Goal: Transaction & Acquisition: Book appointment/travel/reservation

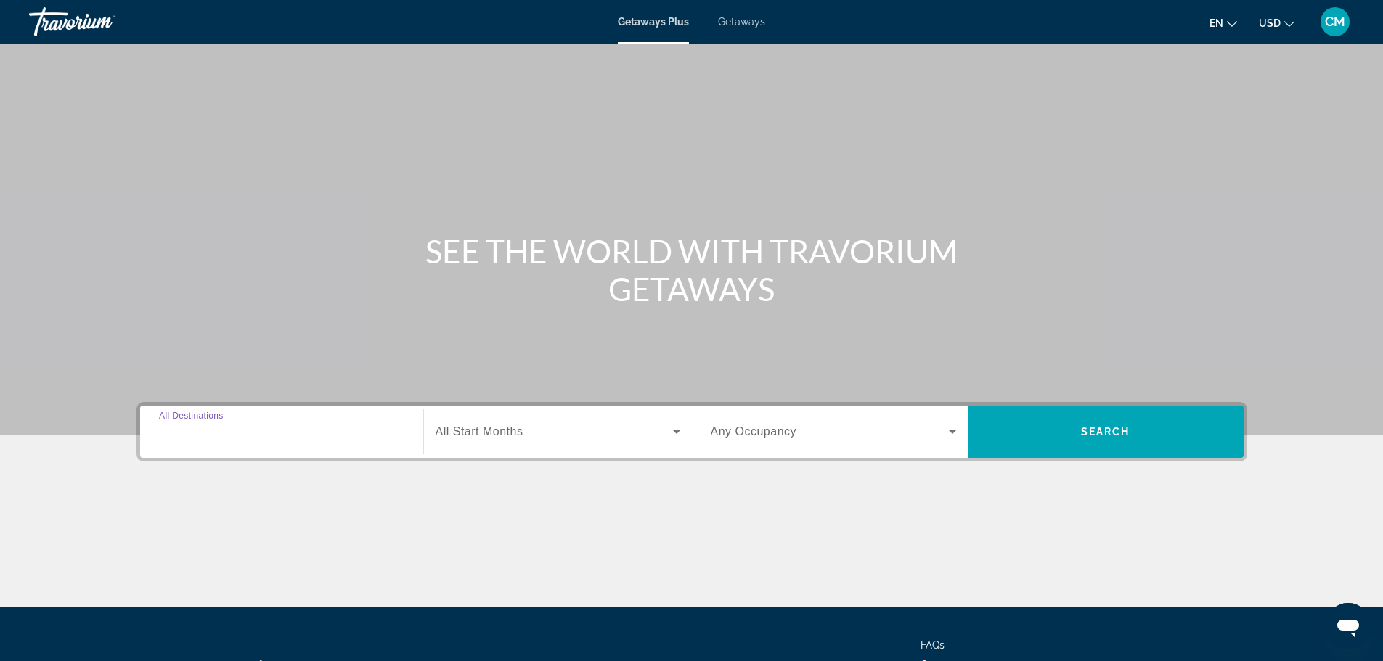
click at [369, 436] on input "Destination All Destinations" at bounding box center [281, 432] width 245 height 17
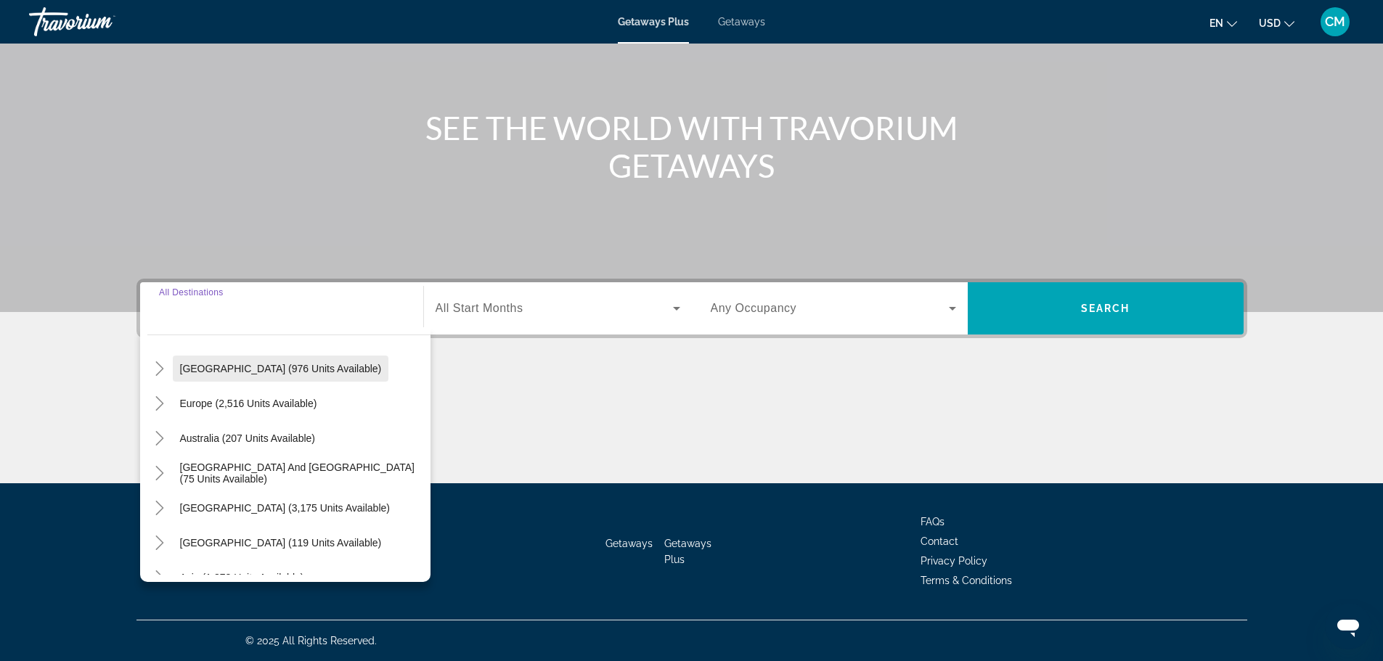
scroll to position [218, 0]
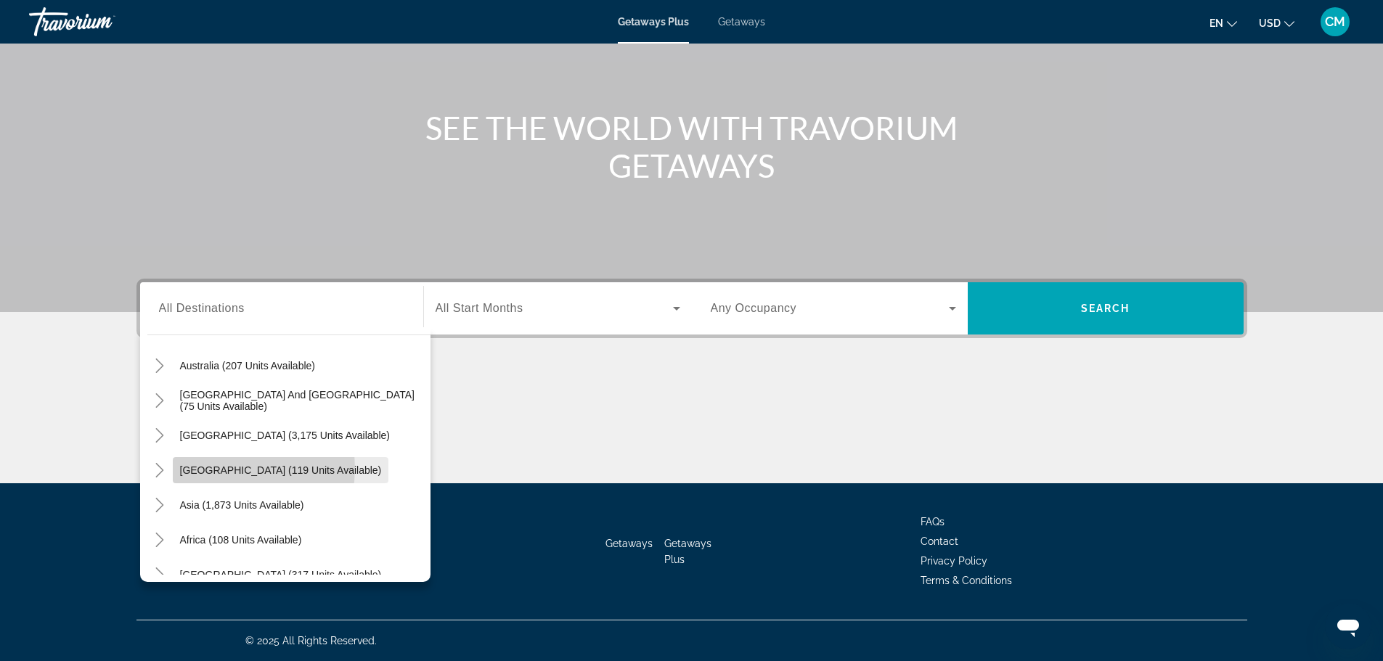
click at [222, 468] on span "[GEOGRAPHIC_DATA] (119 units available)" at bounding box center [281, 471] width 202 height 12
type input "**********"
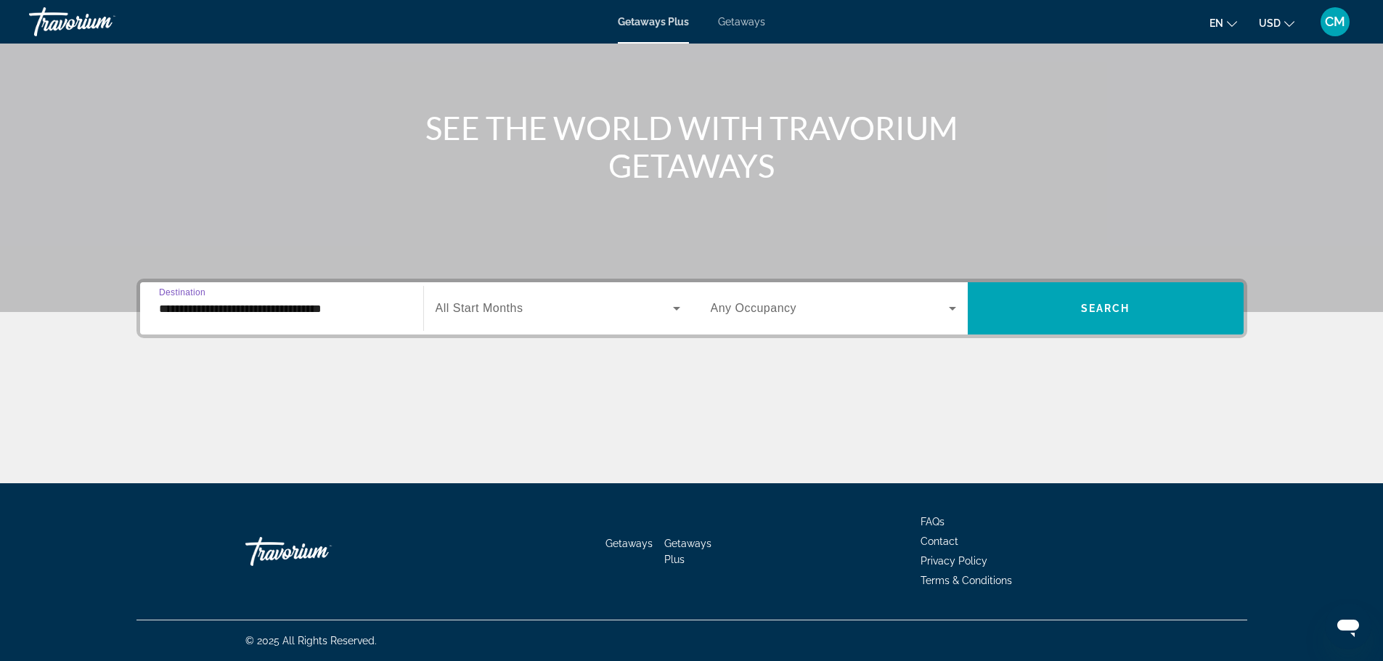
click at [677, 312] on icon "Search widget" at bounding box center [676, 308] width 17 height 17
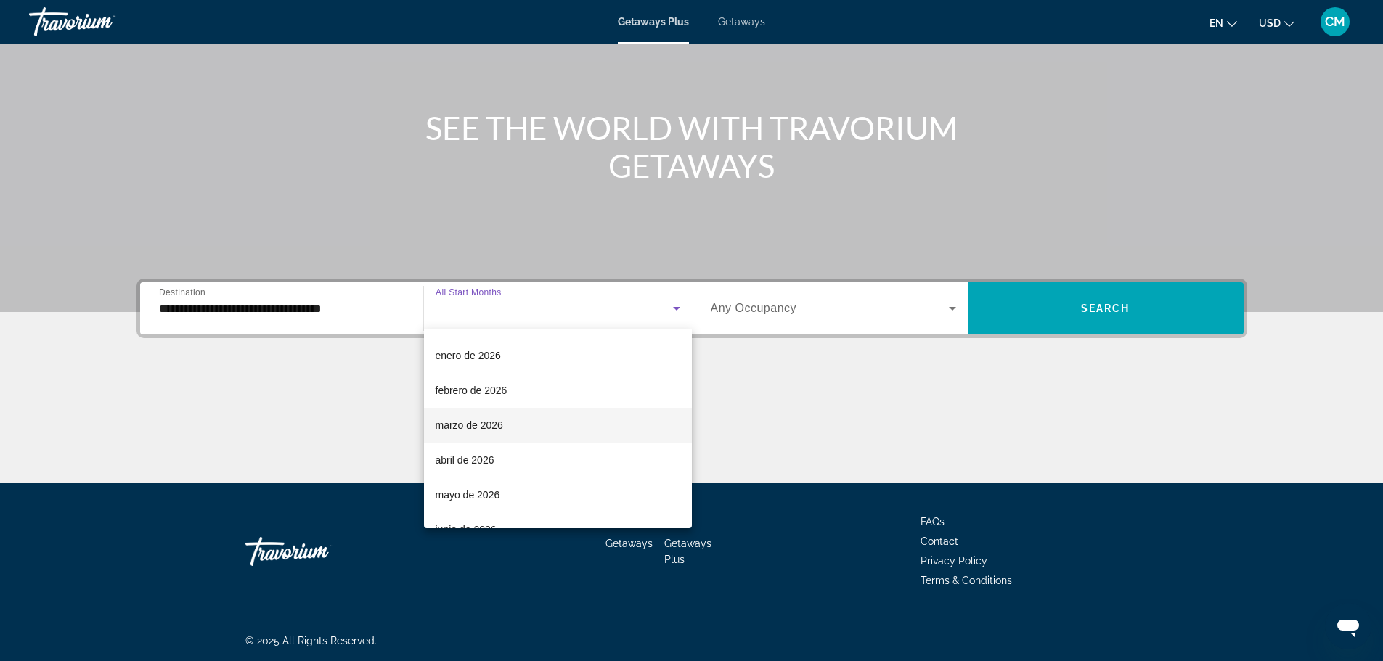
scroll to position [145, 0]
click at [452, 446] on span "marzo de 2026" at bounding box center [470, 450] width 68 height 17
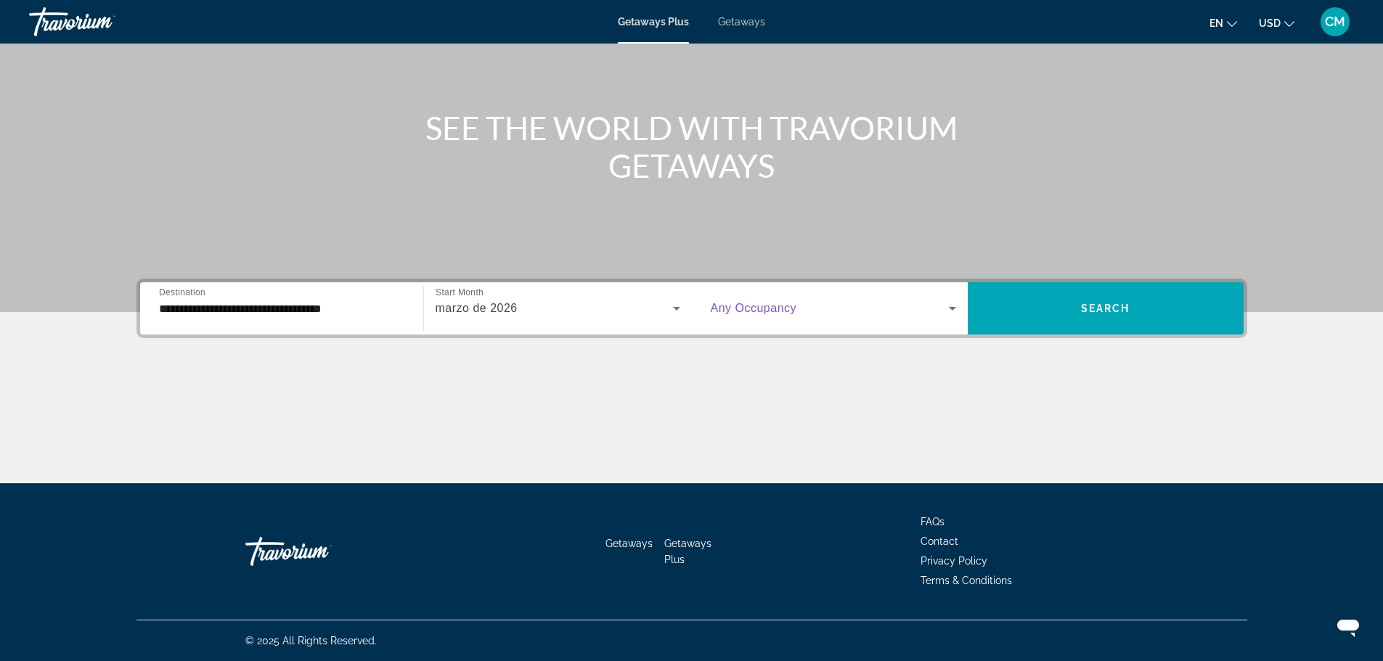
click at [955, 311] on icon "Search widget" at bounding box center [952, 308] width 17 height 17
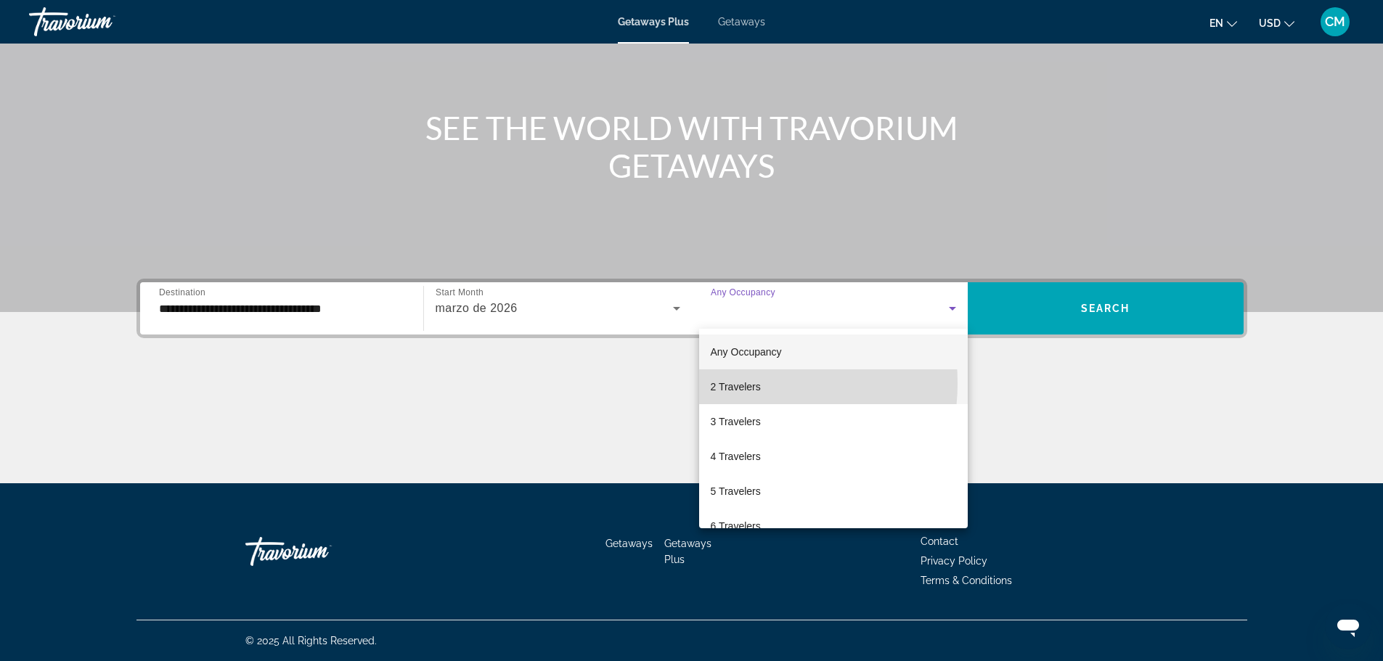
click at [733, 383] on span "2 Travelers" at bounding box center [736, 386] width 50 height 17
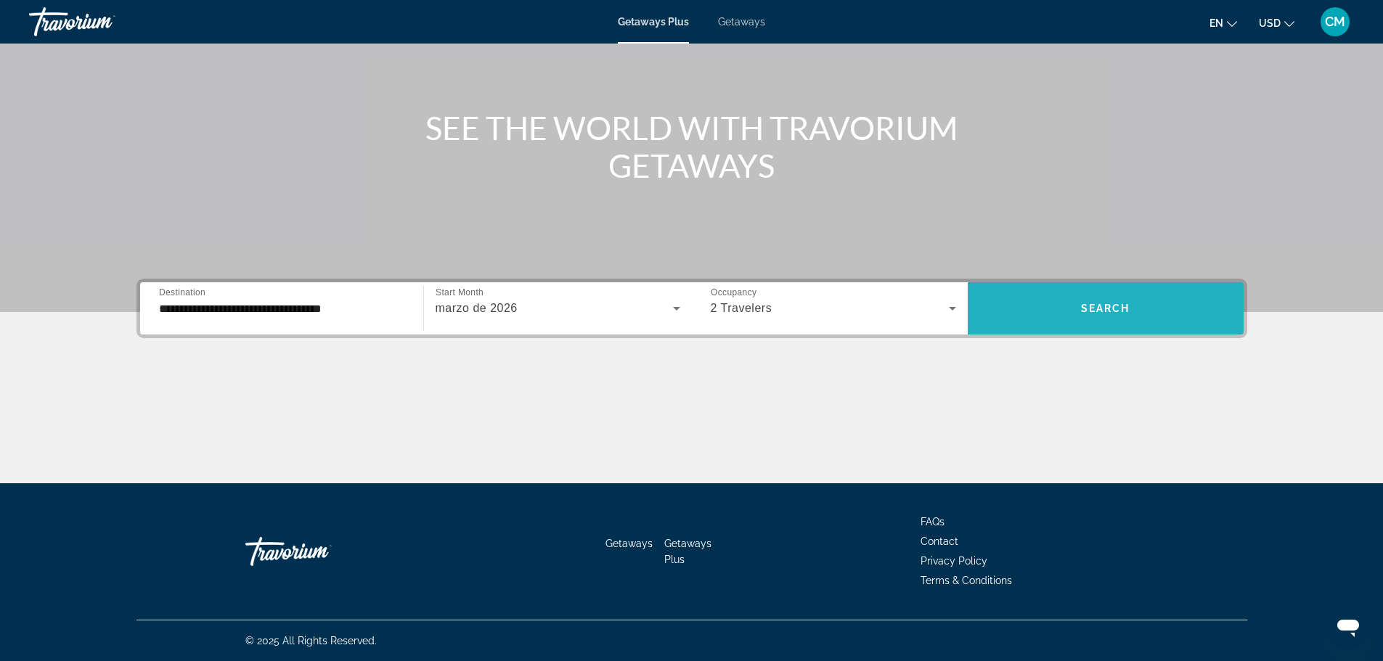
click at [1093, 305] on span "Search" at bounding box center [1105, 309] width 49 height 12
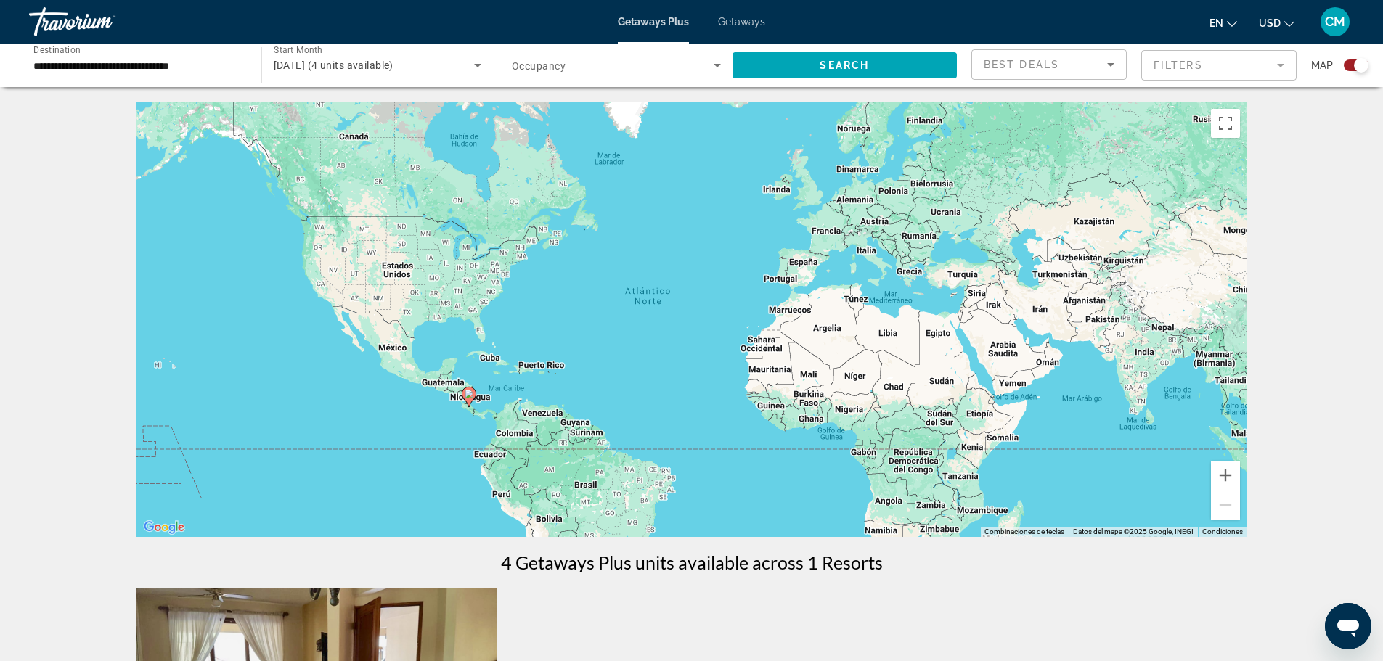
click at [467, 393] on image "Main content" at bounding box center [469, 394] width 9 height 9
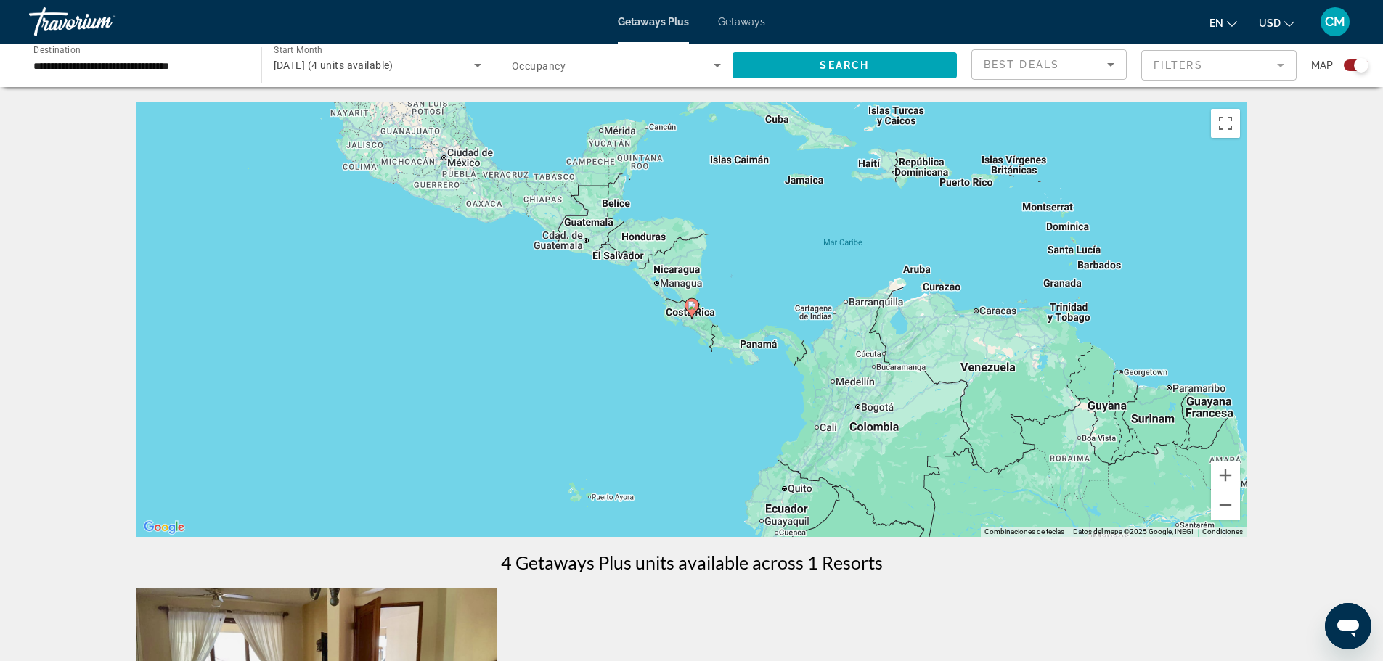
click at [696, 321] on div "Para navegar, presiona las teclas [PERSON_NAME]. Para activar la función de arr…" at bounding box center [691, 320] width 1111 height 436
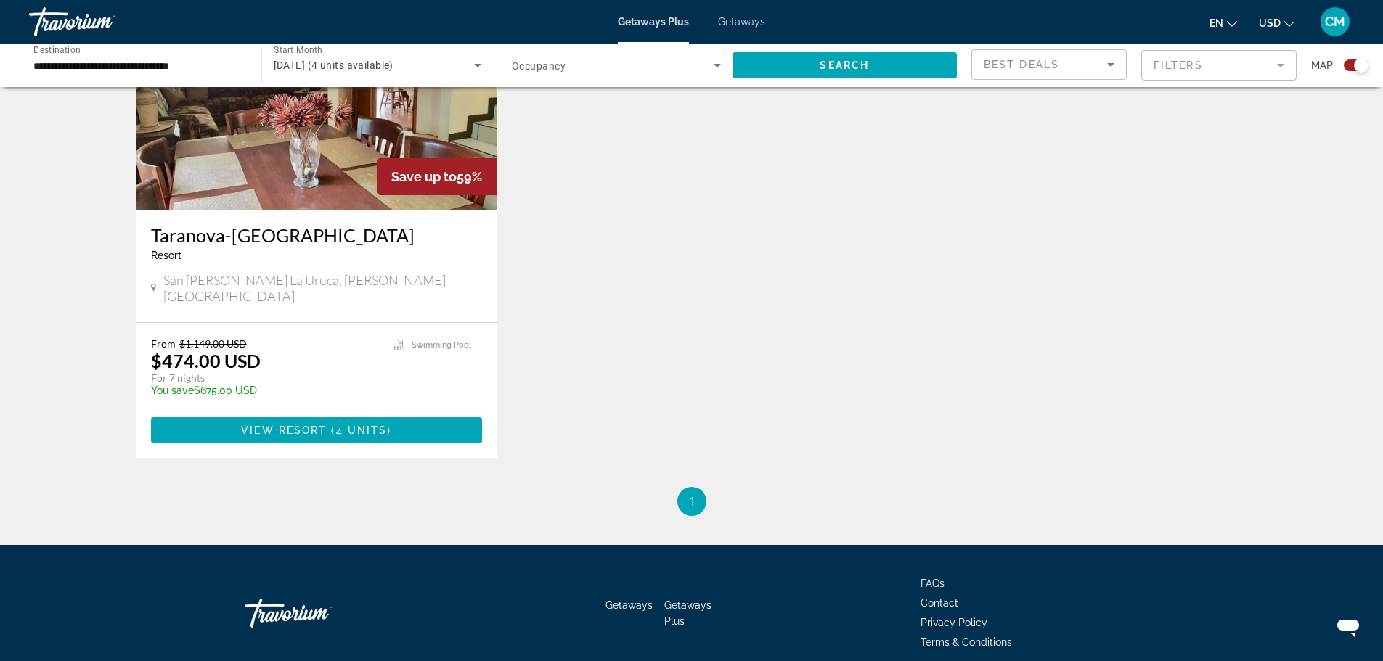
scroll to position [656, 0]
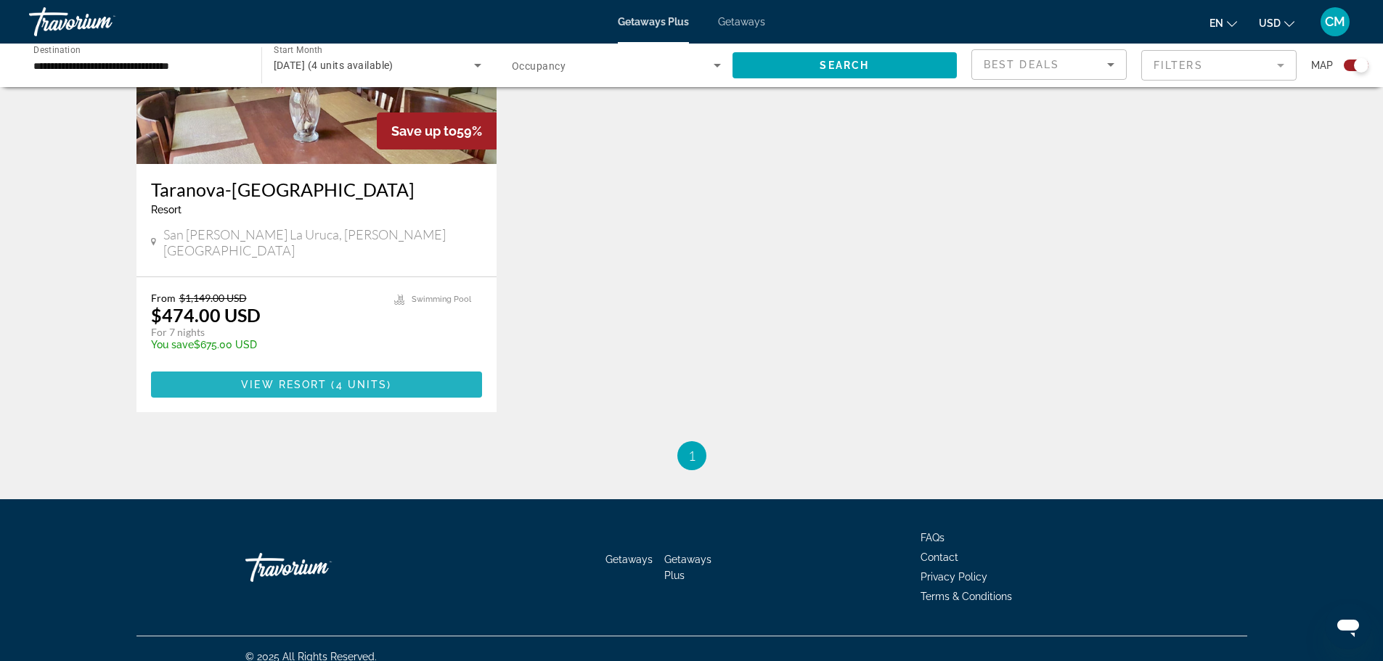
click at [311, 379] on span "View Resort" at bounding box center [284, 385] width 86 height 12
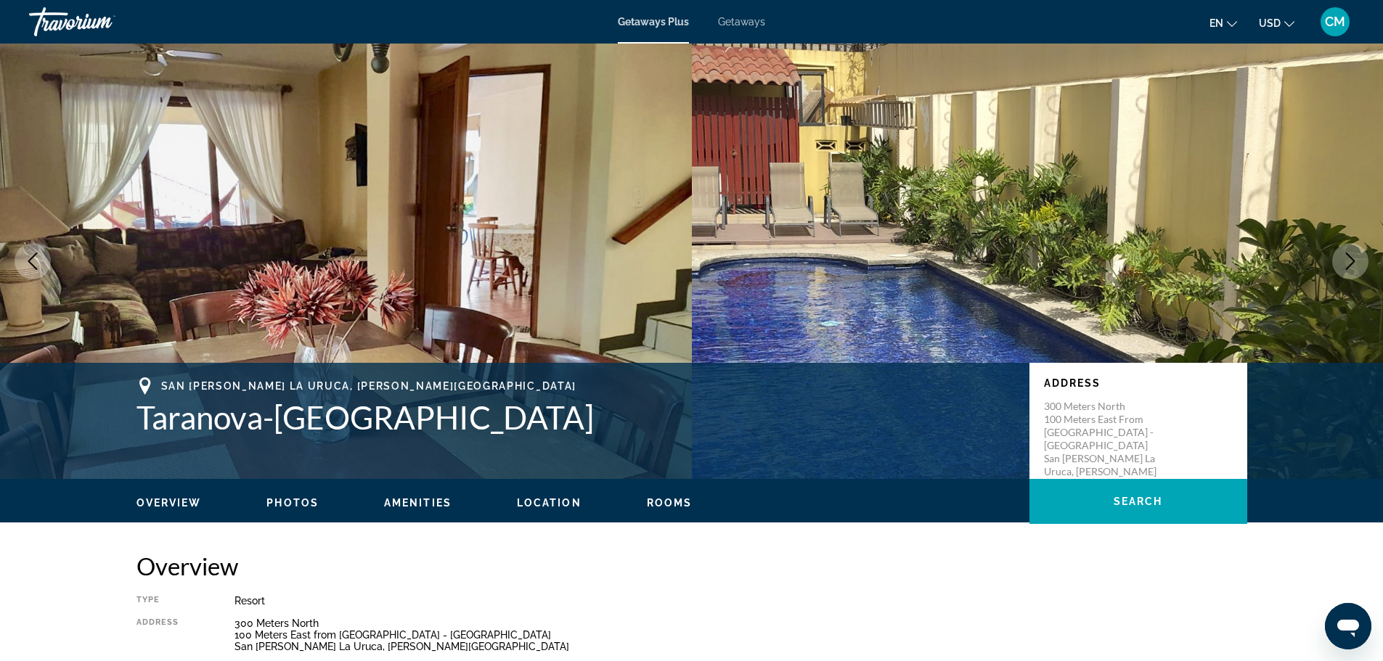
click at [1347, 256] on icon "Next image" at bounding box center [1350, 261] width 17 height 17
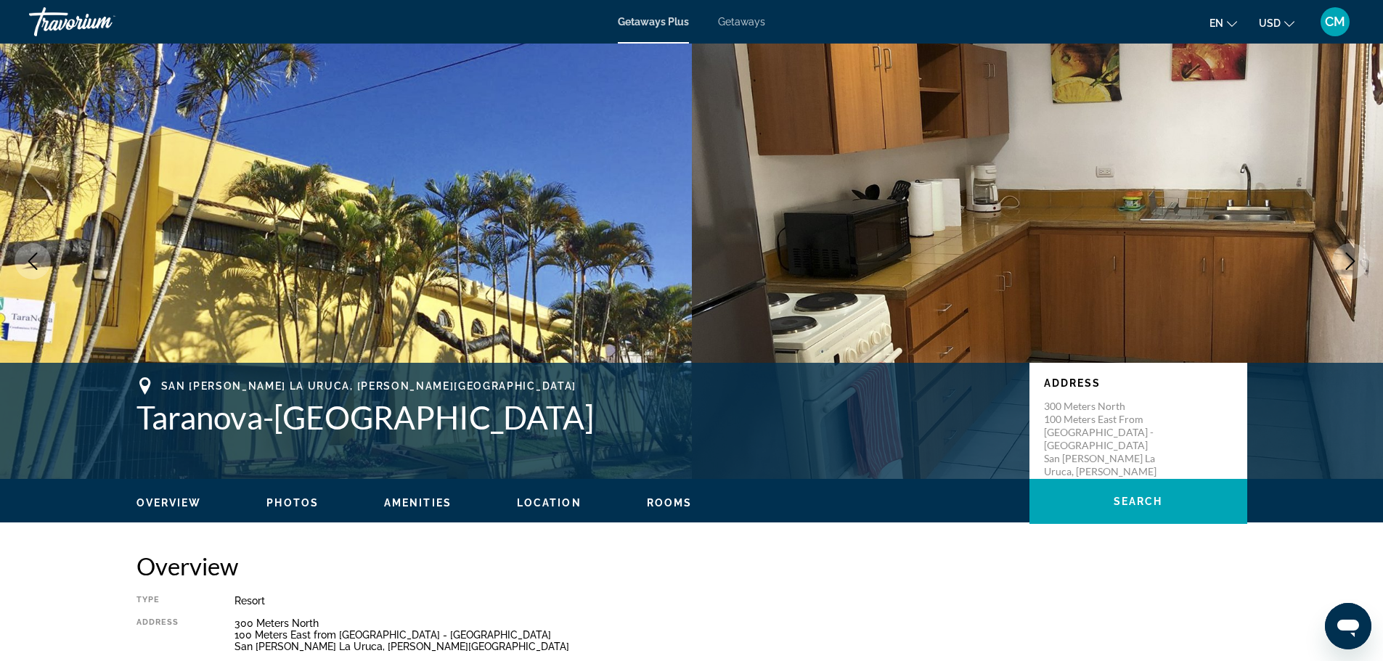
click at [1357, 257] on icon "Next image" at bounding box center [1350, 261] width 17 height 17
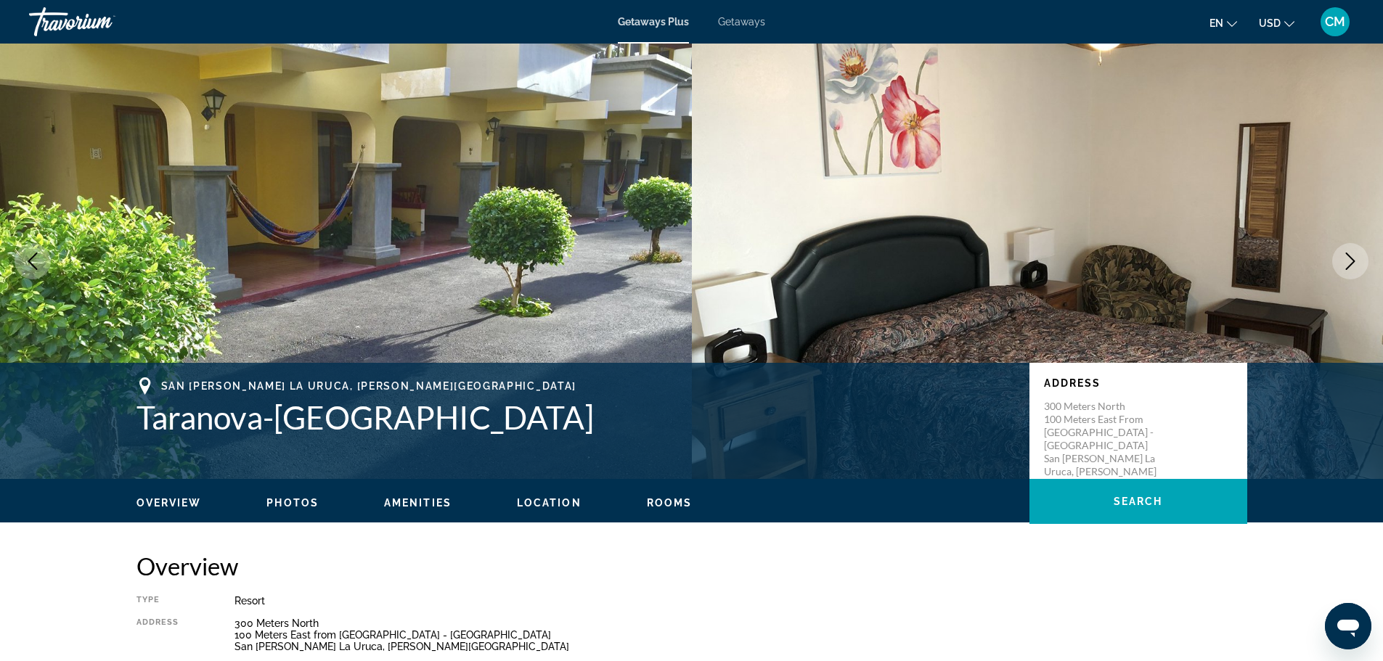
click at [1350, 257] on icon "Next image" at bounding box center [1350, 261] width 9 height 17
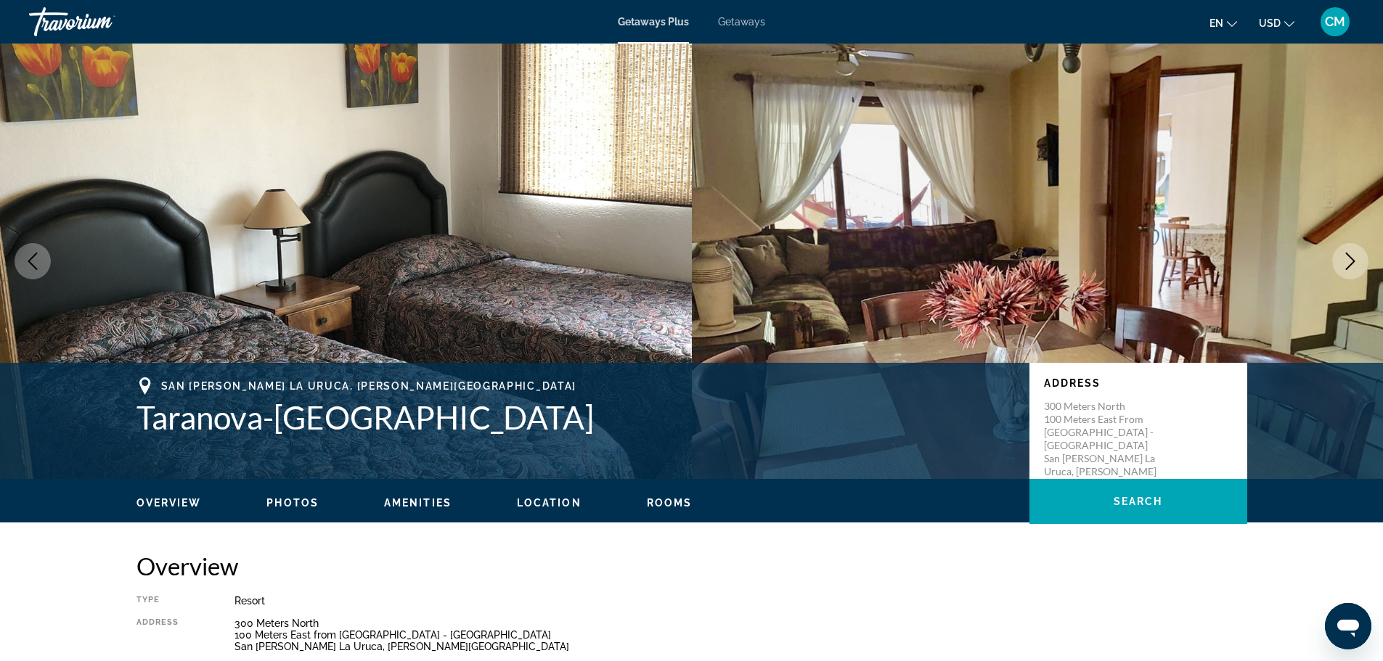
click at [1350, 256] on icon "Next image" at bounding box center [1350, 261] width 17 height 17
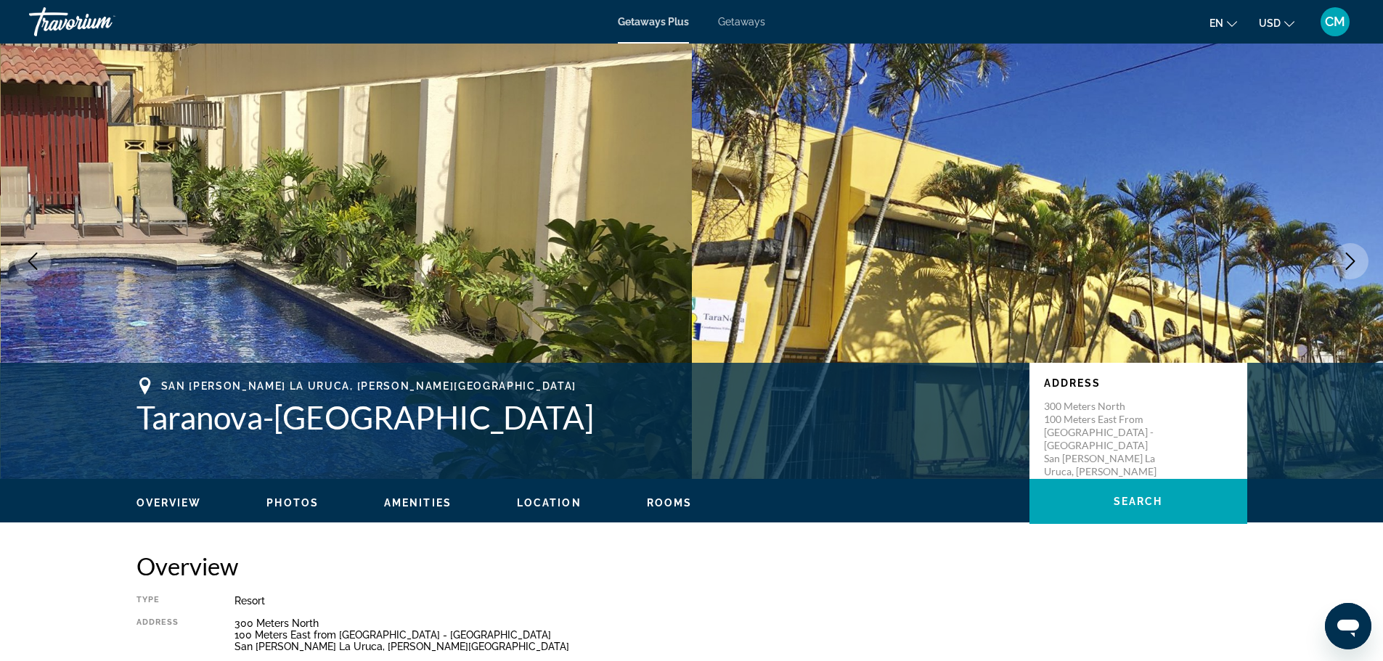
click at [1347, 256] on icon "Next image" at bounding box center [1350, 261] width 17 height 17
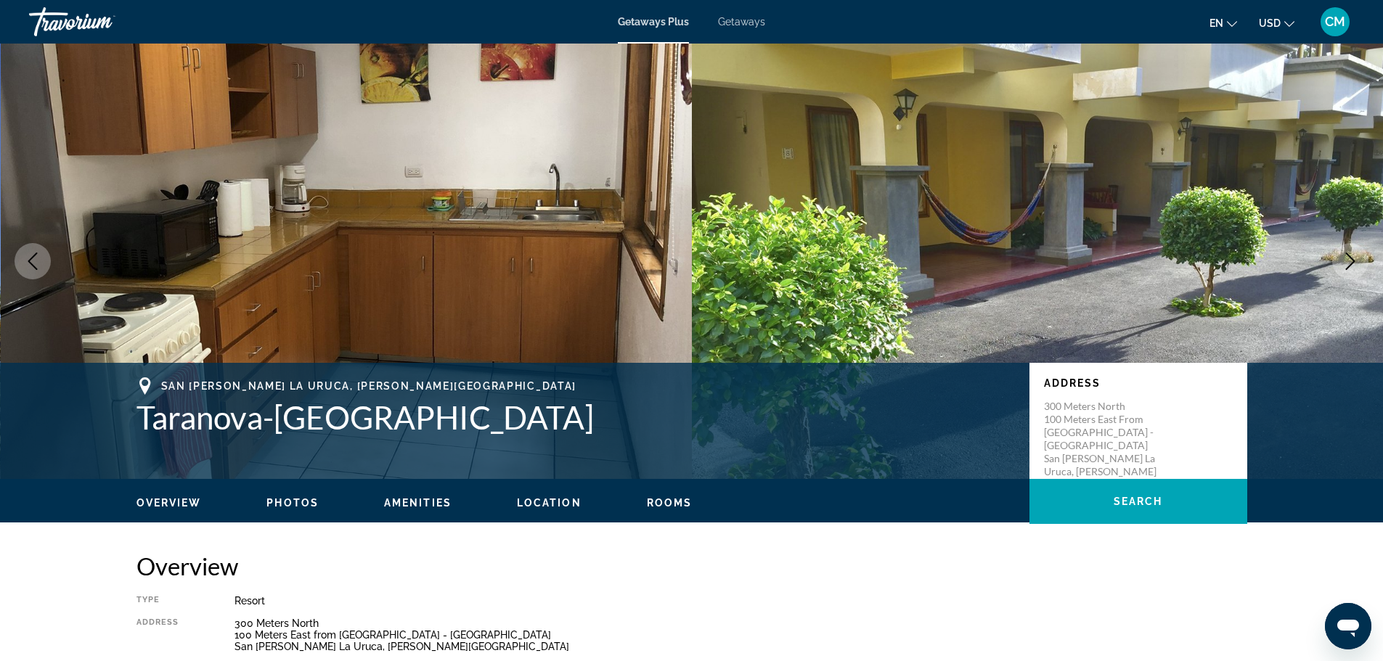
click at [1347, 256] on icon "Next image" at bounding box center [1350, 261] width 17 height 17
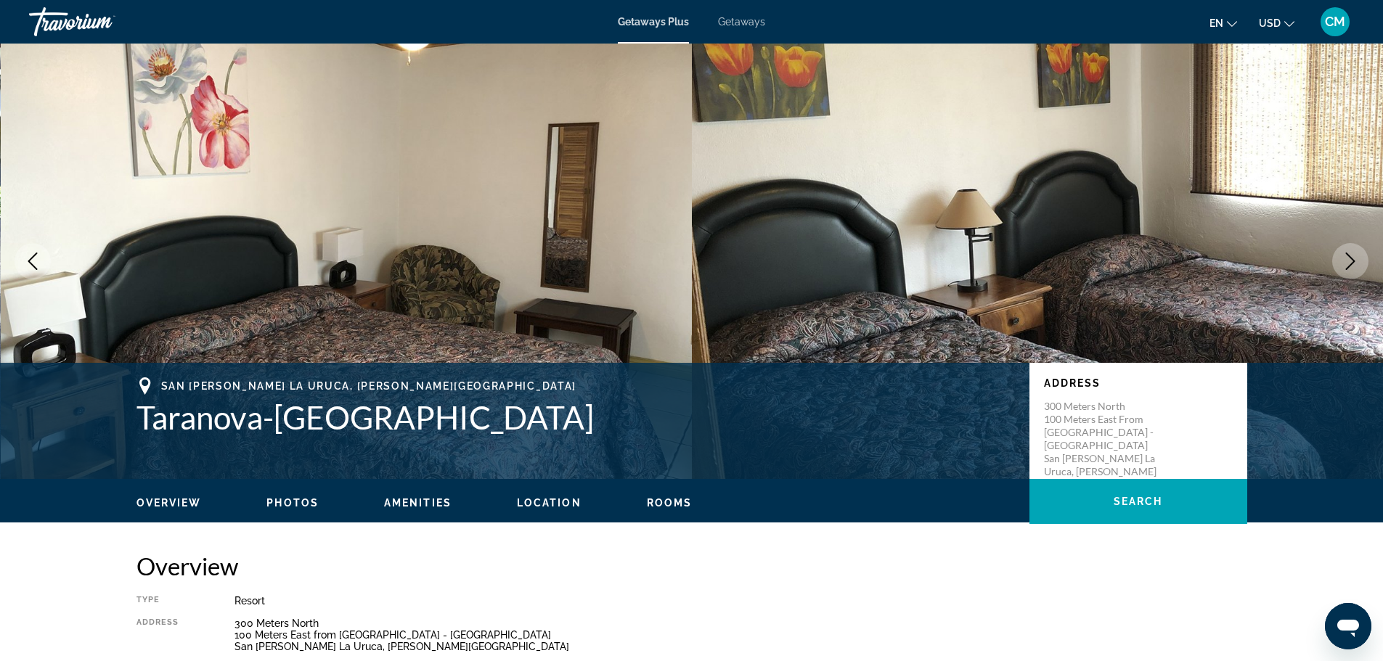
click at [1347, 256] on icon "Next image" at bounding box center [1350, 261] width 17 height 17
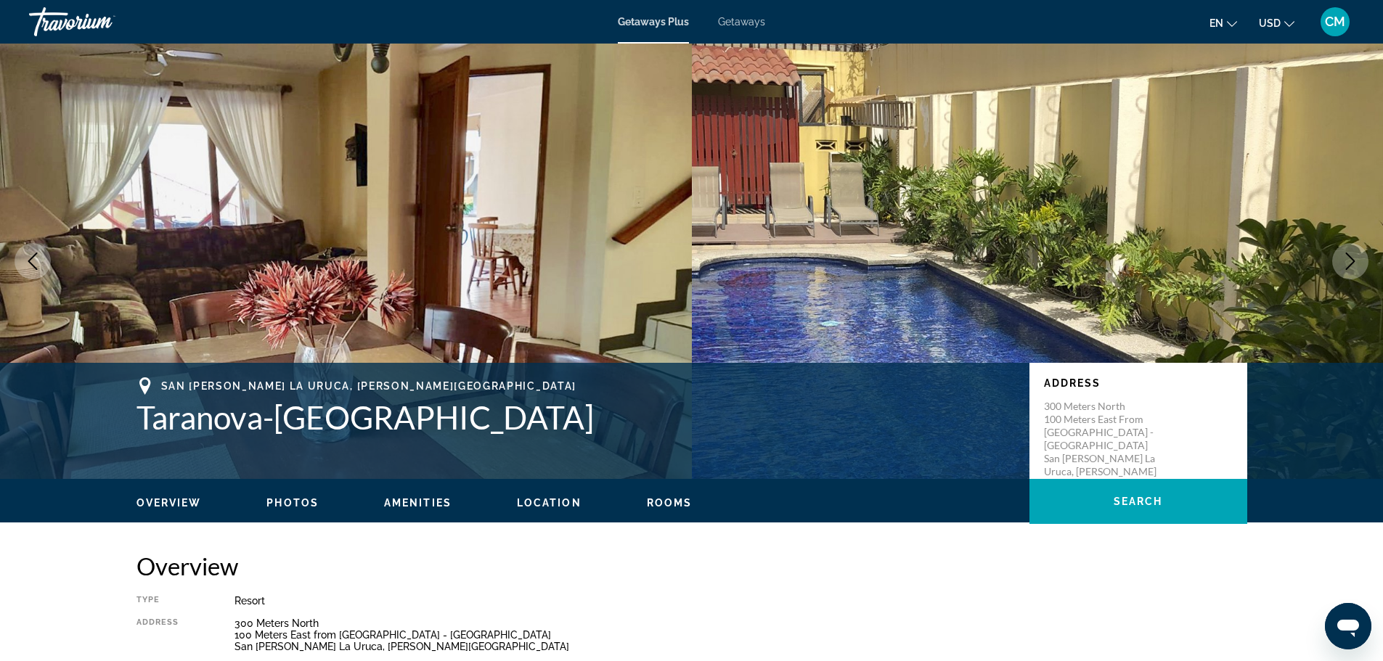
click at [1347, 257] on icon "Next image" at bounding box center [1350, 261] width 17 height 17
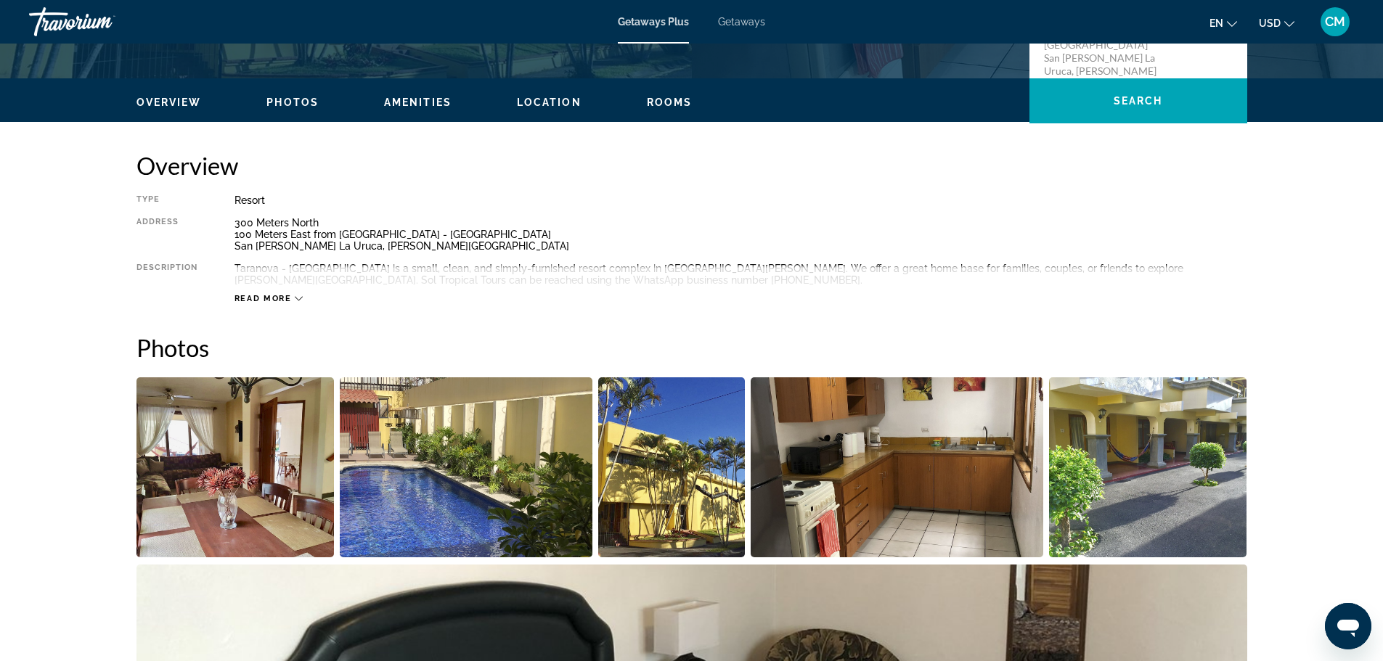
scroll to position [436, 0]
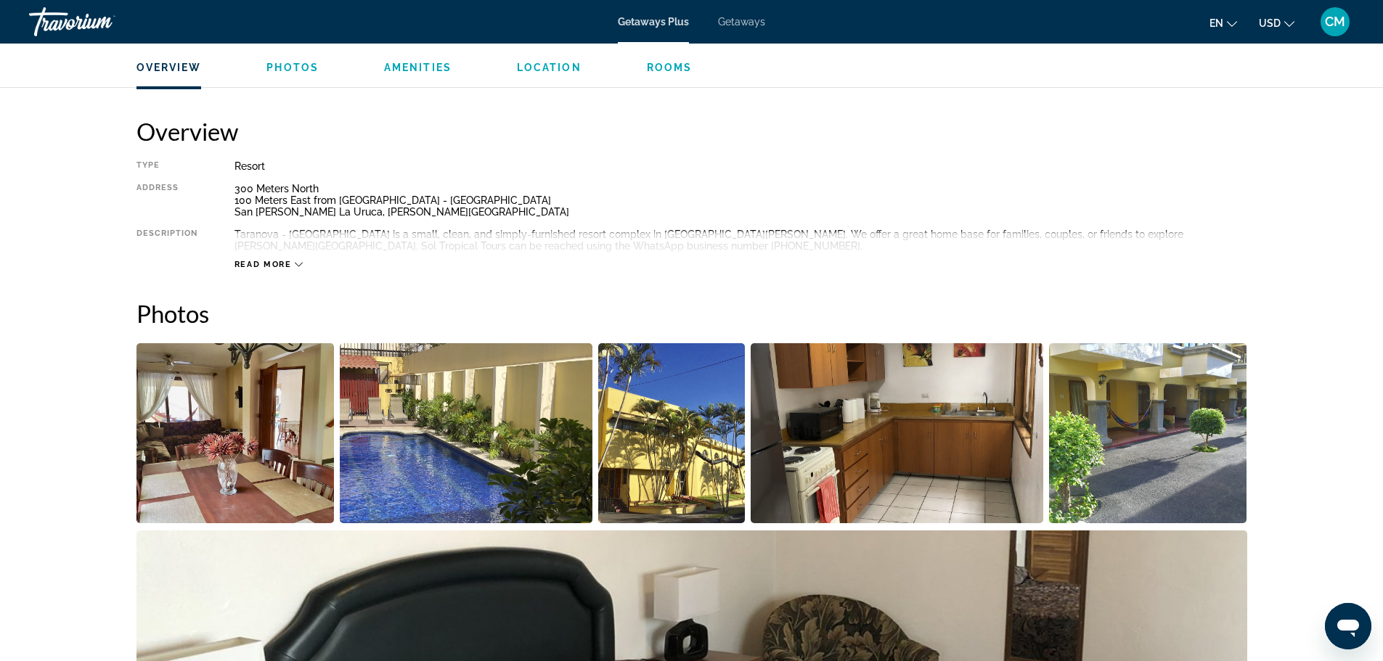
click at [302, 266] on icon "Main content" at bounding box center [299, 265] width 8 height 8
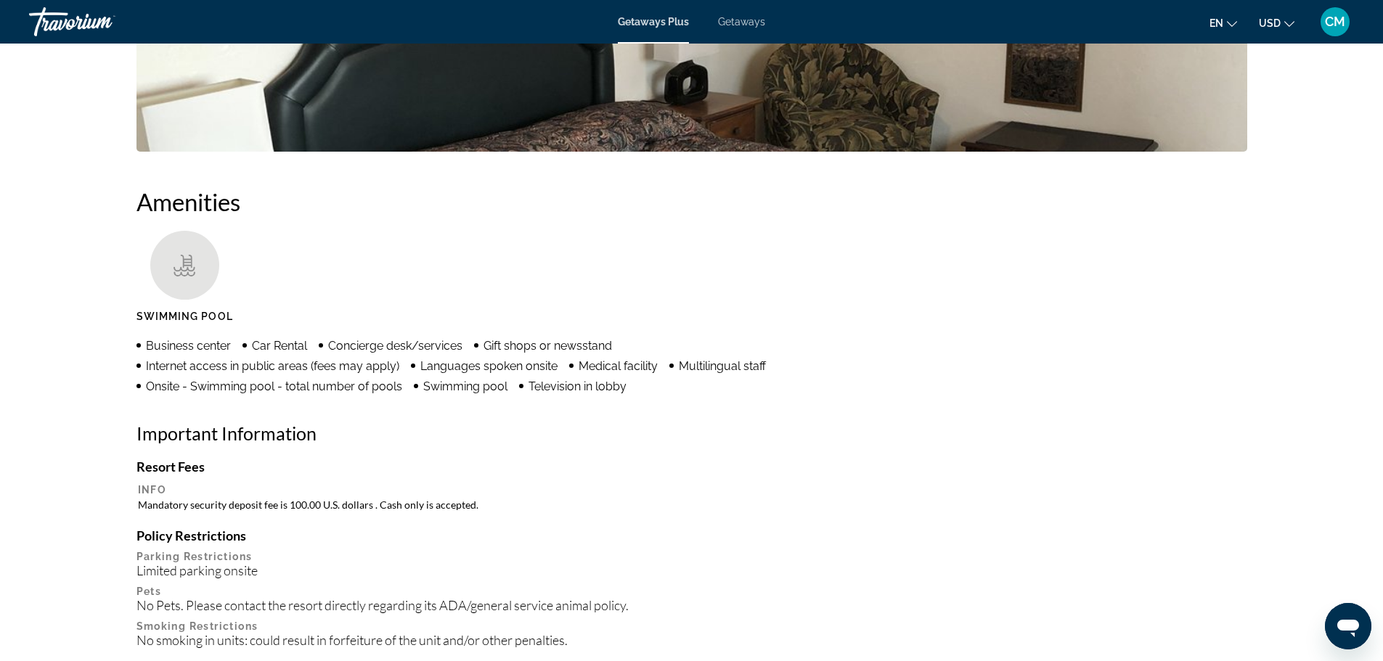
scroll to position [1016, 0]
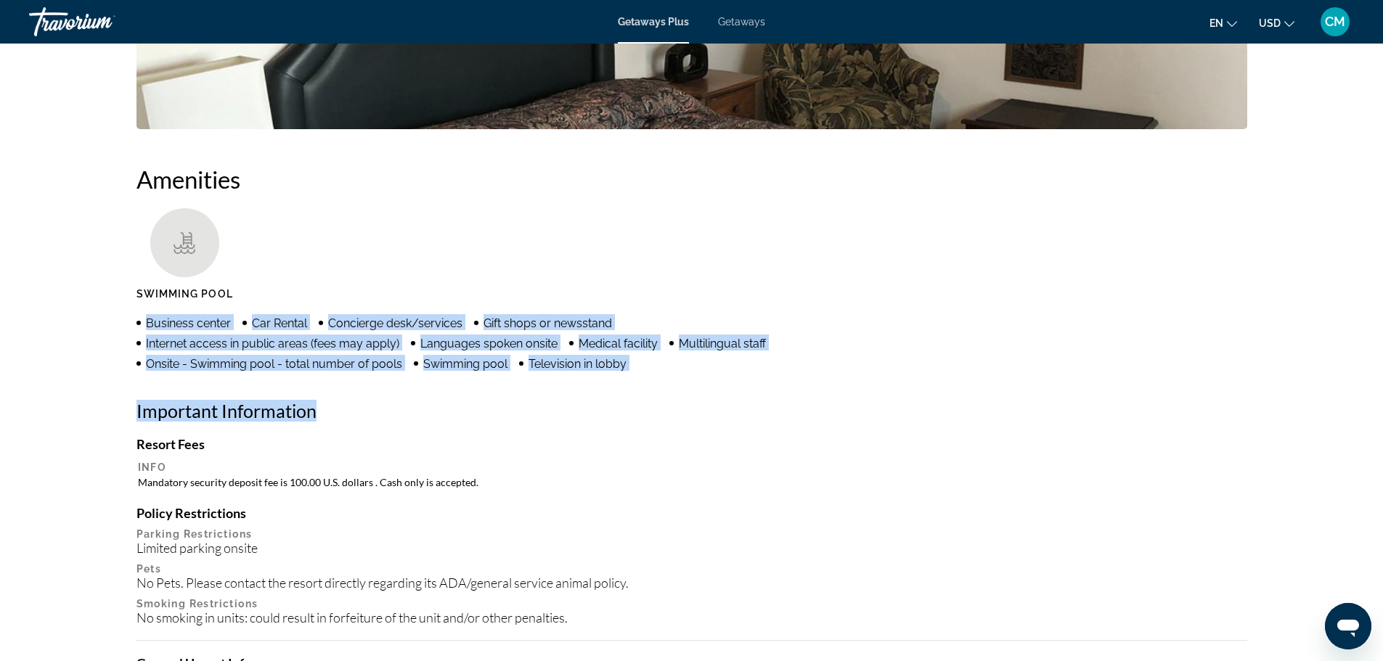
drag, startPoint x: 147, startPoint y: 324, endPoint x: 696, endPoint y: 417, distance: 557.5
click at [696, 417] on div "Amenities Swimming Pool Business center Car Rental Concierge desk/services Gift…" at bounding box center [691, 493] width 1111 height 657
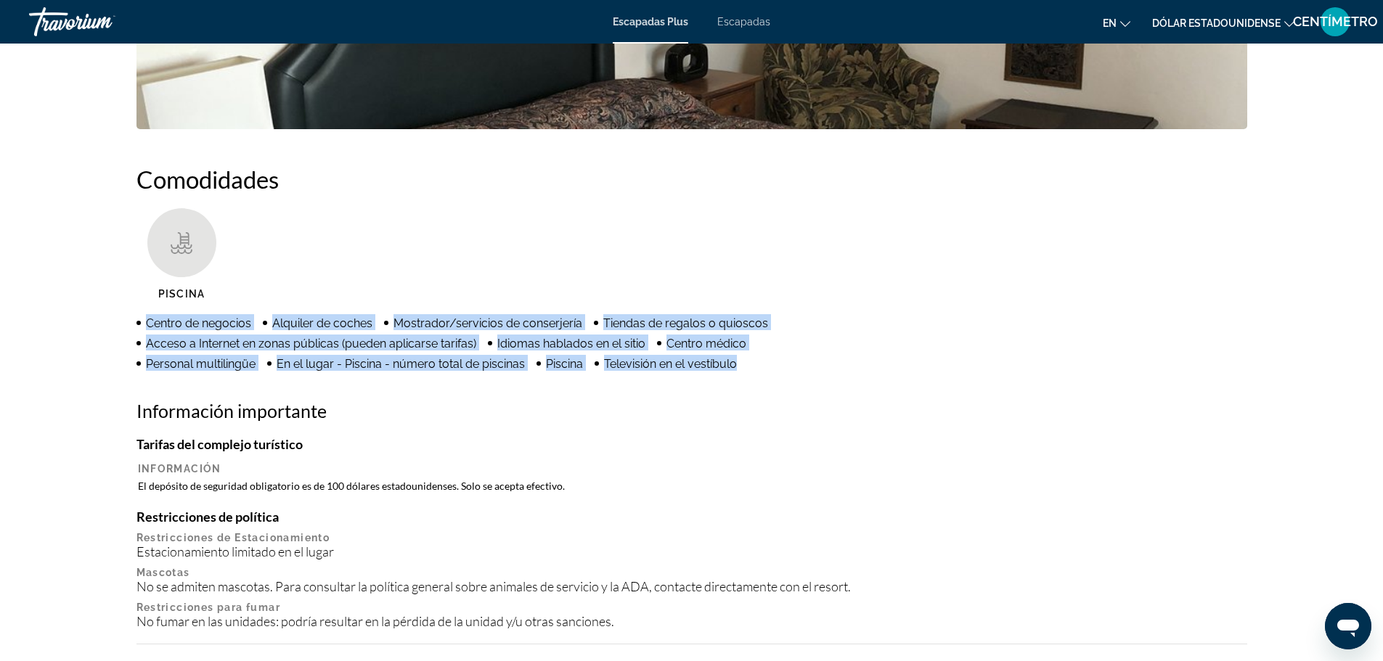
click at [1006, 388] on div "Comodidades Piscina Centro de negocios Alquiler de coches Mostrador/servicios d…" at bounding box center [691, 503] width 1111 height 677
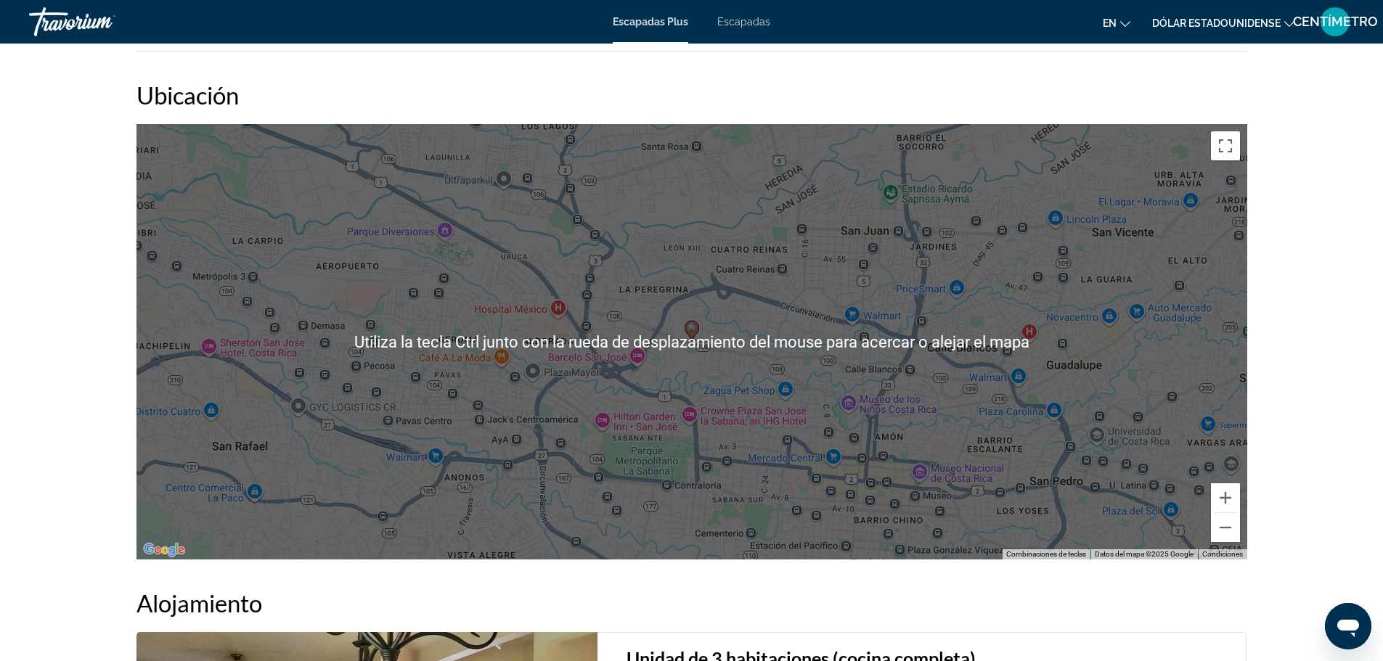
scroll to position [1815, 0]
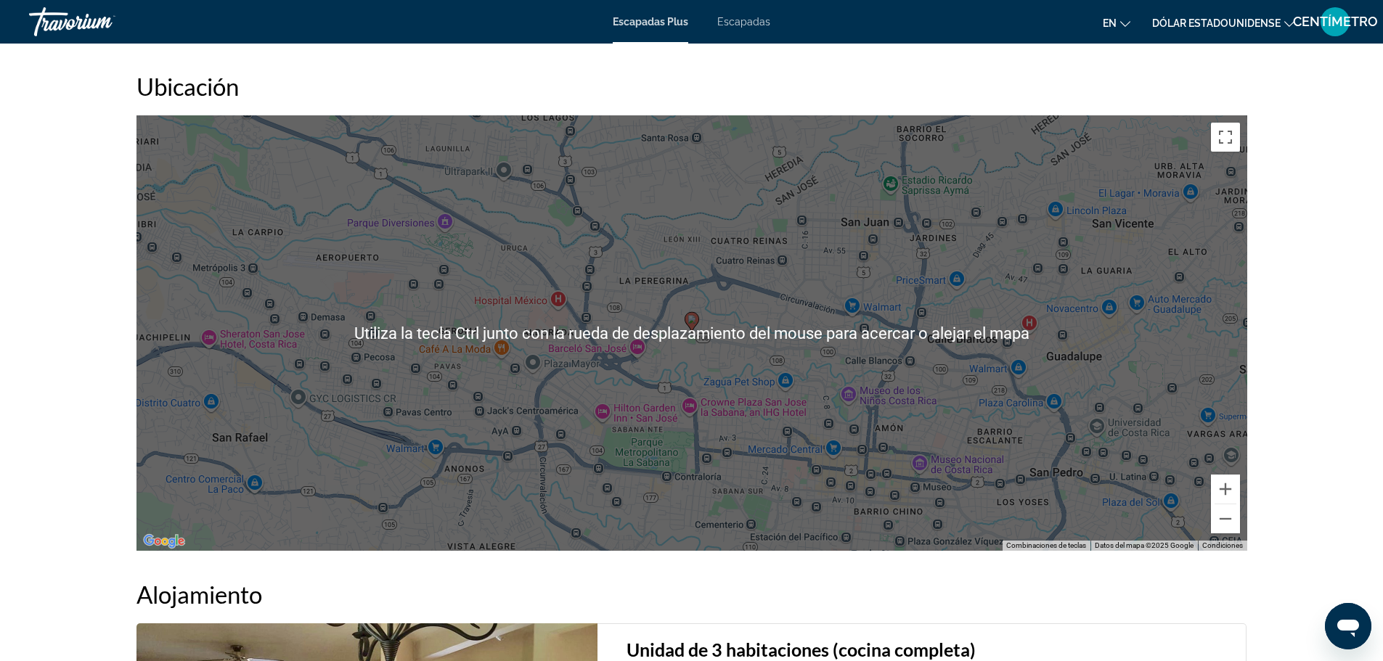
click at [691, 362] on div "Para activar la función de arrastrar con el teclado, presione Alt + Intro. Una …" at bounding box center [691, 333] width 1111 height 436
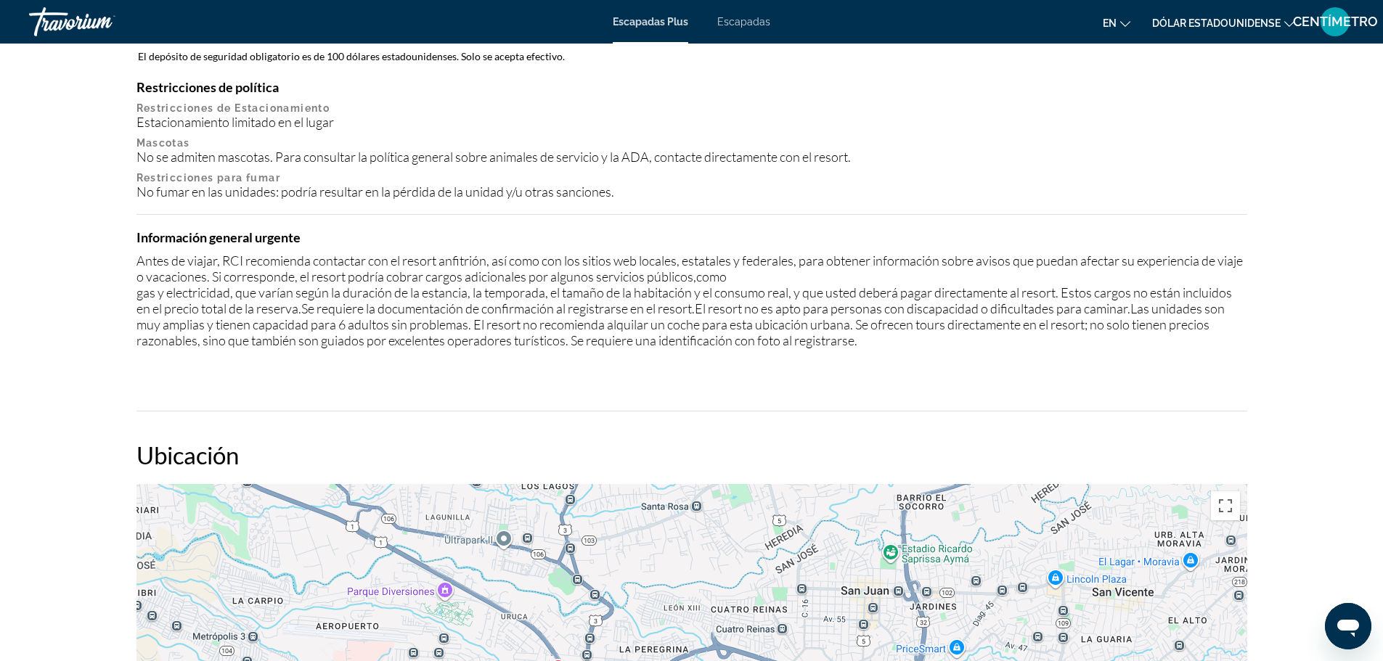
scroll to position [1525, 0]
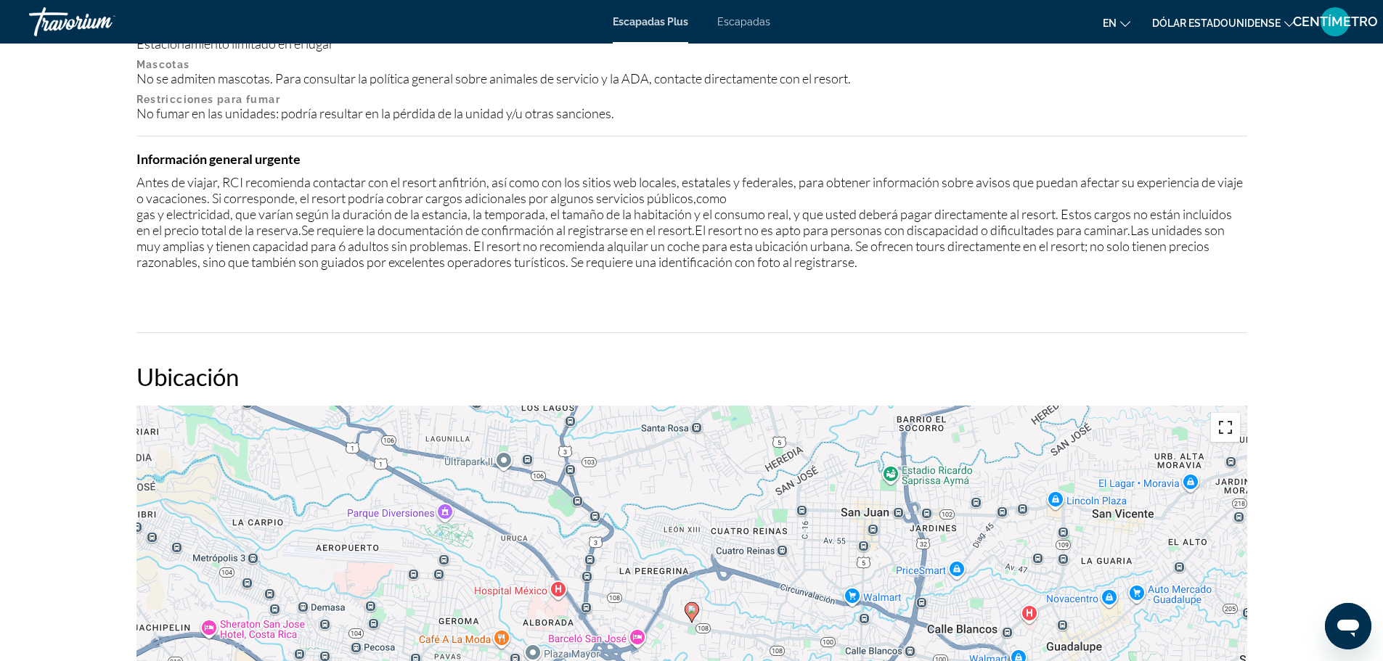
click at [1228, 428] on button "Activar o desactivar la vista de pantalla completa" at bounding box center [1225, 427] width 29 height 29
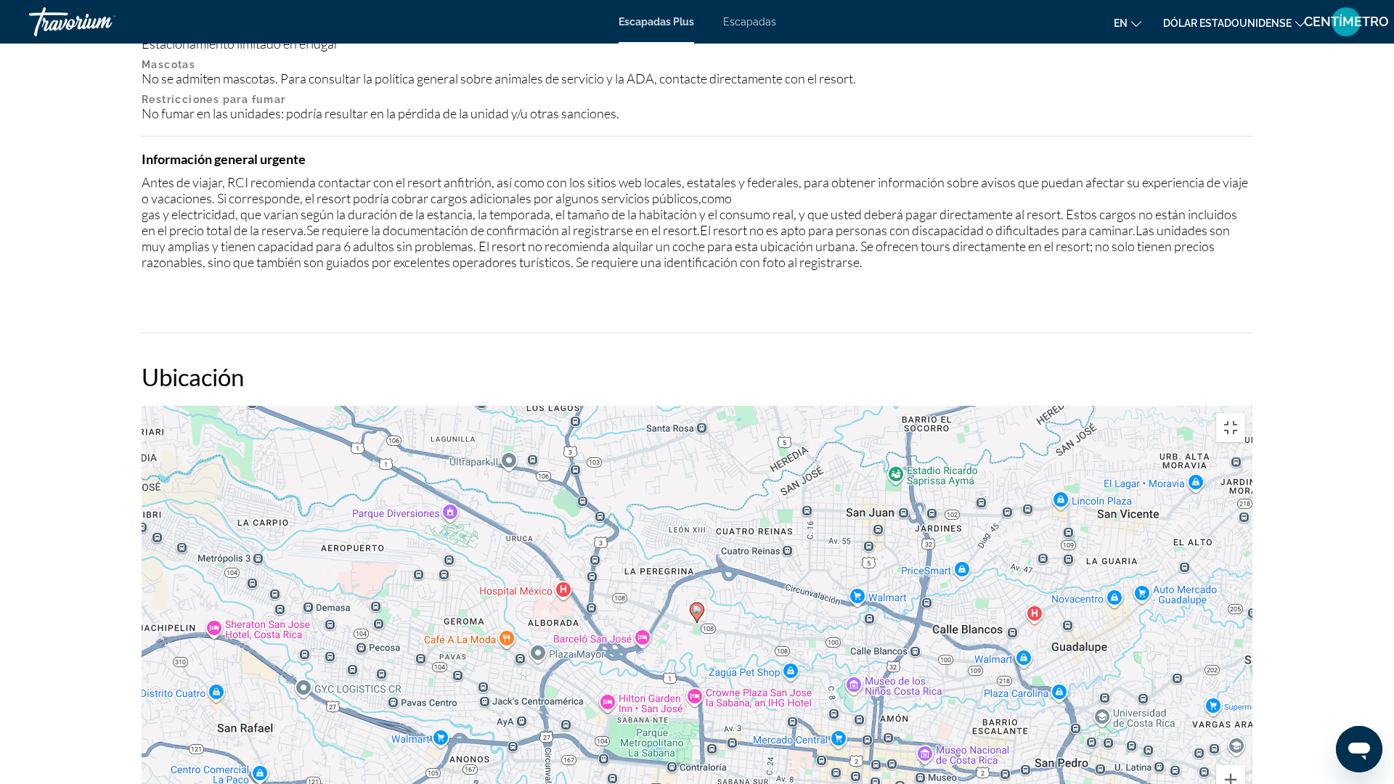
click at [640, 406] on div "Para activar la función de arrastrar con el teclado, presione Alt + Intro. Una …" at bounding box center [697, 624] width 1111 height 436
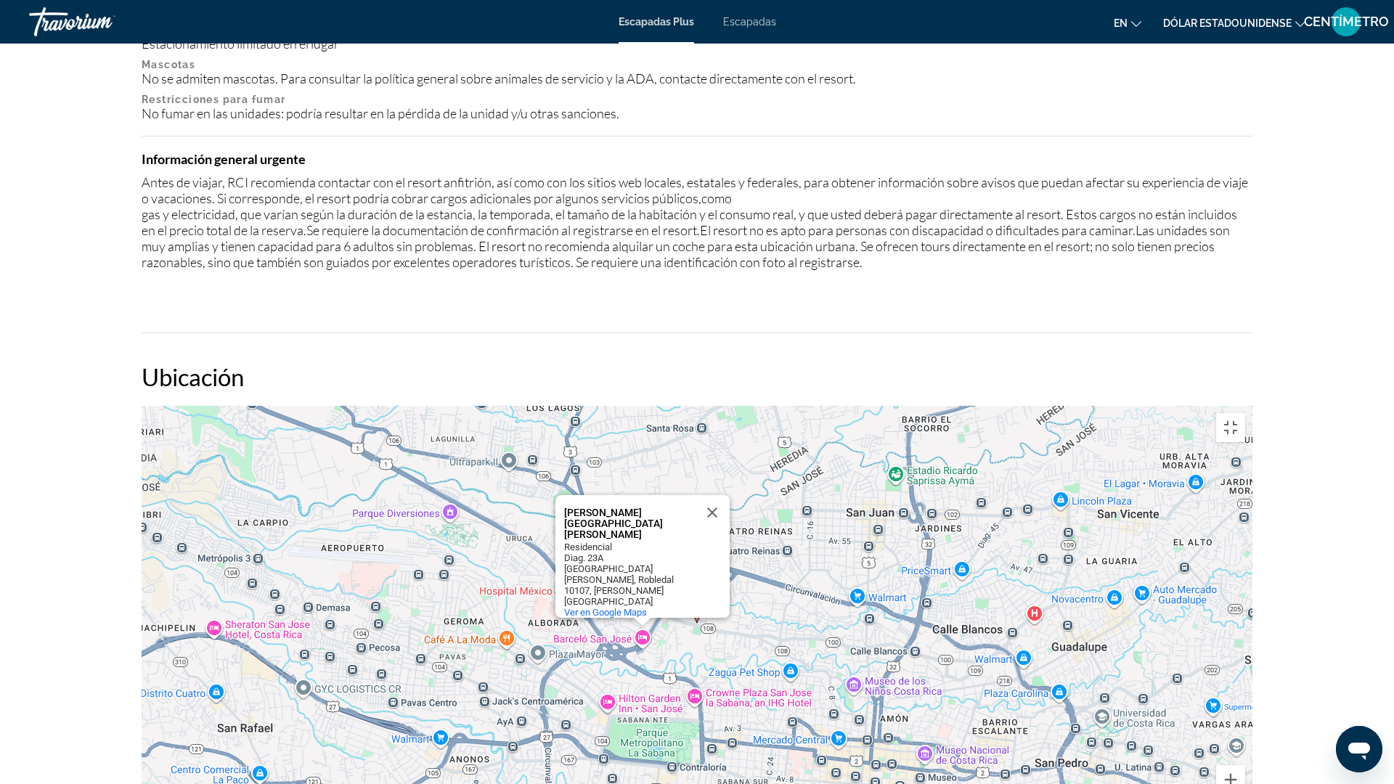
click at [1090, 406] on div "Para activar la función de arrastrar con el teclado, presione Alt + Intro. Una …" at bounding box center [697, 624] width 1111 height 436
click at [1146, 406] on div "Para activar la función de arrastrar con el teclado, presione Alt + Intro. Una …" at bounding box center [697, 624] width 1111 height 436
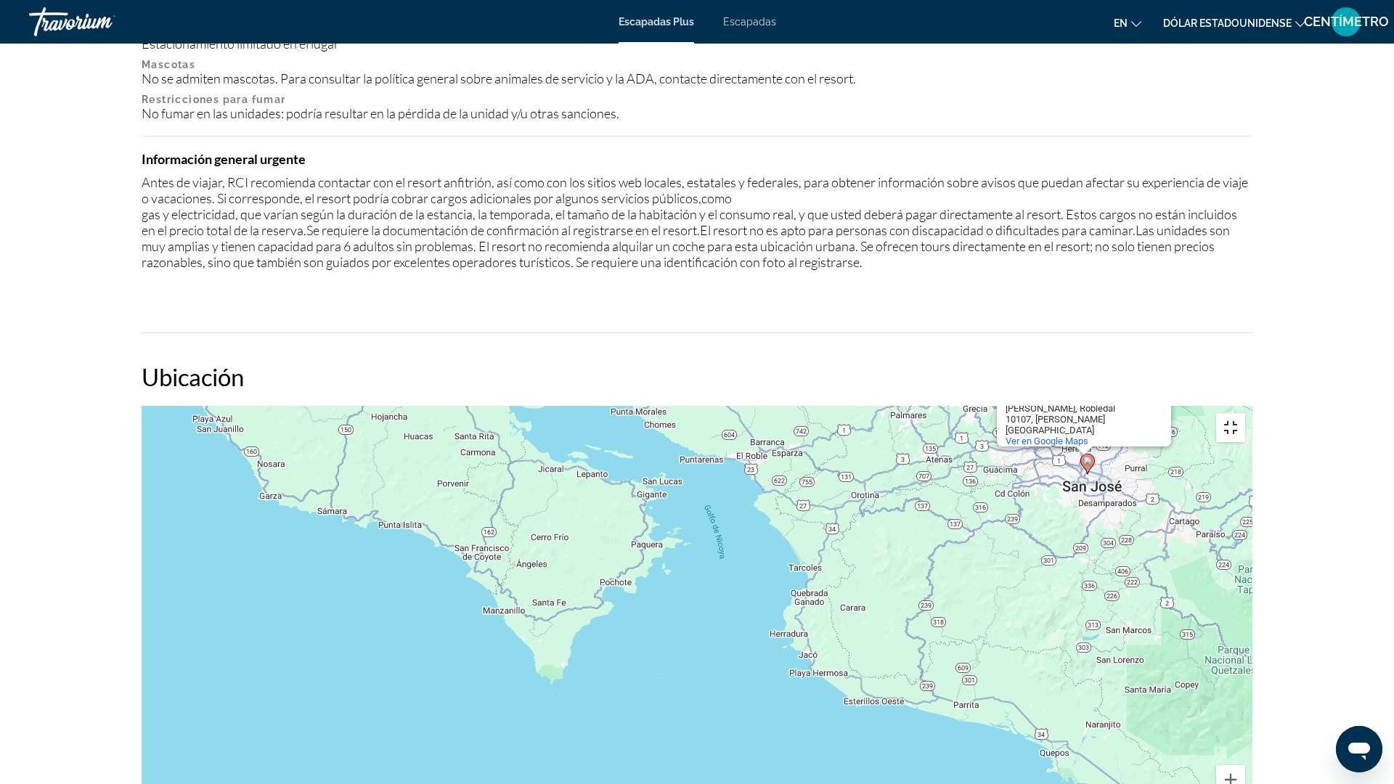
click at [1245, 413] on button "Activar o desactivar la vista de pantalla completa" at bounding box center [1230, 427] width 29 height 29
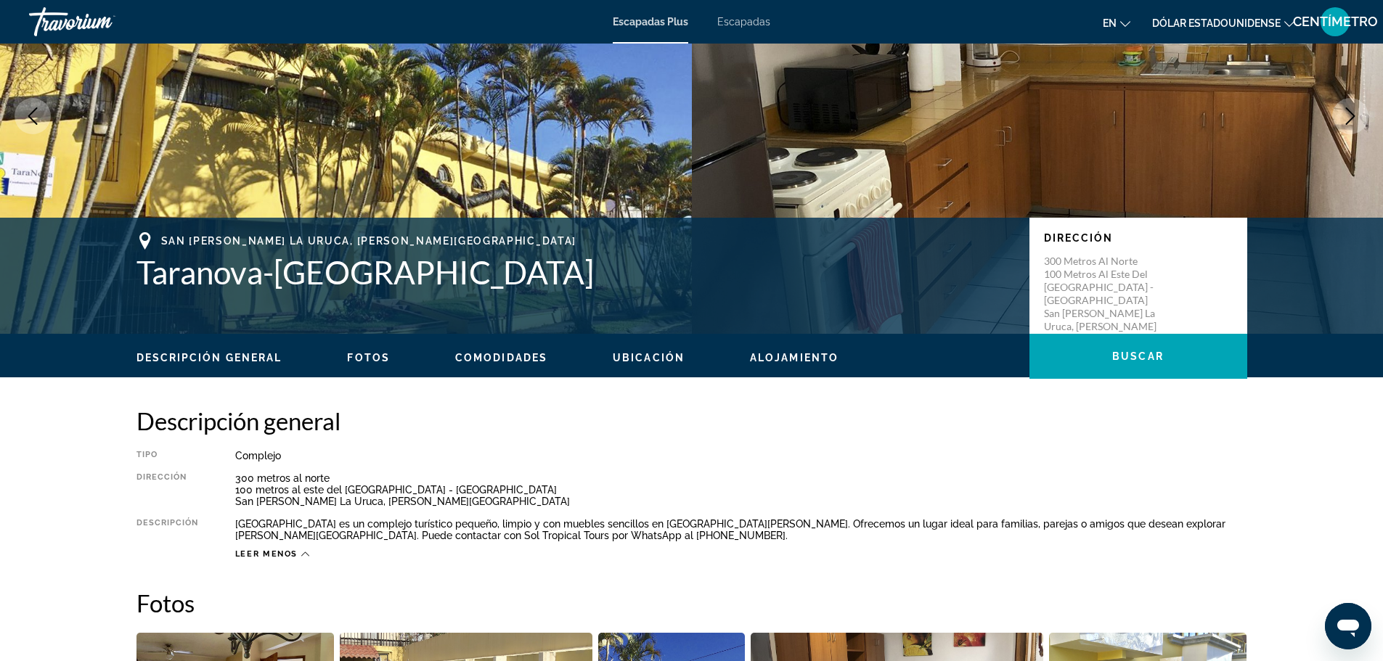
scroll to position [218, 0]
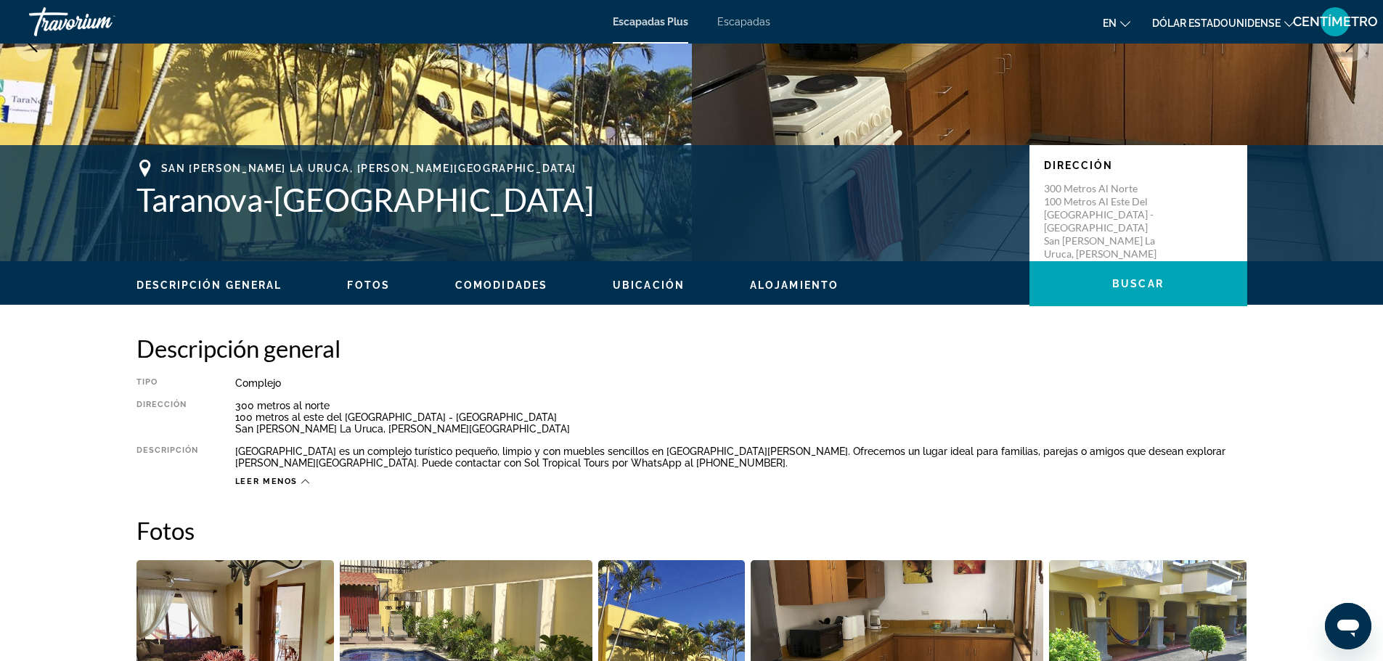
click at [362, 284] on font "Fotos" at bounding box center [368, 286] width 43 height 12
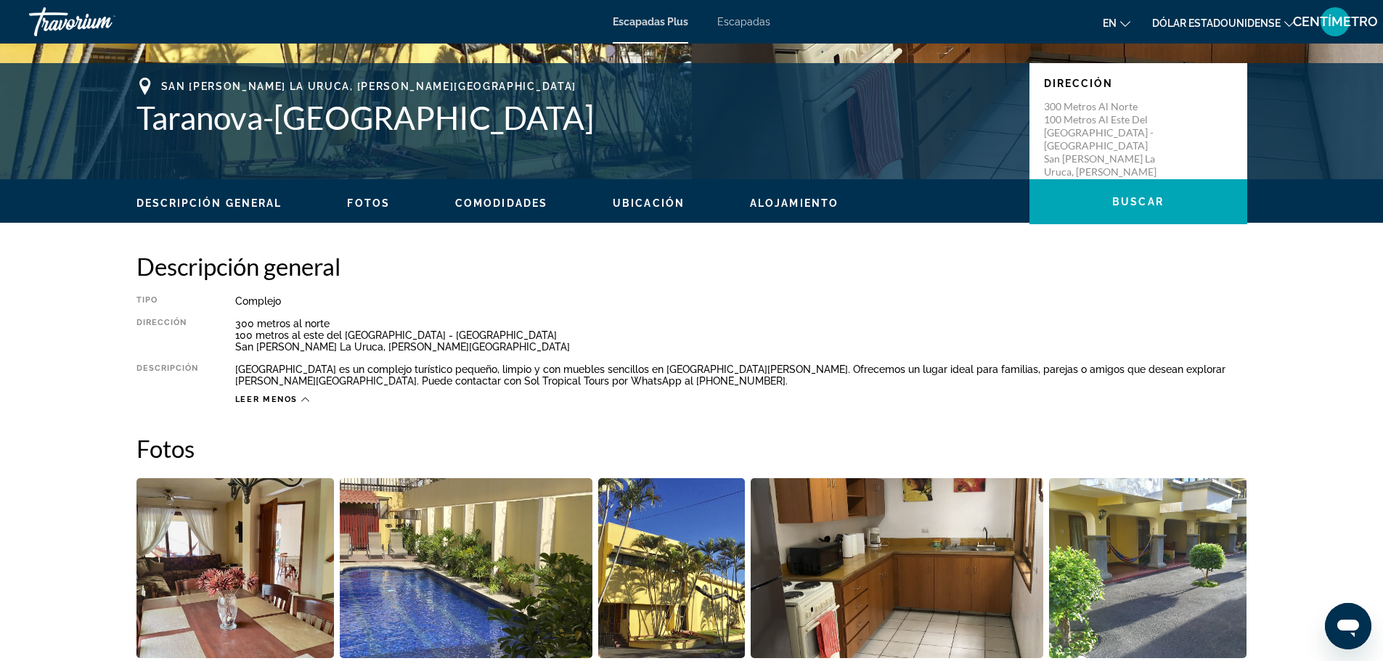
scroll to position [284, 0]
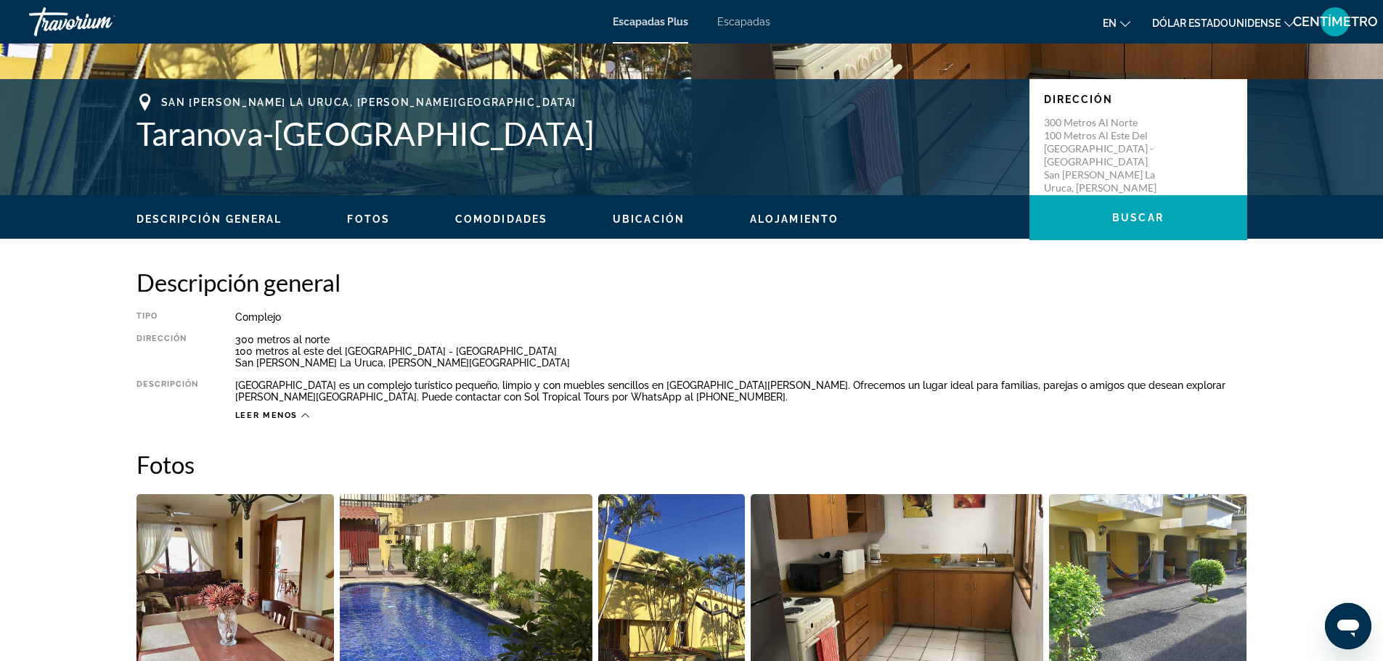
click at [499, 211] on ul "Descripción general Fotos Comodidades Ubicación Alojamiento [GEOGRAPHIC_DATA]" at bounding box center [691, 218] width 1111 height 16
click at [501, 218] on font "Comodidades" at bounding box center [501, 219] width 92 height 12
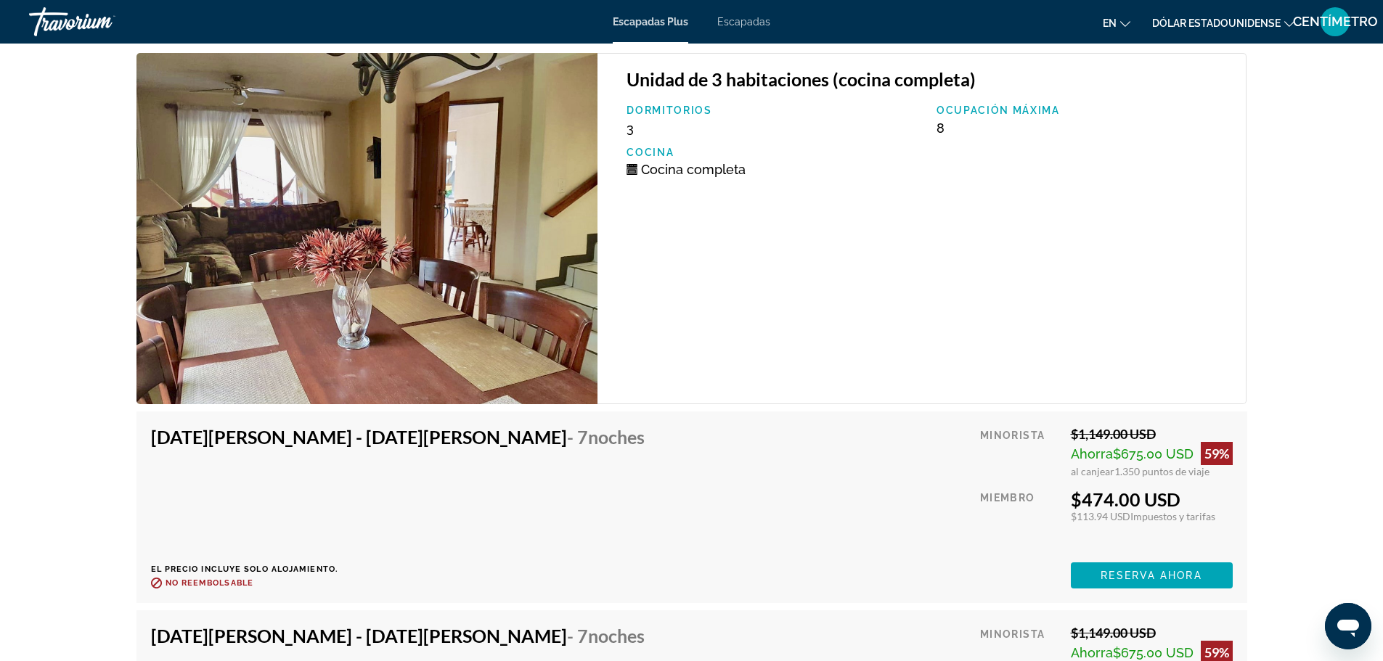
scroll to position [2401, 0]
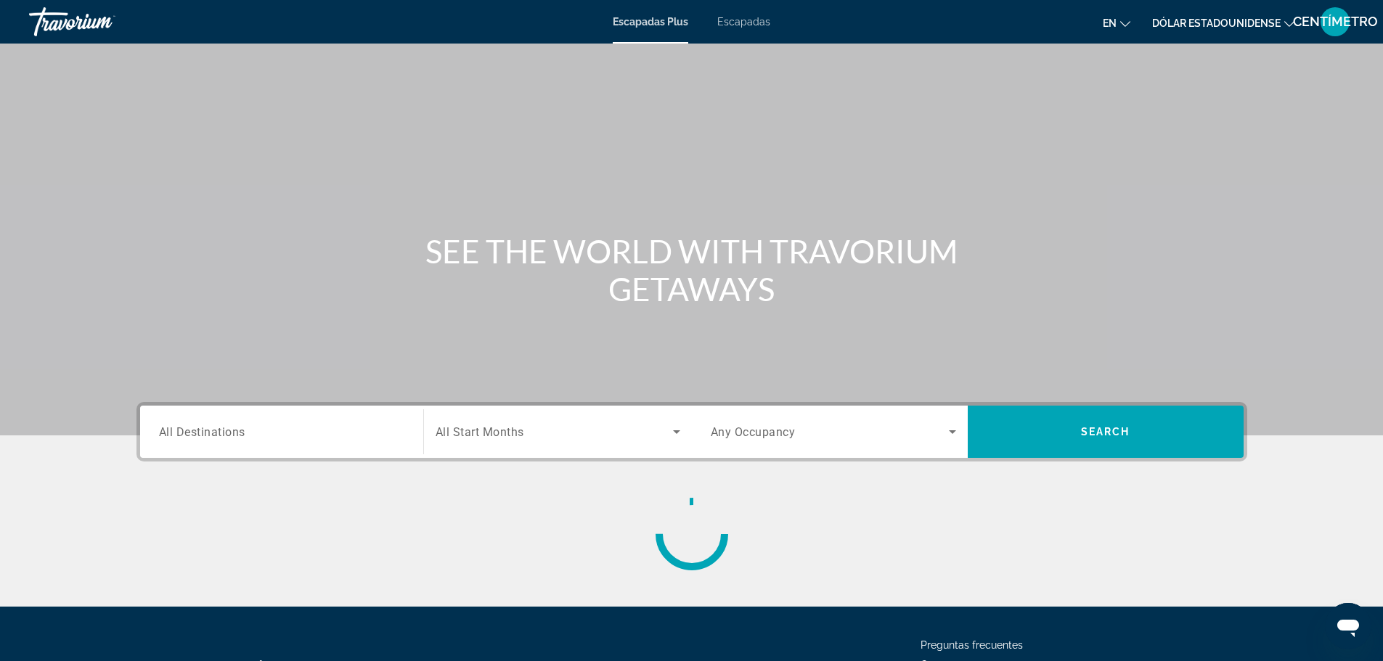
click at [164, 436] on span "All Destinations" at bounding box center [202, 432] width 86 height 14
click at [164, 436] on input "Destination All Destinations" at bounding box center [281, 432] width 245 height 17
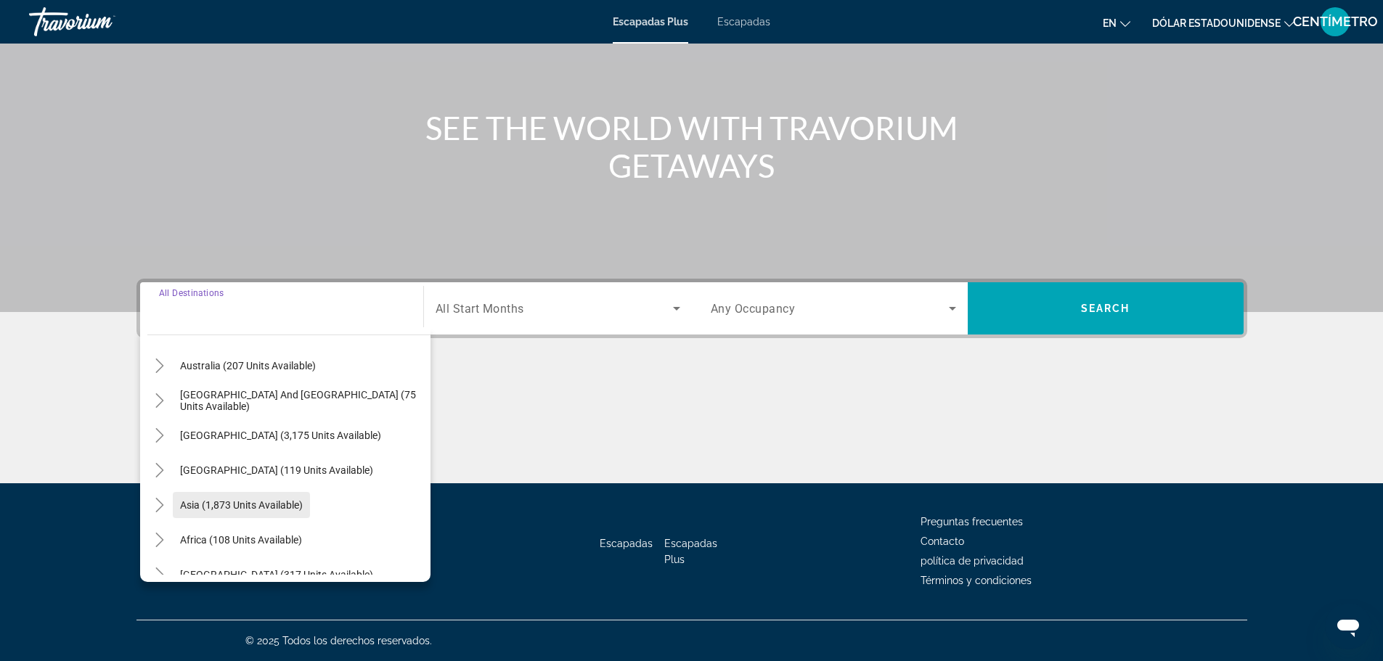
scroll to position [235, 0]
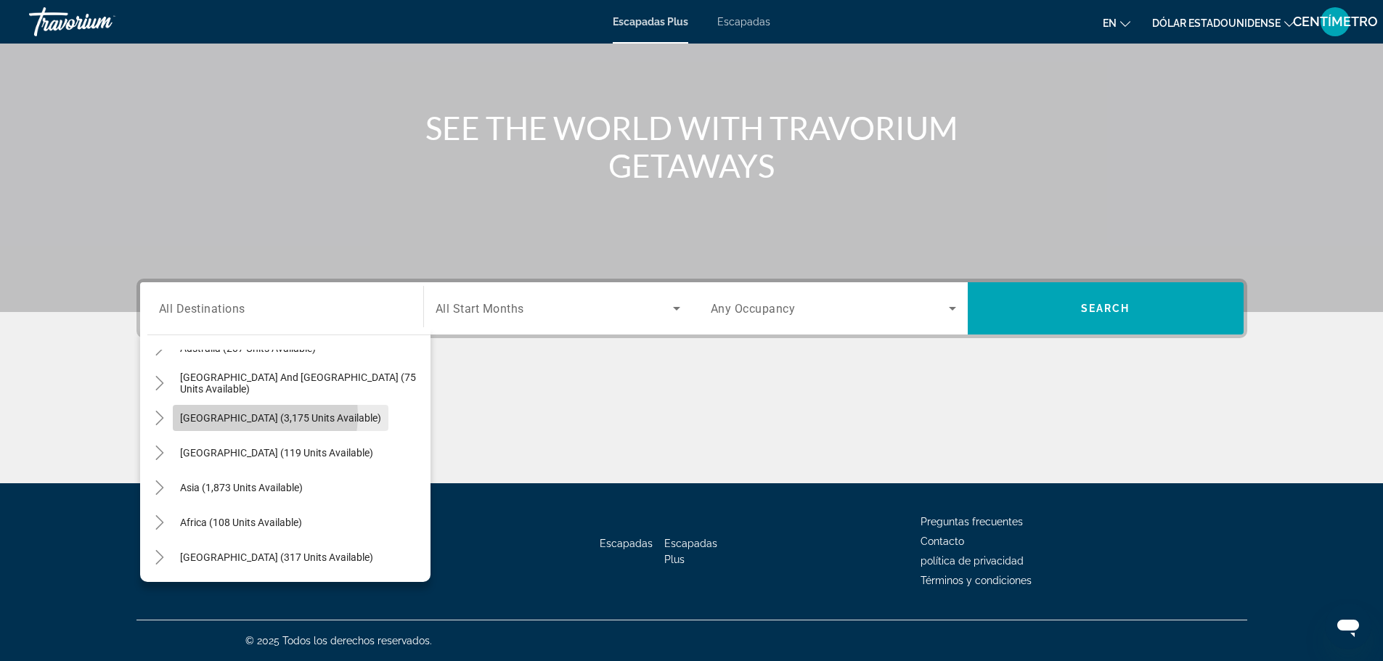
click at [233, 415] on span "[GEOGRAPHIC_DATA] (3,175 units available)" at bounding box center [280, 418] width 201 height 12
type input "**********"
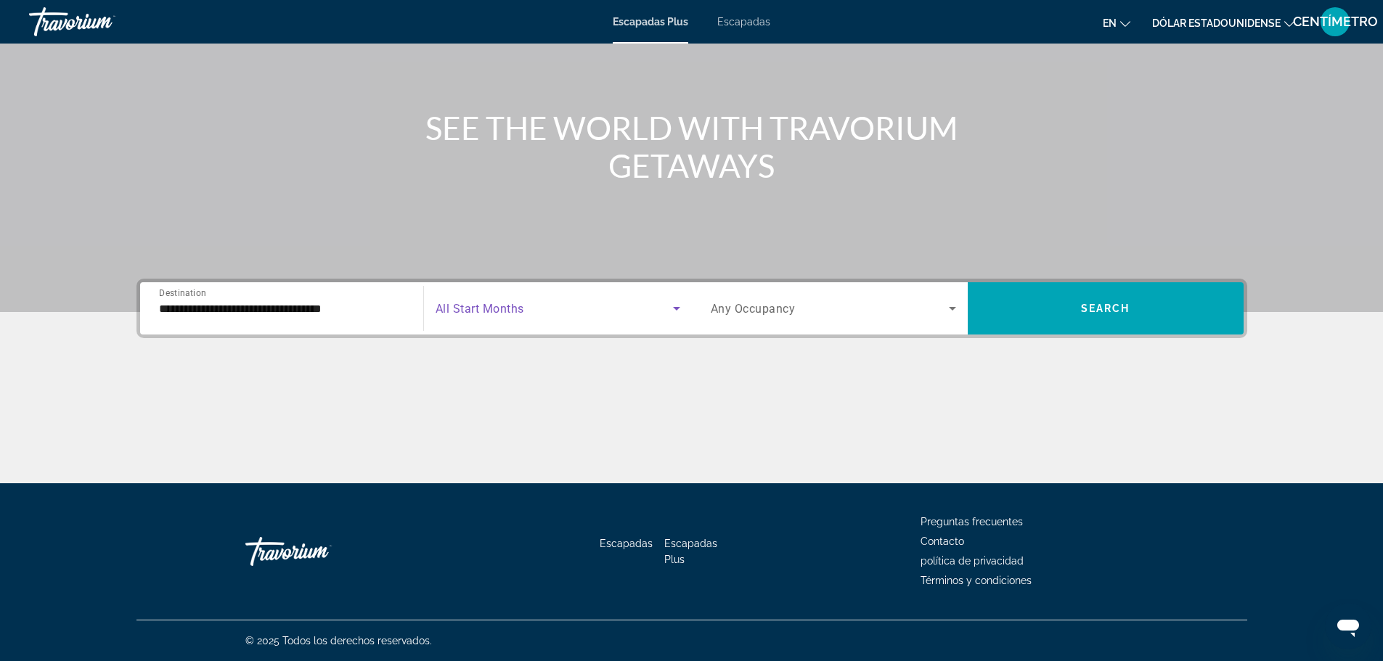
click at [673, 306] on icon "Search widget" at bounding box center [676, 308] width 17 height 17
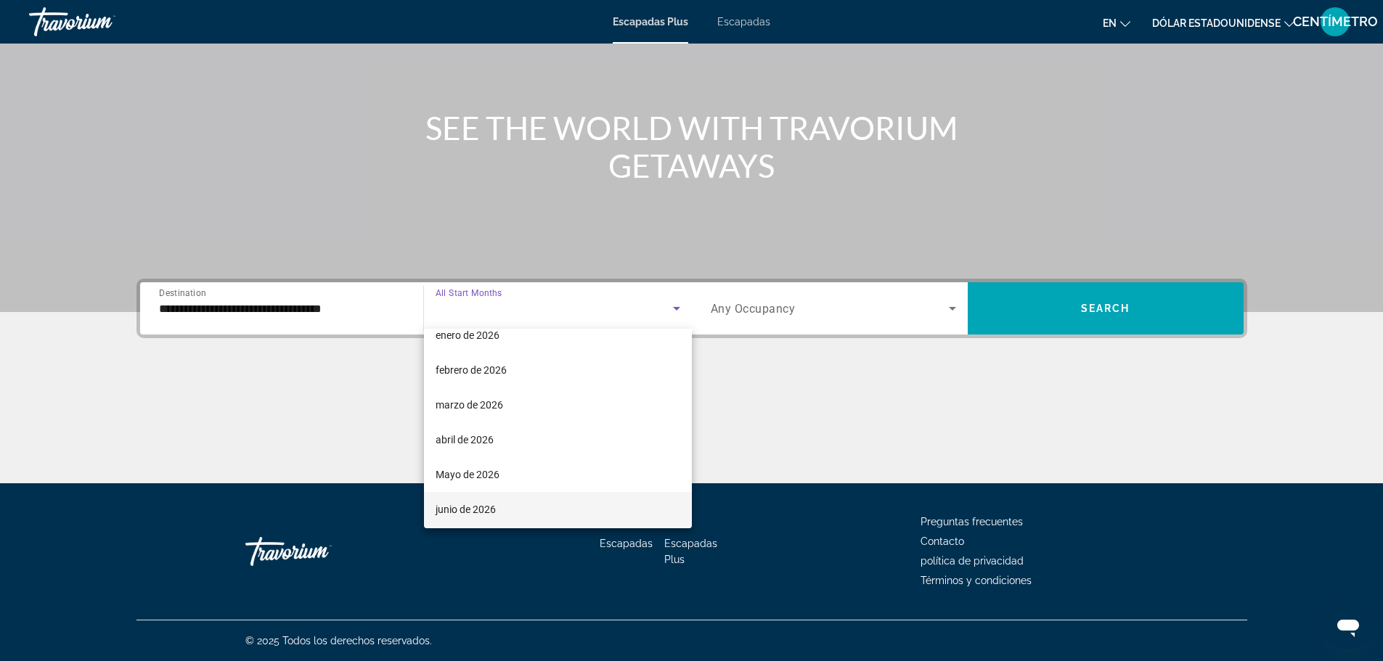
scroll to position [218, 0]
click at [462, 374] on font "marzo de 2026" at bounding box center [470, 378] width 68 height 12
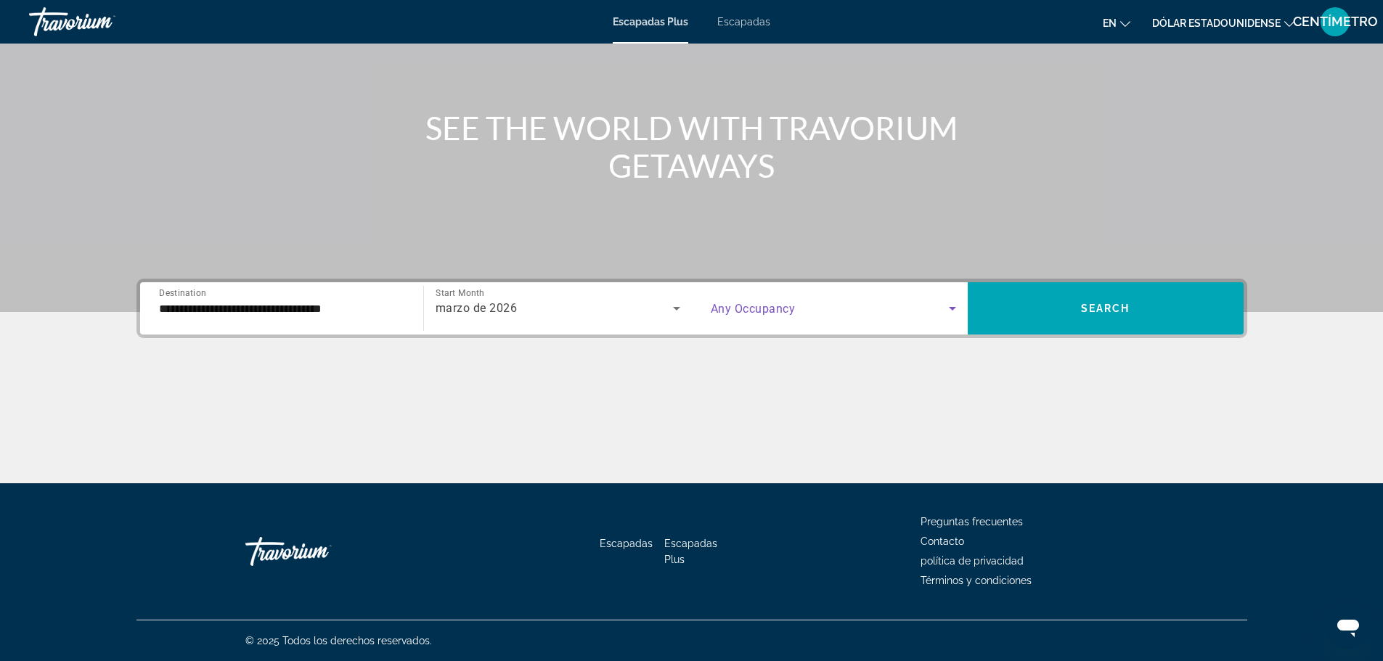
click at [956, 308] on icon "Search widget" at bounding box center [952, 308] width 17 height 17
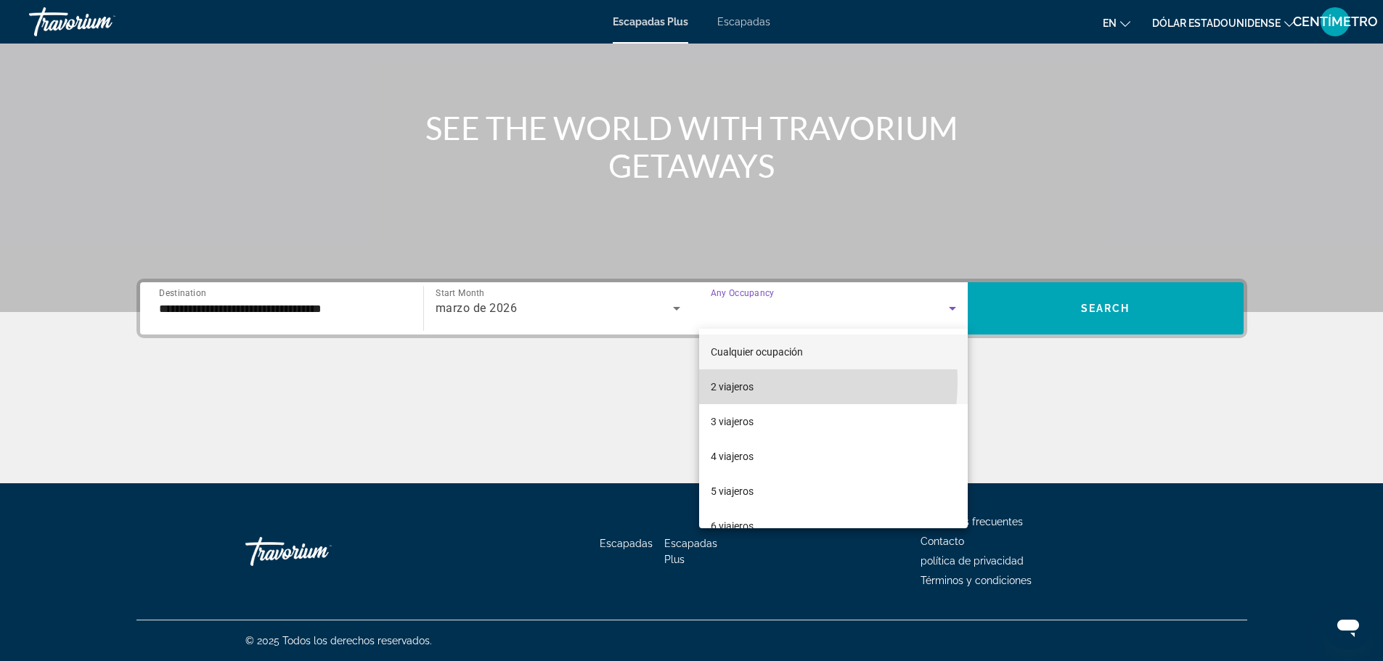
click at [736, 382] on font "2 viajeros" at bounding box center [732, 387] width 43 height 12
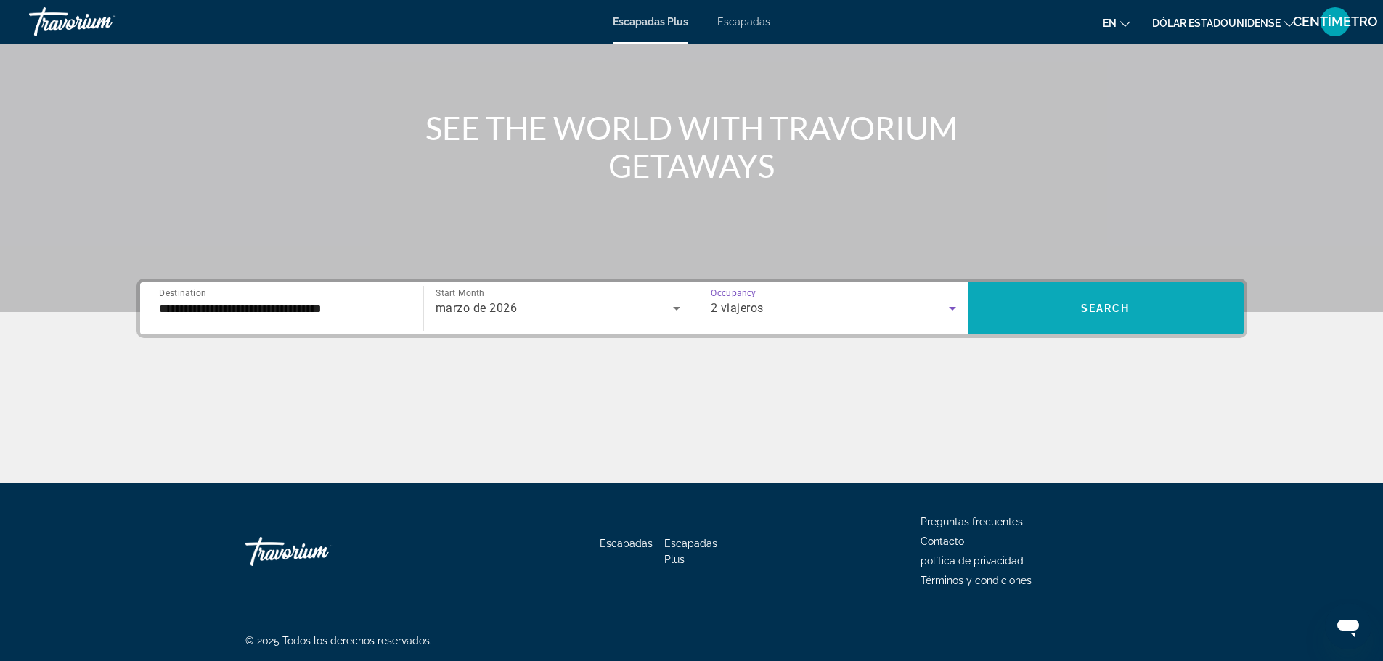
click at [1108, 307] on span "Search" at bounding box center [1105, 309] width 49 height 12
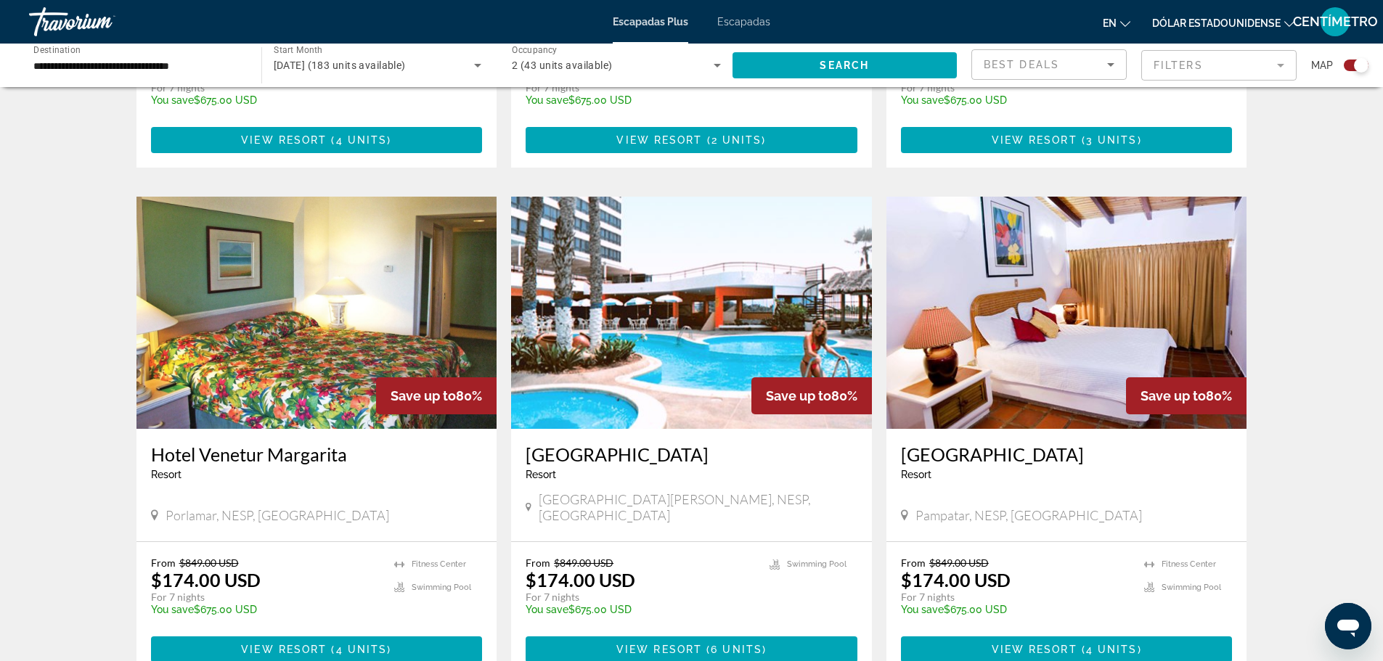
scroll to position [1452, 0]
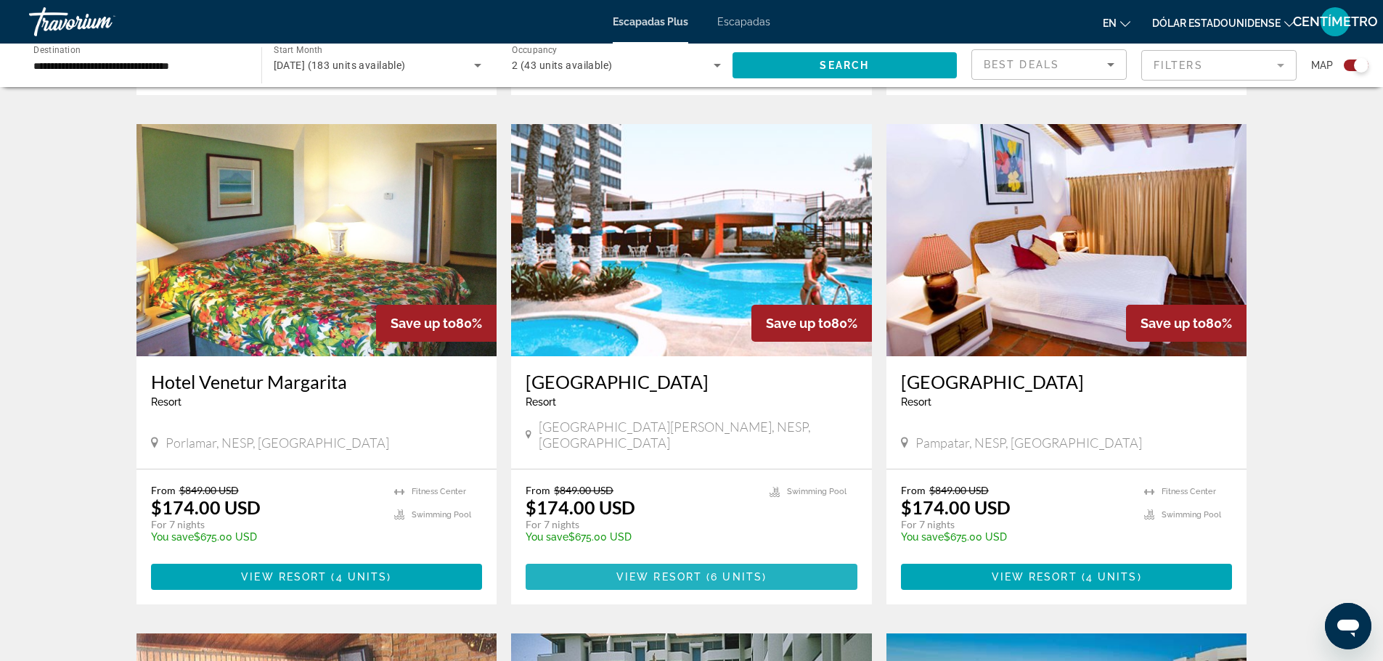
click at [674, 578] on span "View Resort" at bounding box center [659, 577] width 86 height 12
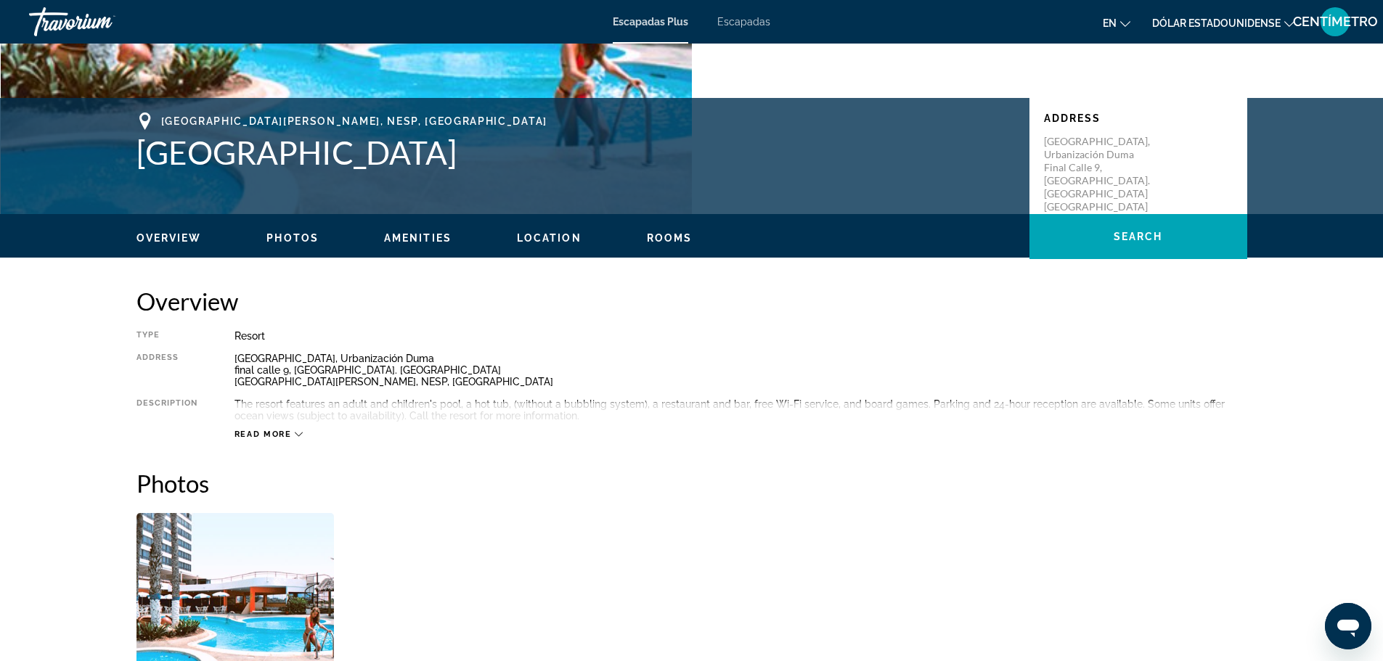
scroll to position [290, 0]
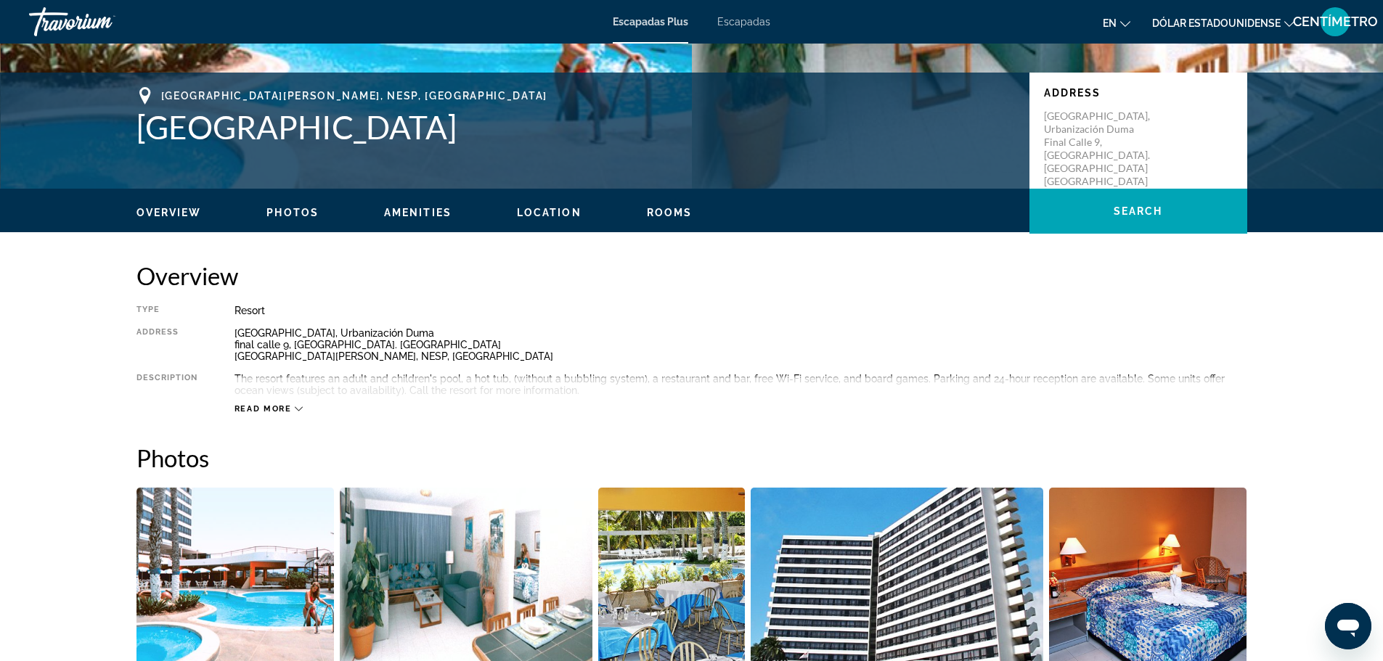
click at [298, 408] on icon "Contenido principal" at bounding box center [299, 409] width 8 height 8
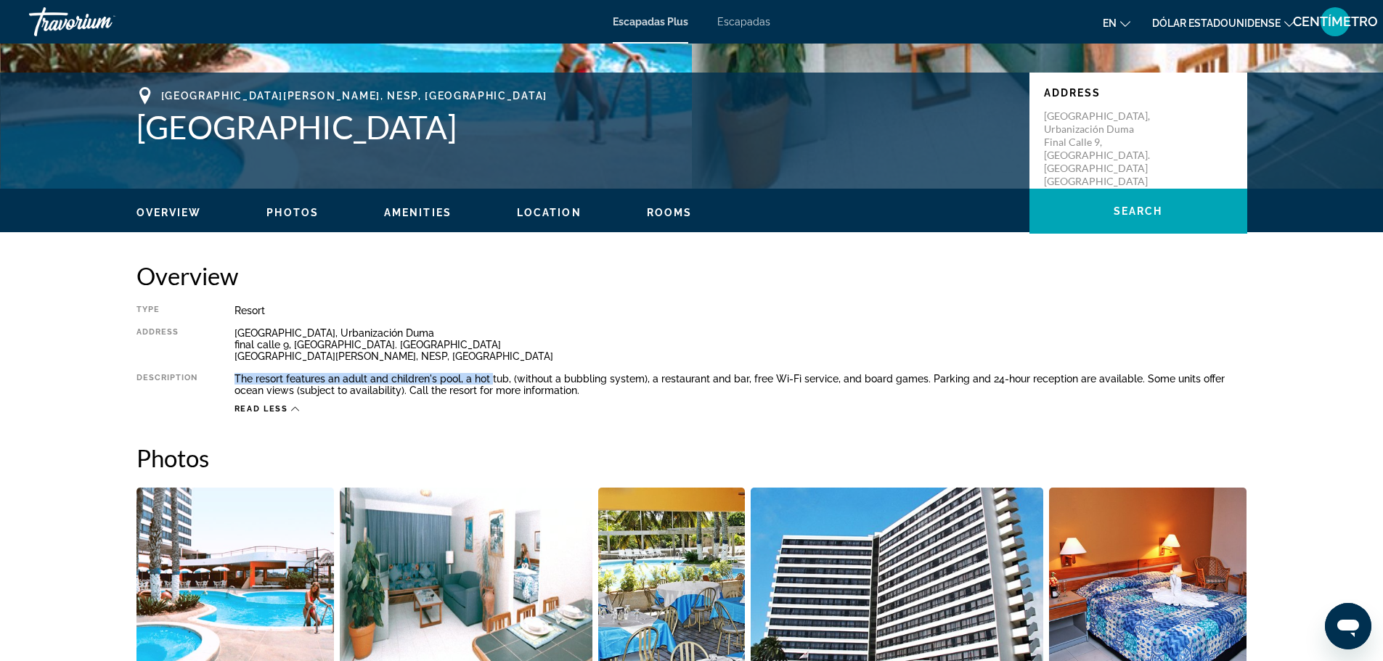
drag, startPoint x: 234, startPoint y: 378, endPoint x: 491, endPoint y: 383, distance: 257.8
click at [491, 381] on div "The resort features an adult and children's pool, a hot tub, (without a bubblin…" at bounding box center [740, 384] width 1013 height 23
click at [505, 315] on div "Resort" at bounding box center [740, 311] width 1013 height 12
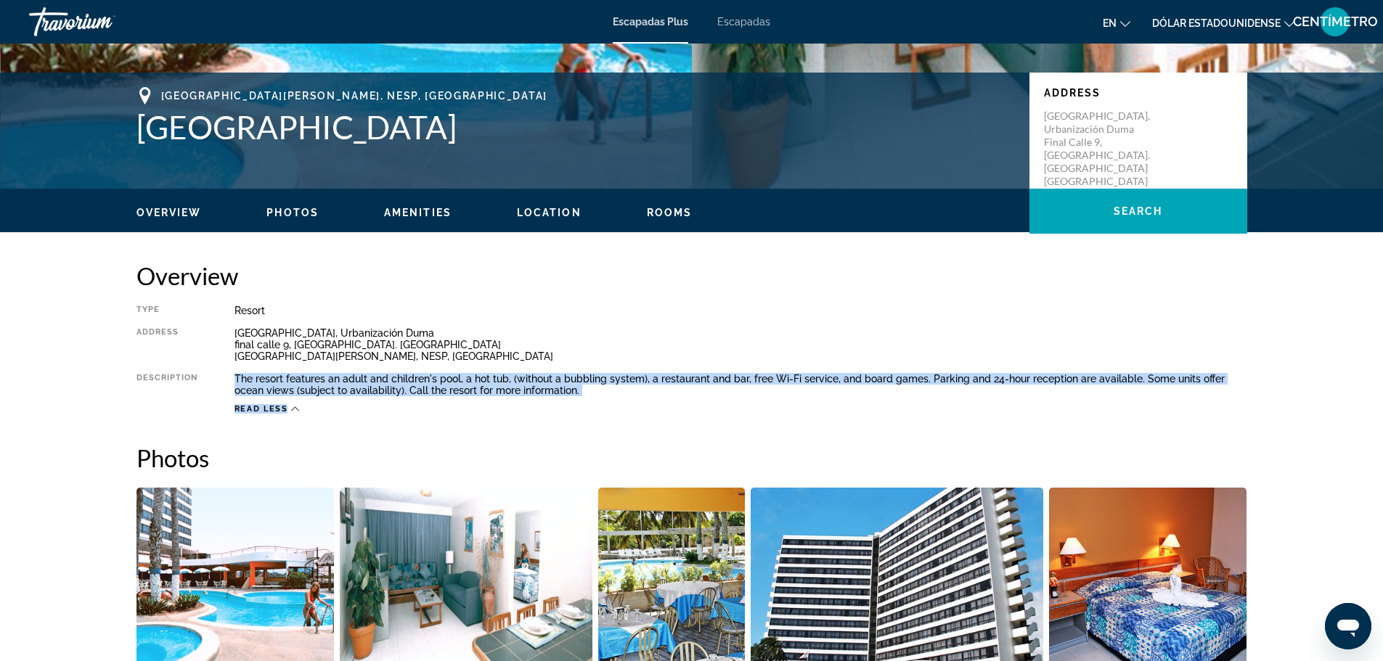
drag, startPoint x: 235, startPoint y: 378, endPoint x: 584, endPoint y: 399, distance: 349.1
click at [584, 399] on div "Type Resort All-Inclusive No All-Inclusive Address [GEOGRAPHIC_DATA]. [GEOGRAPH…" at bounding box center [691, 360] width 1111 height 110
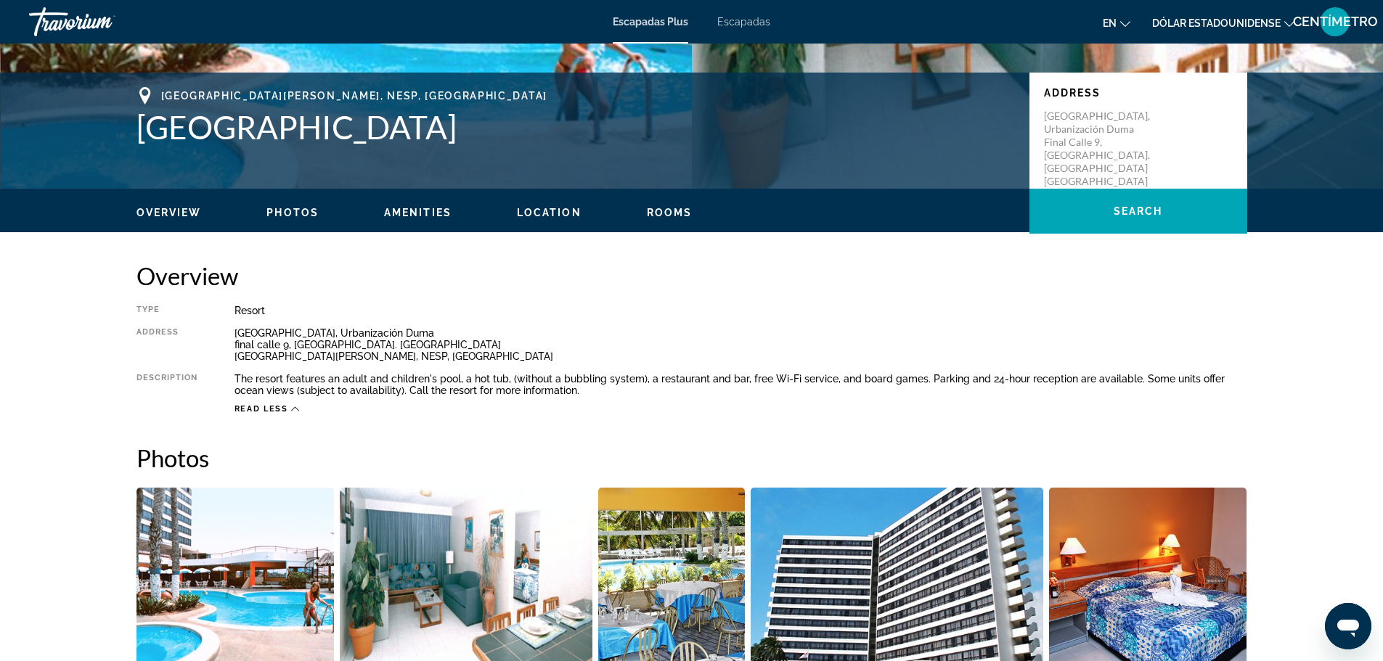
drag, startPoint x: 491, startPoint y: 401, endPoint x: 492, endPoint y: 394, distance: 7.4
drag, startPoint x: 492, startPoint y: 394, endPoint x: 925, endPoint y: 313, distance: 440.3
click at [925, 313] on div "Resort" at bounding box center [740, 311] width 1013 height 12
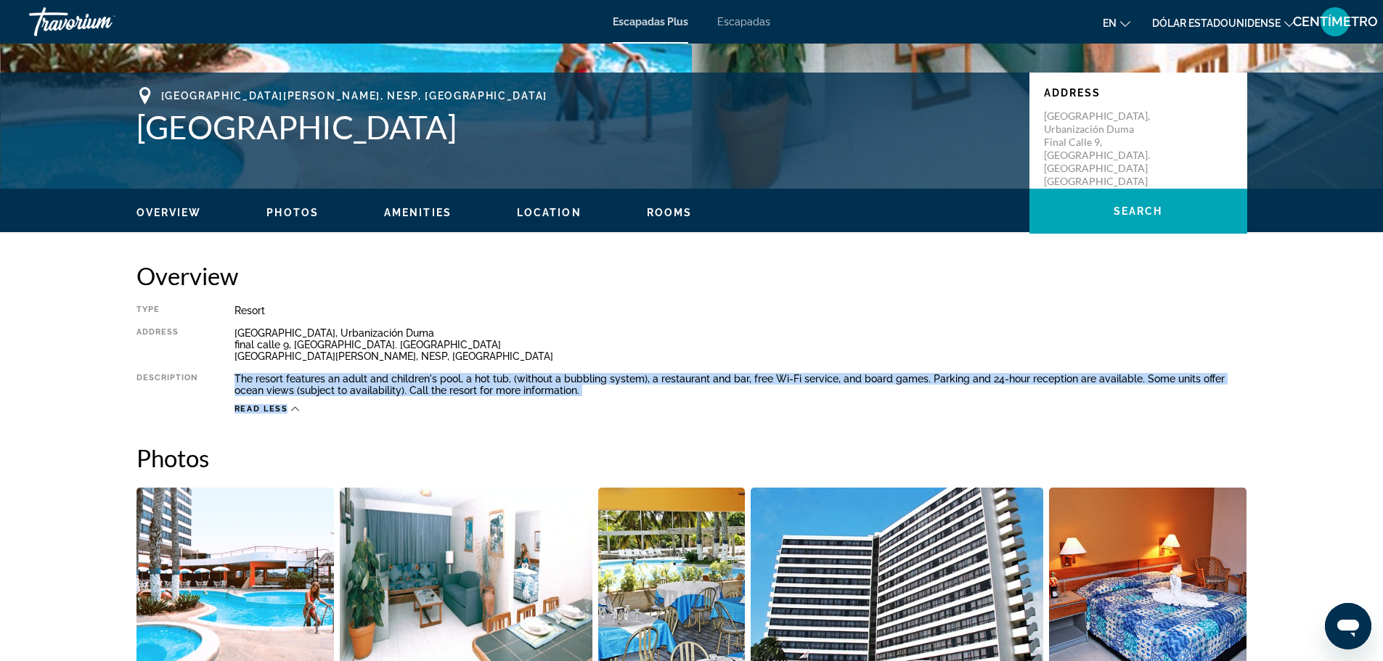
drag, startPoint x: 235, startPoint y: 378, endPoint x: 552, endPoint y: 403, distance: 318.3
click at [552, 403] on div "Type Resort All-Inclusive No All-Inclusive Address [GEOGRAPHIC_DATA]. [GEOGRAPH…" at bounding box center [691, 360] width 1111 height 110
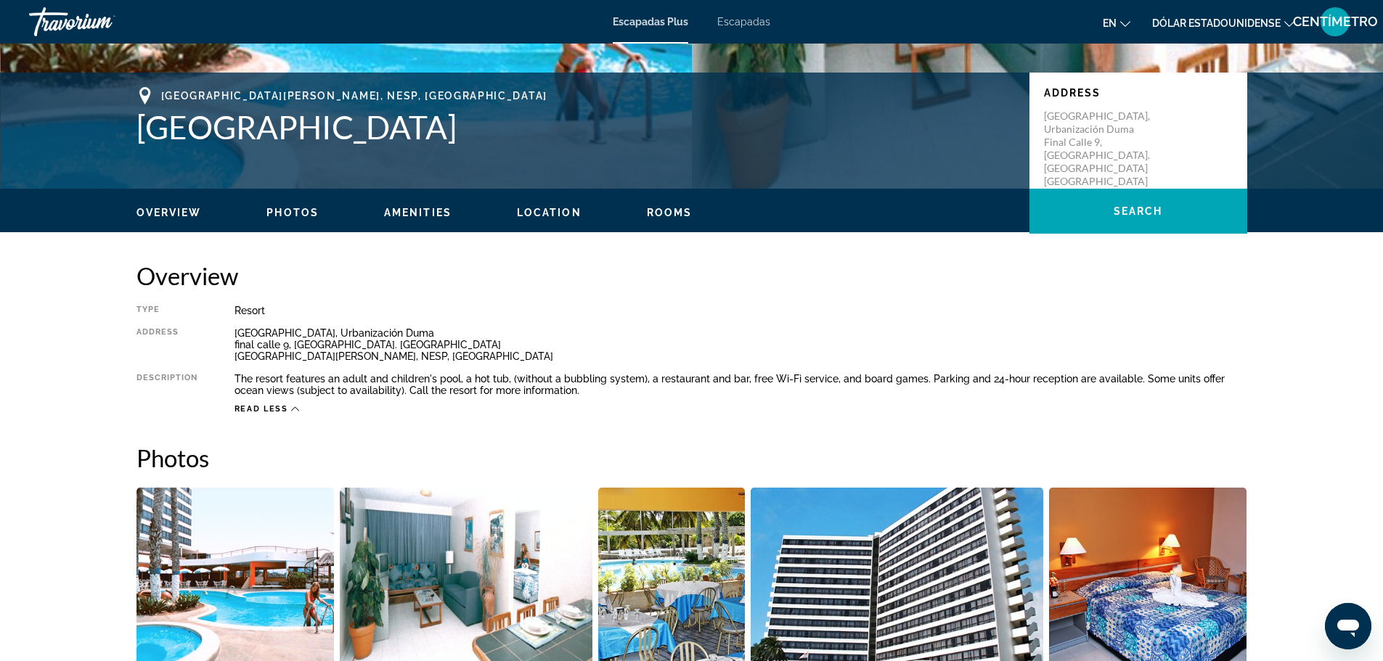
click at [648, 317] on div "Type Resort All-Inclusive No All-Inclusive Address [GEOGRAPHIC_DATA]. [GEOGRAPH…" at bounding box center [691, 360] width 1111 height 110
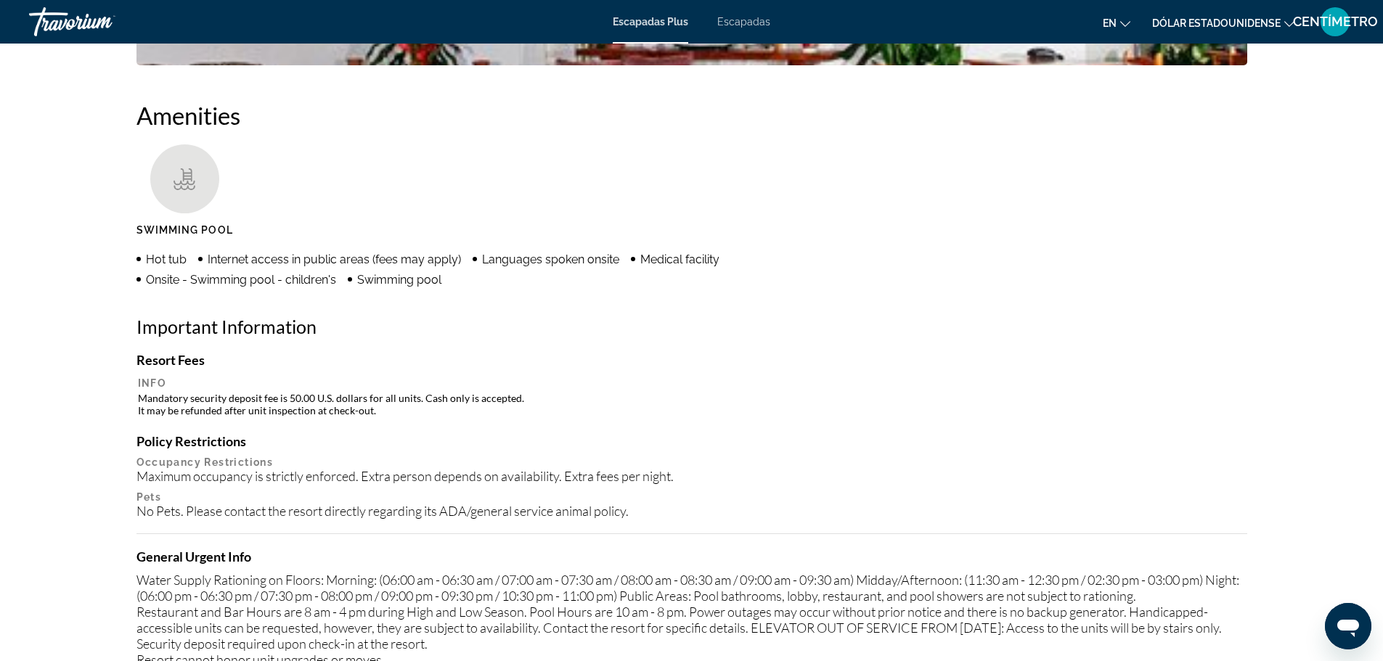
scroll to position [1089, 0]
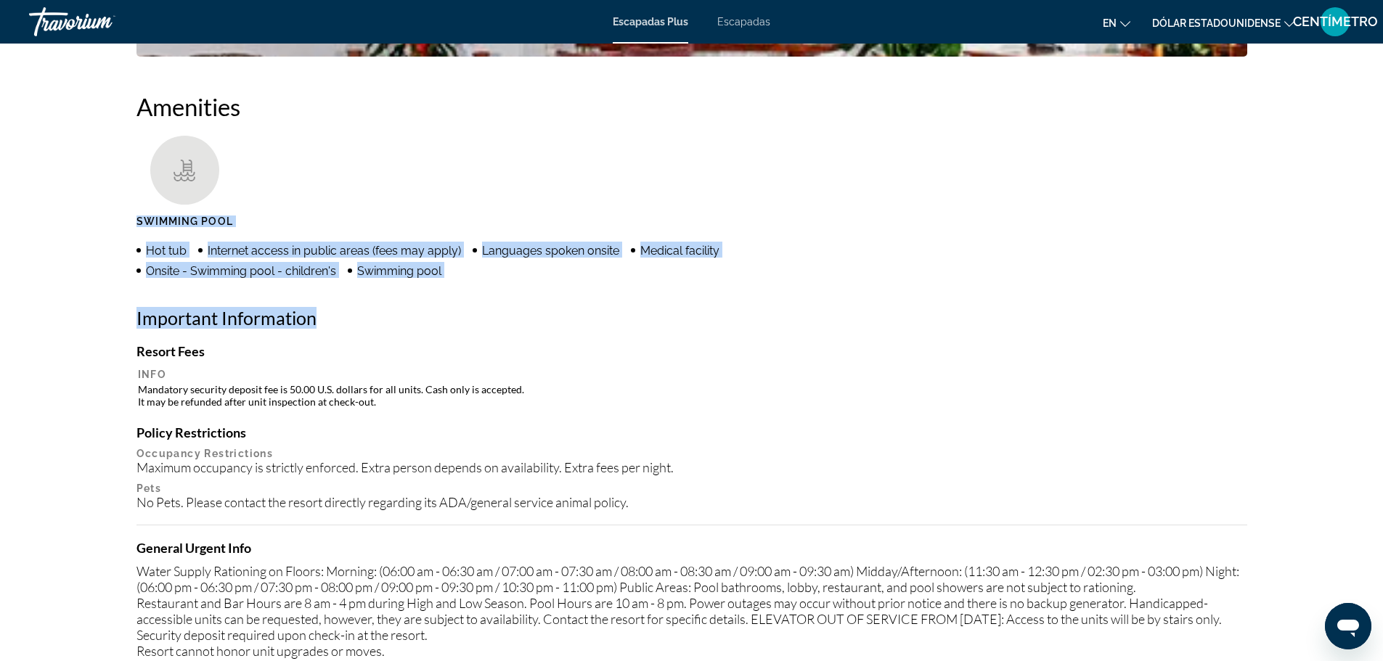
drag, startPoint x: 137, startPoint y: 221, endPoint x: 738, endPoint y: 301, distance: 605.6
click at [738, 301] on div "Amenities Swimming Pool Hot tub Internet access in public areas (fees may apply…" at bounding box center [691, 447] width 1111 height 710
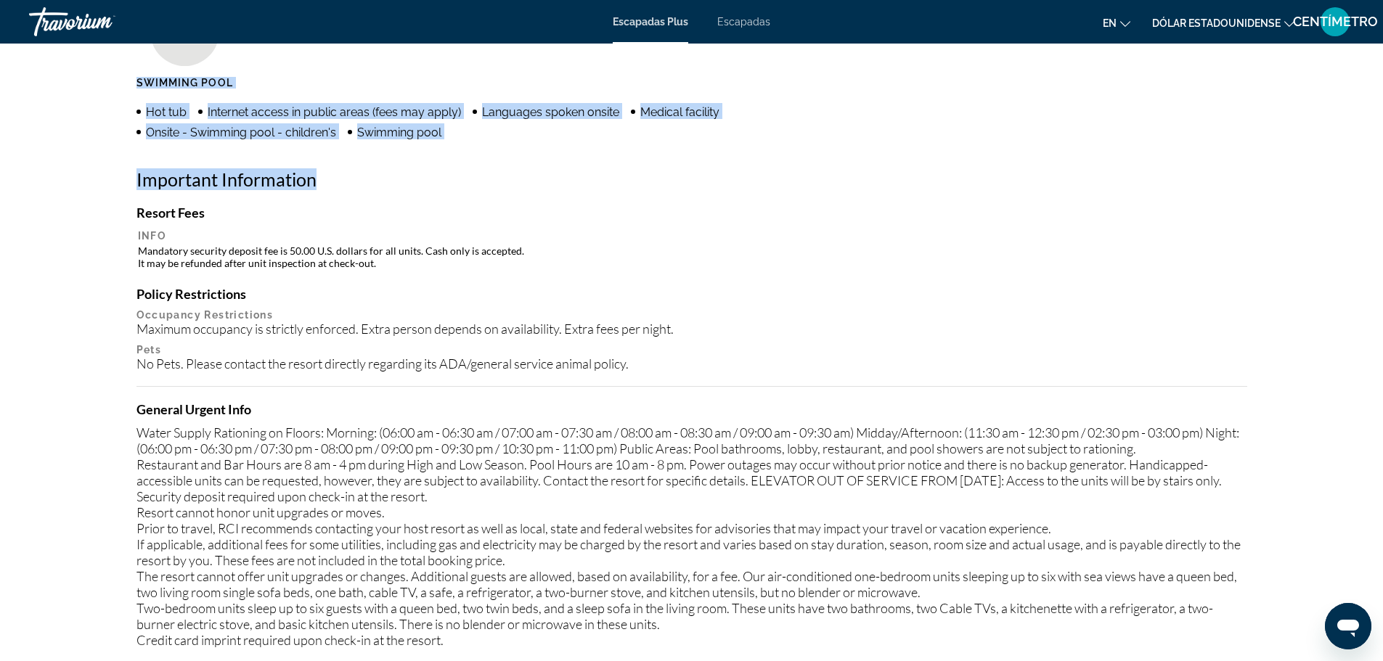
scroll to position [1234, 0]
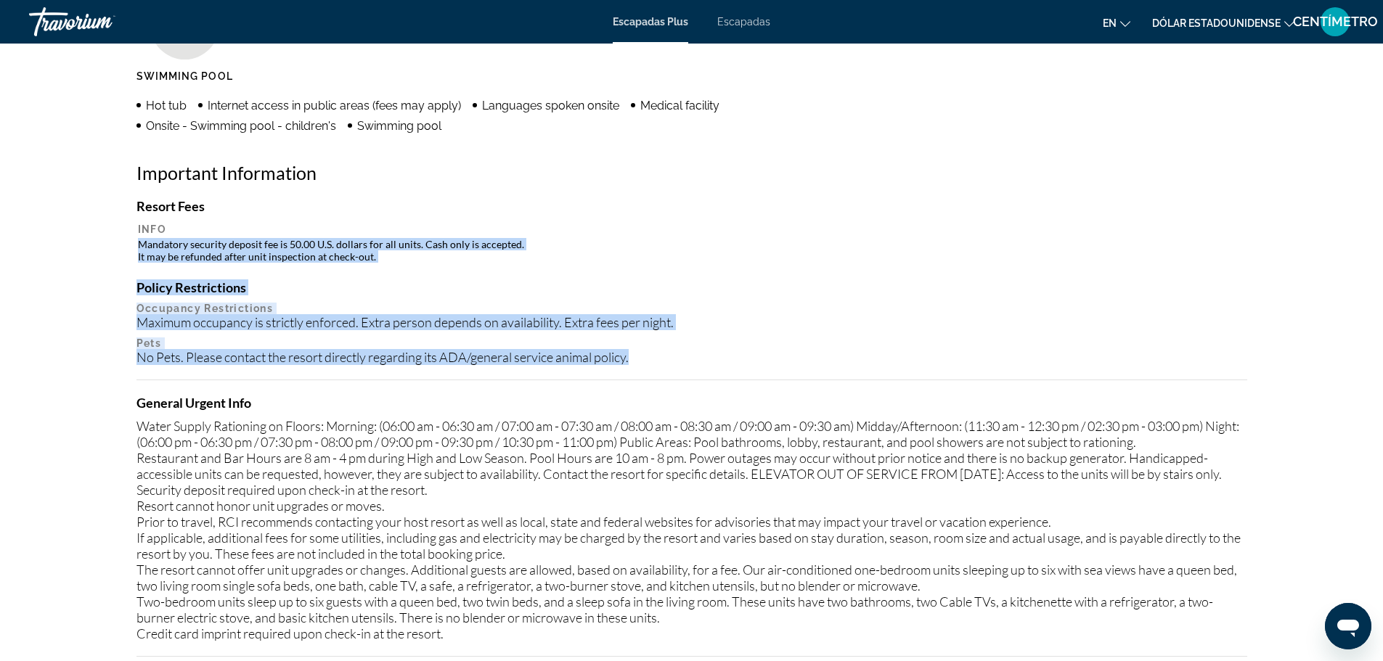
drag, startPoint x: 139, startPoint y: 244, endPoint x: 729, endPoint y: 360, distance: 601.5
click at [729, 360] on div "Resort Fees Info Mandatory security deposit fee is 50.00 U.S. dollars for all u…" at bounding box center [691, 427] width 1111 height 459
click at [820, 280] on h4 "Policy Restrictions" at bounding box center [691, 288] width 1111 height 16
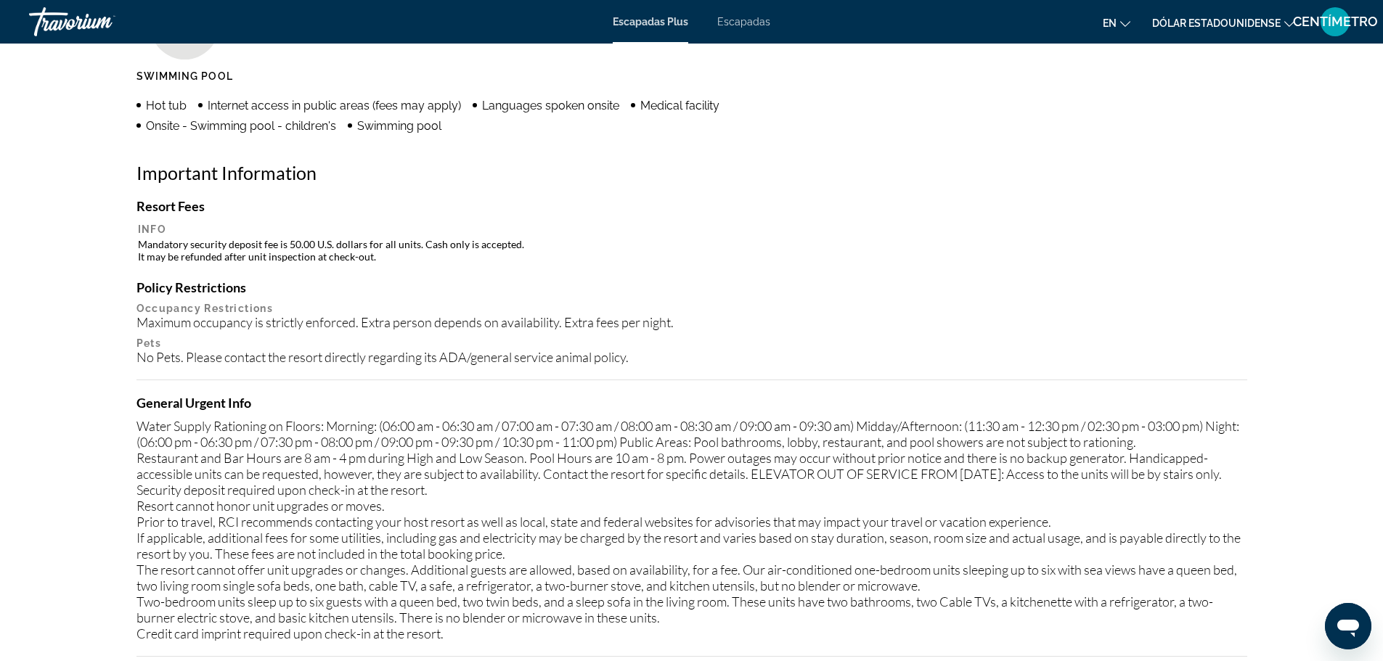
click at [512, 412] on div "General Urgent Info Water Supply Rationing on Floors: Morning: (06:00 am - 06:3…" at bounding box center [691, 518] width 1111 height 247
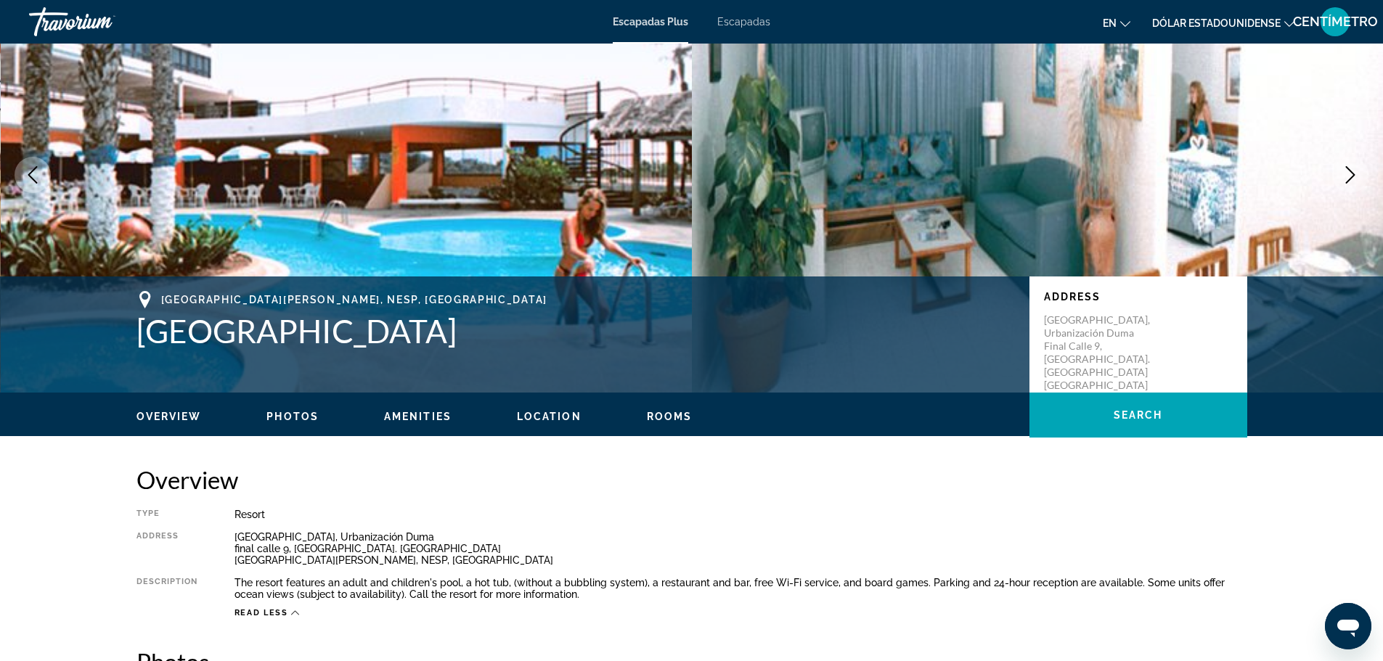
scroll to position [86, 0]
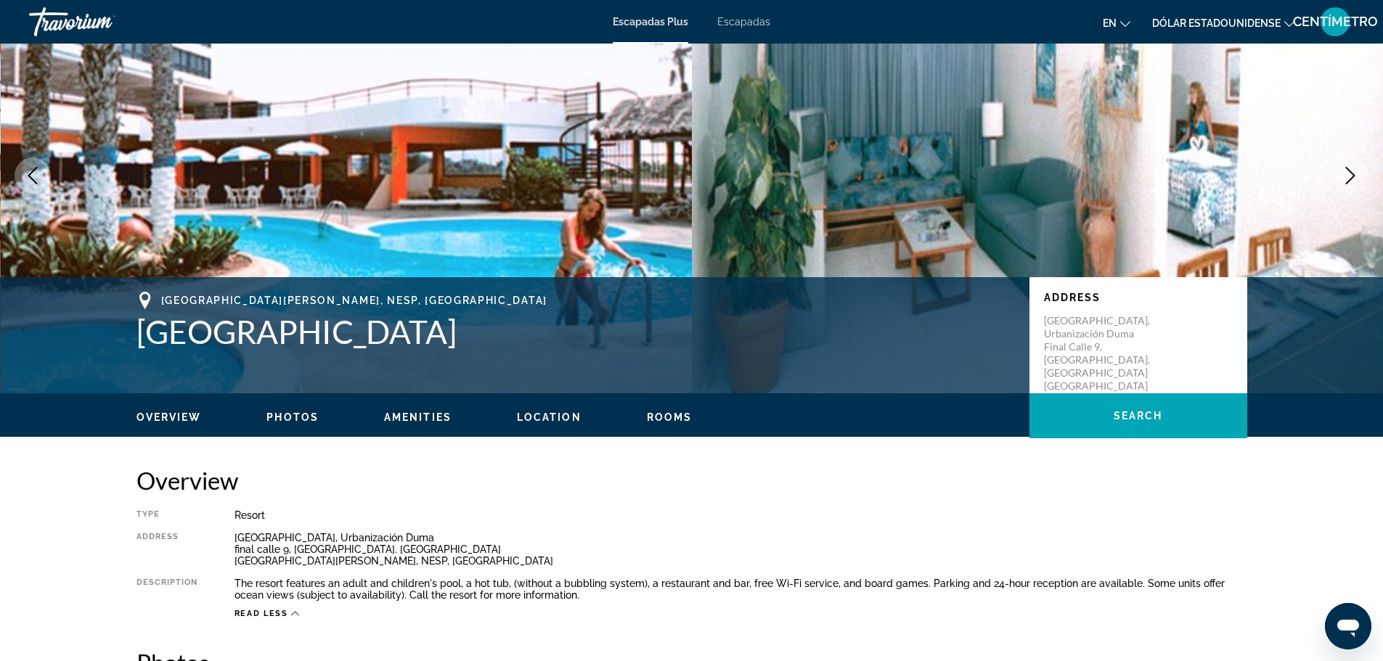
click at [289, 415] on span "Photos" at bounding box center [292, 418] width 52 height 12
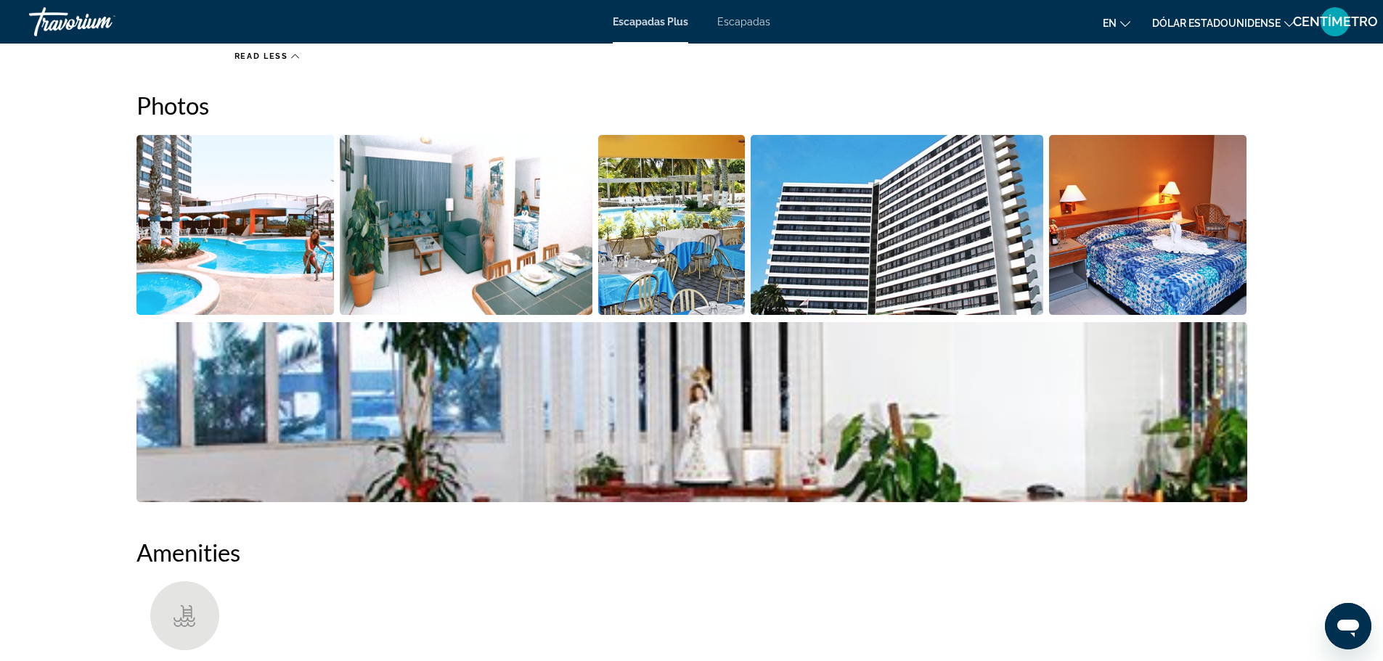
scroll to position [647, 0]
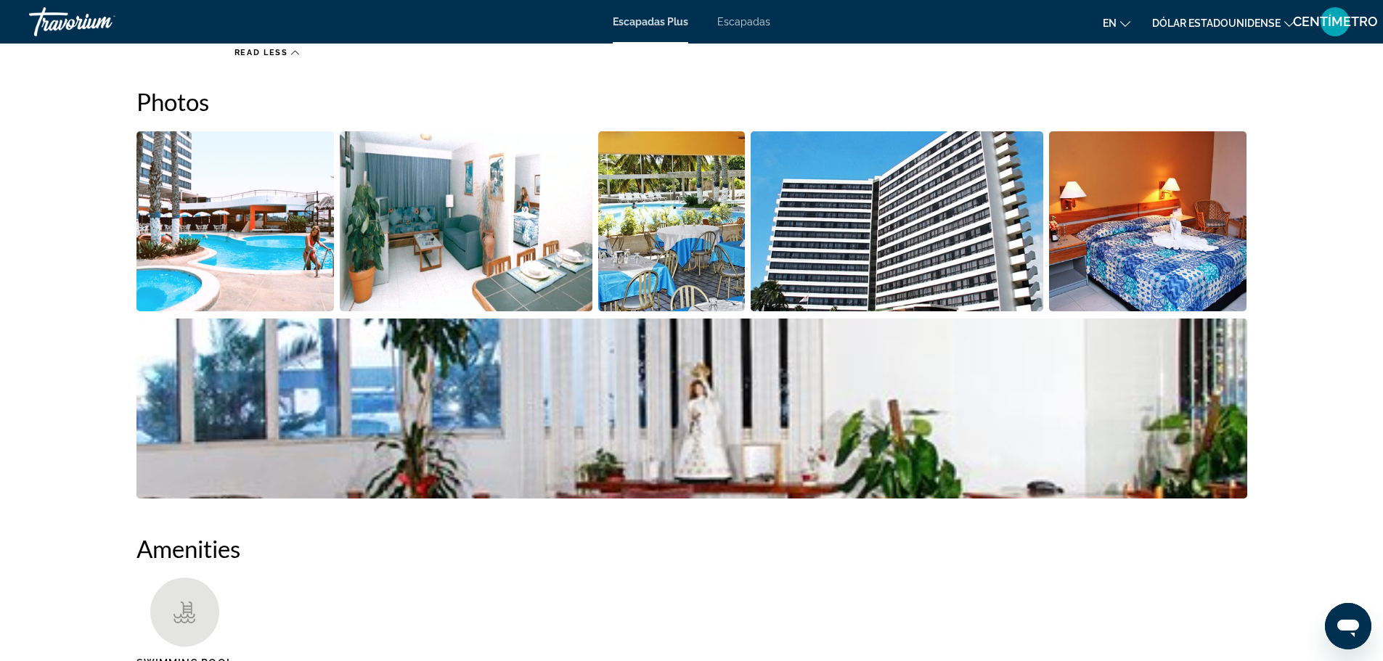
click at [219, 215] on img "Open full-screen image slider" at bounding box center [235, 221] width 198 height 180
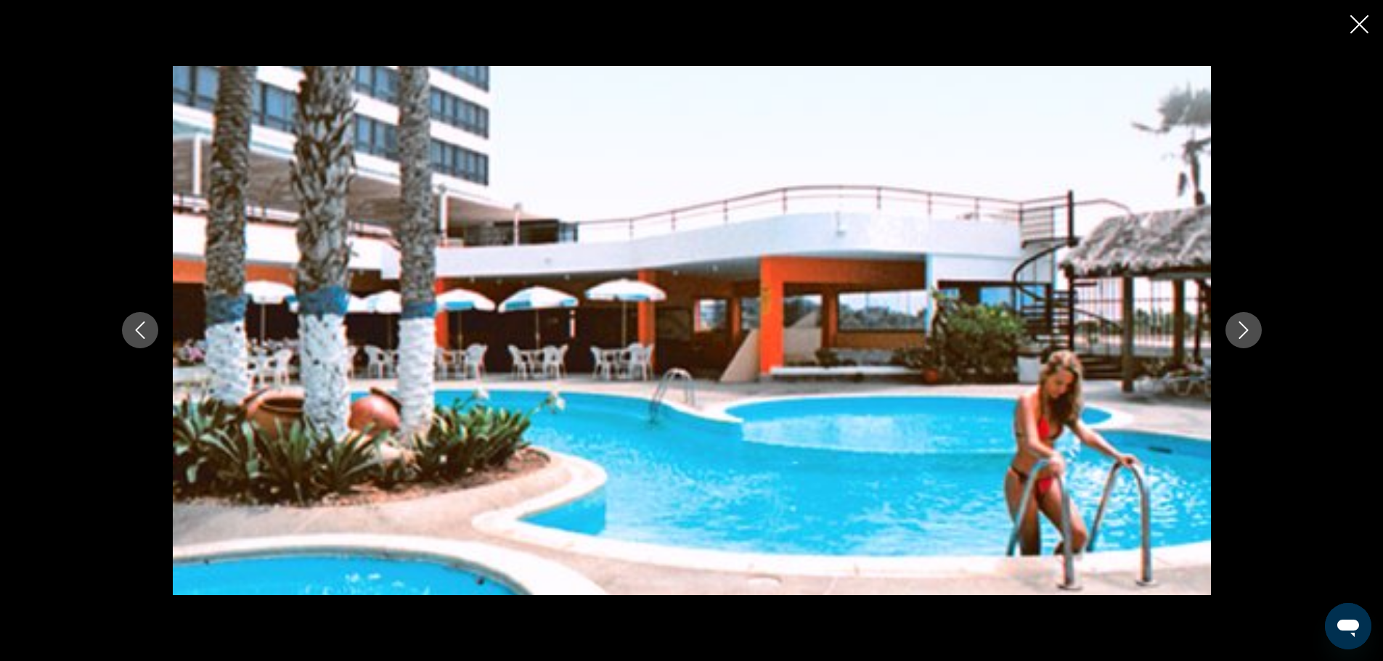
click at [1239, 327] on icon "Next image" at bounding box center [1243, 330] width 17 height 17
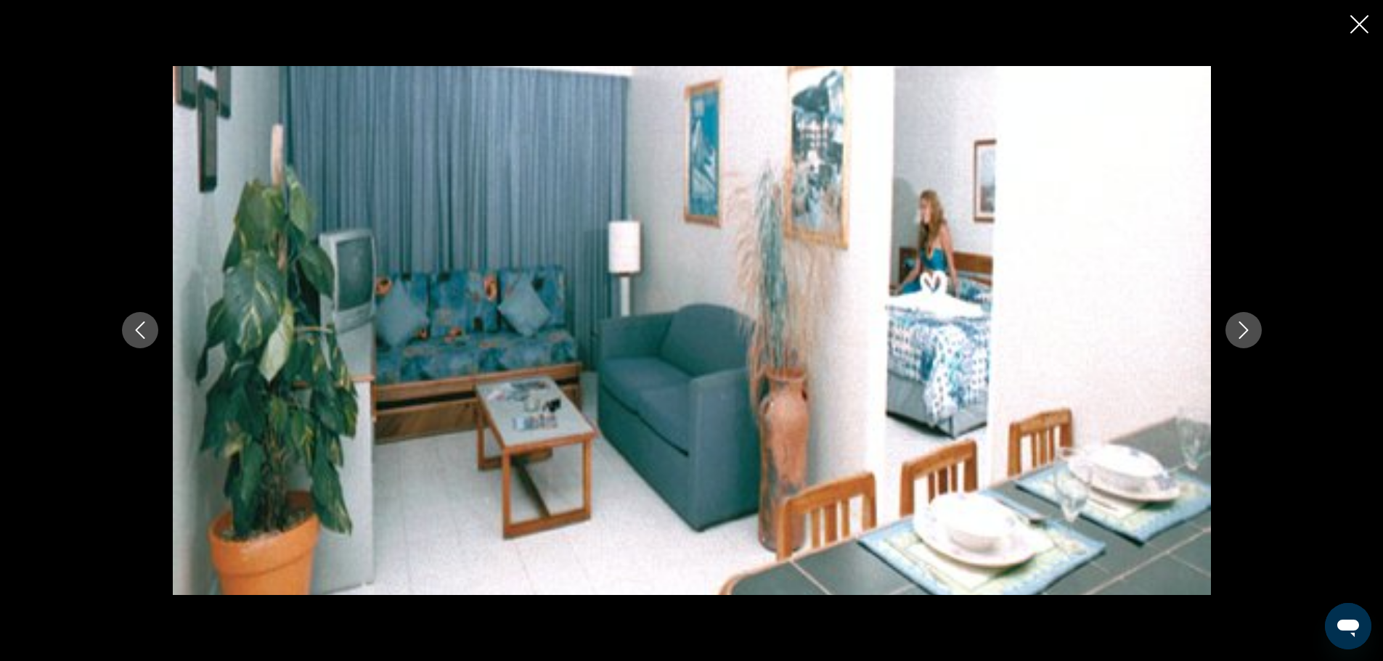
click at [1239, 327] on icon "Next image" at bounding box center [1243, 330] width 17 height 17
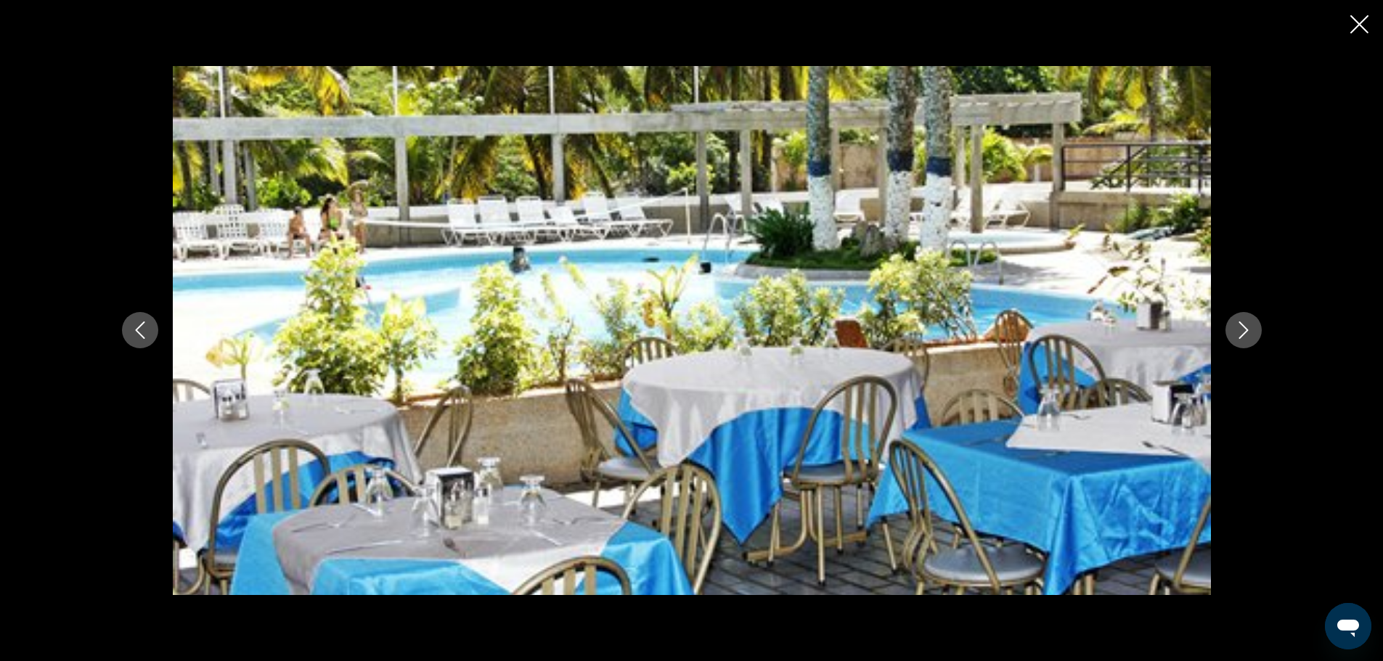
click at [1239, 327] on icon "Next image" at bounding box center [1243, 330] width 17 height 17
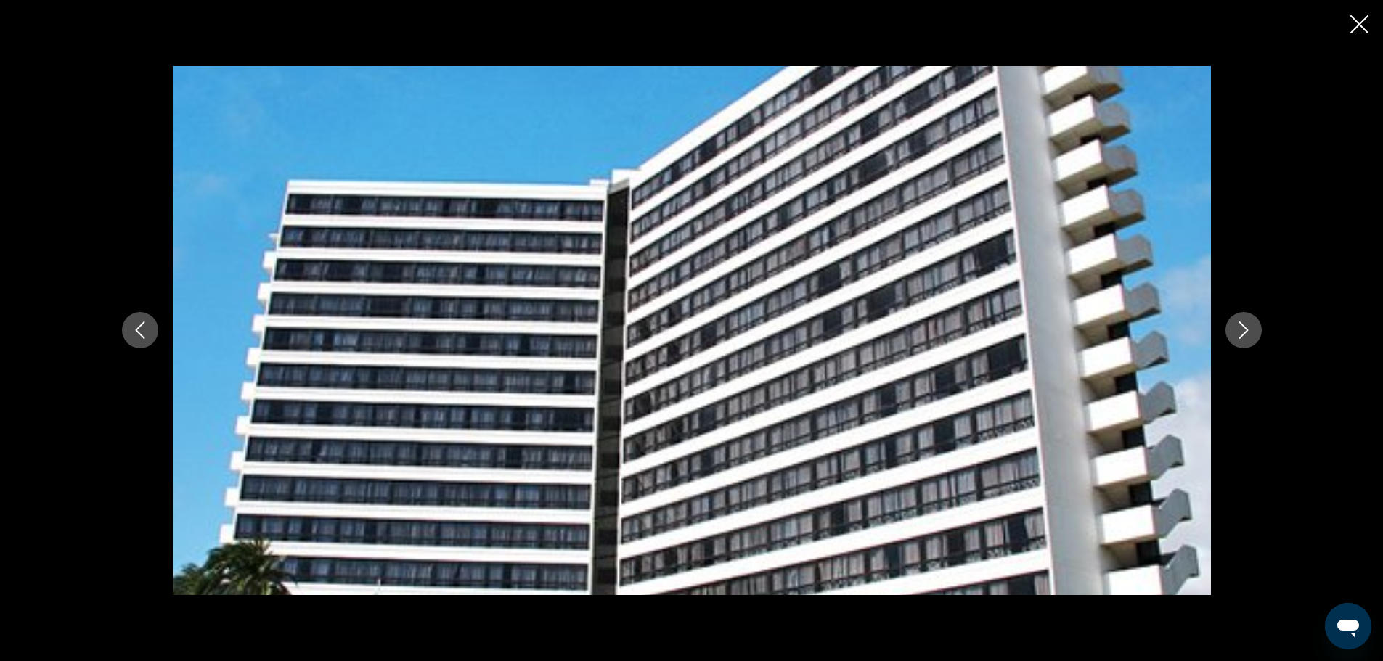
click at [1239, 327] on icon "Next image" at bounding box center [1243, 330] width 17 height 17
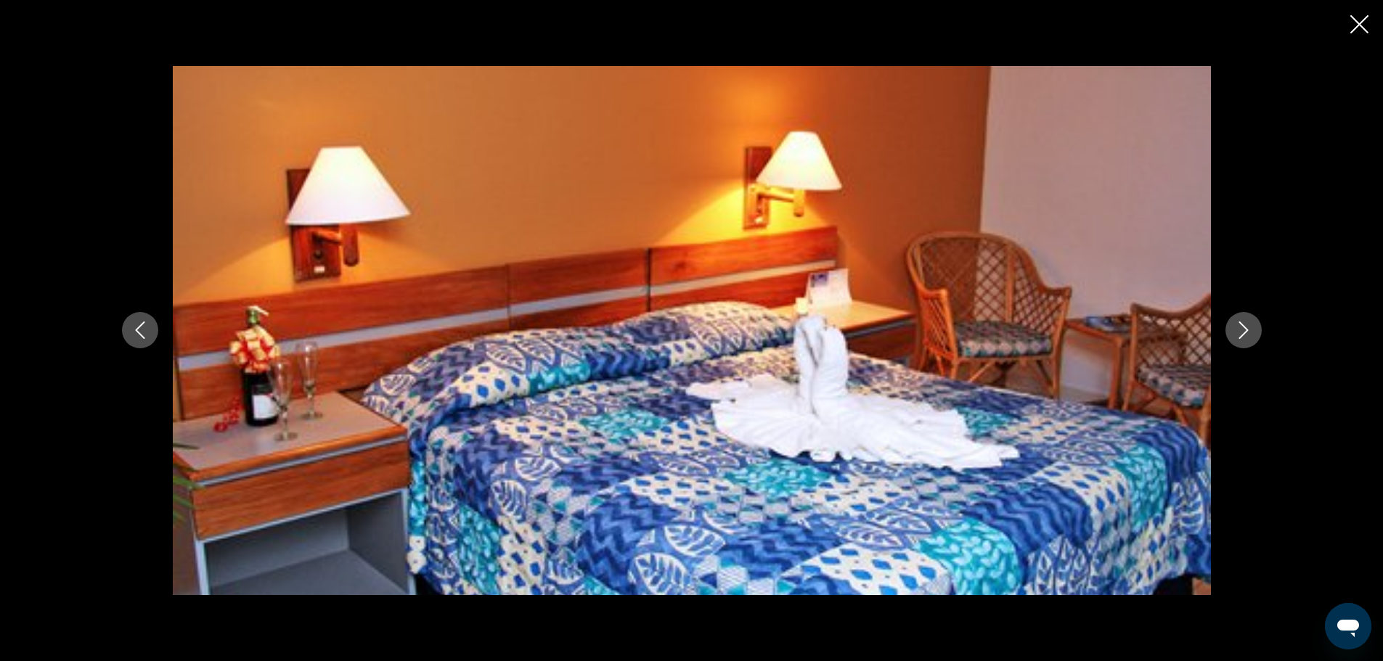
click at [1239, 327] on icon "Next image" at bounding box center [1243, 330] width 17 height 17
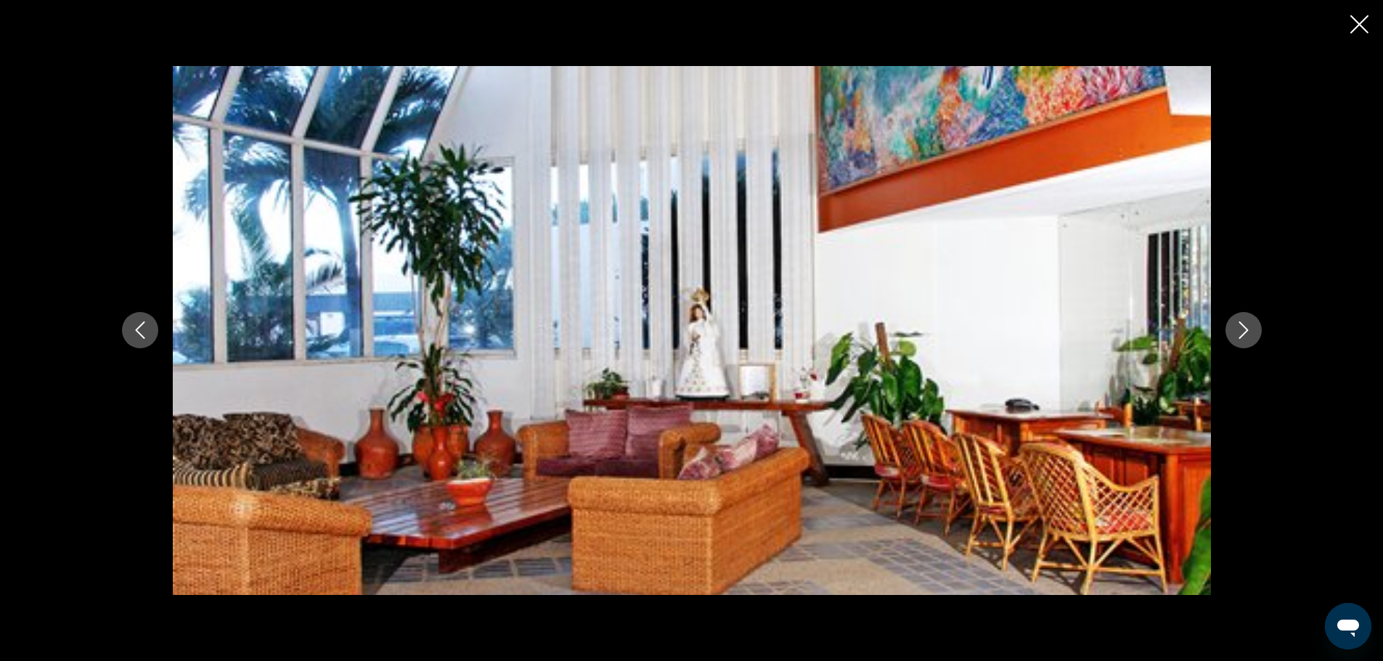
click at [1239, 327] on icon "Next image" at bounding box center [1243, 330] width 17 height 17
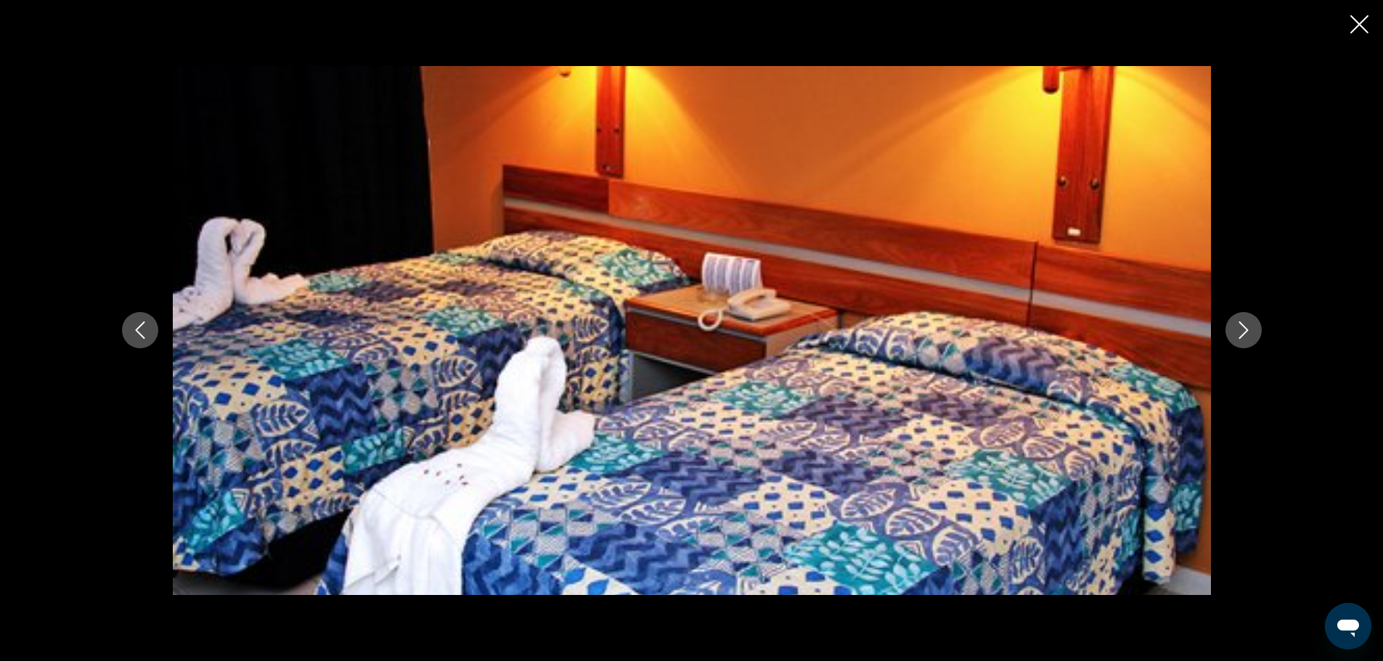
click at [1239, 327] on icon "Next image" at bounding box center [1243, 330] width 17 height 17
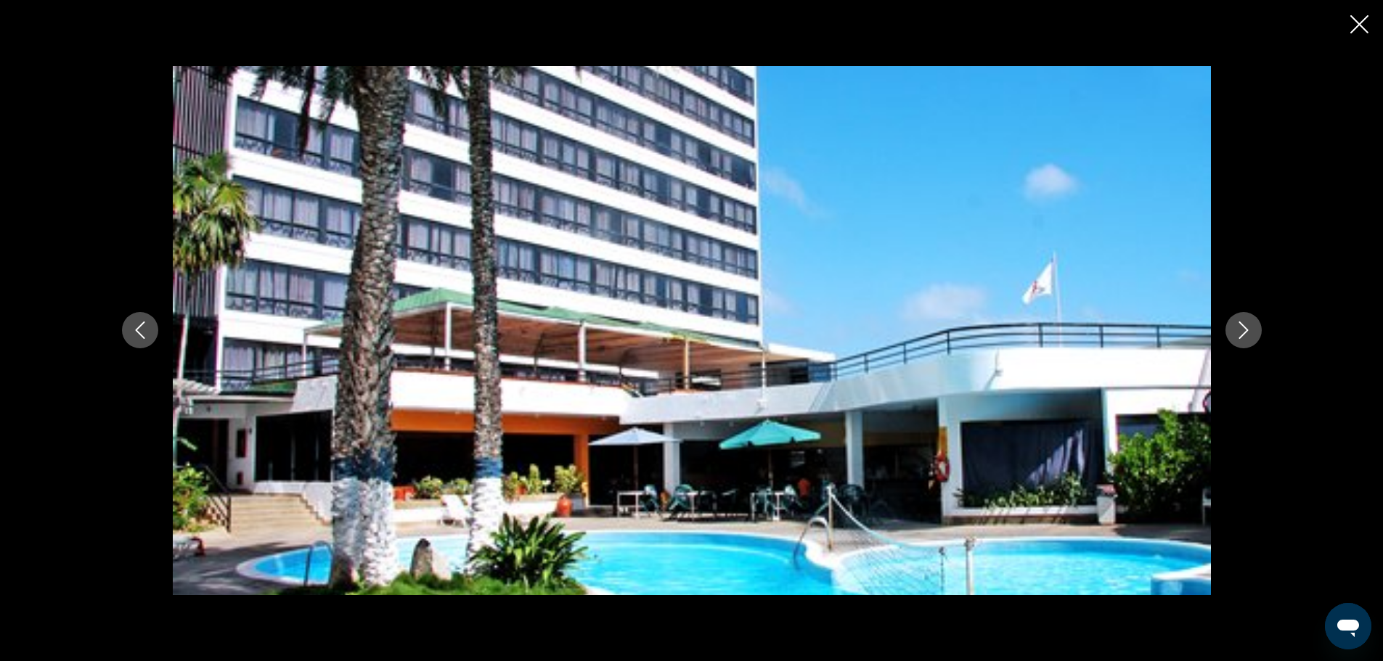
click at [1239, 327] on icon "Next image" at bounding box center [1243, 330] width 17 height 17
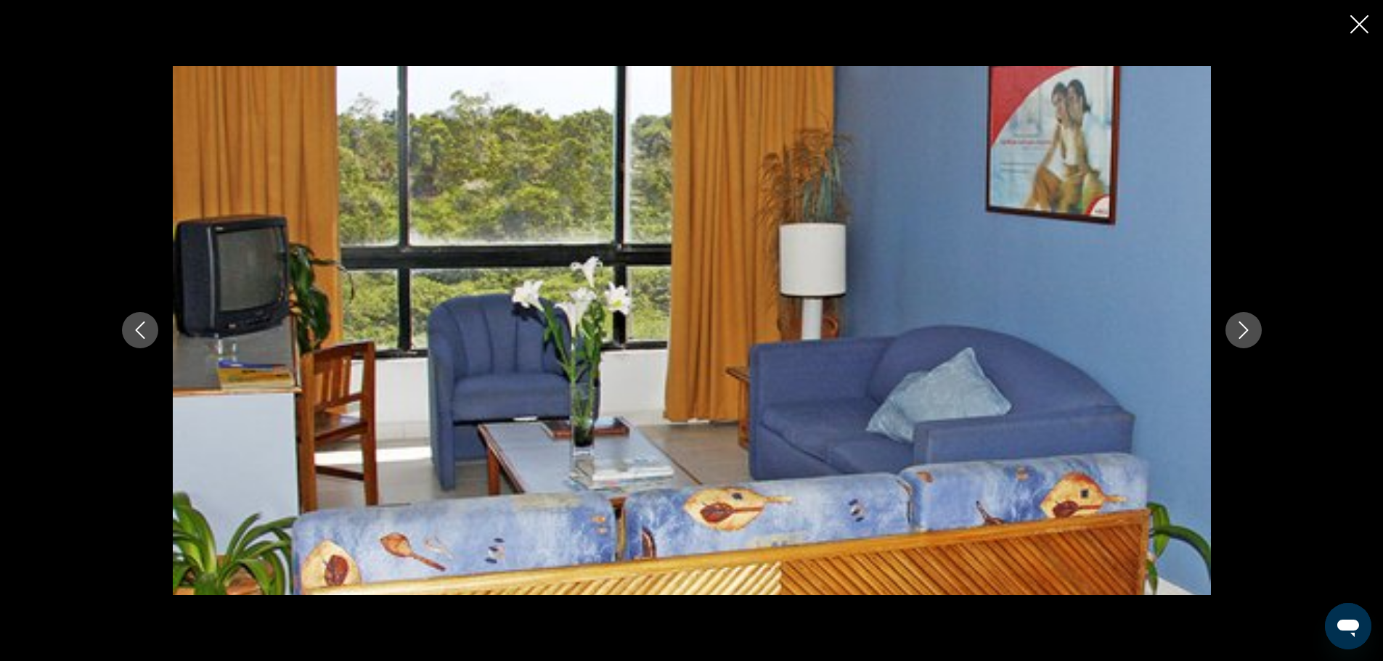
click at [1239, 327] on icon "Next image" at bounding box center [1243, 330] width 17 height 17
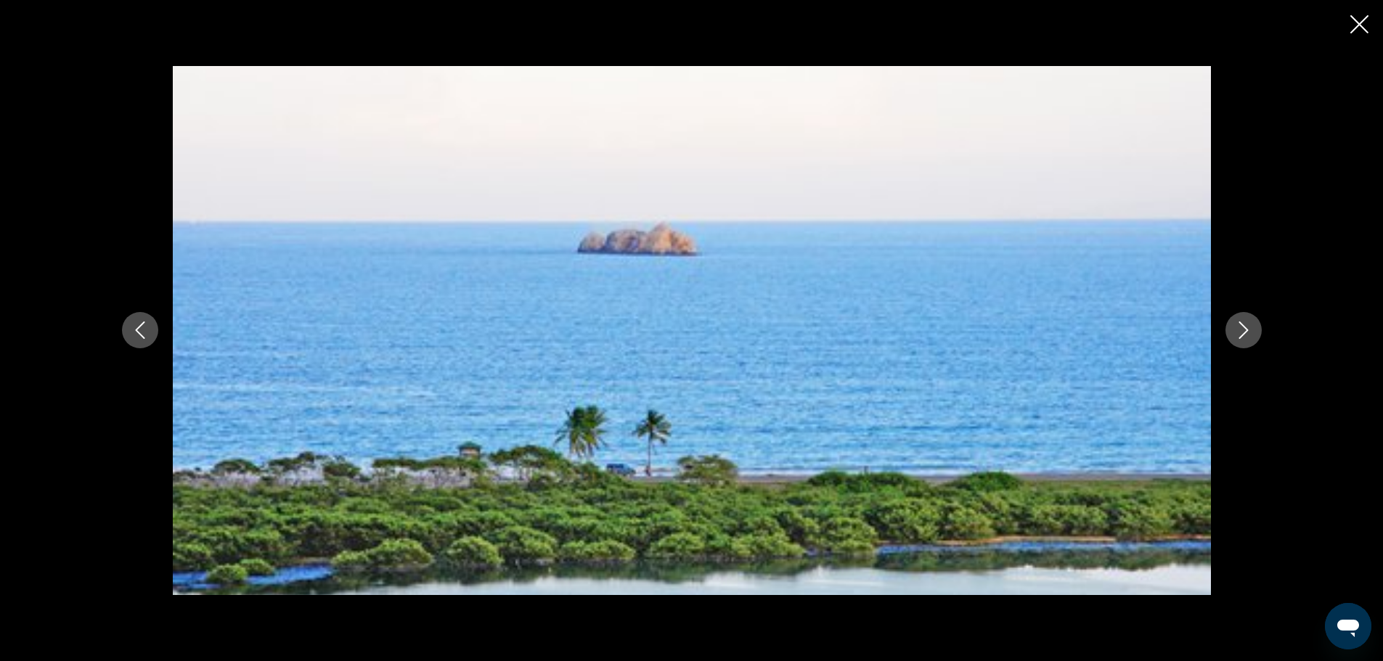
click at [1239, 327] on icon "Next image" at bounding box center [1243, 330] width 17 height 17
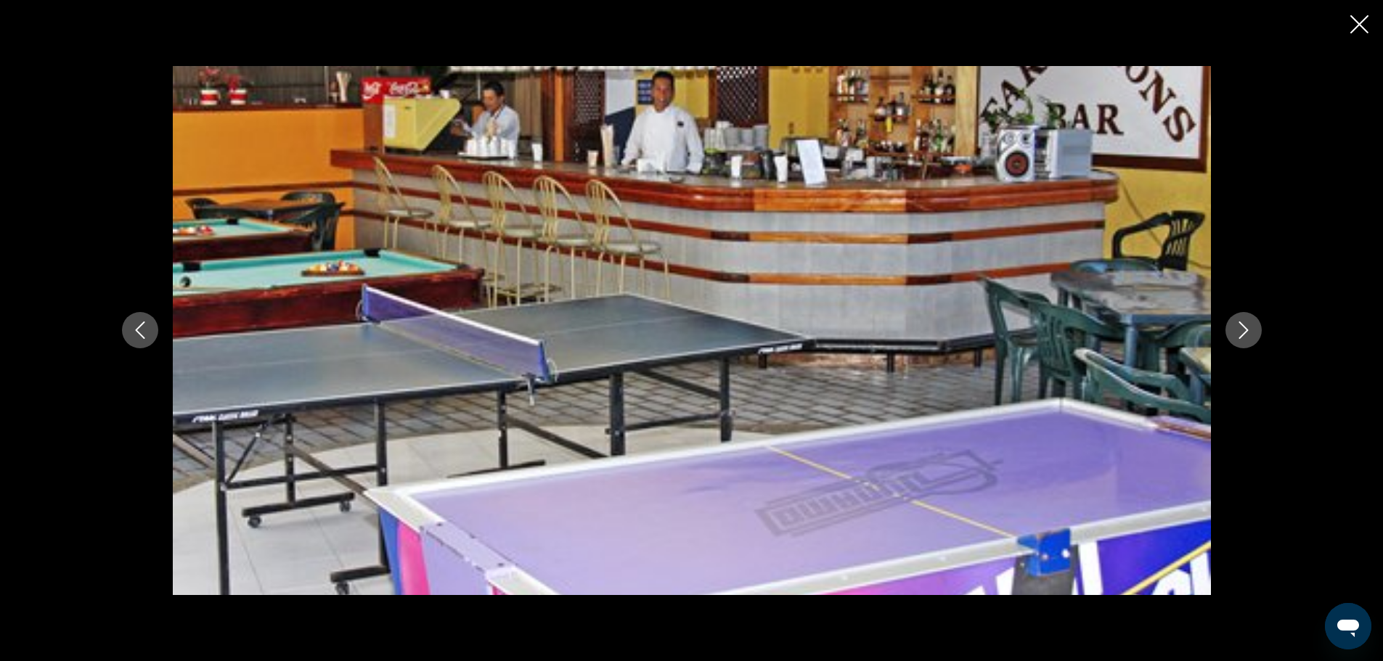
click at [1241, 319] on button "Next image" at bounding box center [1243, 330] width 36 height 36
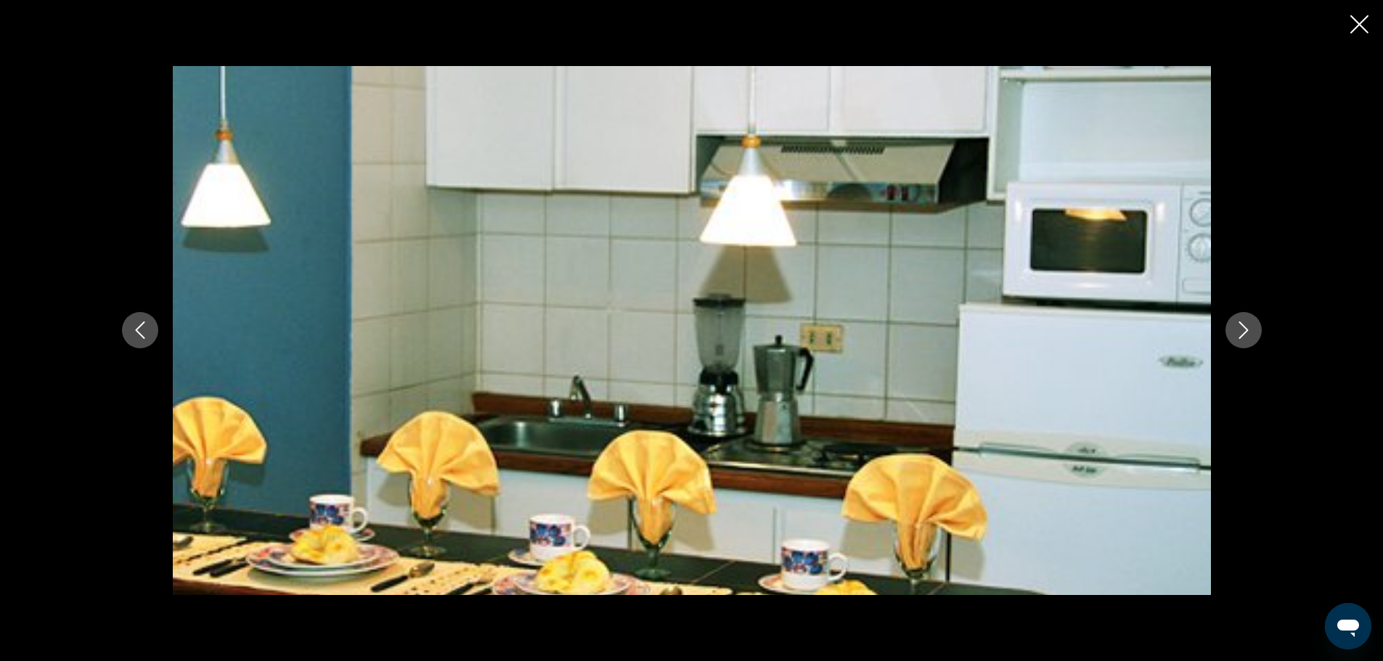
click at [1241, 319] on button "Next image" at bounding box center [1243, 330] width 36 height 36
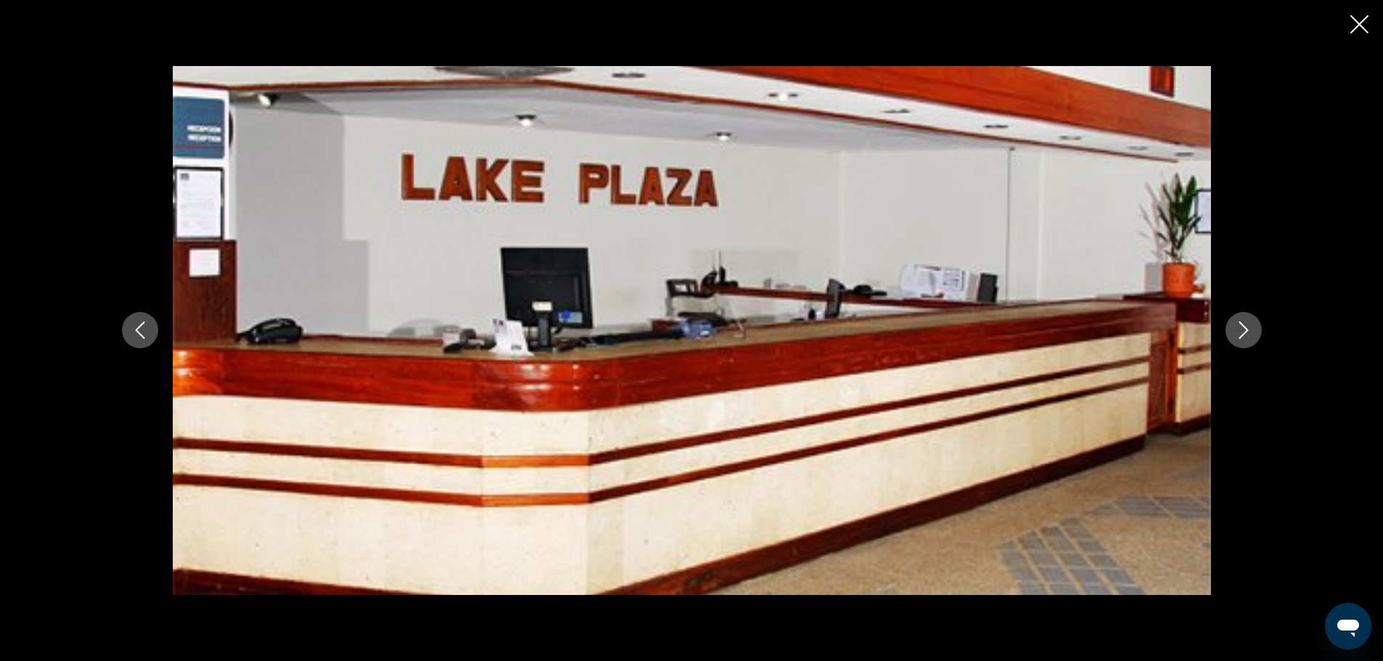
click at [1241, 321] on button "Next image" at bounding box center [1243, 330] width 36 height 36
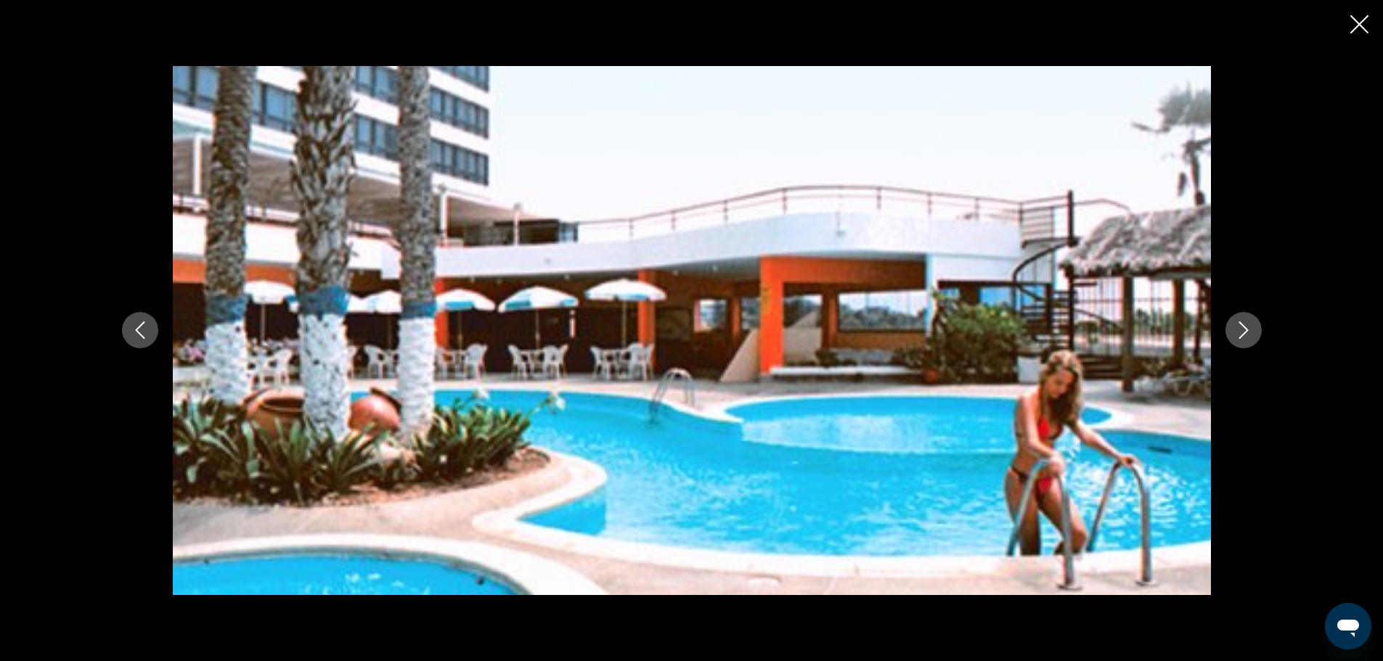
click at [1361, 23] on icon "Close slideshow" at bounding box center [1359, 24] width 18 height 18
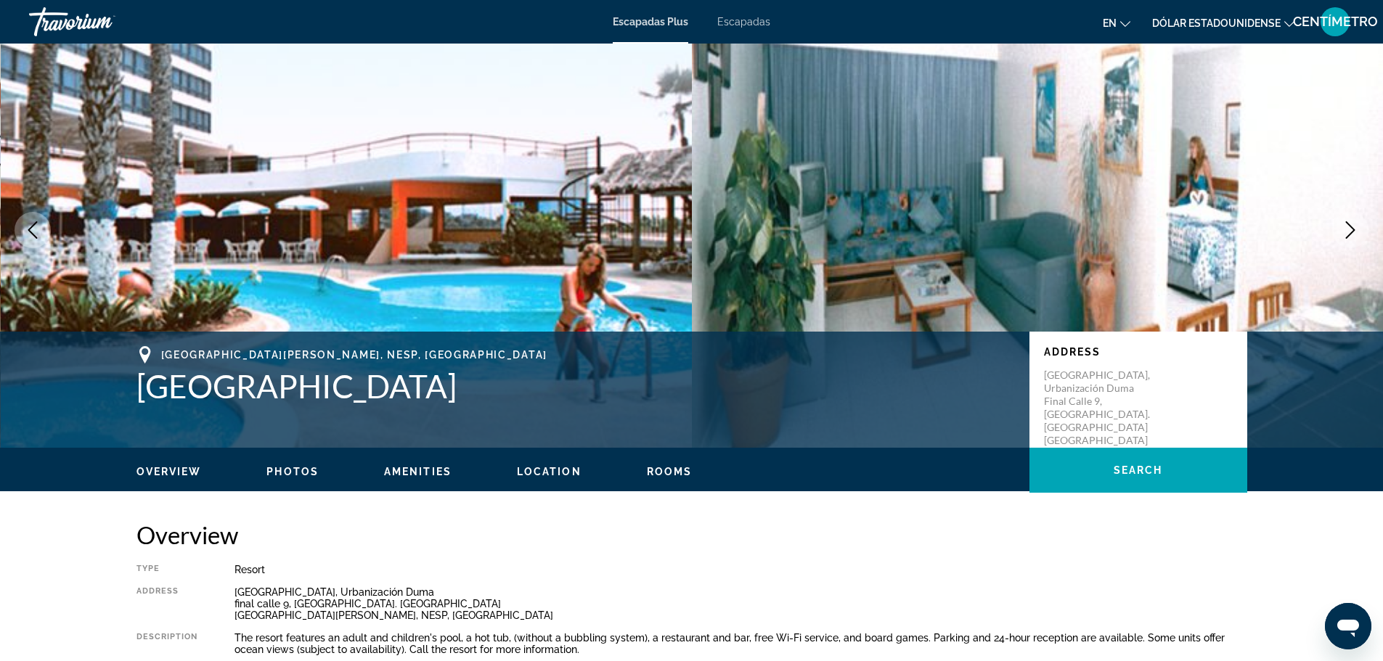
scroll to position [0, 0]
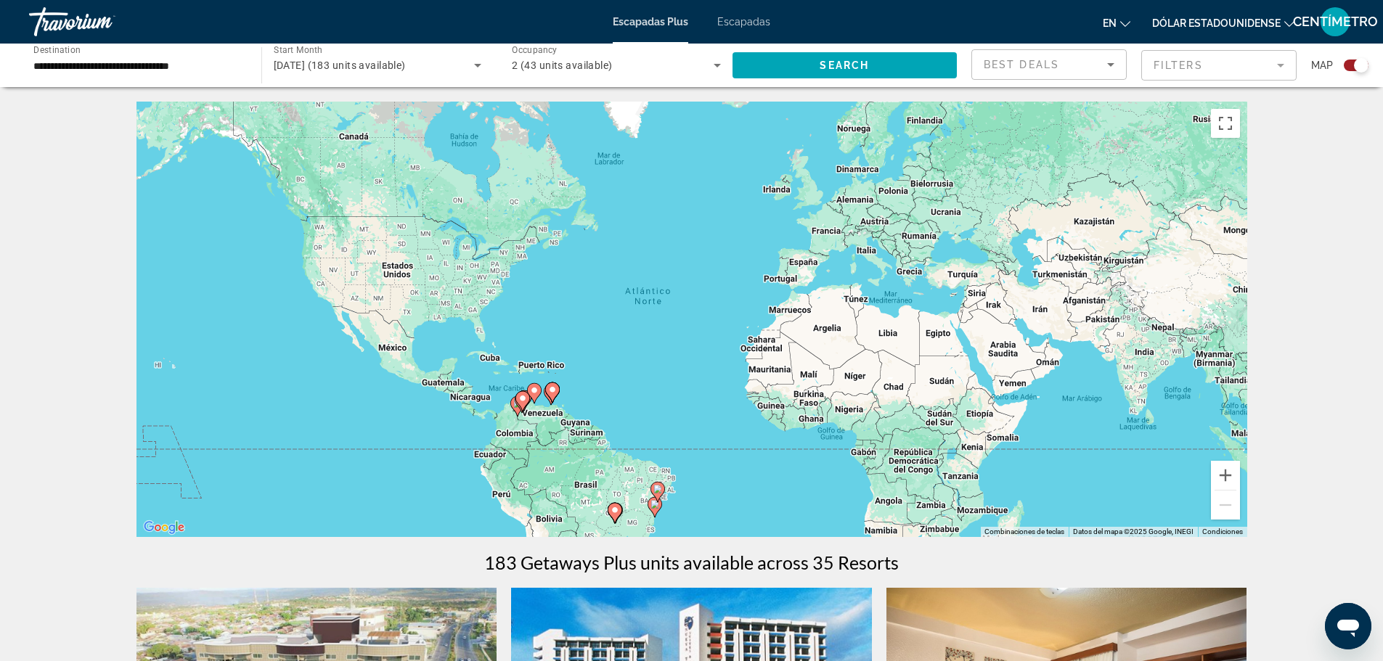
click at [518, 407] on gmp-advanced-marker "Contenido principal" at bounding box center [522, 402] width 15 height 22
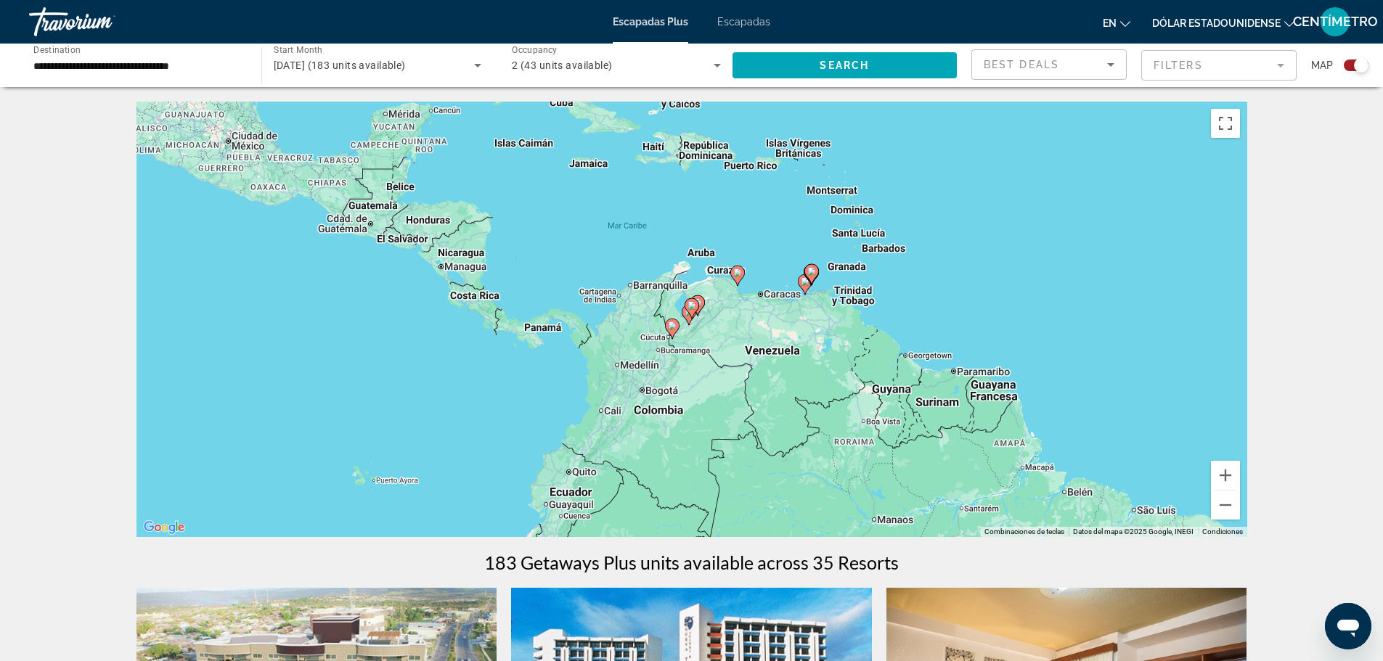
click at [689, 330] on div "Para activar la función de arrastrar con el teclado, presiona Alt + Intro. Una …" at bounding box center [691, 320] width 1111 height 436
click at [816, 266] on icon "Contenido principal" at bounding box center [811, 274] width 15 height 20
type input "**********"
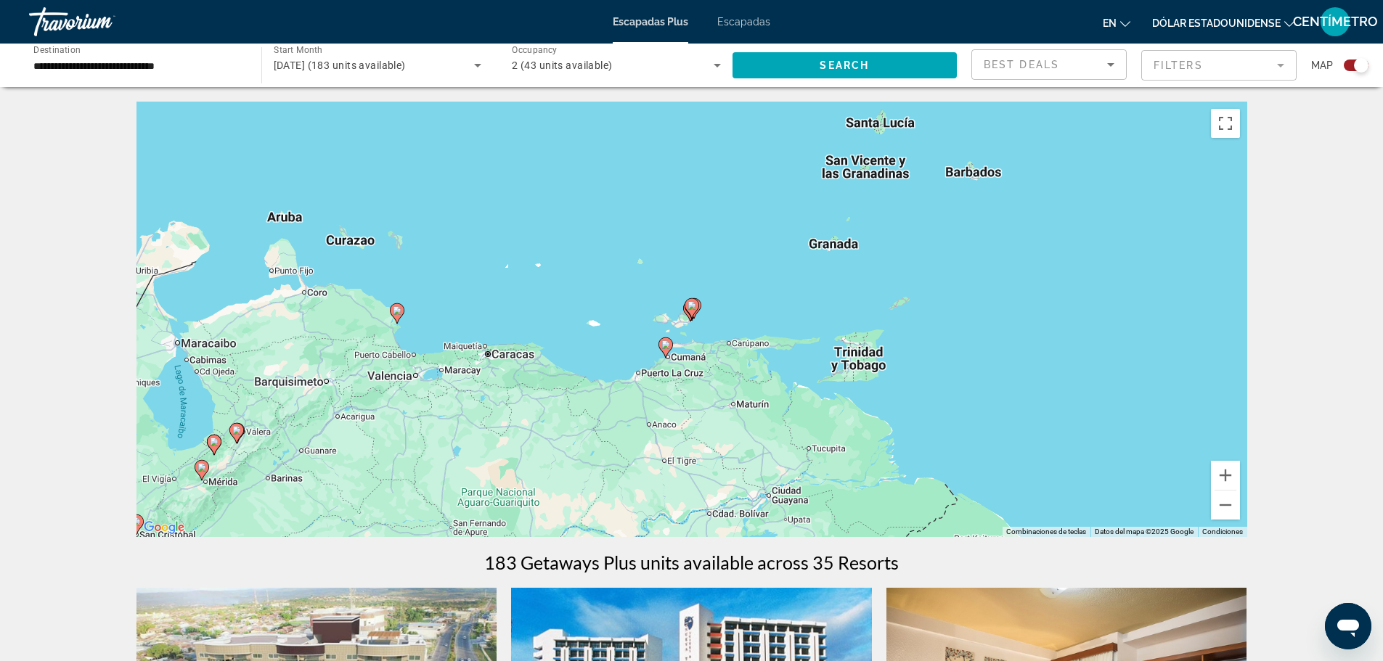
click at [691, 313] on icon "Contenido principal" at bounding box center [691, 308] width 13 height 19
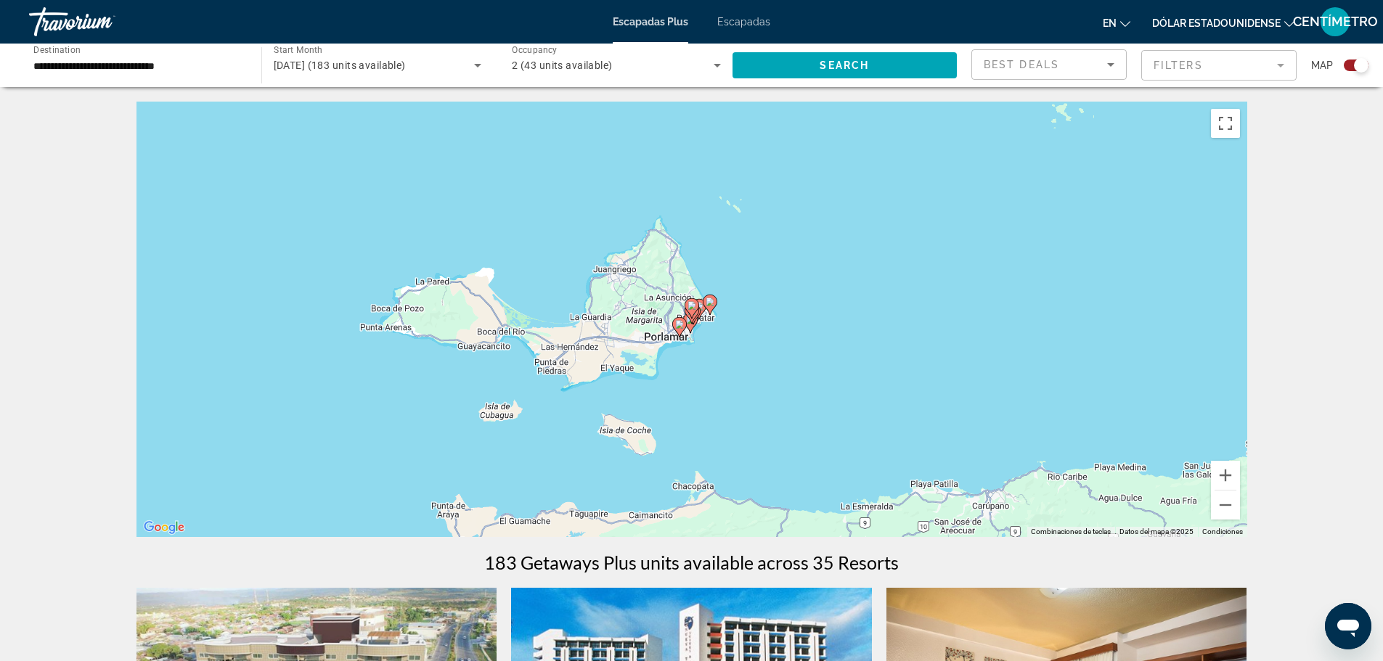
click at [687, 317] on gmp-advanced-marker "Contenido principal" at bounding box center [692, 309] width 15 height 22
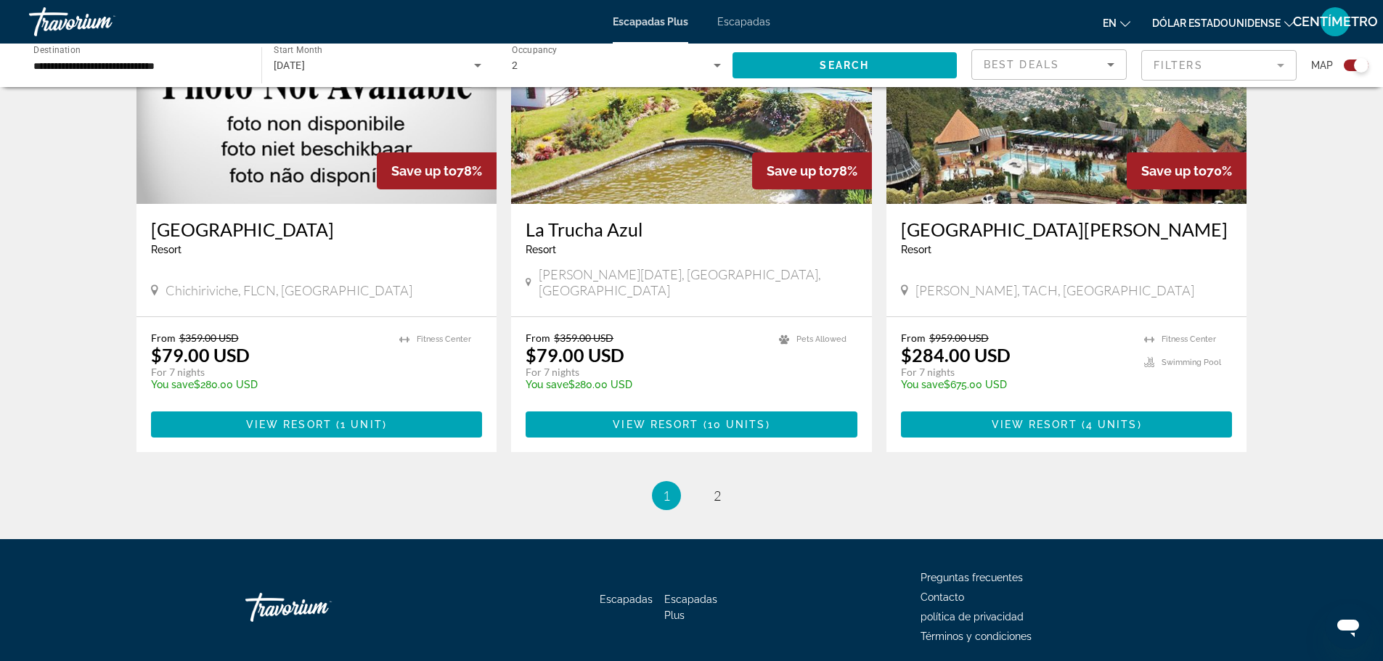
scroll to position [2138, 0]
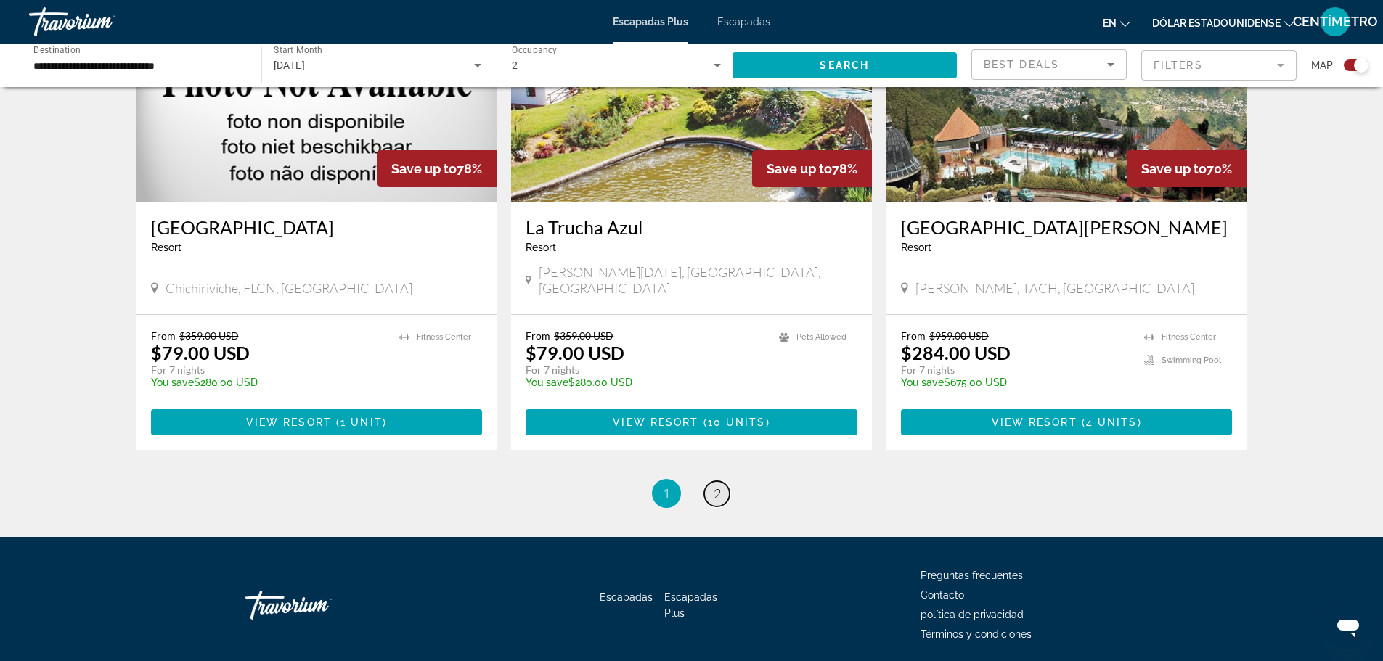
click at [716, 486] on span "2" at bounding box center [717, 494] width 7 height 16
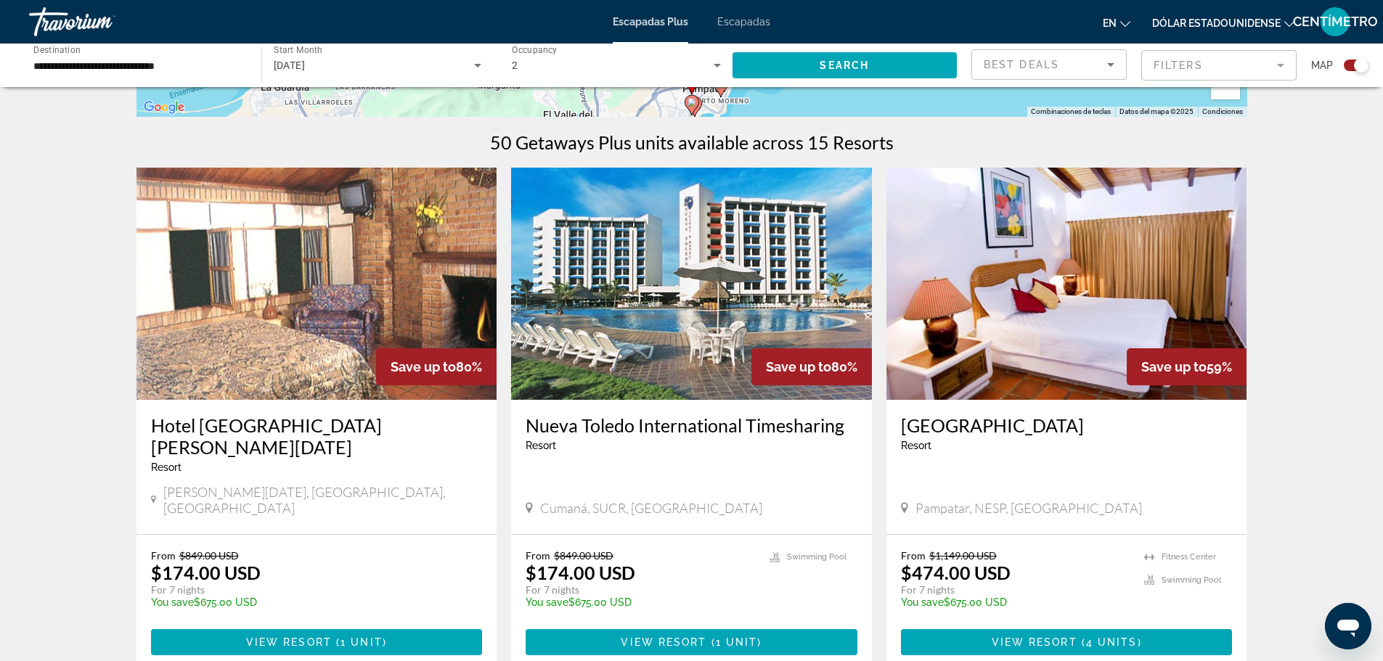
scroll to position [460, 0]
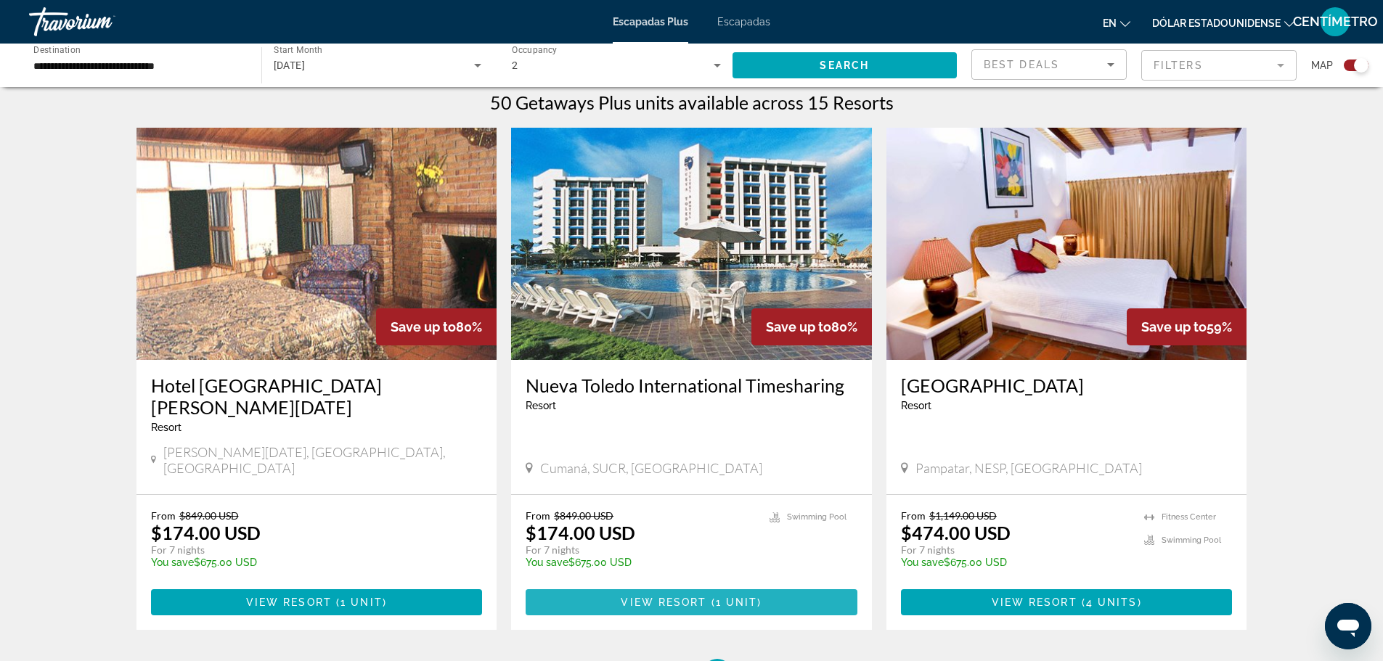
click at [665, 597] on span "View Resort" at bounding box center [664, 603] width 86 height 12
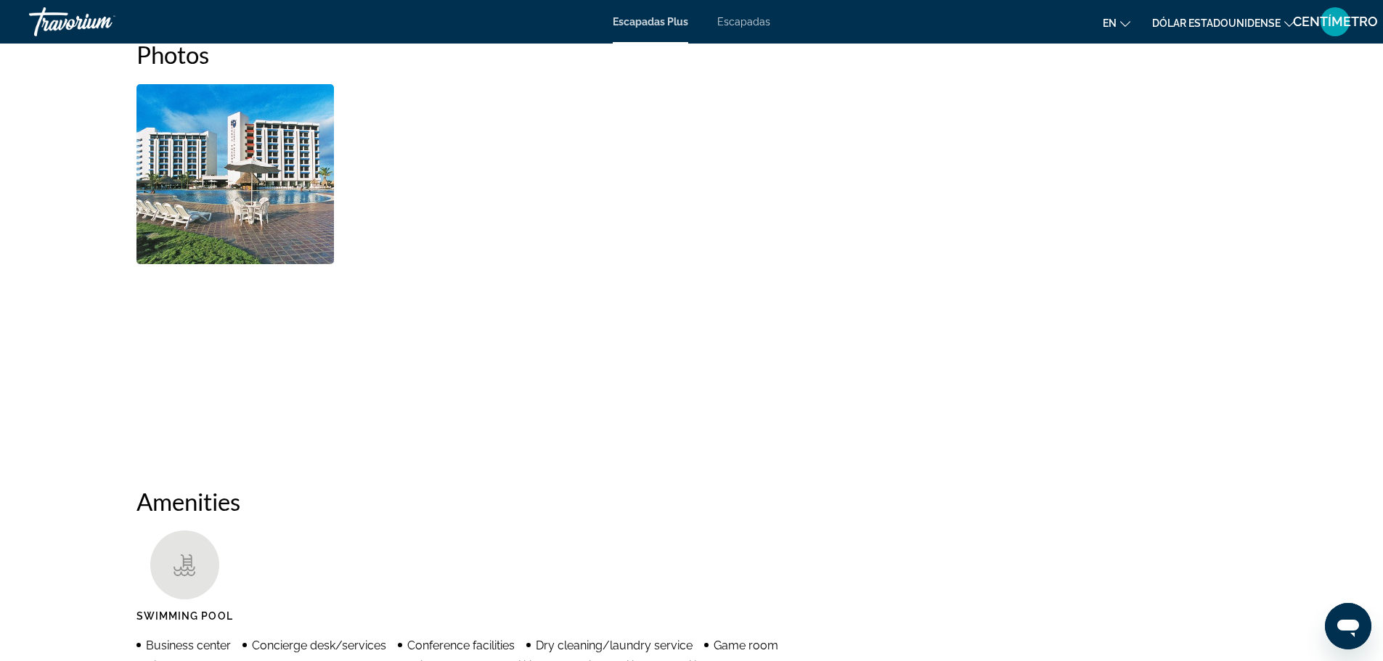
scroll to position [653, 0]
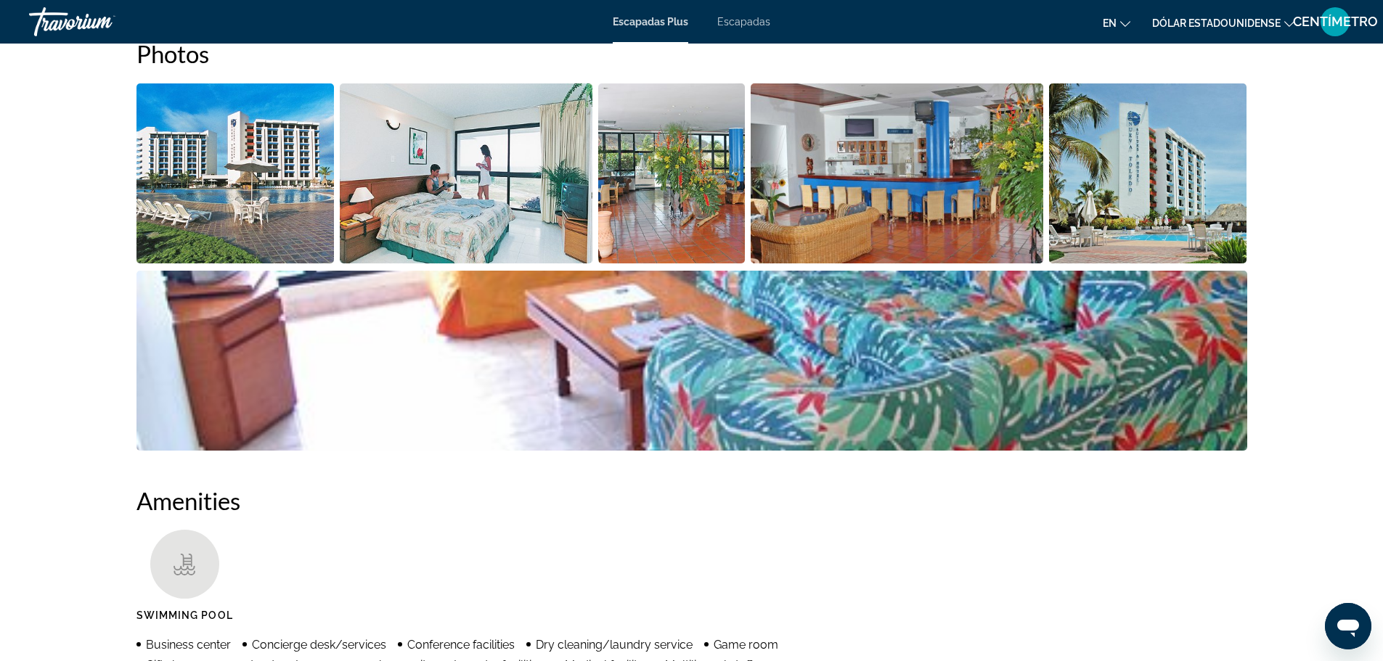
click at [1143, 166] on img "Open full-screen image slider" at bounding box center [1148, 173] width 198 height 180
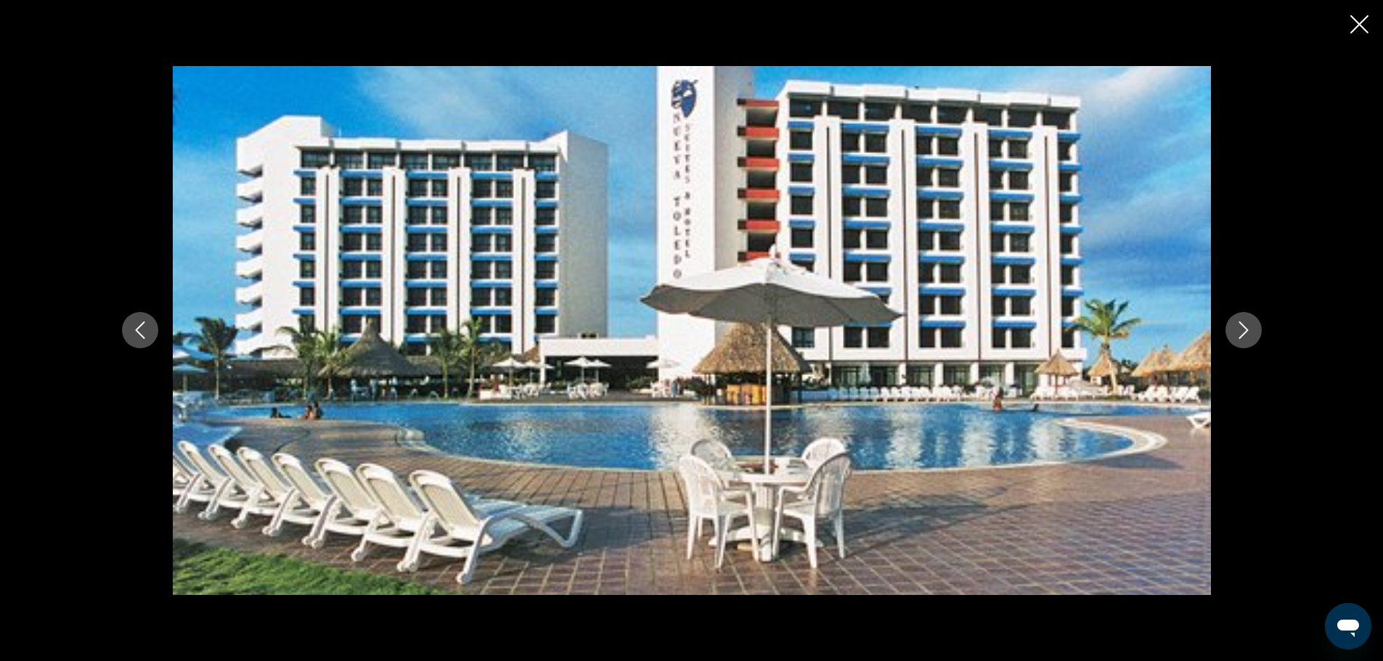
click at [142, 322] on icon "Previous image" at bounding box center [139, 330] width 17 height 17
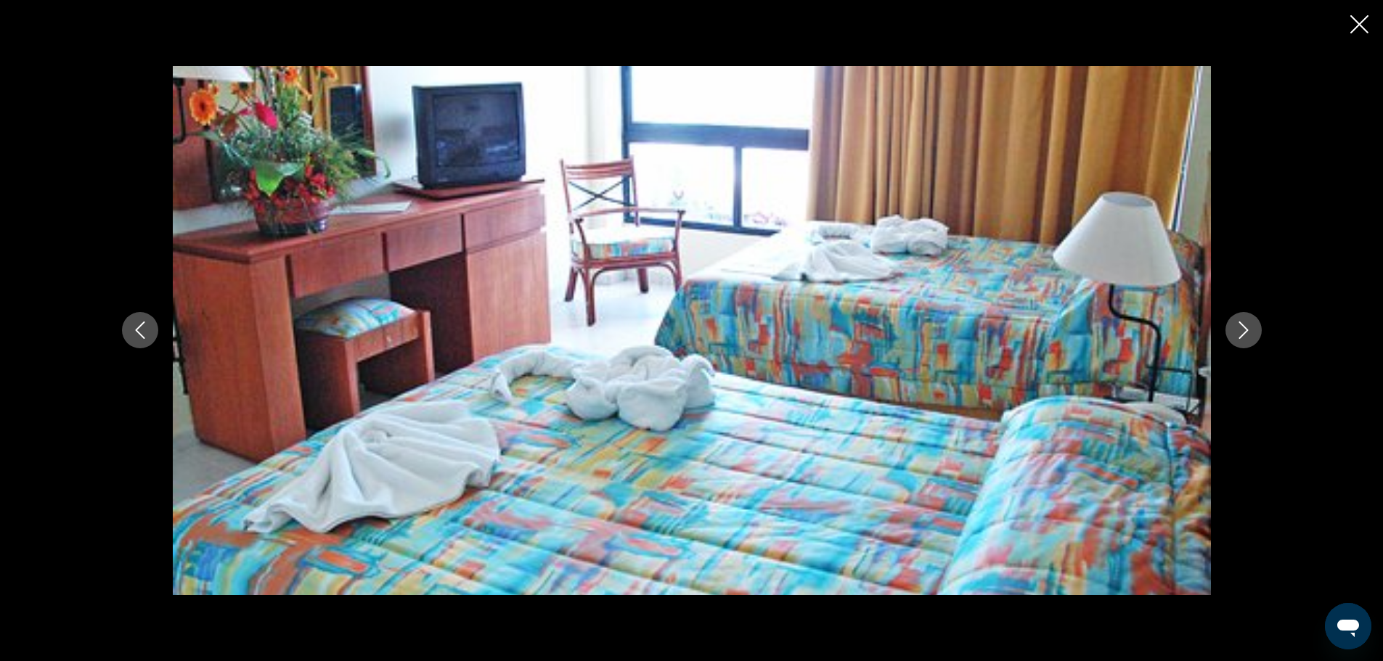
click at [142, 322] on icon "Previous image" at bounding box center [139, 330] width 17 height 17
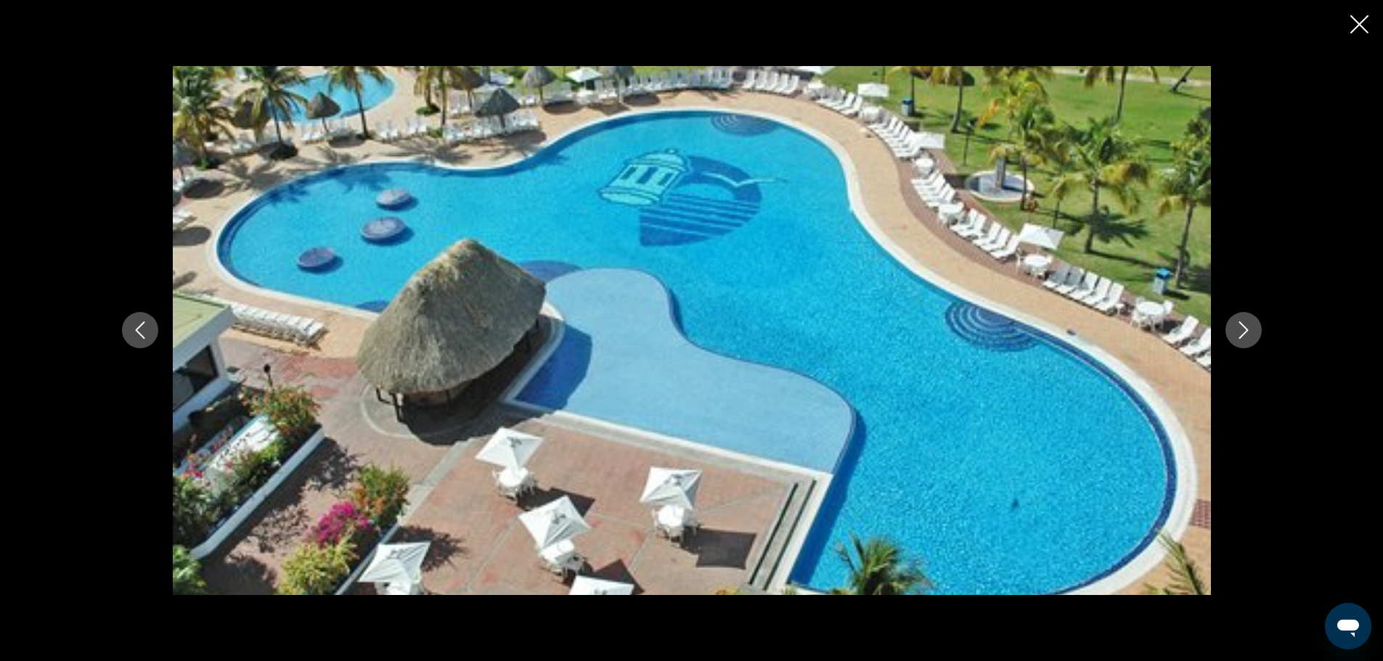
click at [142, 322] on icon "Previous image" at bounding box center [139, 330] width 17 height 17
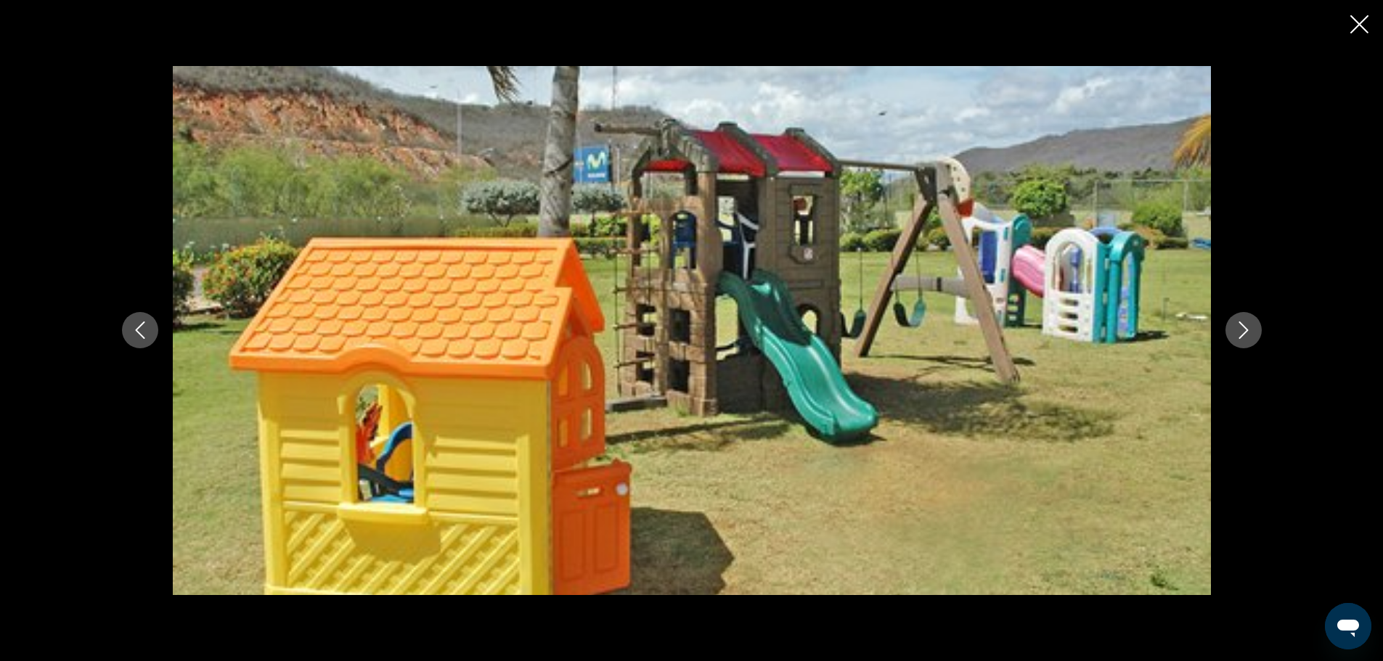
click at [142, 322] on icon "Previous image" at bounding box center [139, 330] width 17 height 17
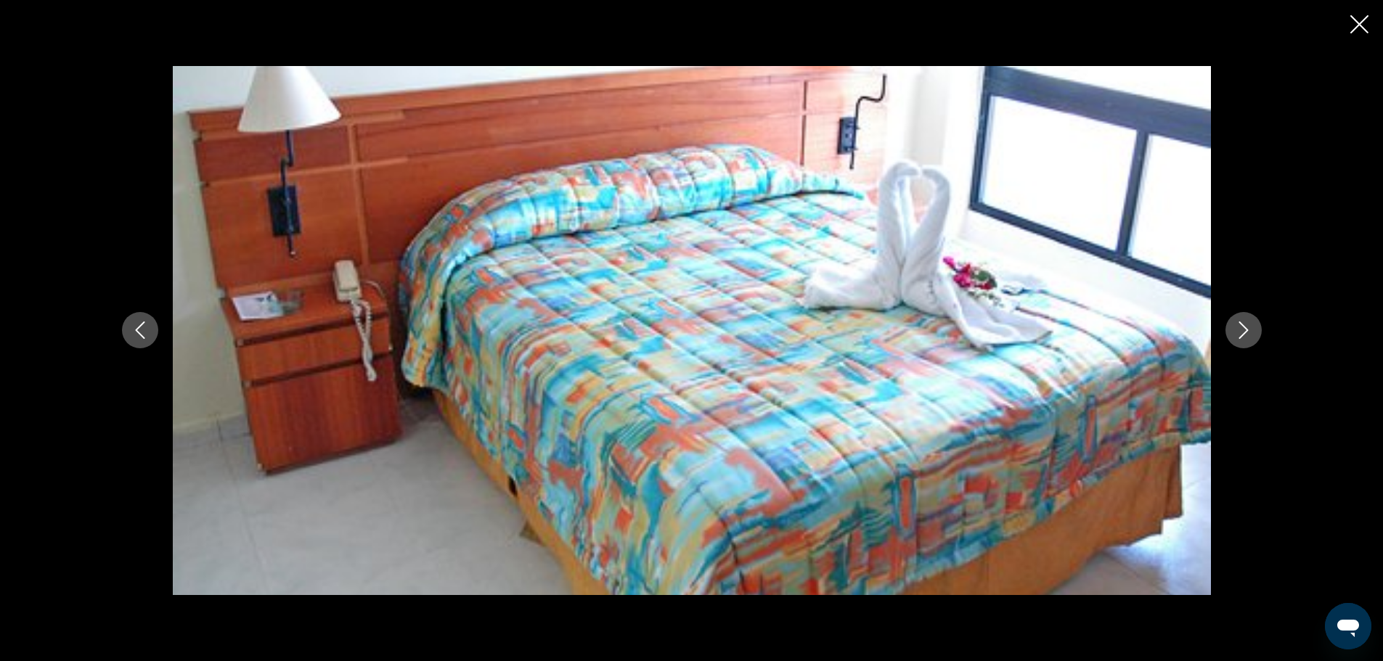
click at [142, 322] on icon "Previous image" at bounding box center [139, 330] width 17 height 17
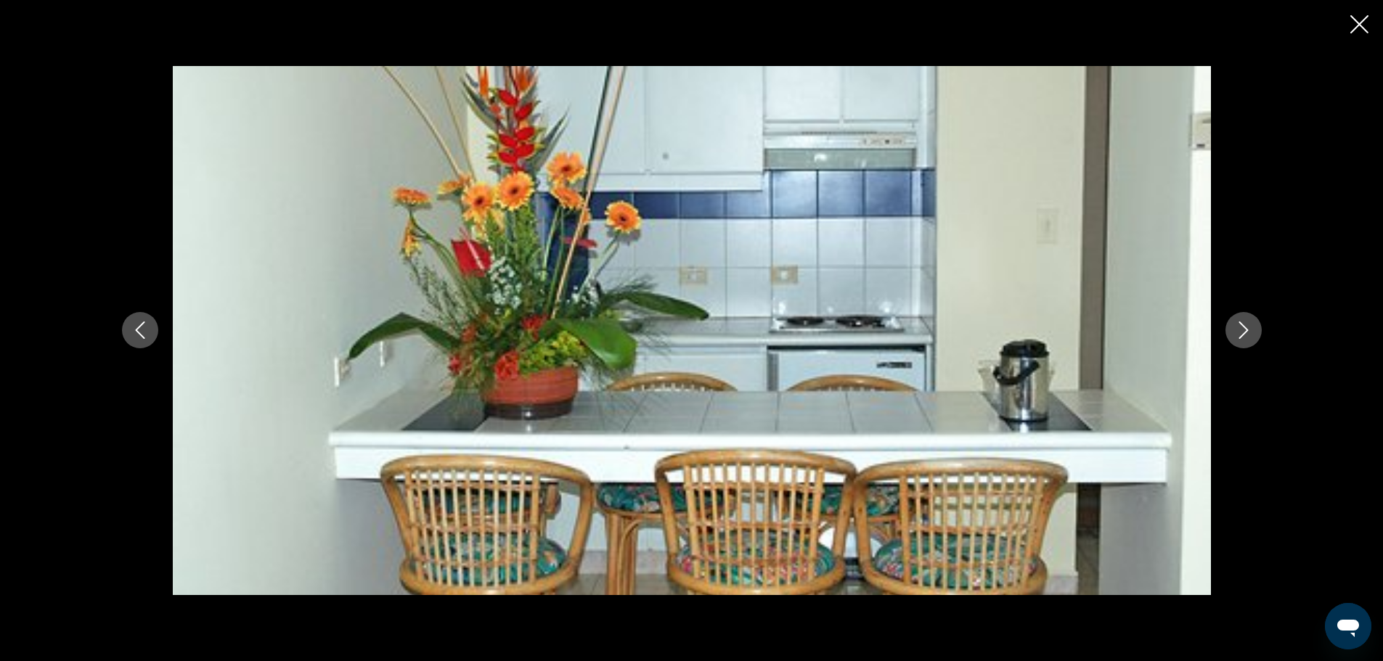
click at [142, 322] on icon "Previous image" at bounding box center [139, 330] width 17 height 17
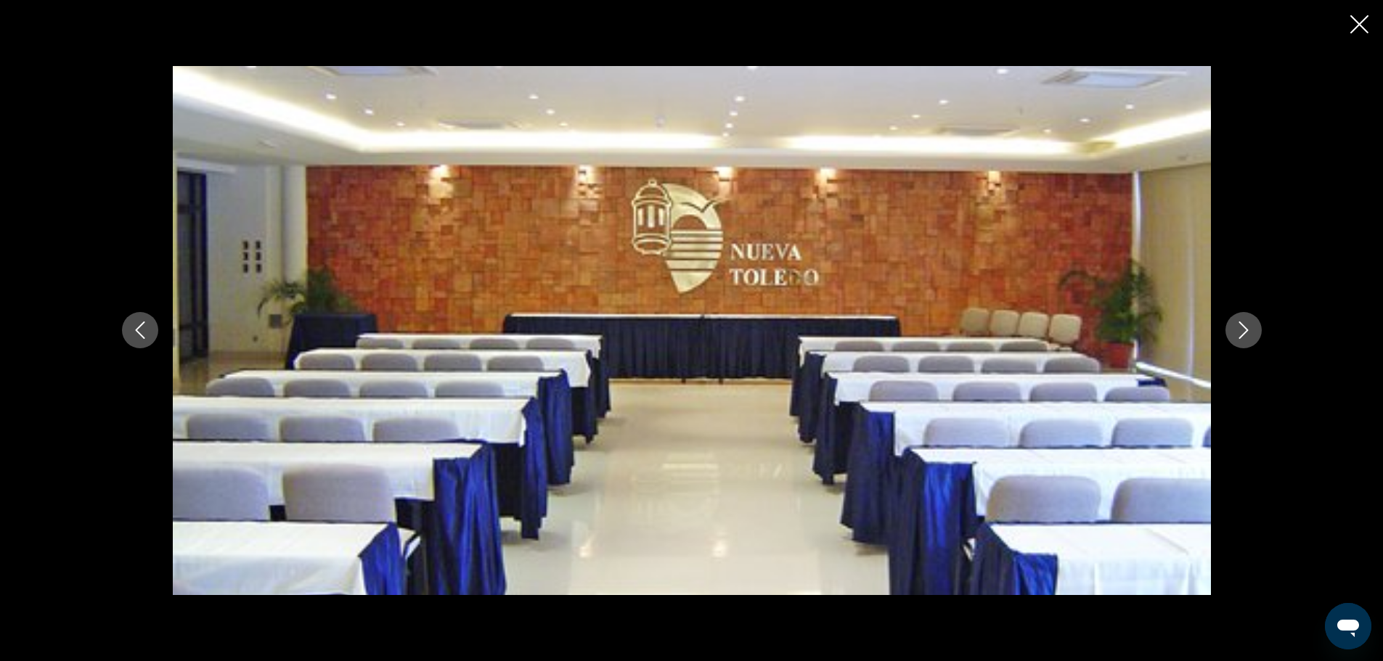
click at [142, 322] on icon "Previous image" at bounding box center [139, 330] width 17 height 17
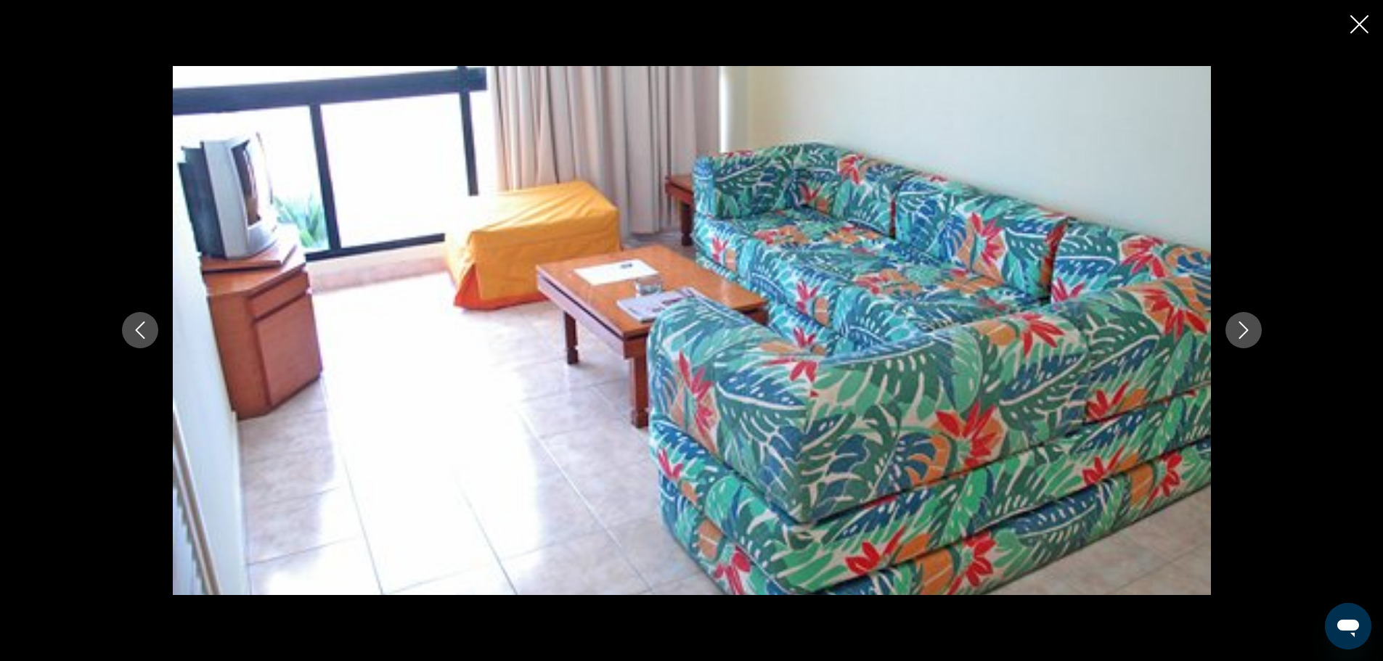
click at [142, 322] on icon "Previous image" at bounding box center [139, 330] width 17 height 17
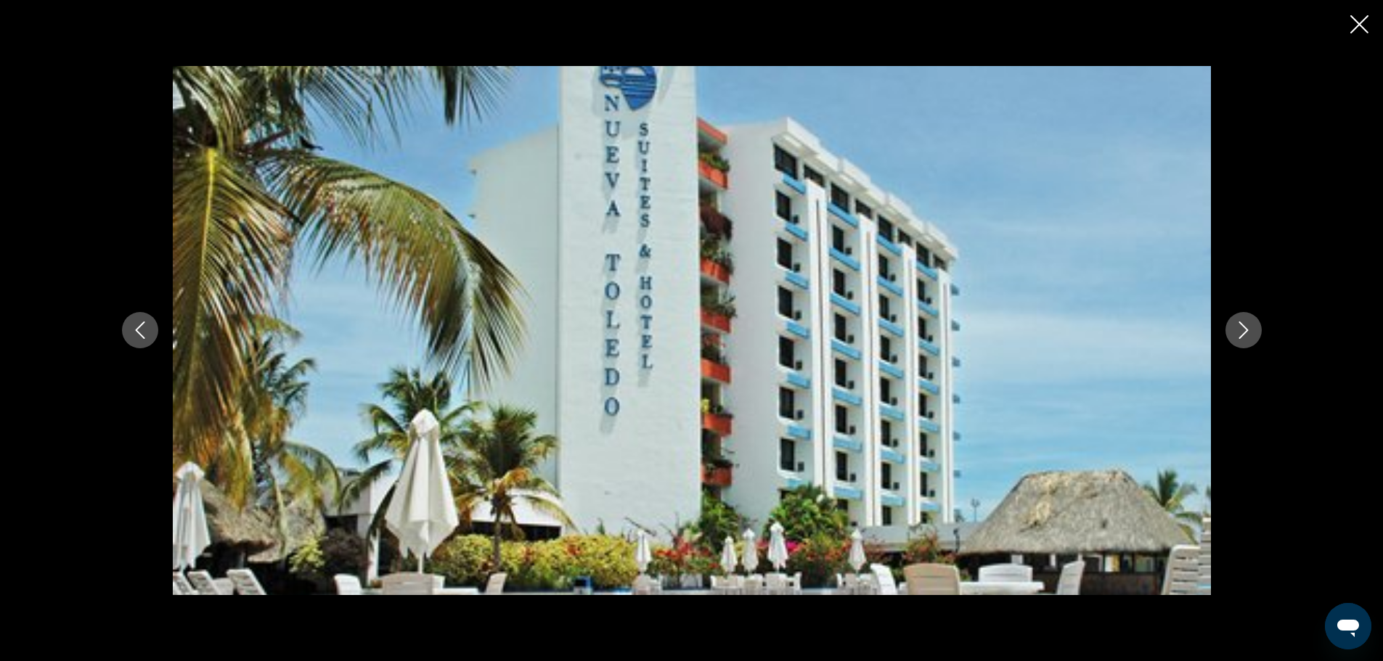
click at [142, 322] on icon "Previous image" at bounding box center [139, 330] width 17 height 17
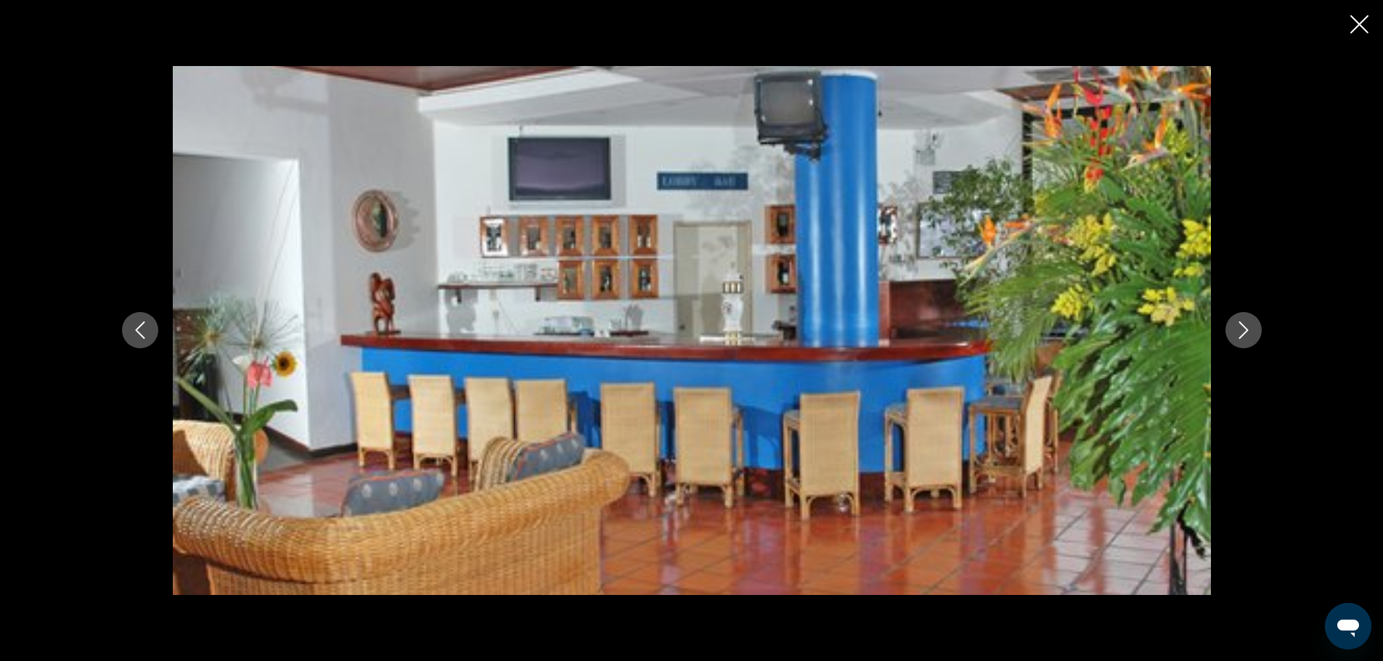
click at [142, 322] on icon "Previous image" at bounding box center [139, 330] width 17 height 17
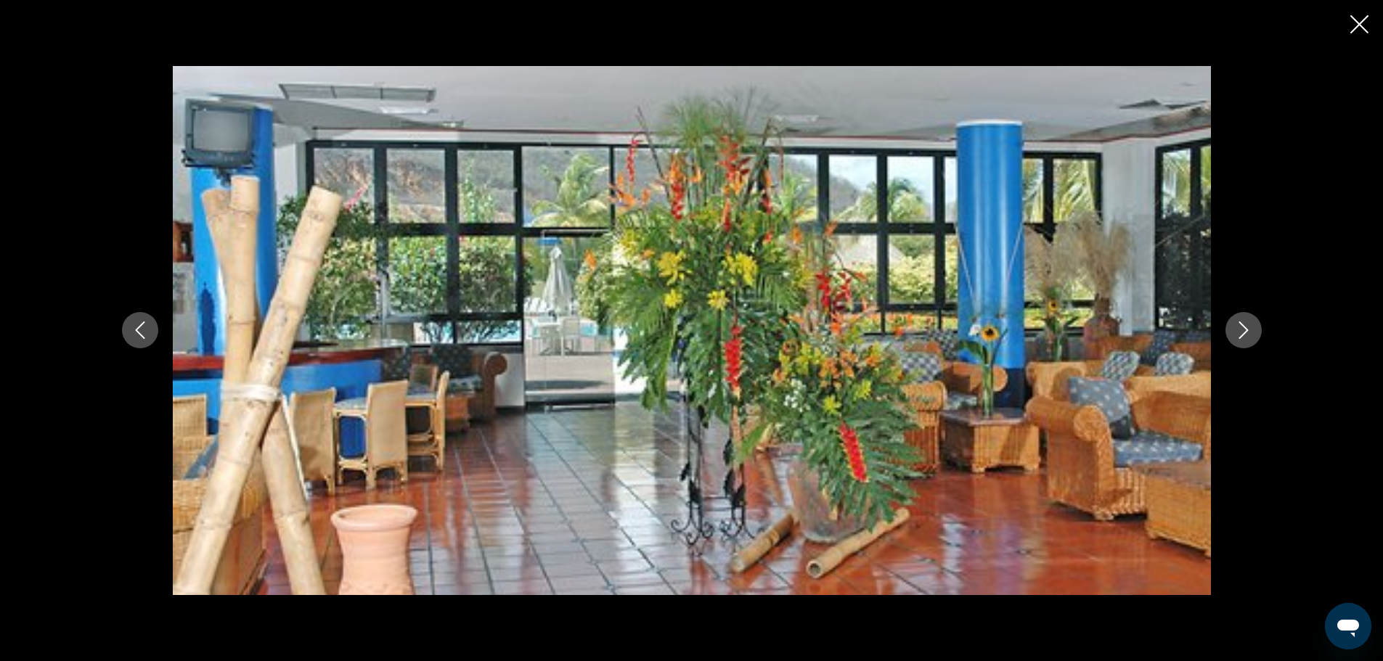
click at [1358, 25] on icon "Close slideshow" at bounding box center [1359, 24] width 18 height 18
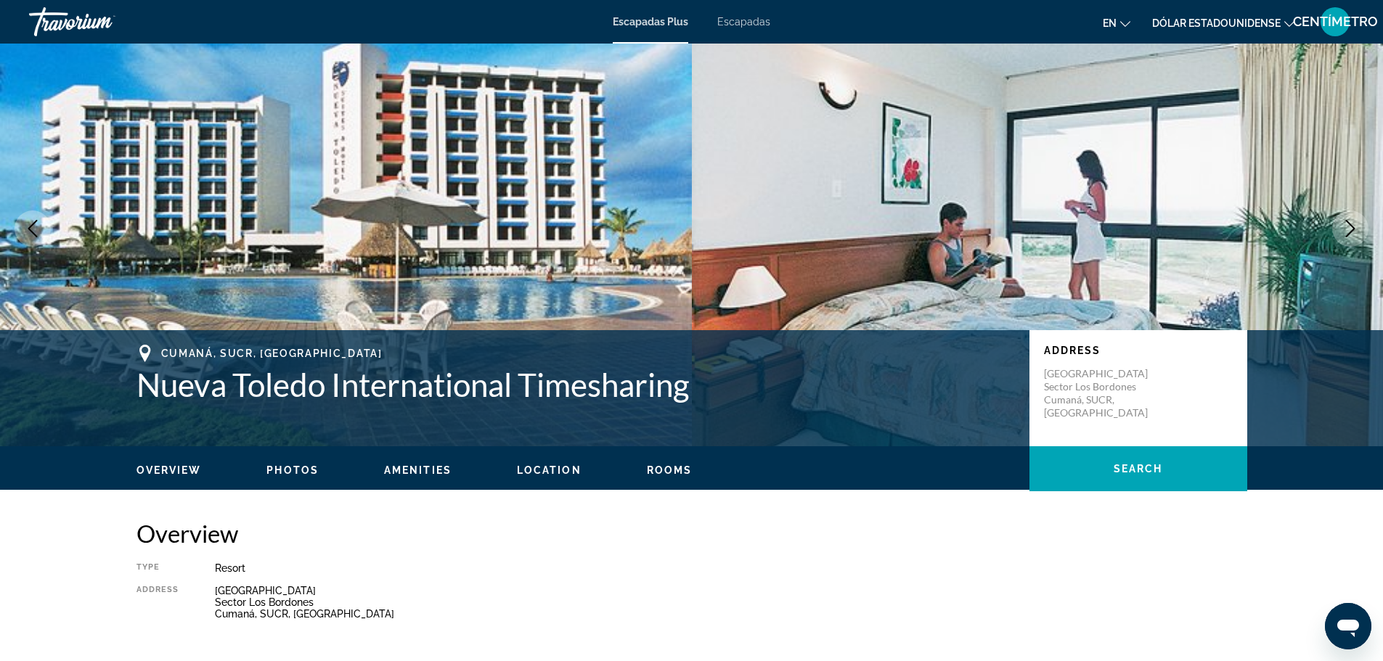
scroll to position [0, 0]
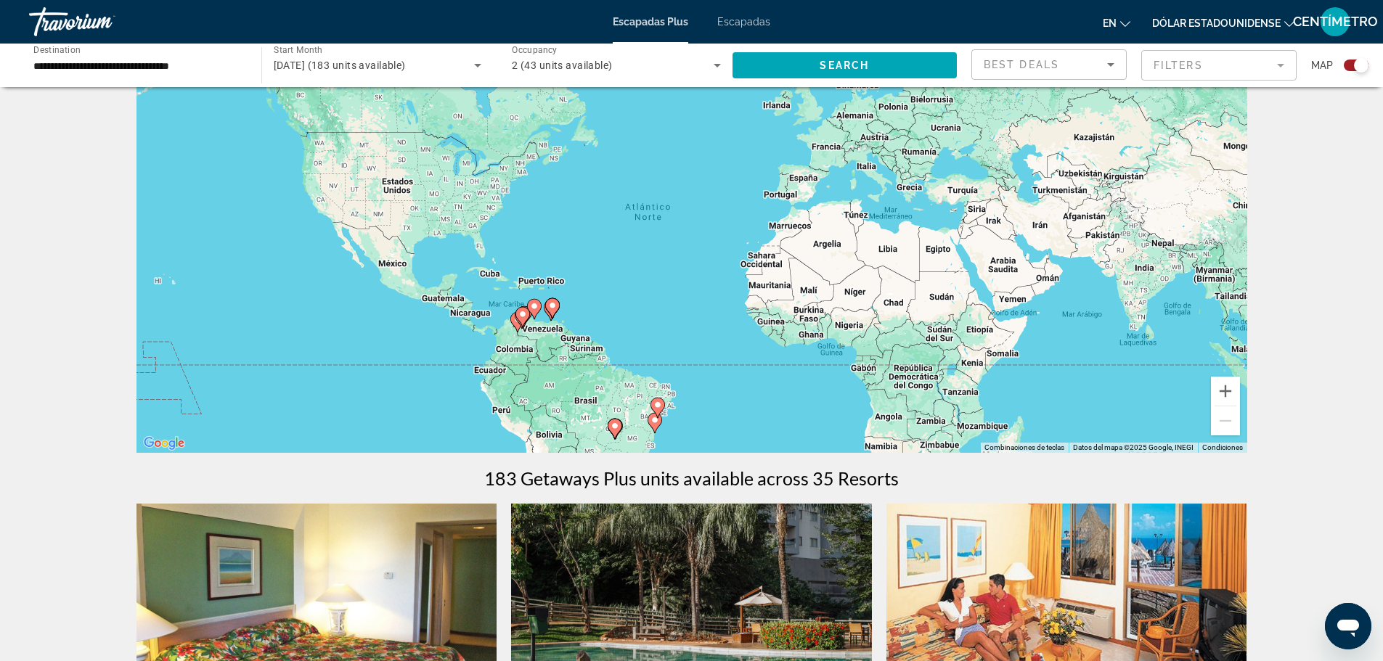
scroll to position [73, 0]
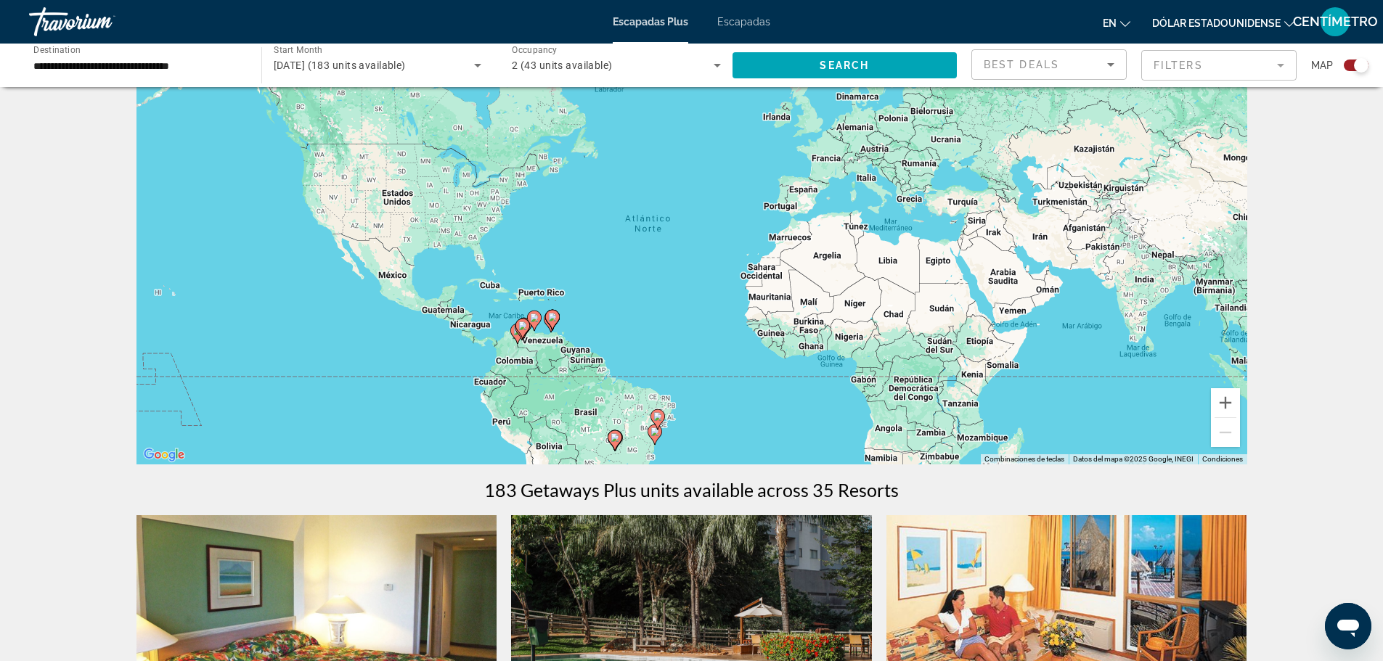
click at [655, 422] on icon "Contenido principal" at bounding box center [656, 419] width 13 height 19
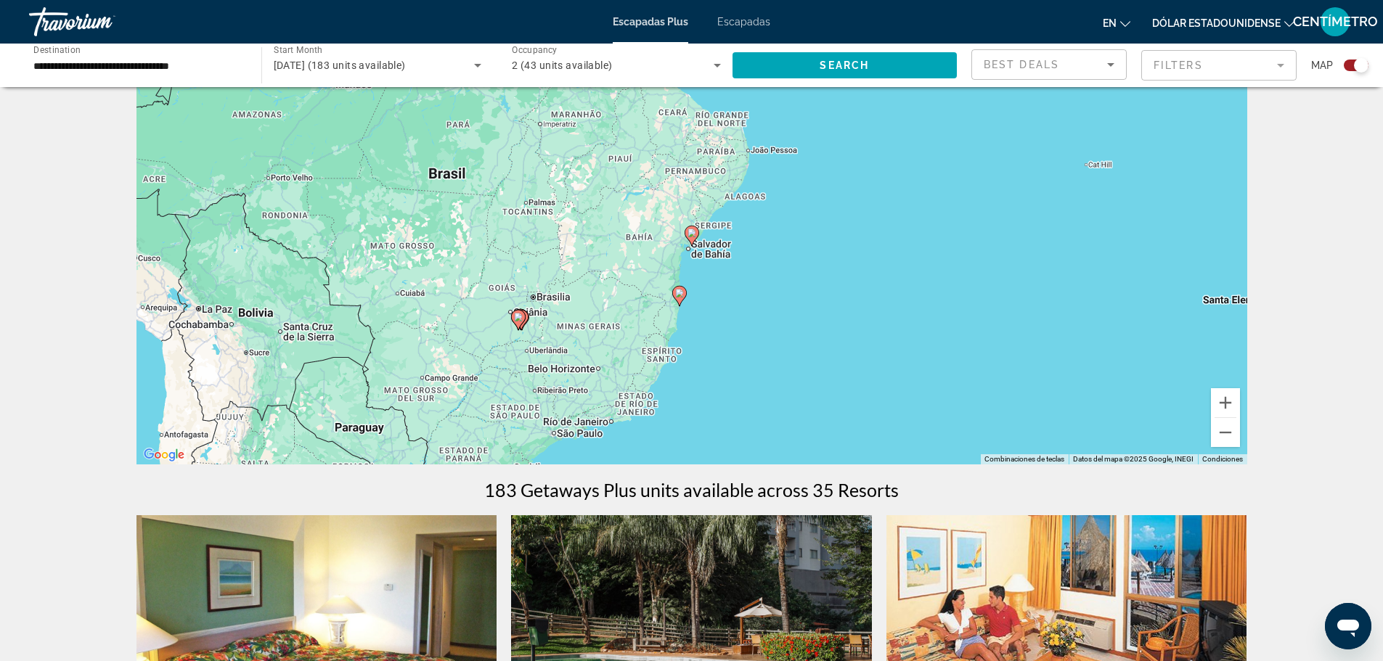
click at [700, 244] on div "Para navegar, presiona las teclas [PERSON_NAME]. Para activar la función de arr…" at bounding box center [691, 247] width 1111 height 436
click at [693, 235] on image "Contenido principal" at bounding box center [692, 233] width 9 height 9
type input "**********"
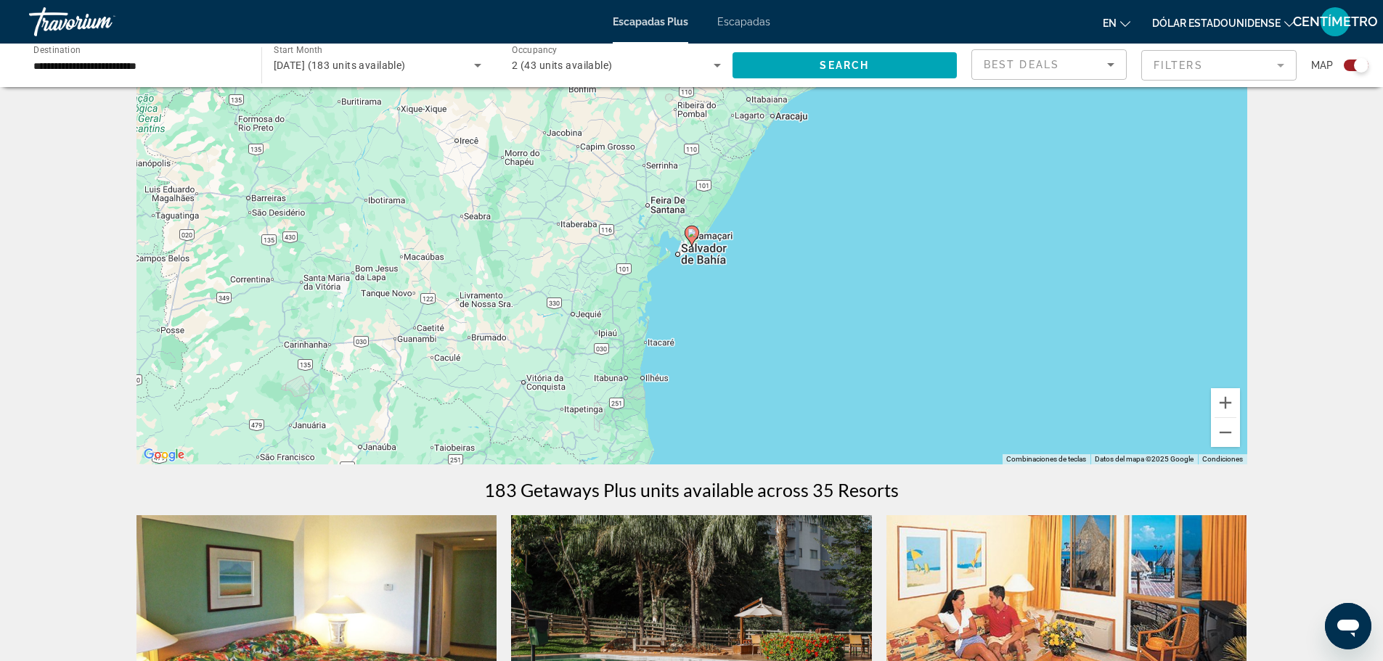
click at [692, 232] on image "Contenido principal" at bounding box center [692, 233] width 9 height 9
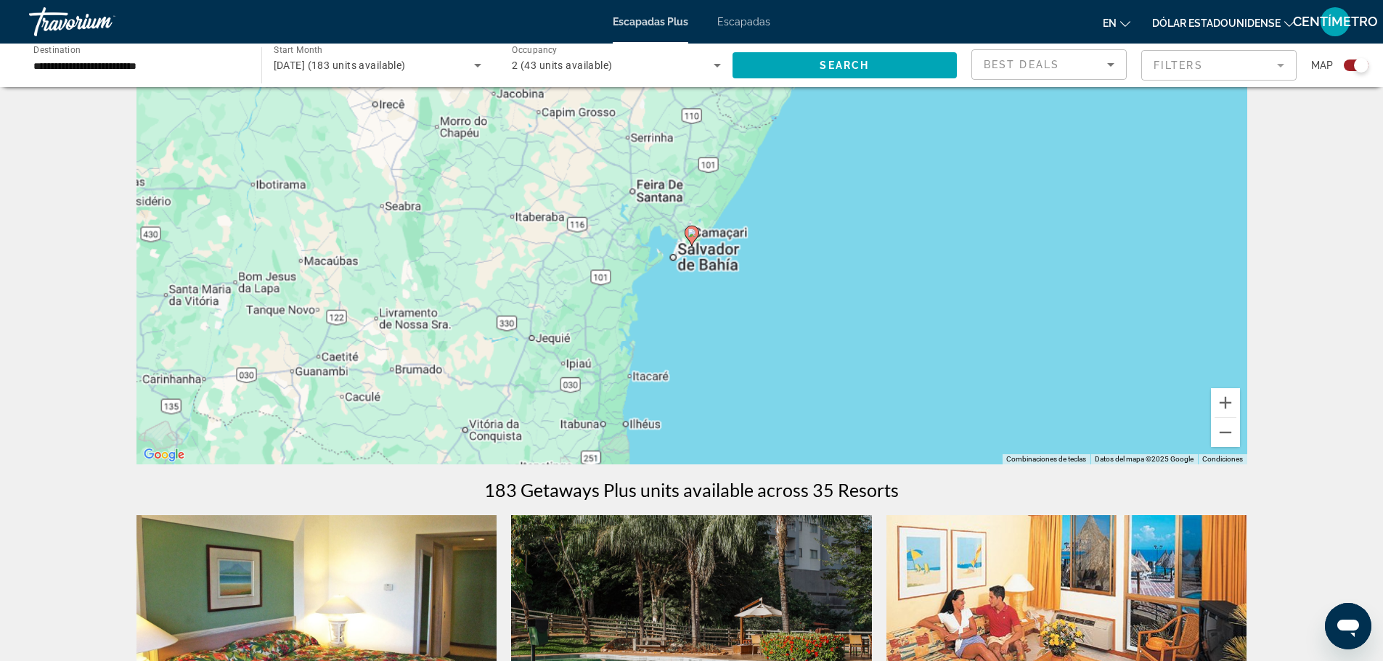
click at [692, 232] on image "Contenido principal" at bounding box center [692, 233] width 9 height 9
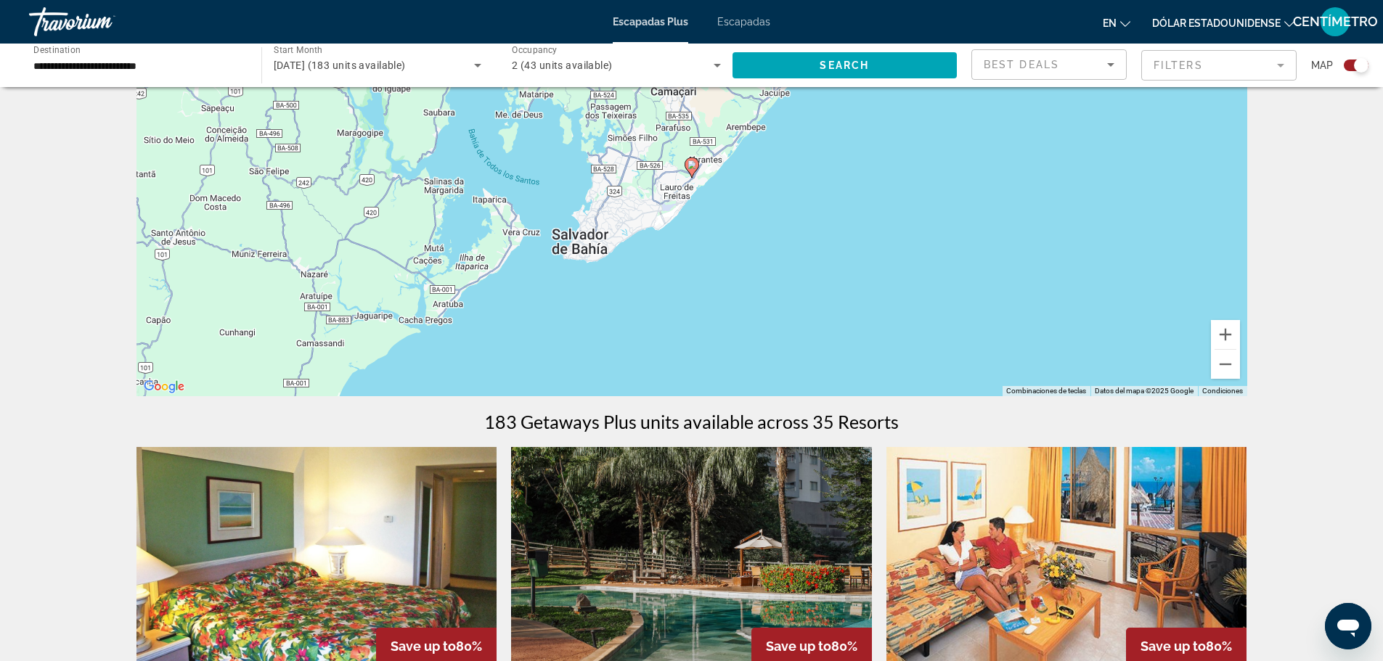
scroll to position [0, 0]
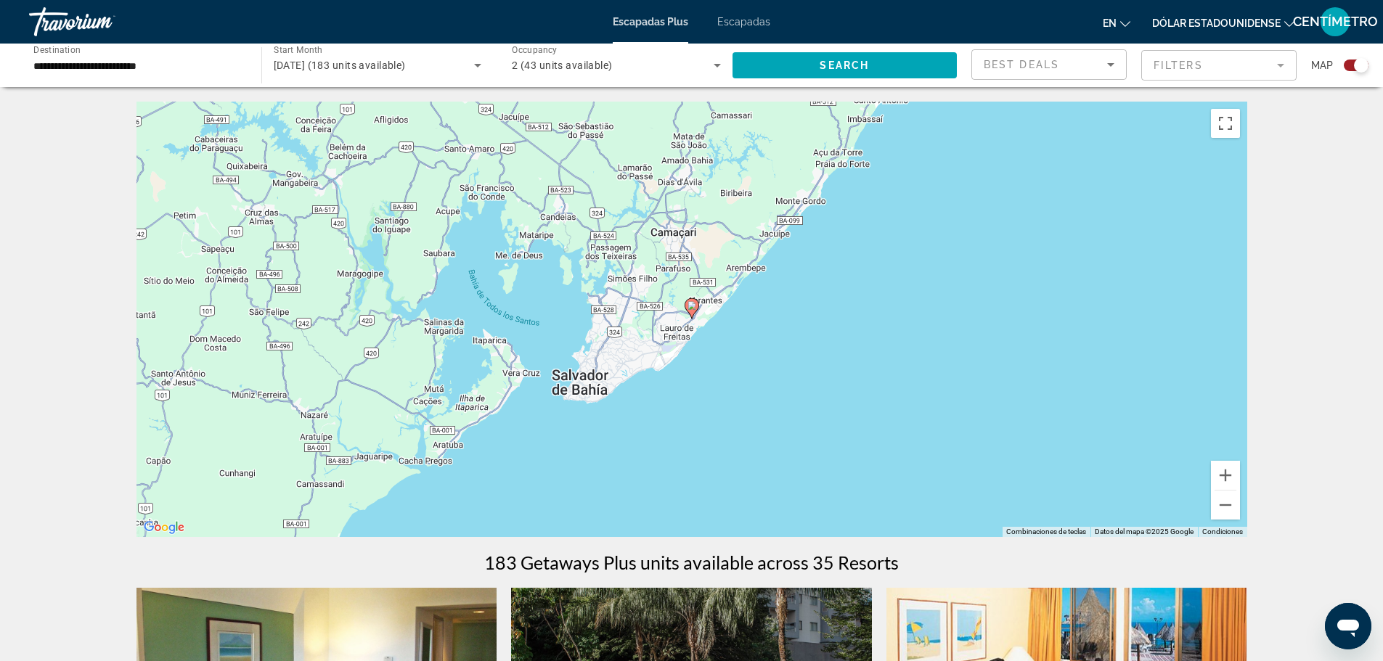
click at [695, 307] on image "Contenido principal" at bounding box center [692, 305] width 9 height 9
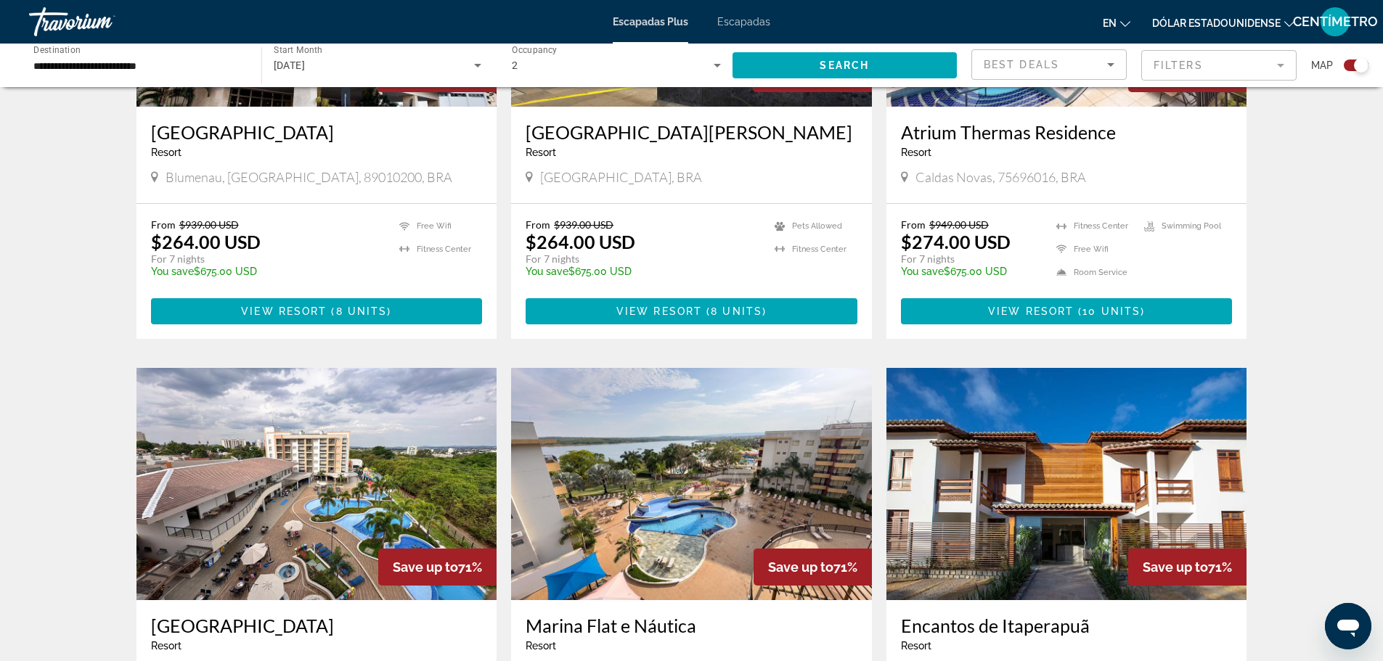
scroll to position [1742, 0]
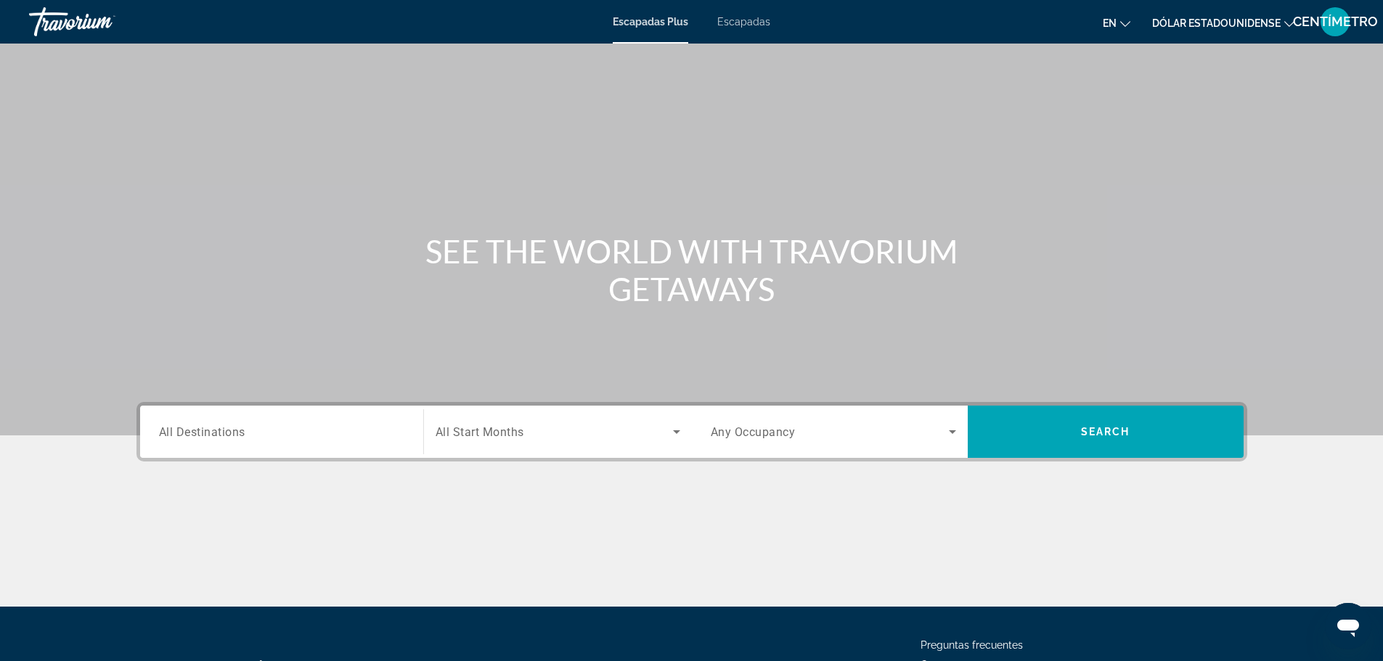
click at [159, 430] on span "All Destinations" at bounding box center [202, 432] width 86 height 14
click at [159, 430] on input "Destination All Destinations" at bounding box center [281, 432] width 245 height 17
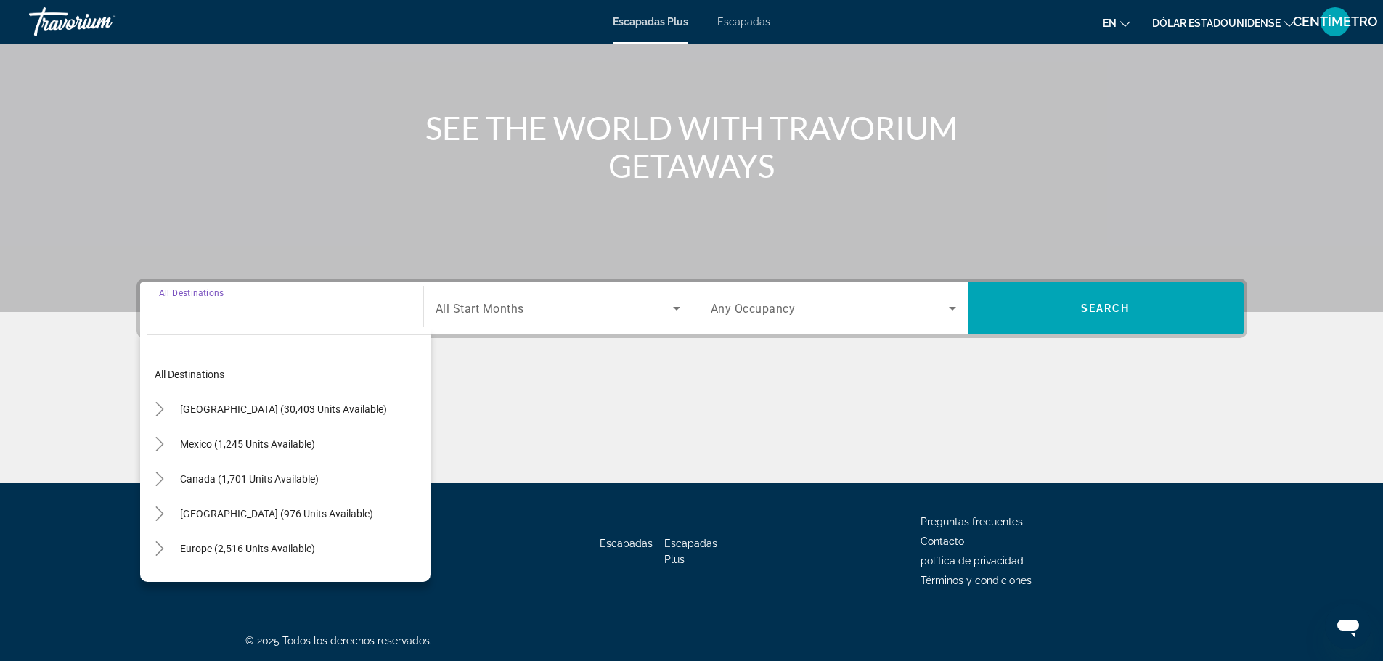
scroll to position [73, 0]
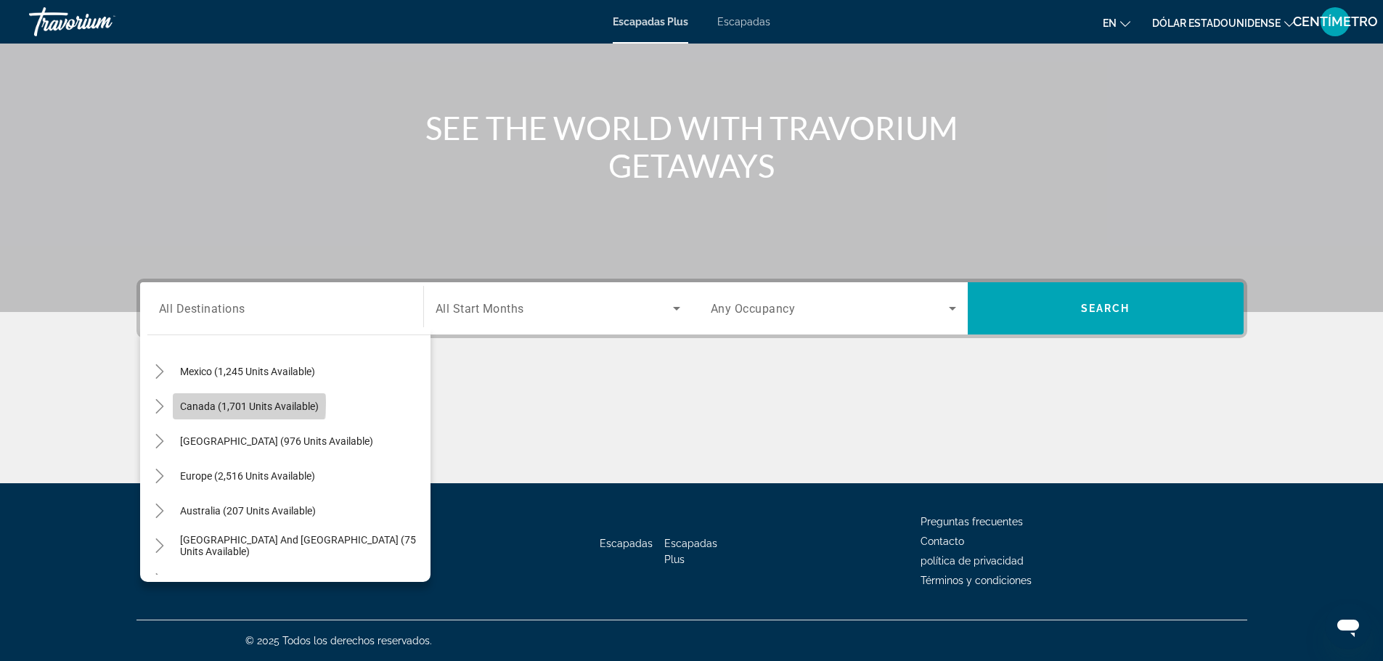
click at [212, 403] on span "Canada (1,701 units available)" at bounding box center [249, 407] width 139 height 12
type input "**********"
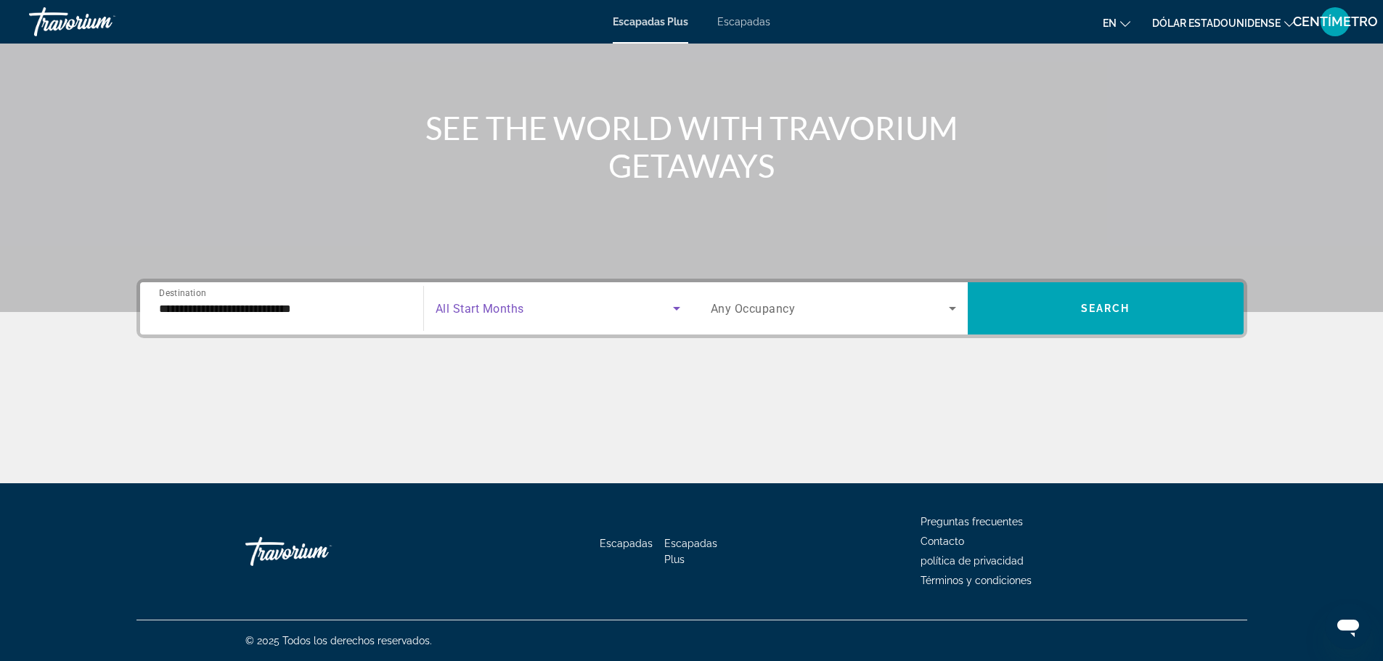
click at [677, 306] on icon "Search widget" at bounding box center [676, 308] width 17 height 17
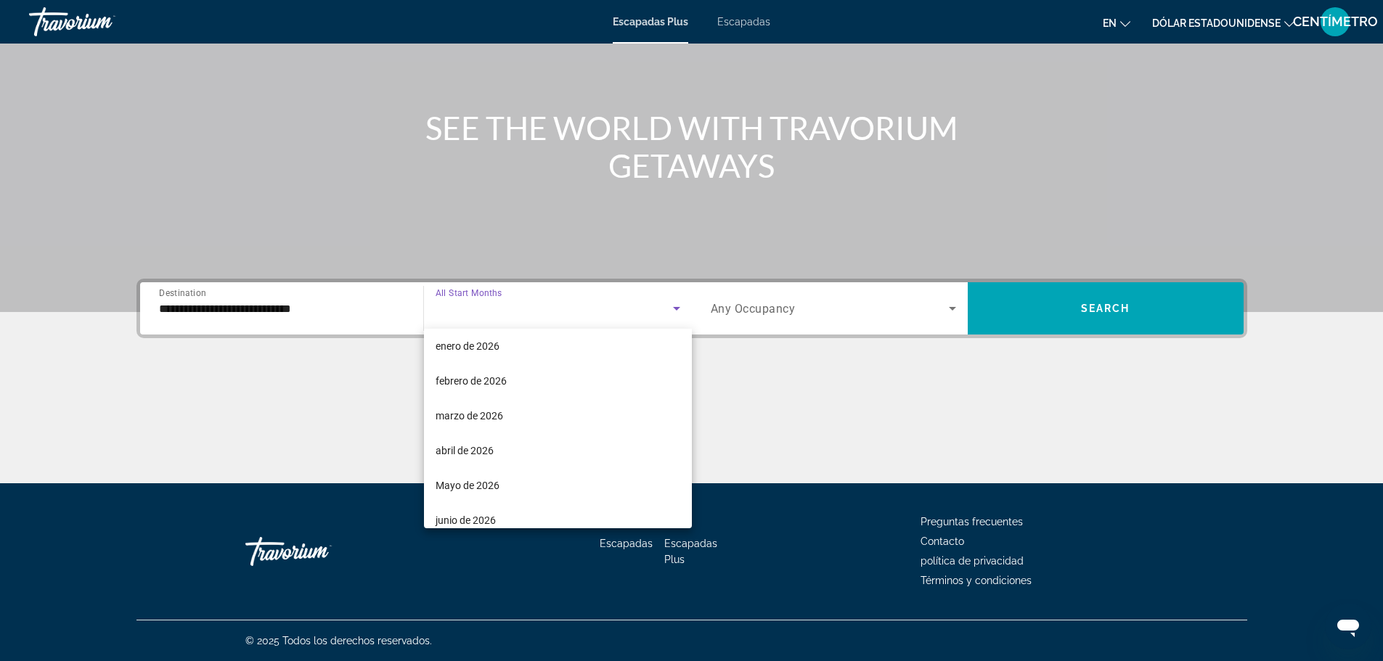
scroll to position [218, 0]
click at [454, 442] on font "Mayo de 2026" at bounding box center [468, 448] width 64 height 12
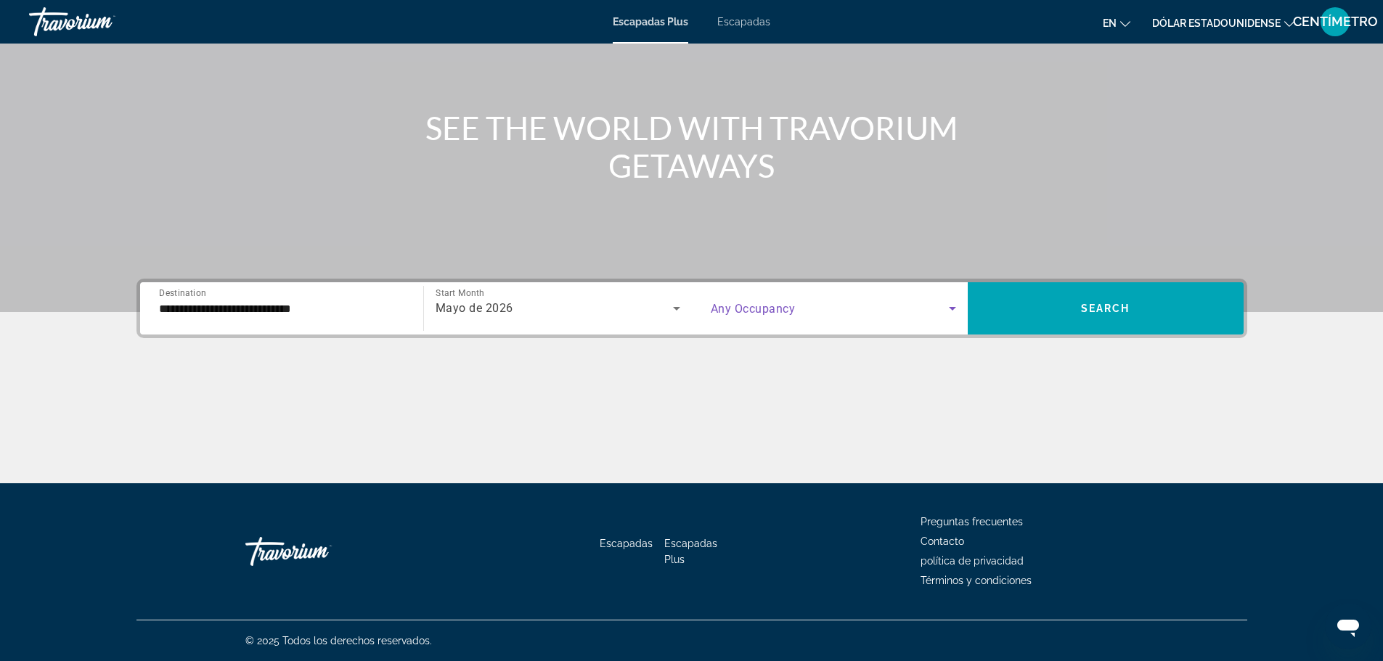
click at [952, 311] on icon "Search widget" at bounding box center [952, 308] width 17 height 17
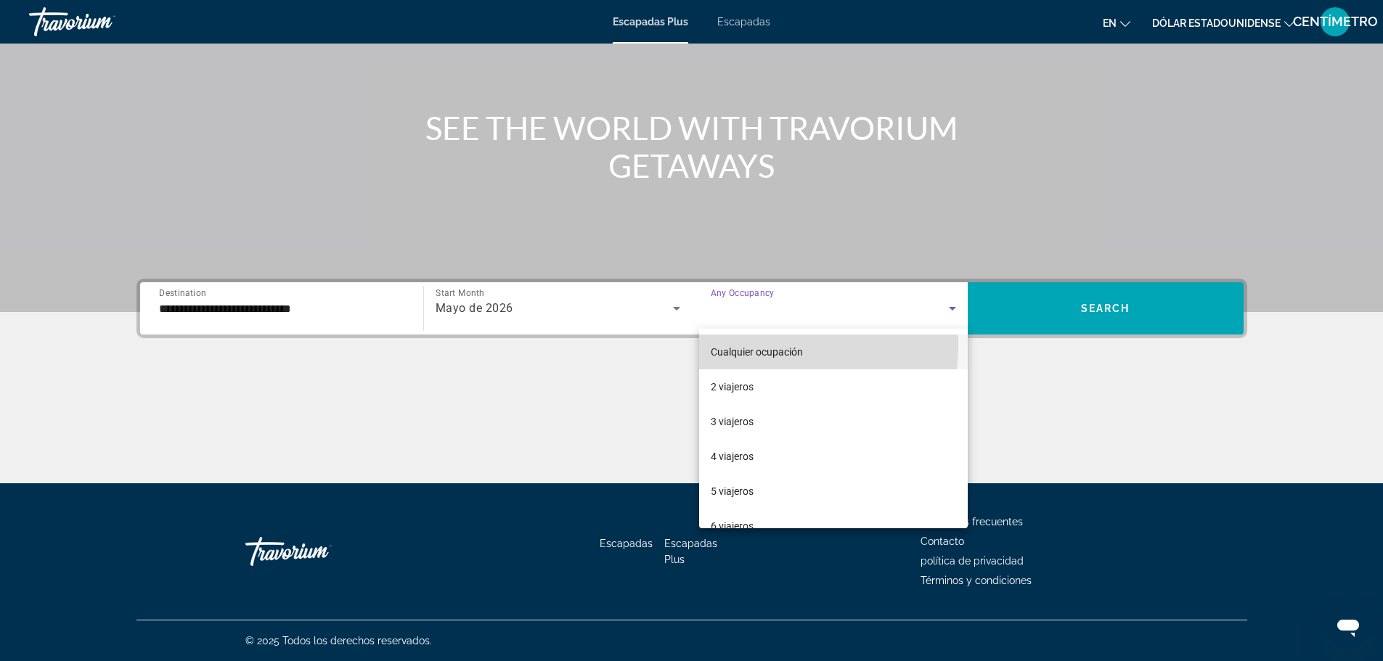
click at [733, 343] on span "Cualquier ocupación" at bounding box center [757, 351] width 92 height 17
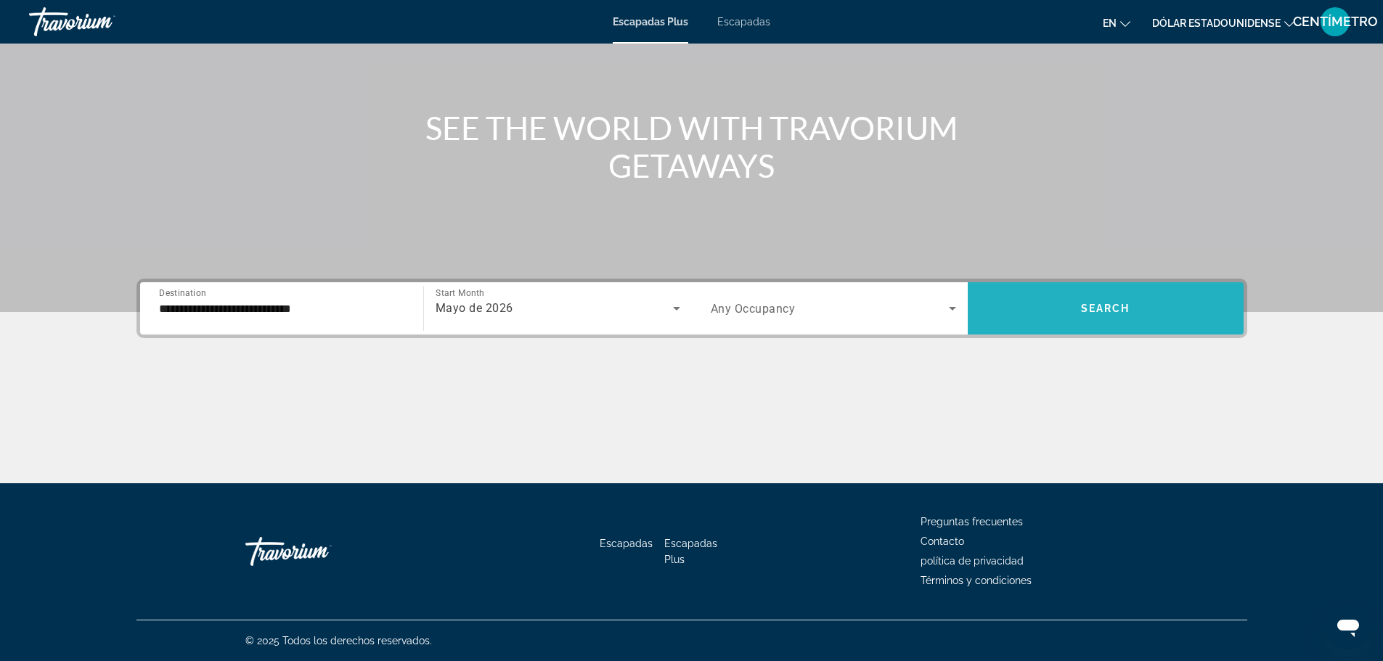
click at [1082, 300] on span "Search widget" at bounding box center [1106, 308] width 276 height 35
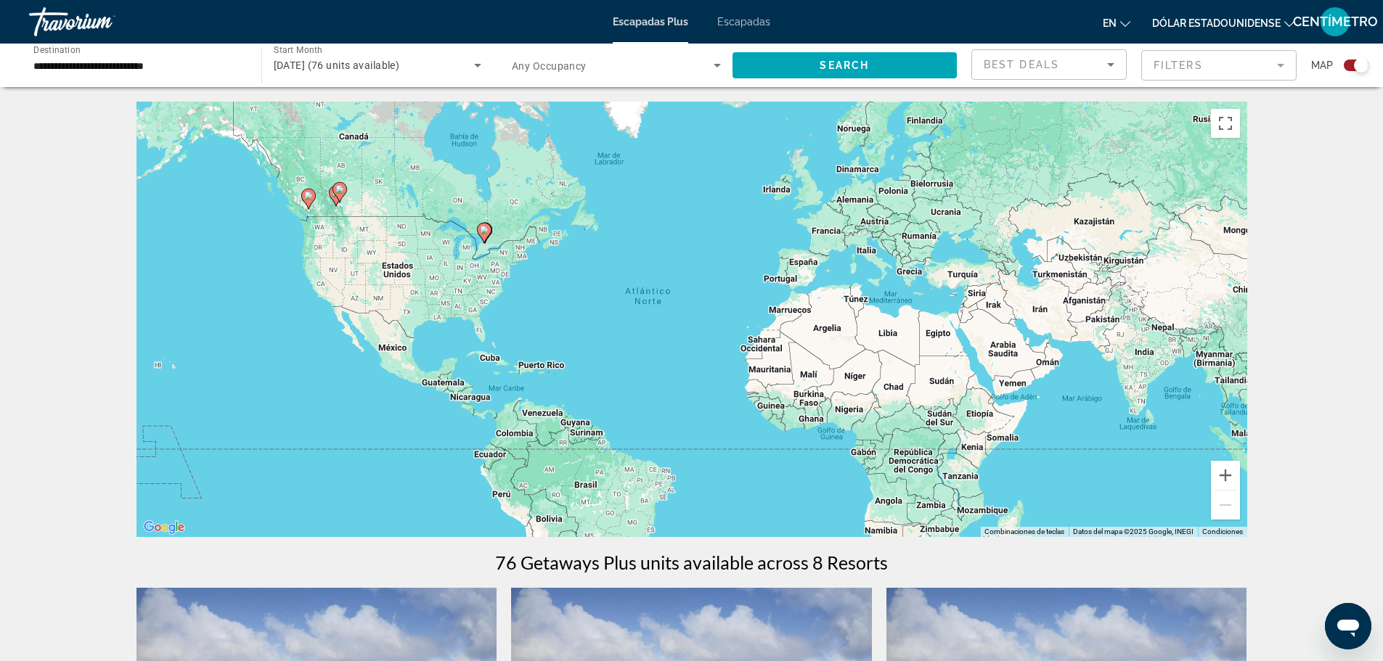
click at [482, 230] on image "Contenido principal" at bounding box center [484, 230] width 9 height 9
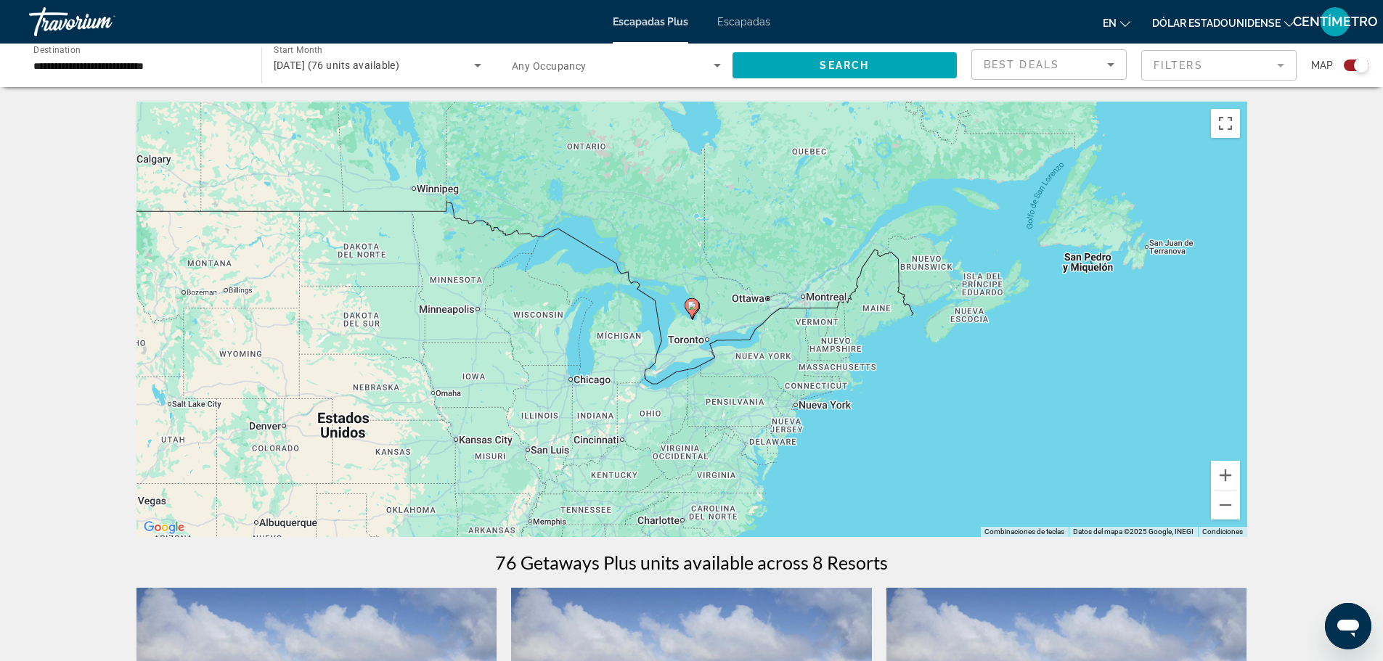
click at [701, 332] on div "Para navegar, presiona las teclas [PERSON_NAME]. Para activar la función de arr…" at bounding box center [691, 320] width 1111 height 436
click at [690, 306] on image "Contenido principal" at bounding box center [692, 305] width 9 height 9
type input "**********"
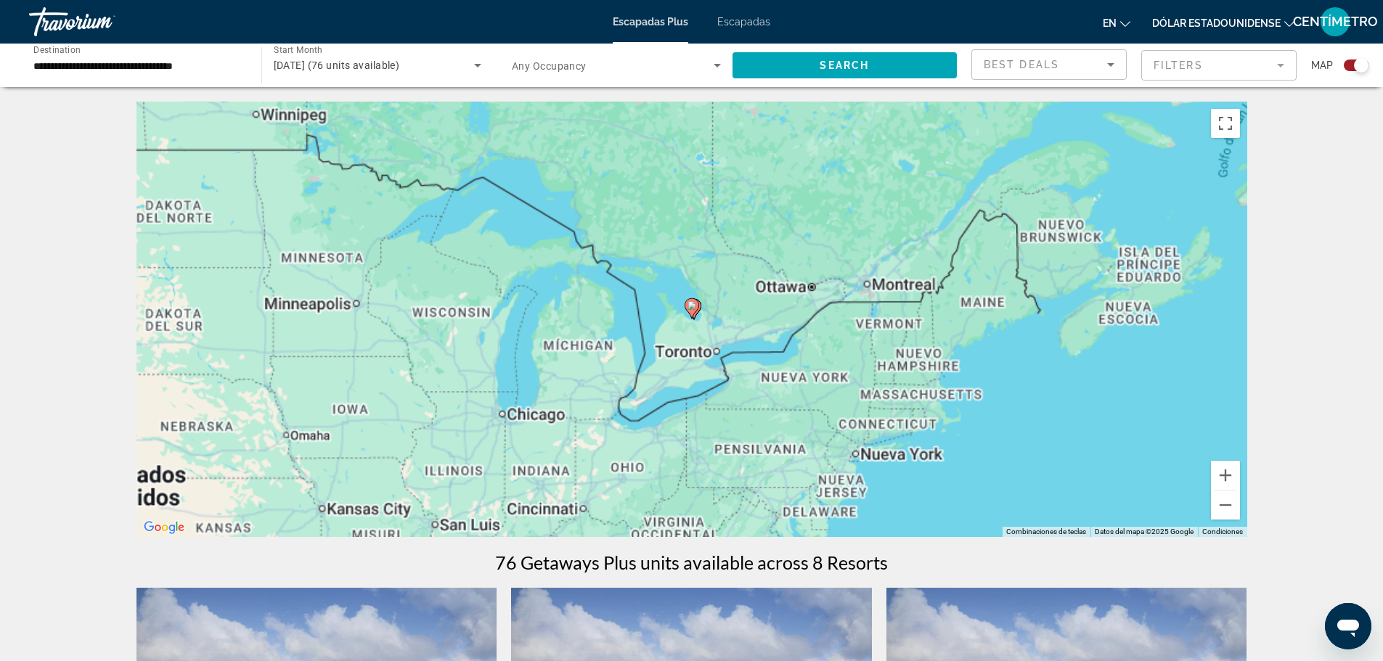
click at [690, 306] on image "Contenido principal" at bounding box center [692, 305] width 9 height 9
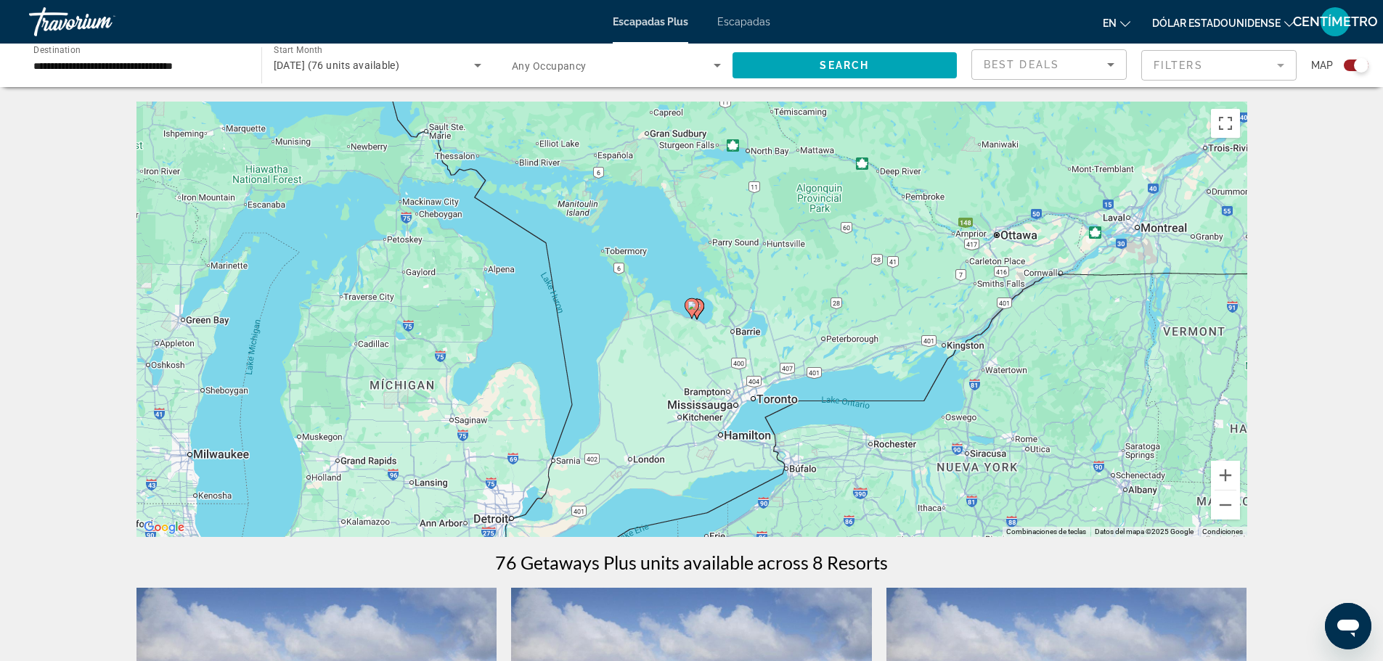
click at [698, 312] on gmp-advanced-marker "Contenido principal" at bounding box center [692, 309] width 15 height 22
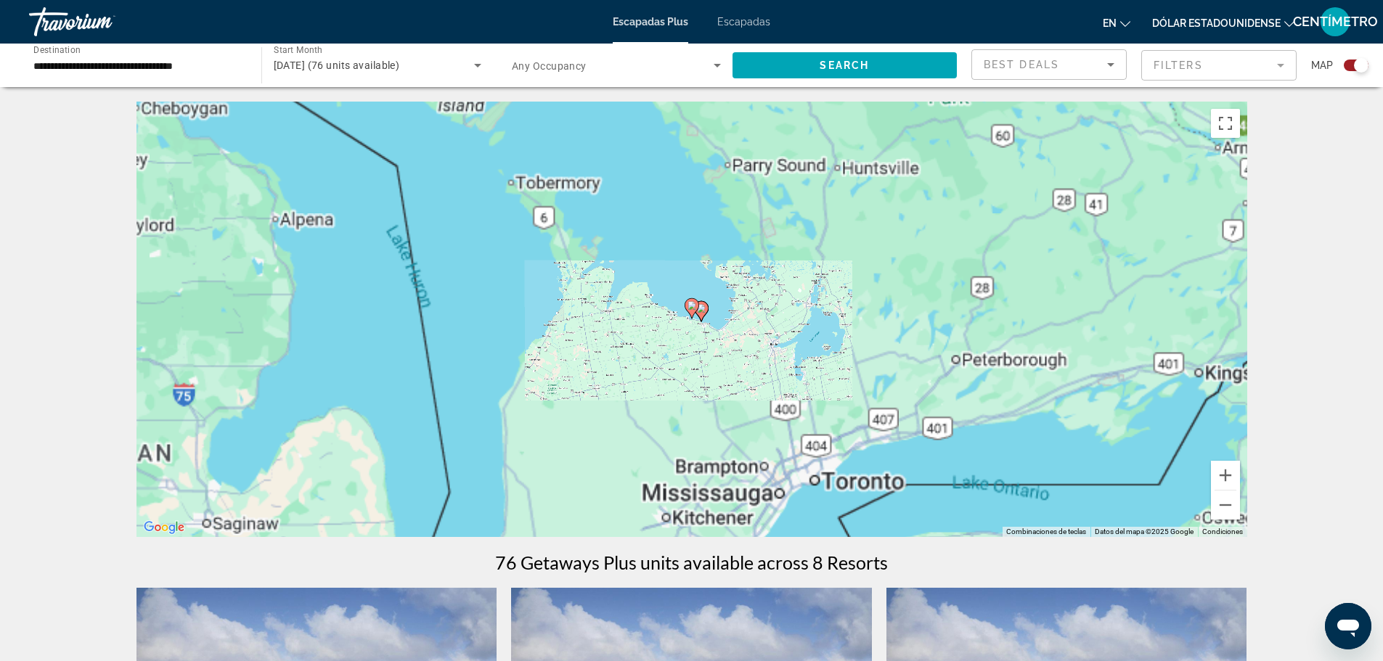
click at [698, 312] on gmp-advanced-marker "Contenido principal" at bounding box center [692, 309] width 15 height 22
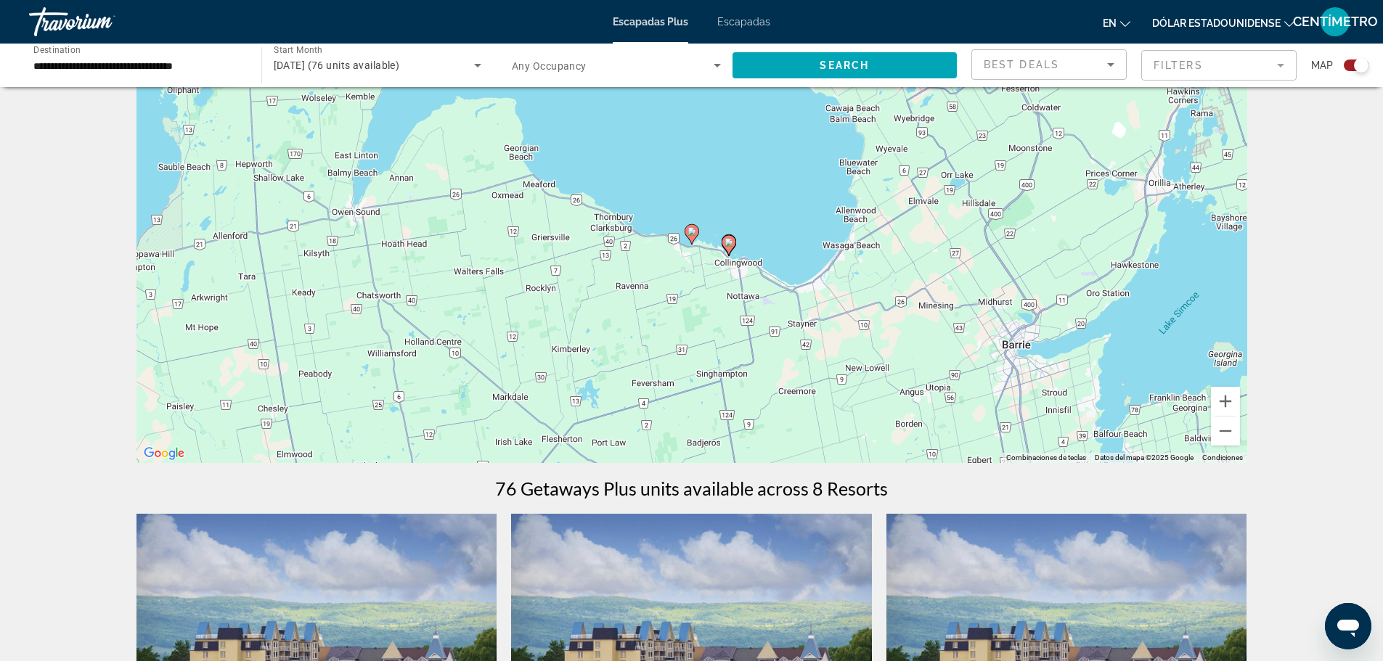
scroll to position [73, 0]
click at [688, 230] on image "Contenido principal" at bounding box center [692, 233] width 9 height 9
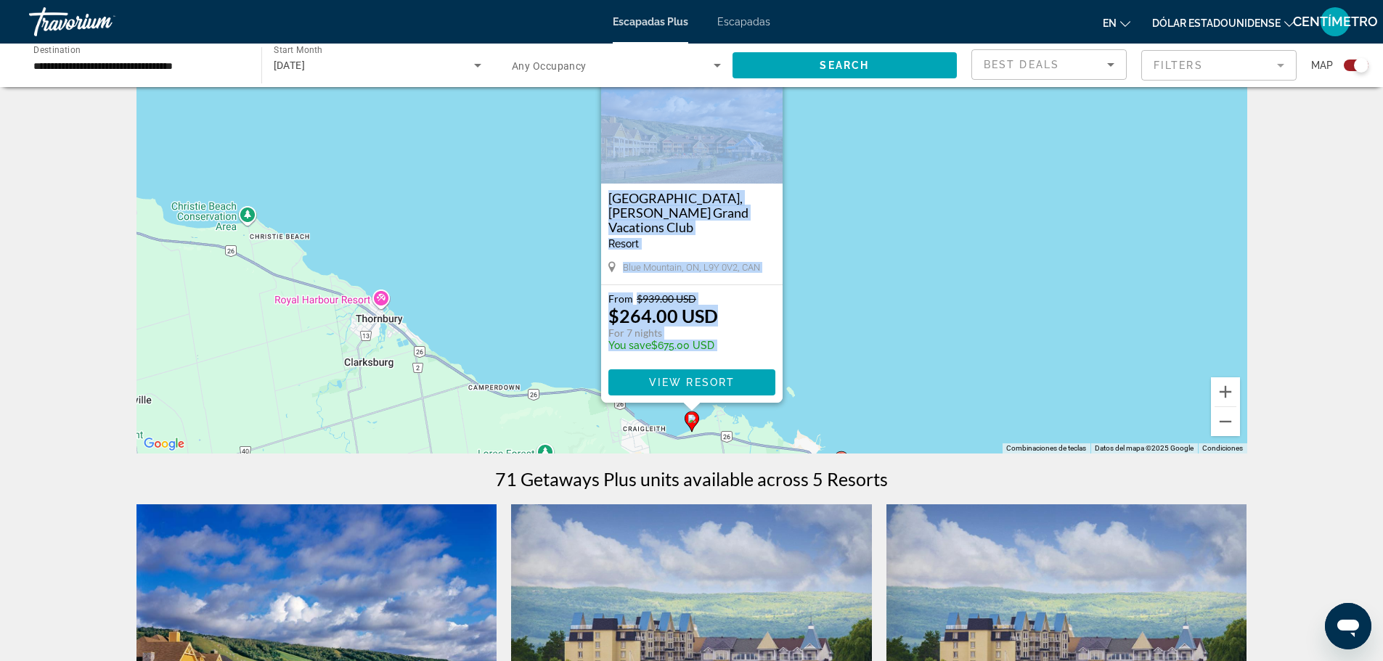
scroll to position [0, 0]
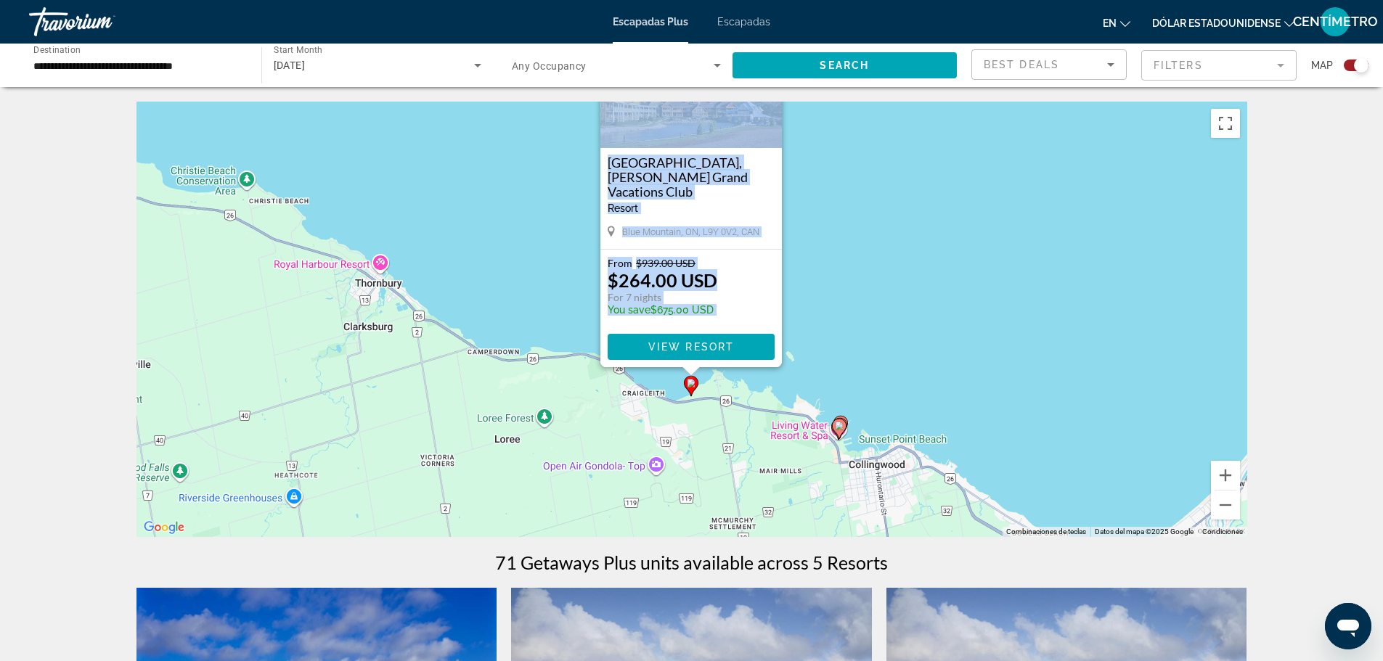
drag, startPoint x: 869, startPoint y: 506, endPoint x: 869, endPoint y: 384, distance: 122.0
click at [869, 384] on div "Para activar la función de arrastrar con el teclado, presiona Alt + Intro. Una …" at bounding box center [691, 320] width 1111 height 436
click at [839, 431] on icon "Contenido principal" at bounding box center [838, 429] width 13 height 19
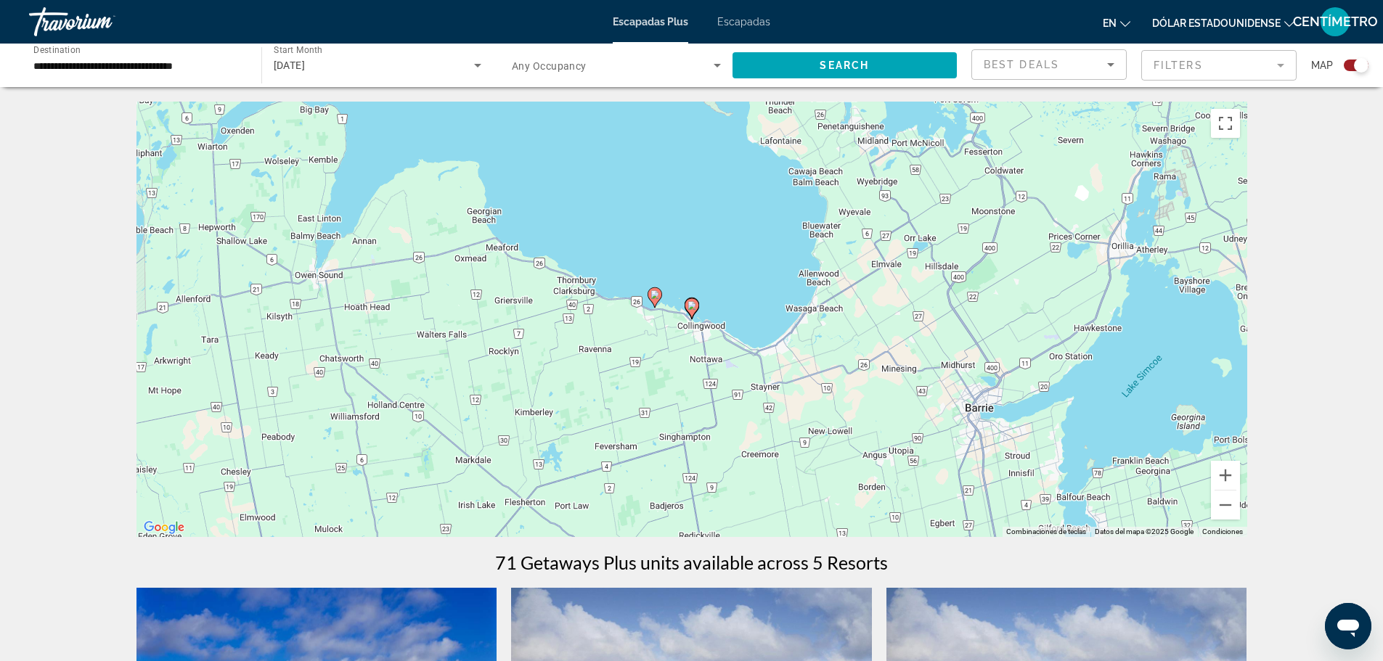
click at [694, 306] on image "Contenido principal" at bounding box center [692, 305] width 9 height 9
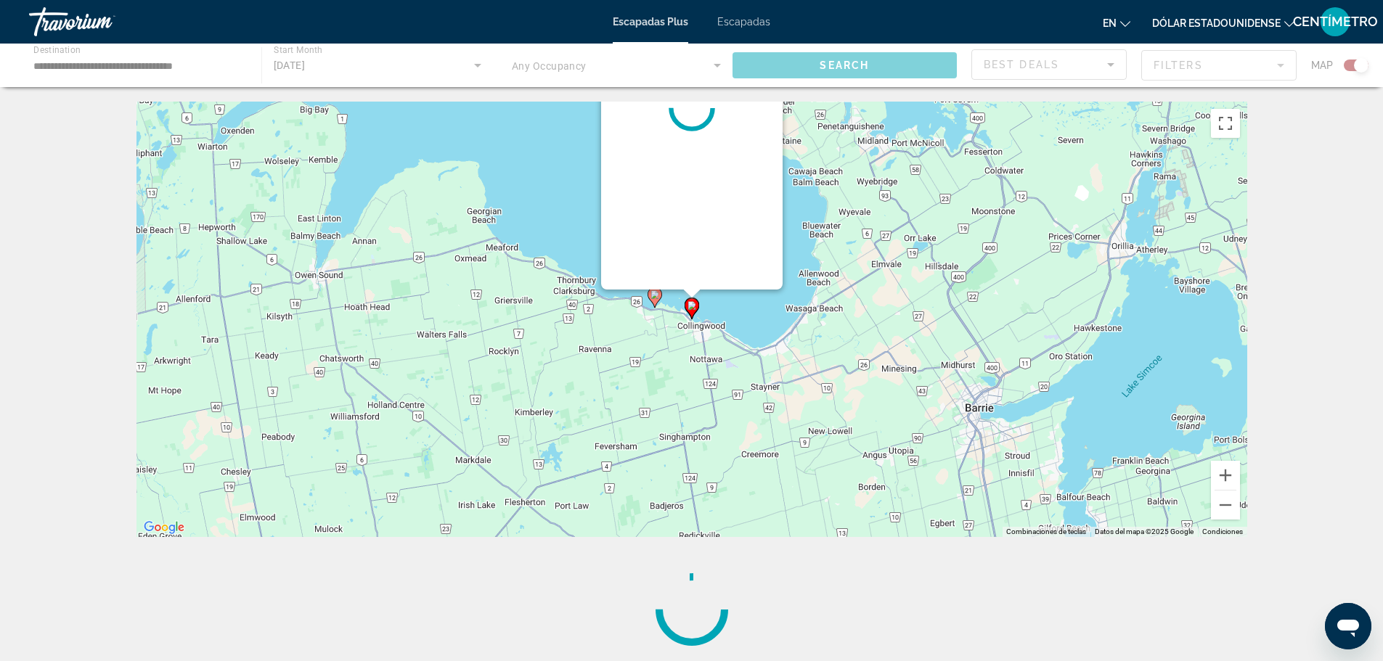
click at [694, 306] on g "Contenido principal" at bounding box center [692, 308] width 15 height 20
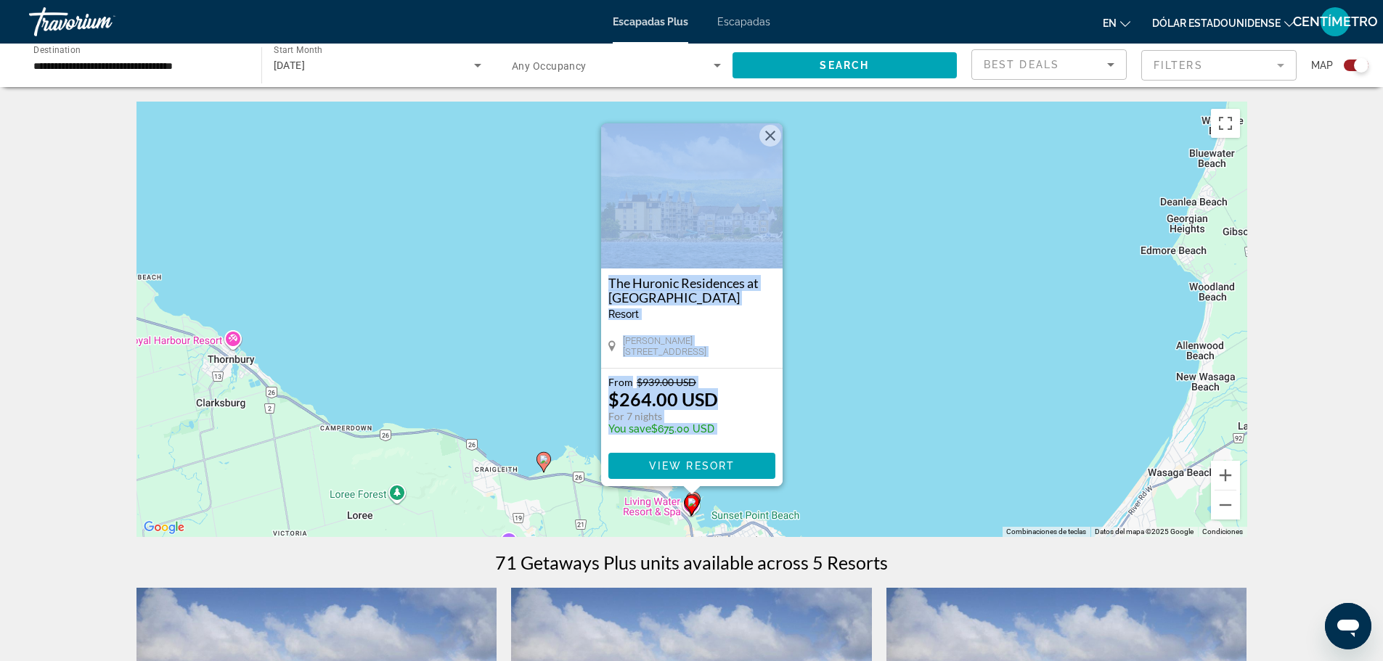
click at [693, 506] on image "Contenido principal" at bounding box center [692, 502] width 9 height 9
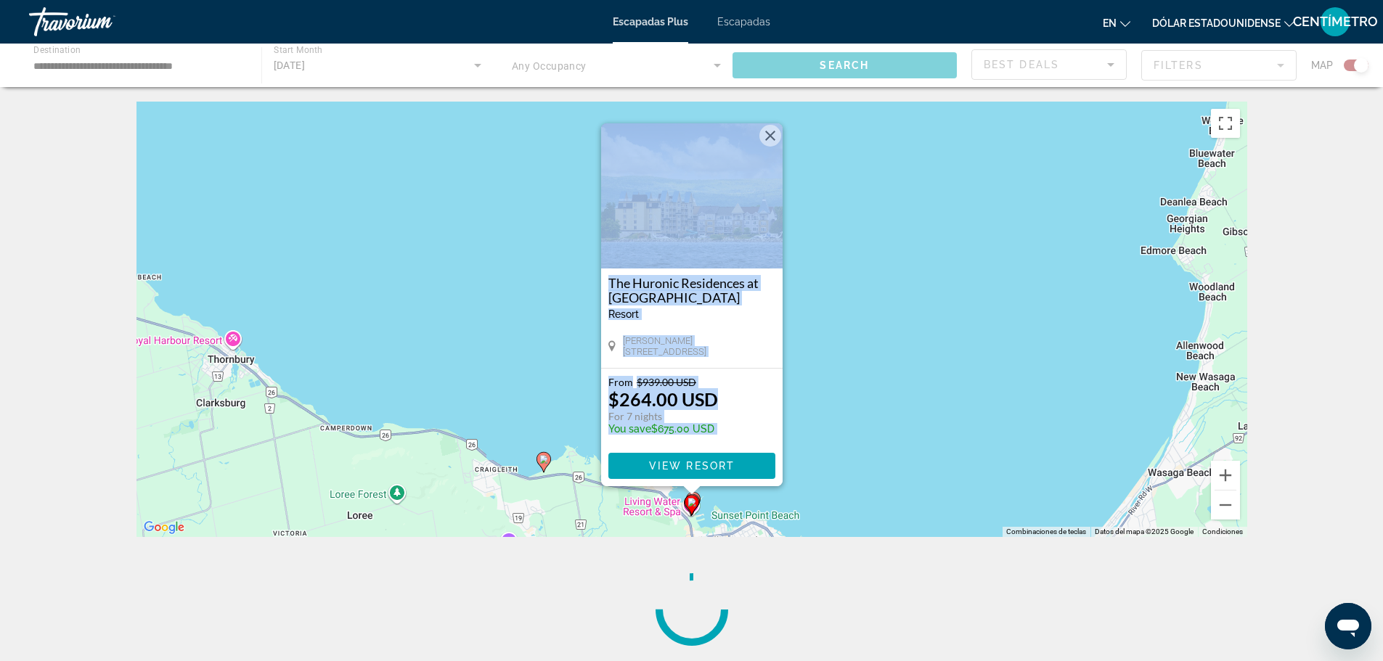
click at [693, 506] on image "Contenido principal" at bounding box center [692, 502] width 9 height 9
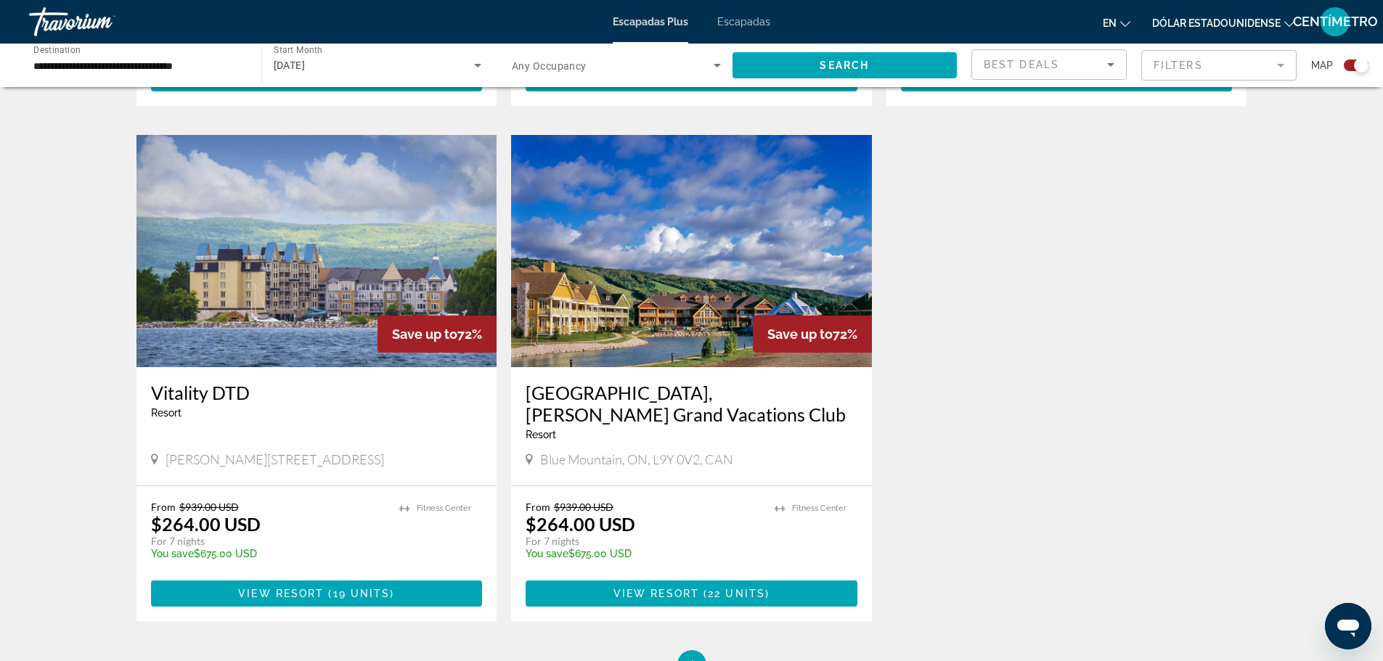
scroll to position [1016, 0]
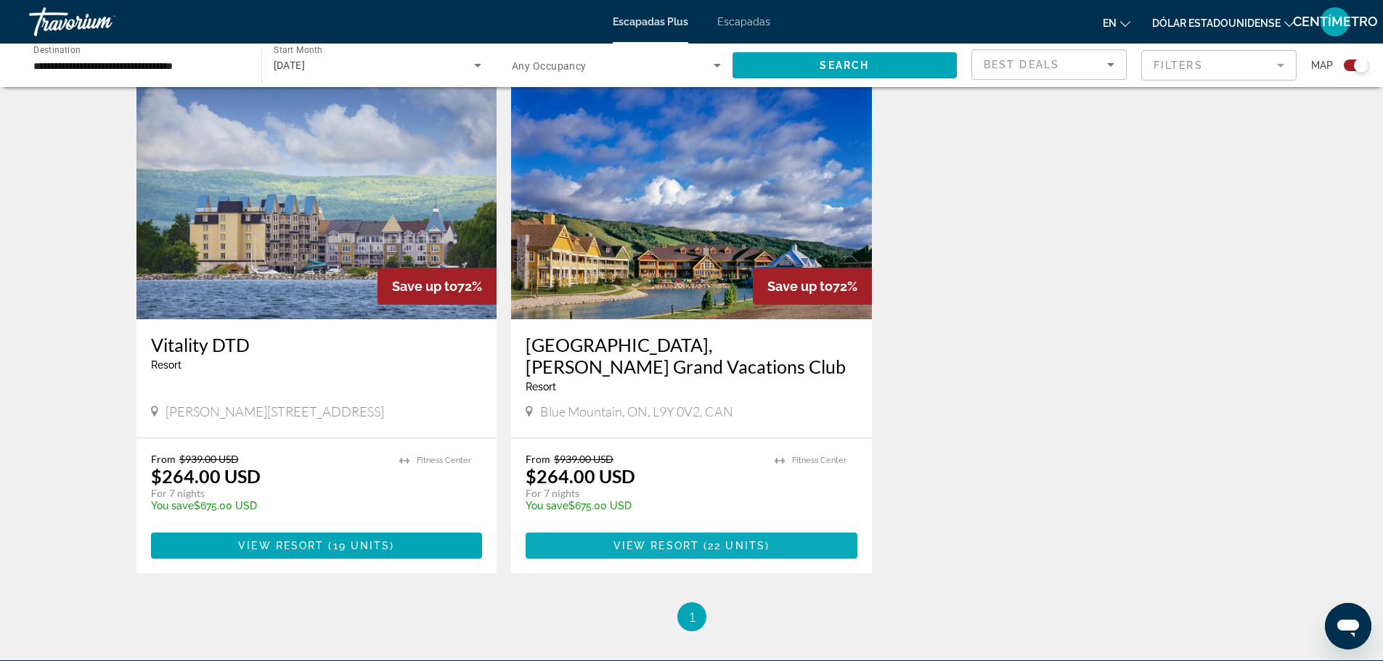
click at [666, 544] on span "View Resort" at bounding box center [656, 546] width 86 height 12
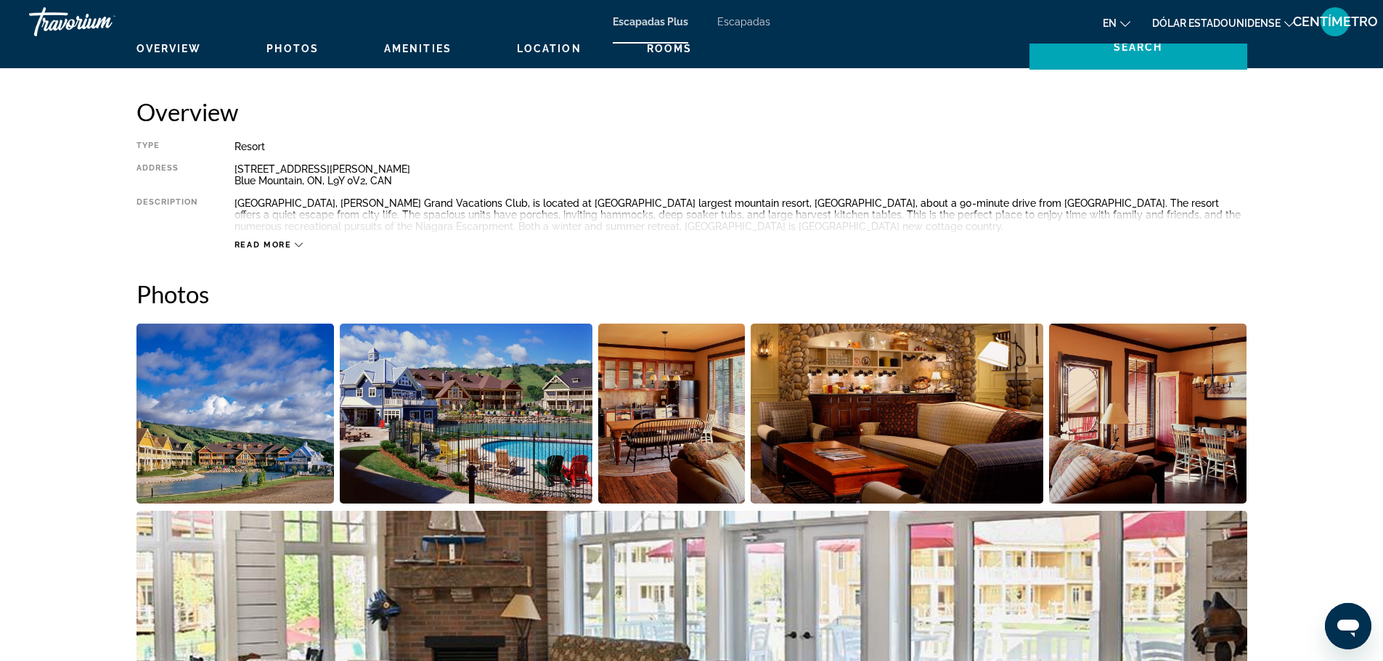
scroll to position [508, 0]
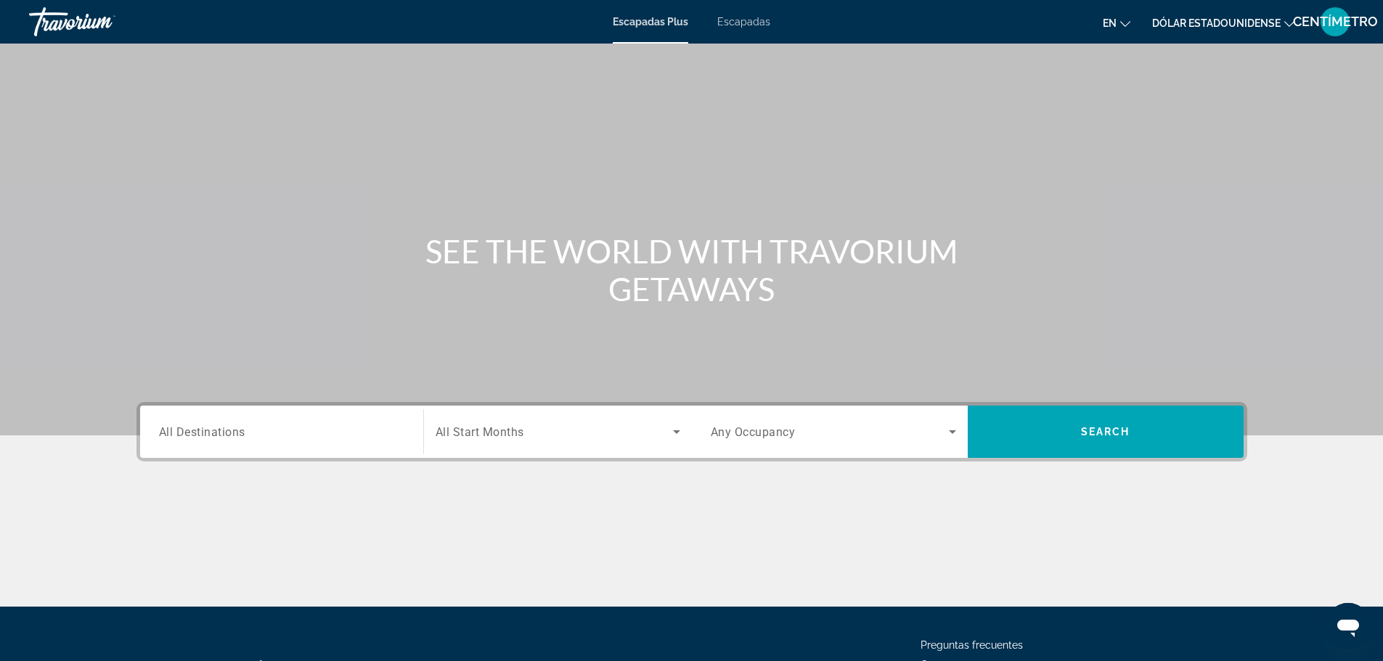
click at [174, 429] on span "All Destinations" at bounding box center [202, 432] width 86 height 14
click at [174, 429] on input "Destination All Destinations" at bounding box center [281, 432] width 245 height 17
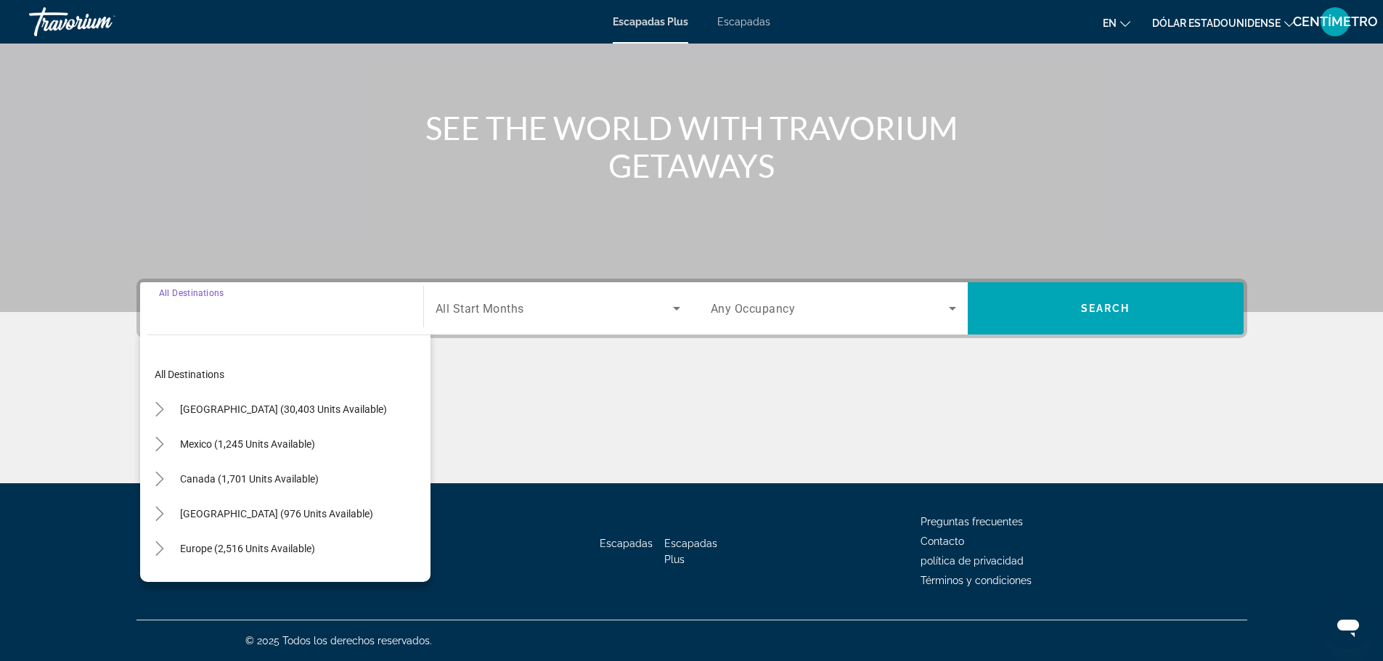
scroll to position [73, 0]
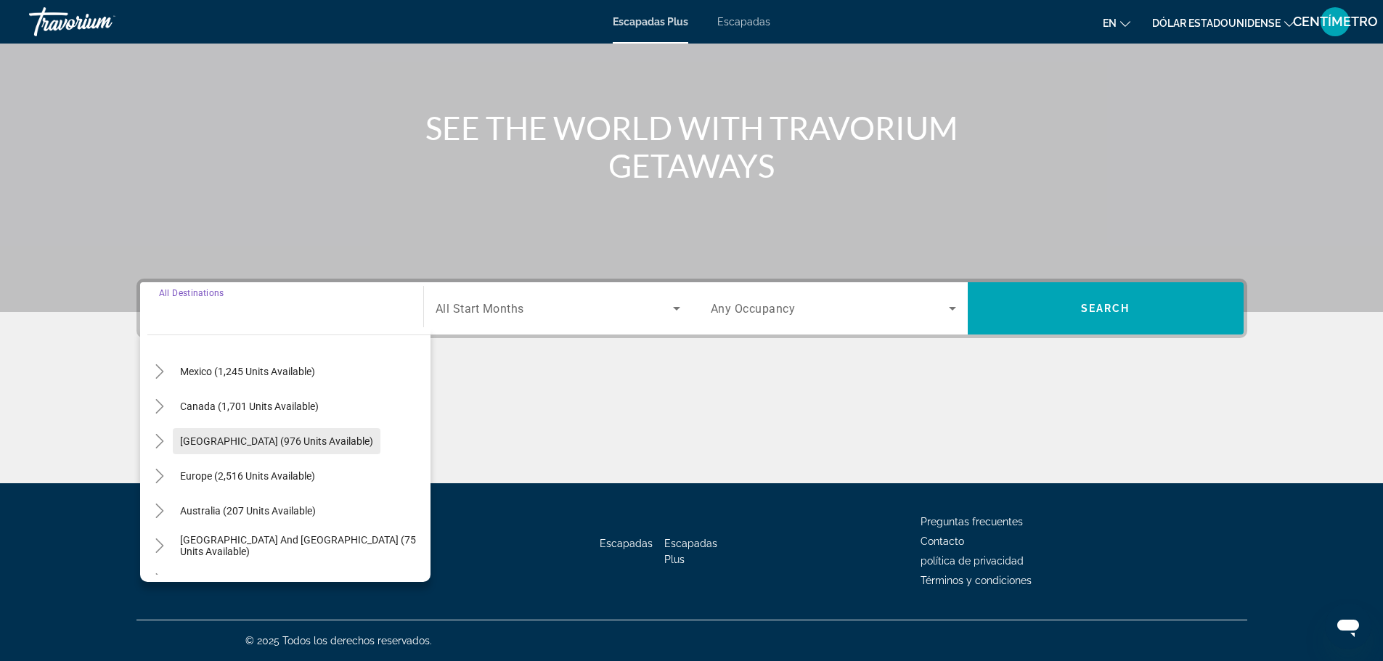
click at [280, 438] on span "[GEOGRAPHIC_DATA] (976 units available)" at bounding box center [276, 442] width 193 height 12
type input "**********"
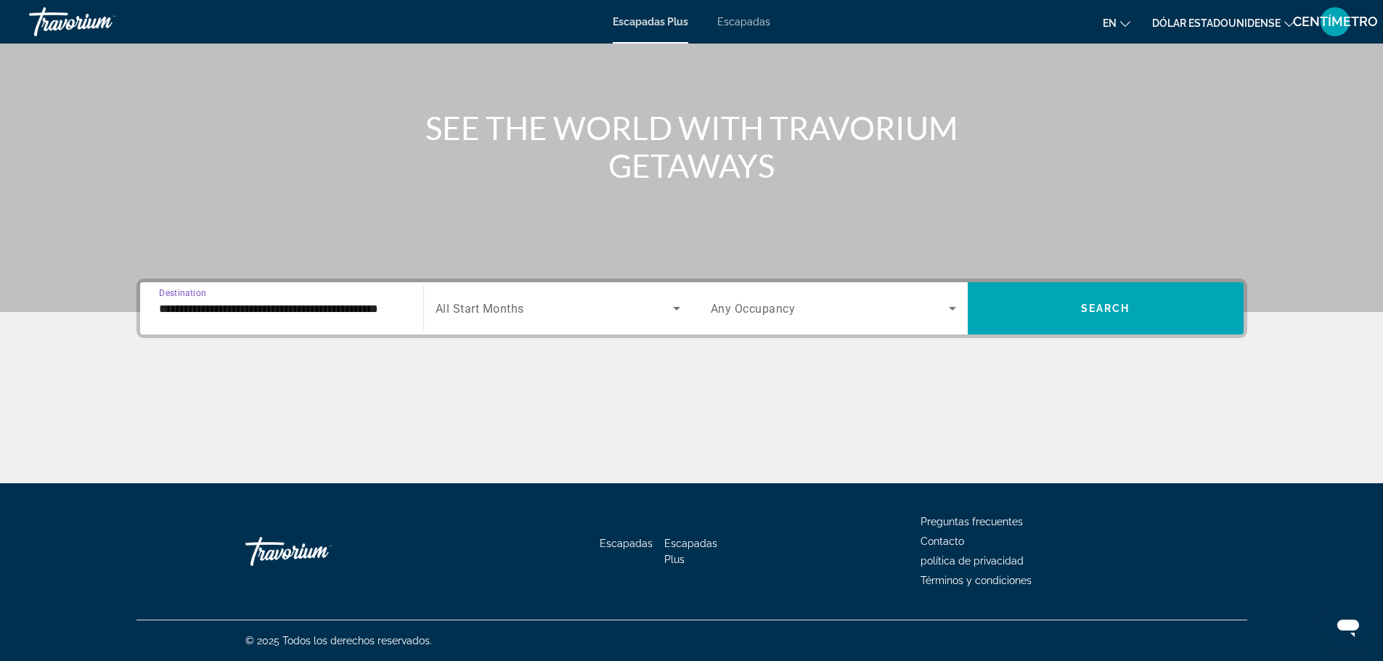
click at [671, 306] on icon "Search widget" at bounding box center [676, 308] width 17 height 17
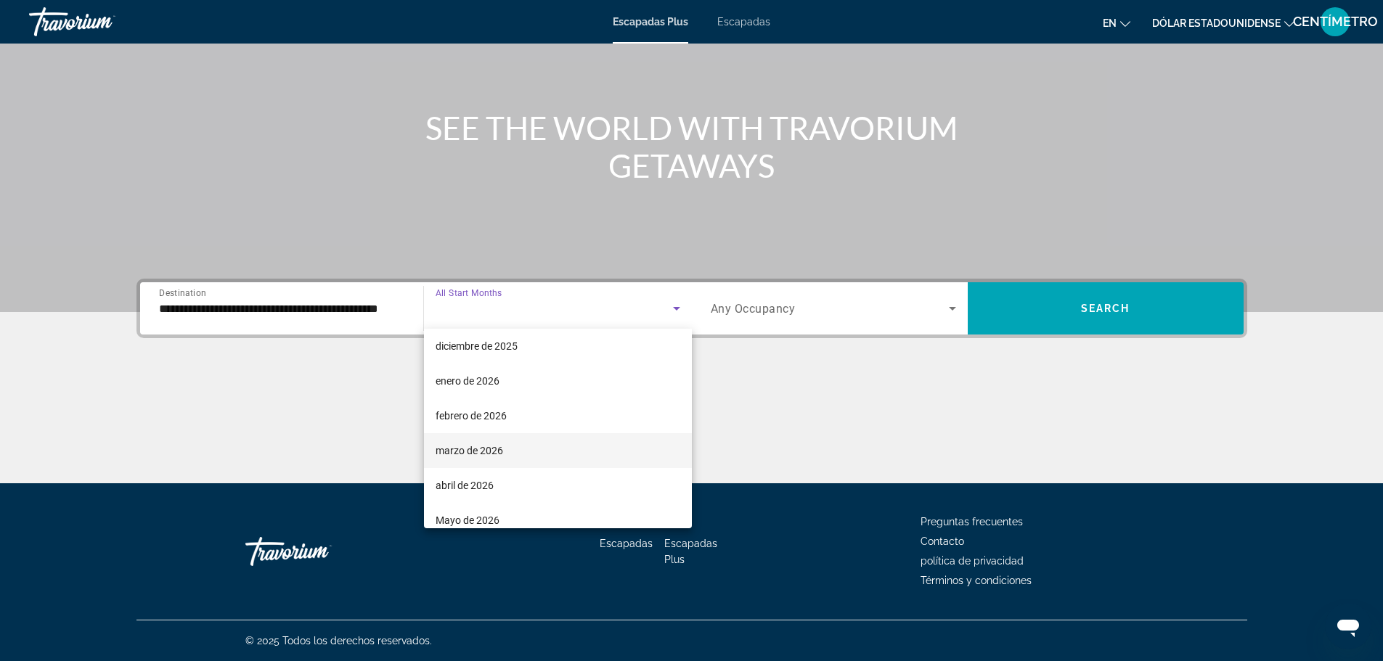
scroll to position [218, 0]
click at [456, 447] on font "Mayo de 2026" at bounding box center [468, 448] width 64 height 12
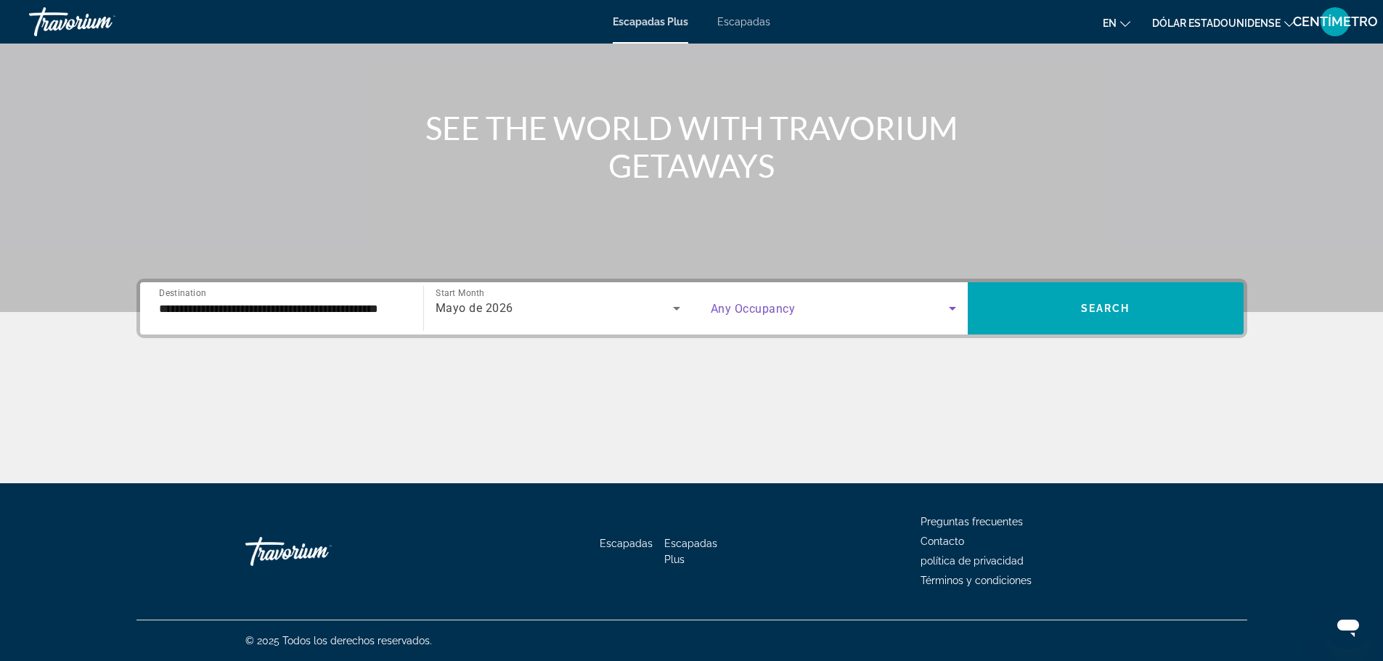
click at [952, 303] on icon "Search widget" at bounding box center [952, 308] width 17 height 17
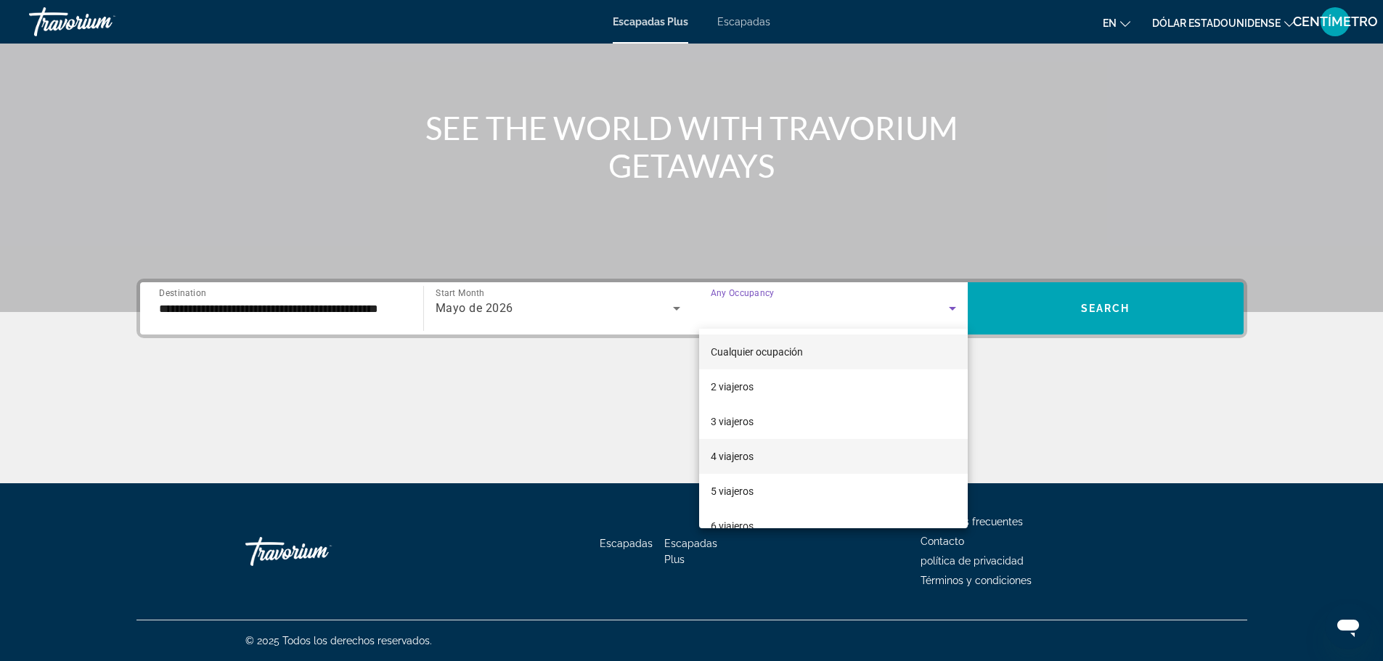
click at [729, 455] on font "4 viajeros" at bounding box center [732, 457] width 43 height 12
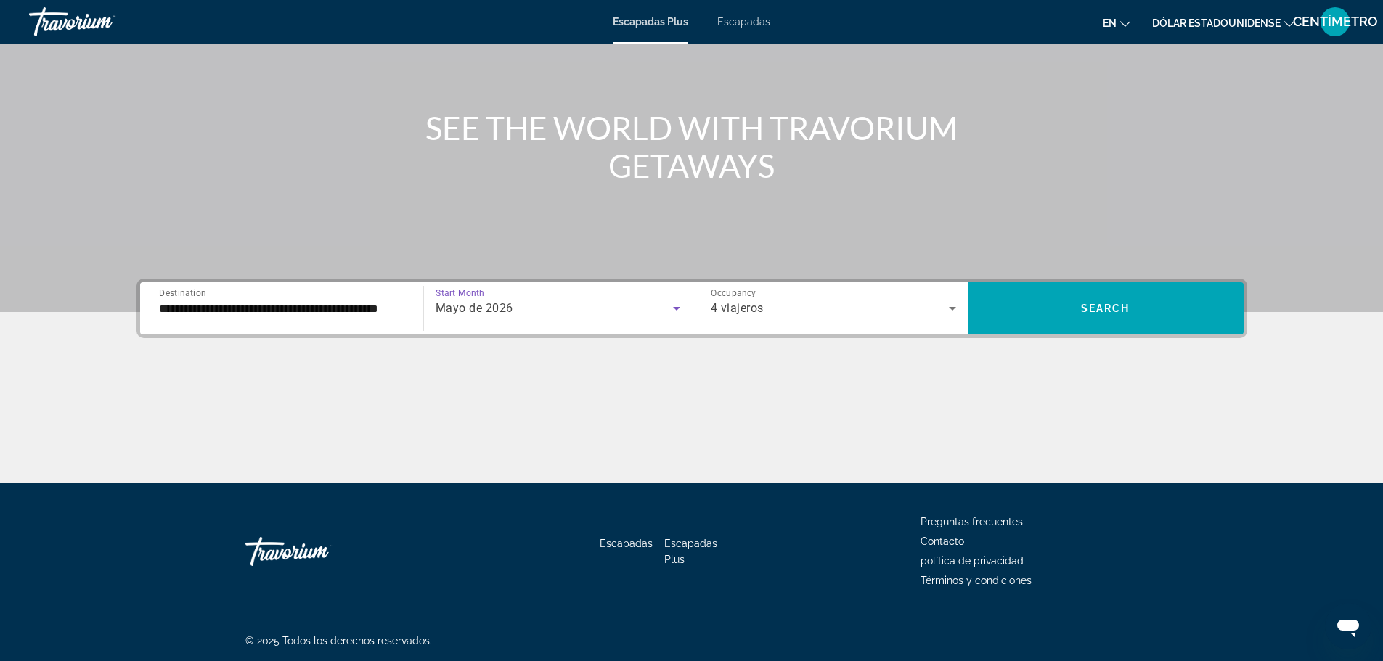
click at [674, 303] on icon "Search widget" at bounding box center [676, 308] width 17 height 17
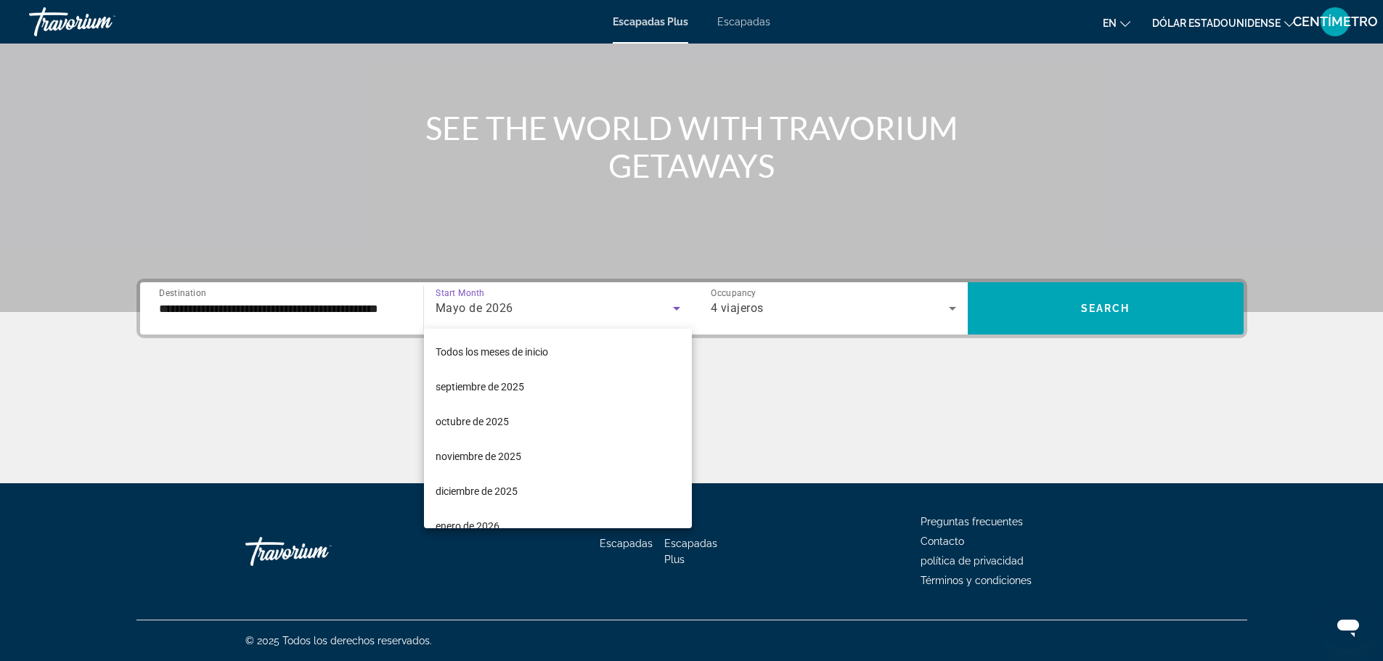
scroll to position [155, 0]
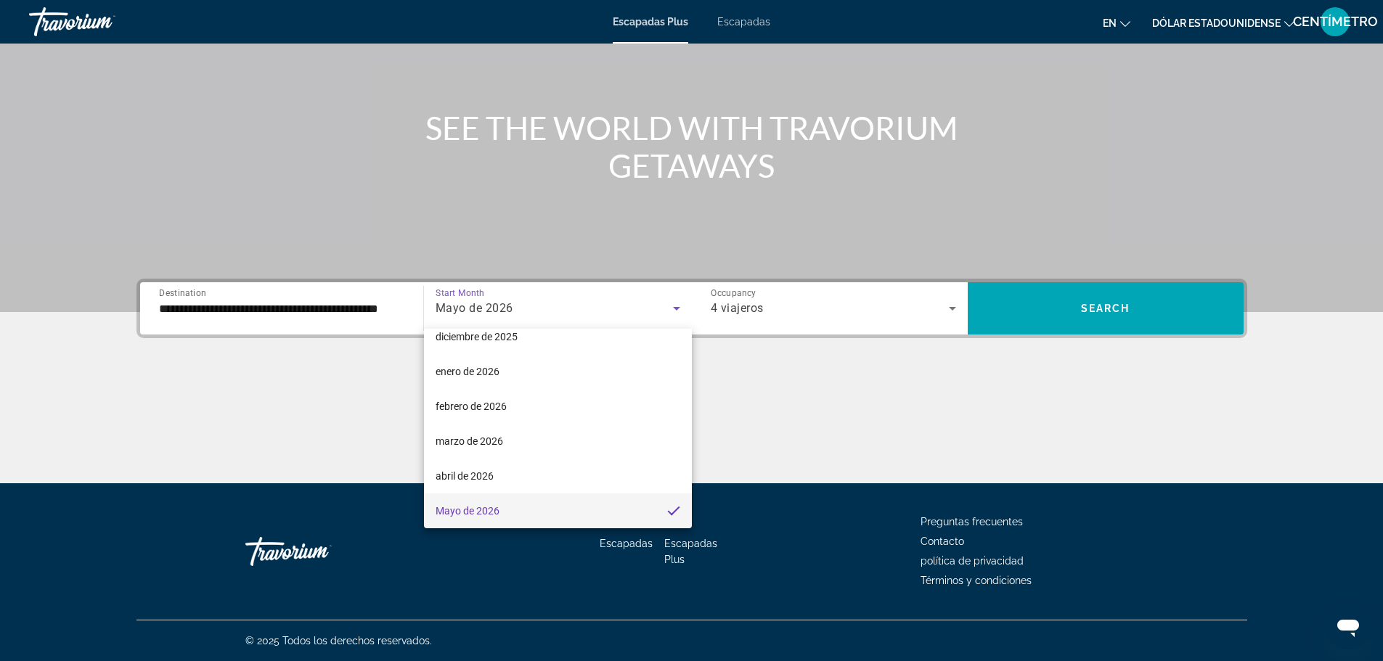
click at [674, 303] on div at bounding box center [691, 330] width 1383 height 661
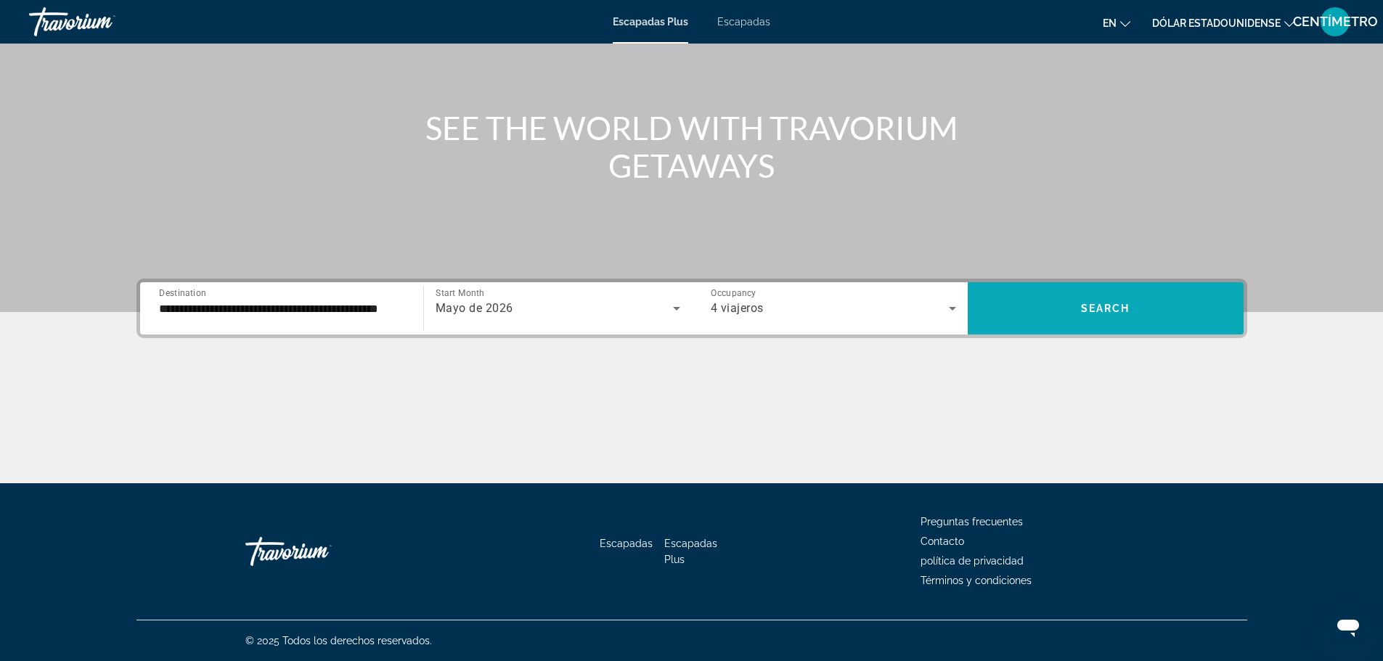
click at [1099, 302] on span "Search widget" at bounding box center [1106, 308] width 276 height 35
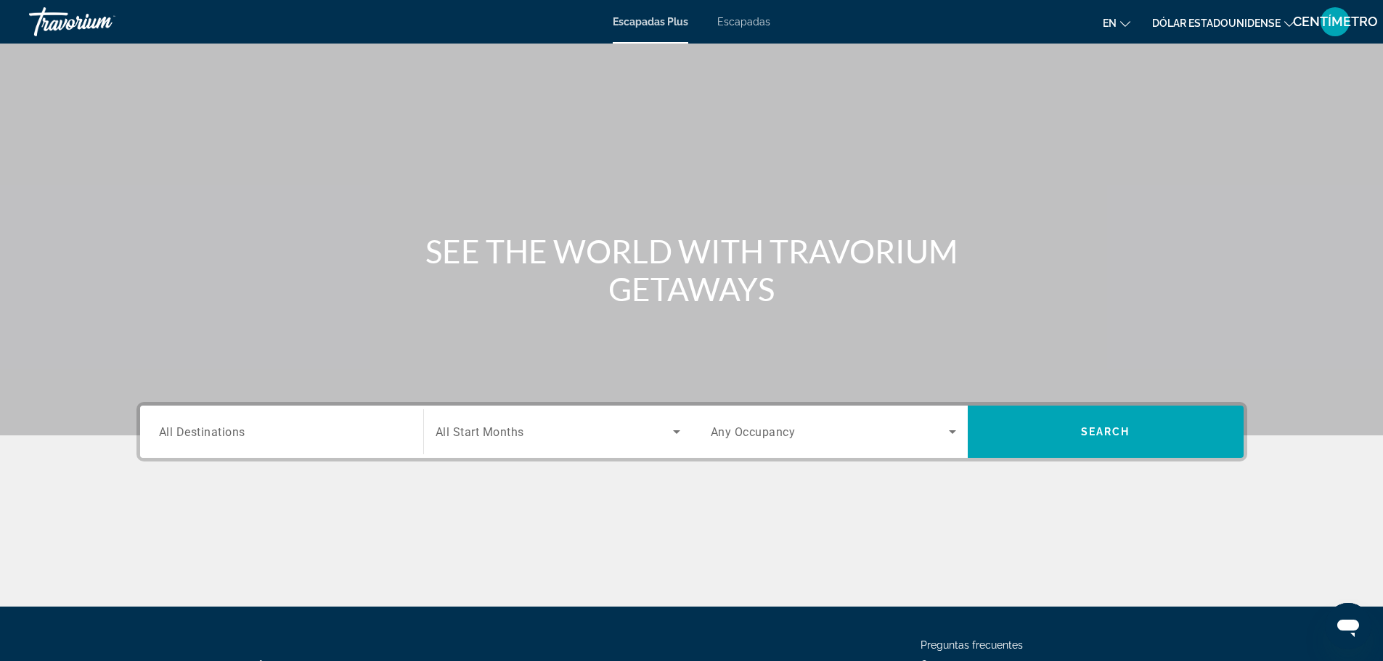
click at [173, 431] on span "All Destinations" at bounding box center [202, 432] width 86 height 14
click at [173, 431] on input "Destination All Destinations" at bounding box center [281, 432] width 245 height 17
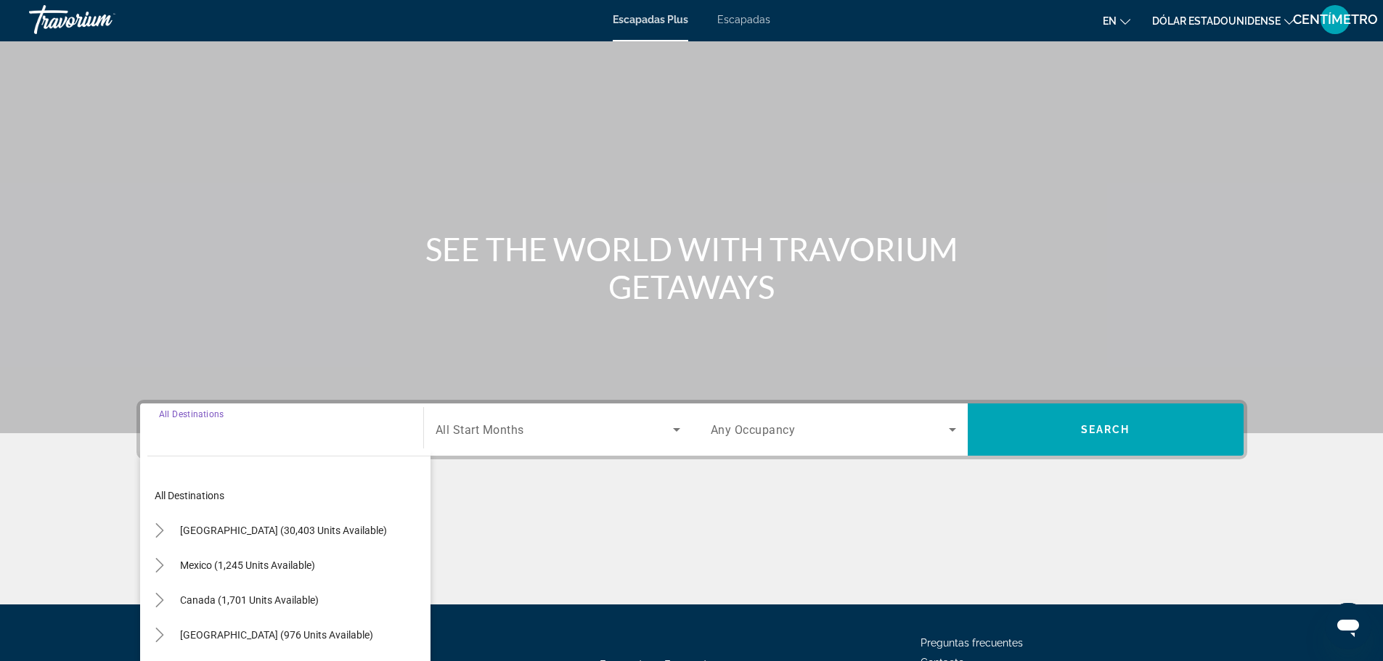
scroll to position [123, 0]
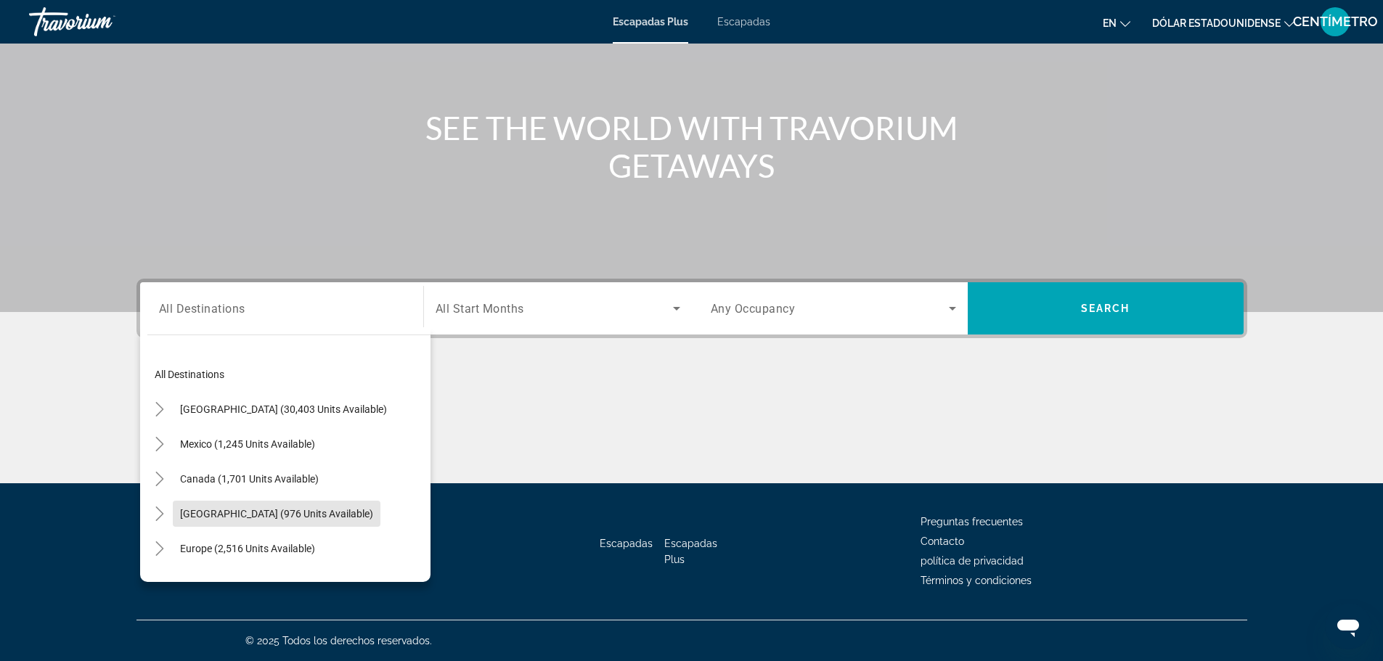
click at [309, 506] on span "Search widget" at bounding box center [277, 514] width 208 height 35
type input "**********"
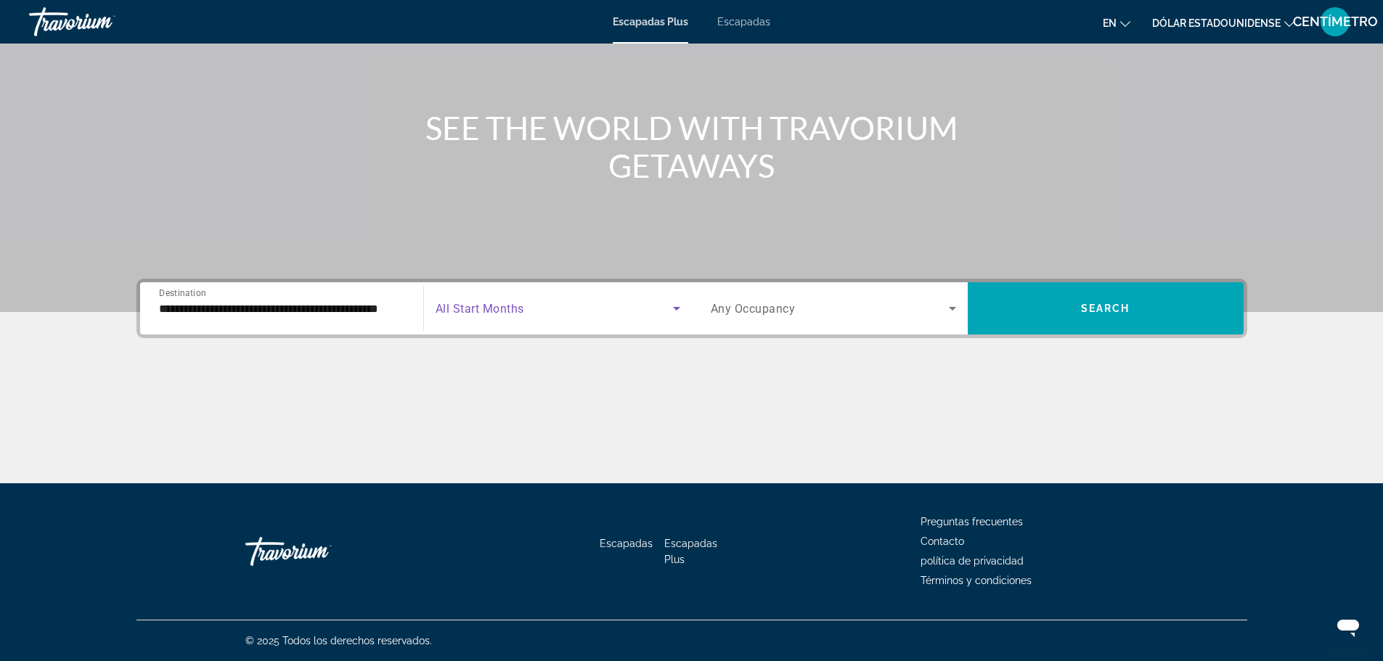
click at [676, 308] on icon "Search widget" at bounding box center [676, 309] width 7 height 4
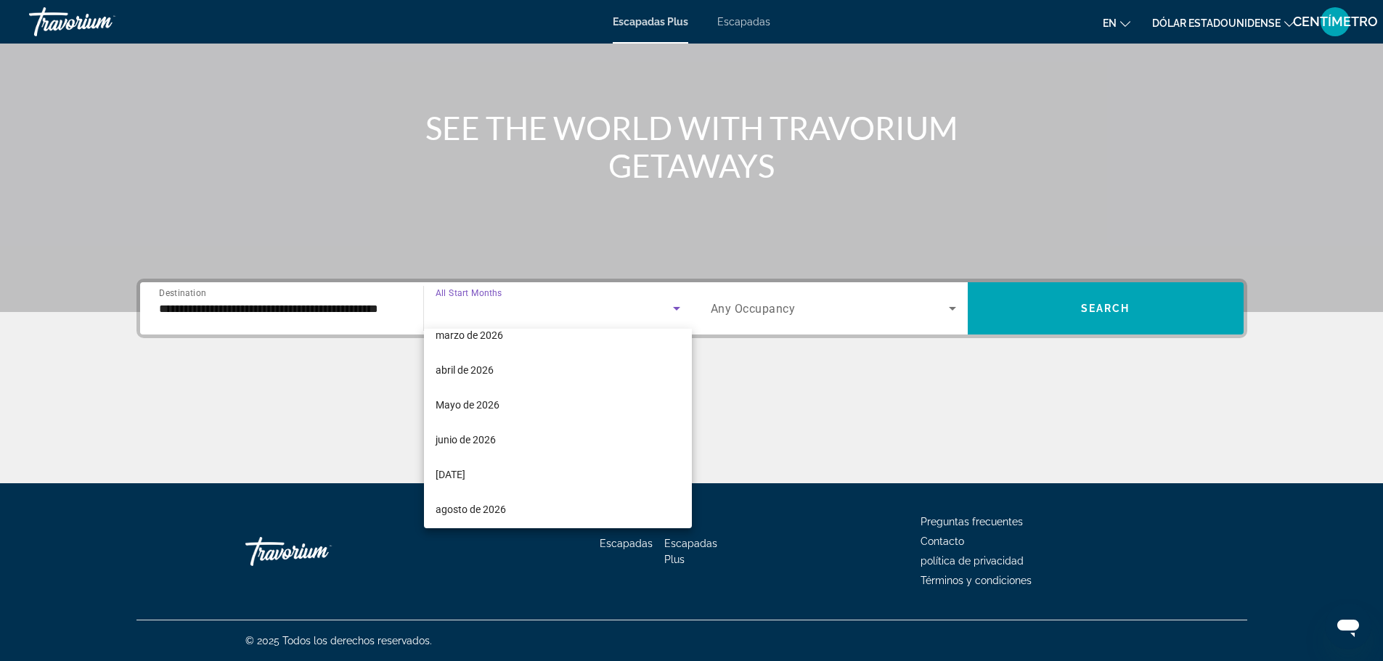
scroll to position [300, 0]
click at [468, 360] on font "Mayo de 2026" at bounding box center [468, 366] width 64 height 12
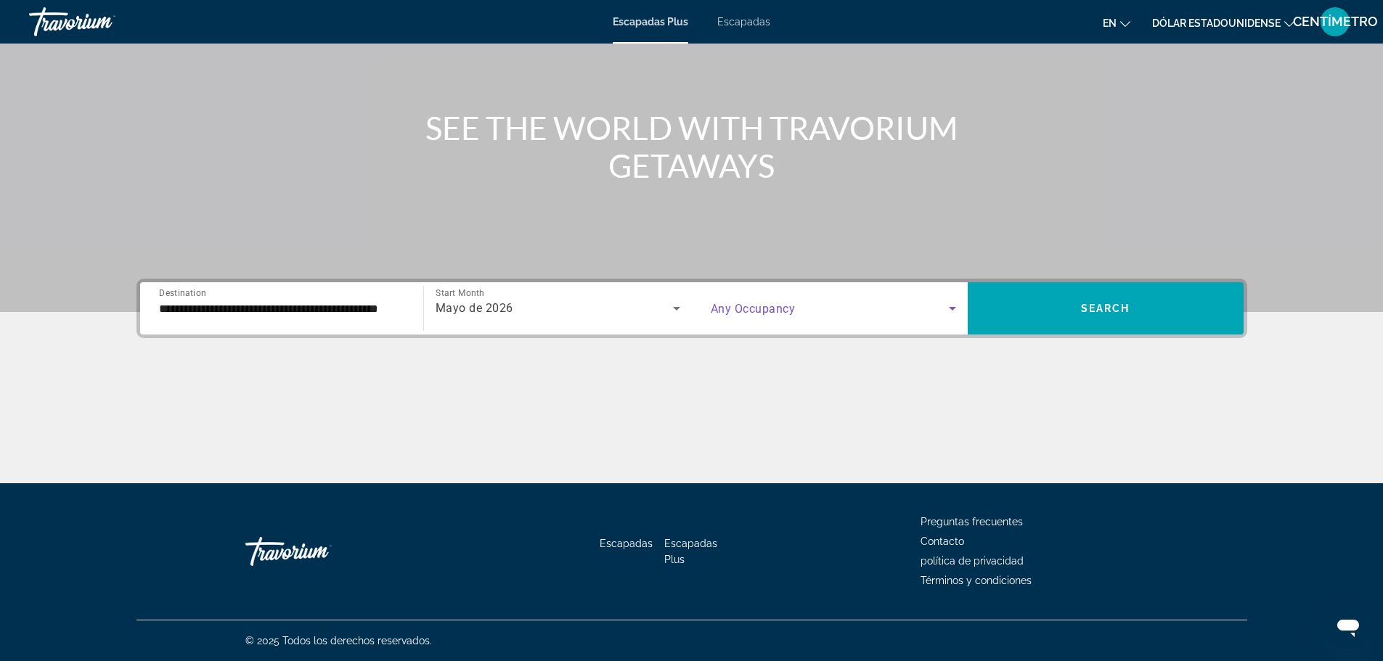
click at [950, 309] on icon "Search widget" at bounding box center [952, 308] width 17 height 17
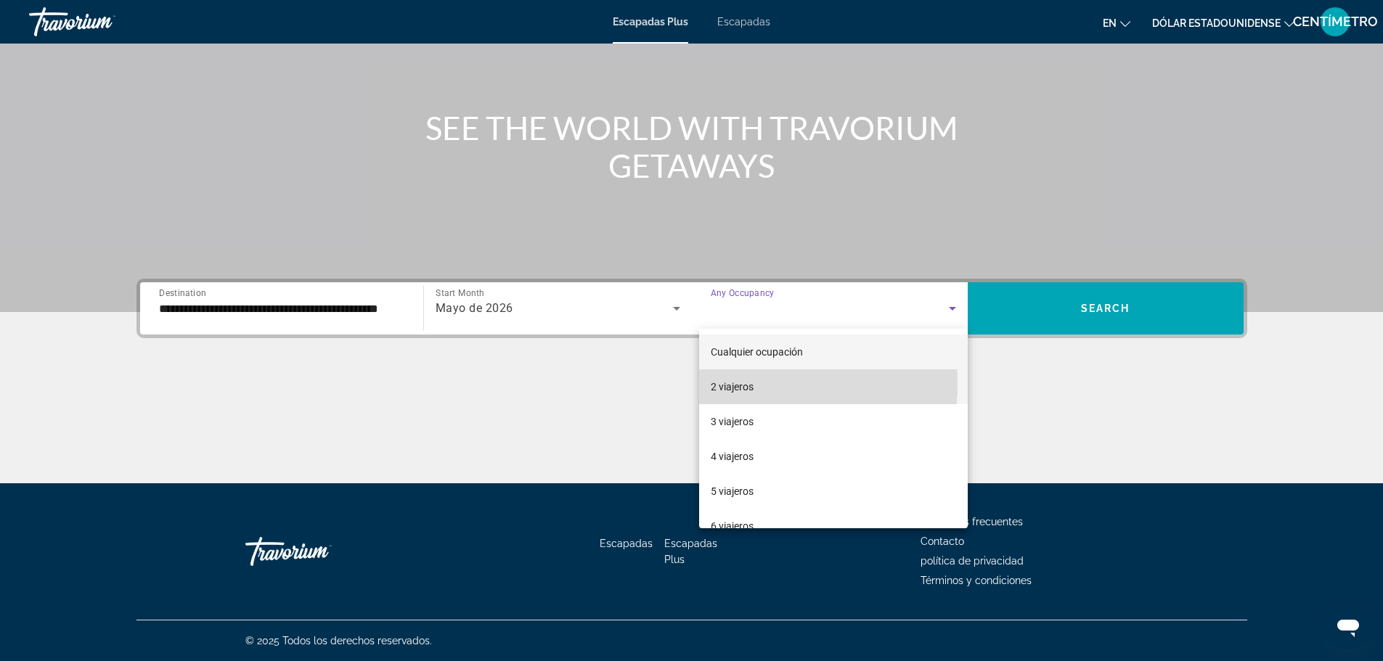
click at [725, 384] on font "2 viajeros" at bounding box center [732, 387] width 43 height 12
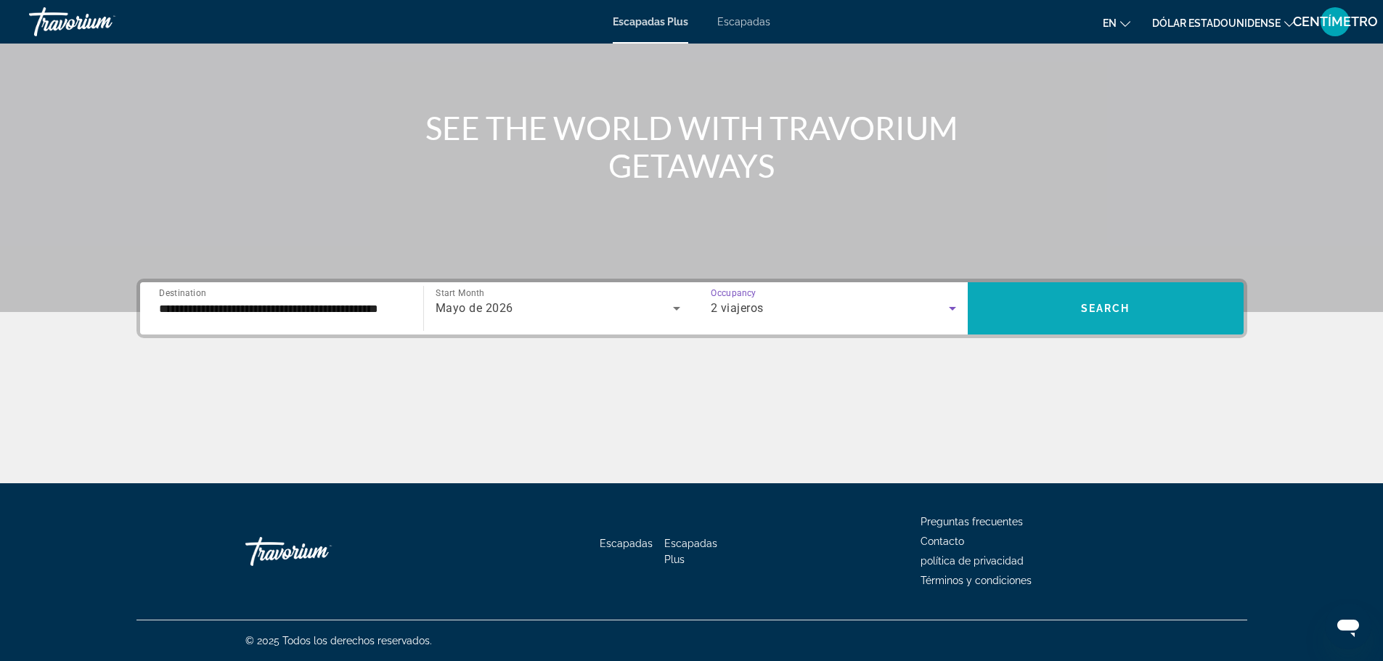
click at [1096, 305] on span "Search" at bounding box center [1105, 309] width 49 height 12
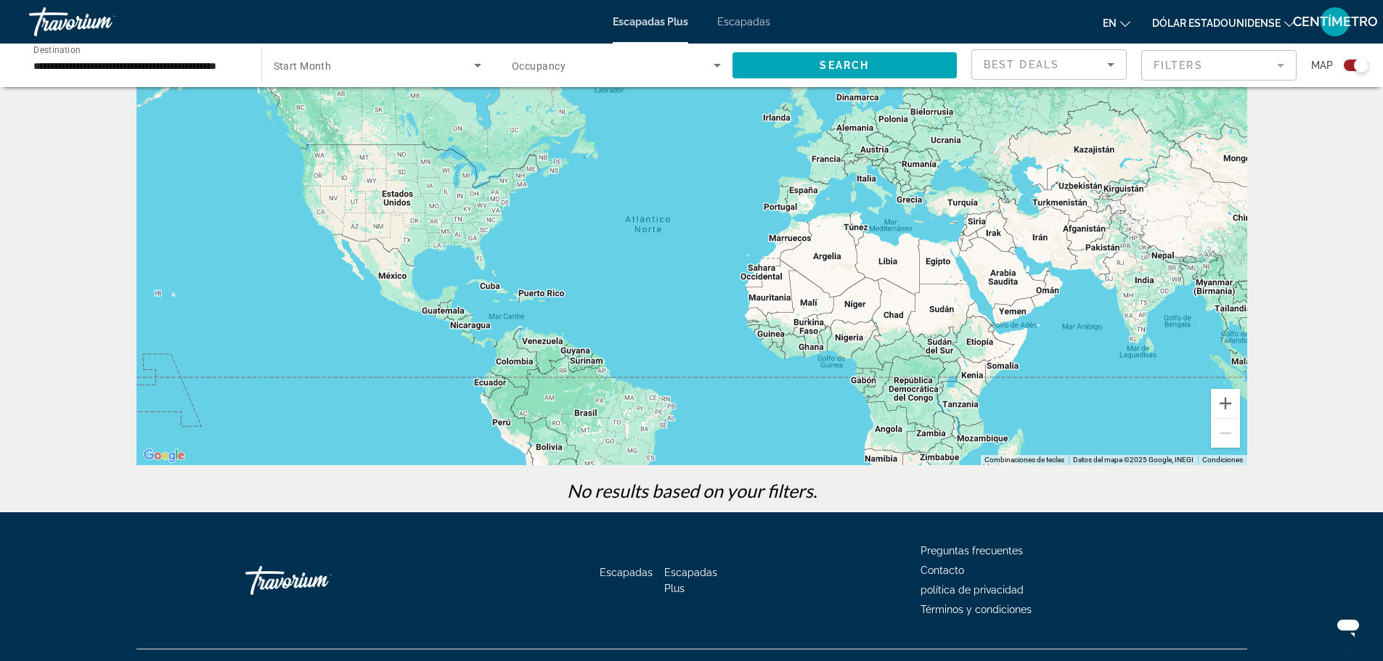
scroll to position [101, 0]
